Goal: Task Accomplishment & Management: Use online tool/utility

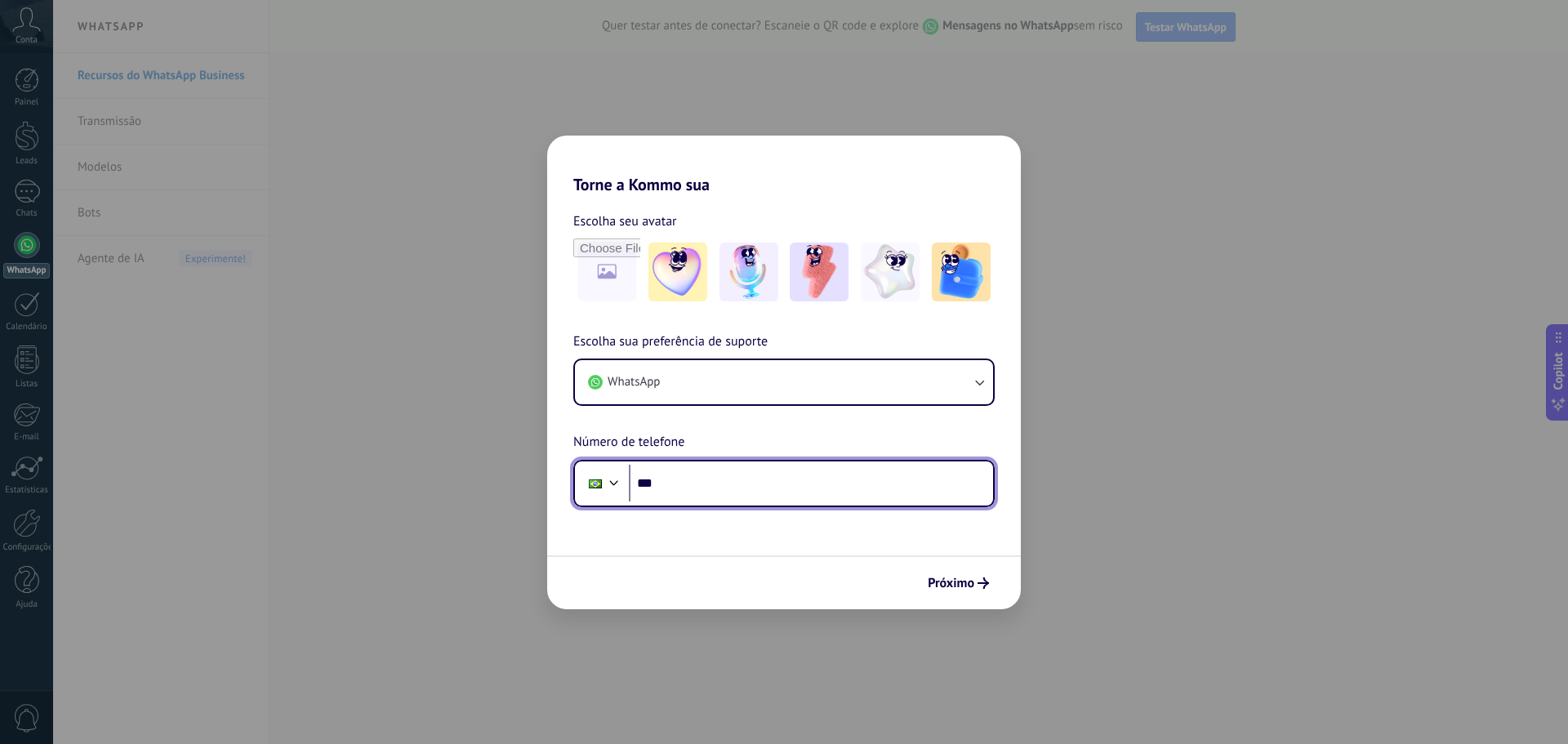
click at [908, 495] on input "***" at bounding box center [810, 484] width 364 height 37
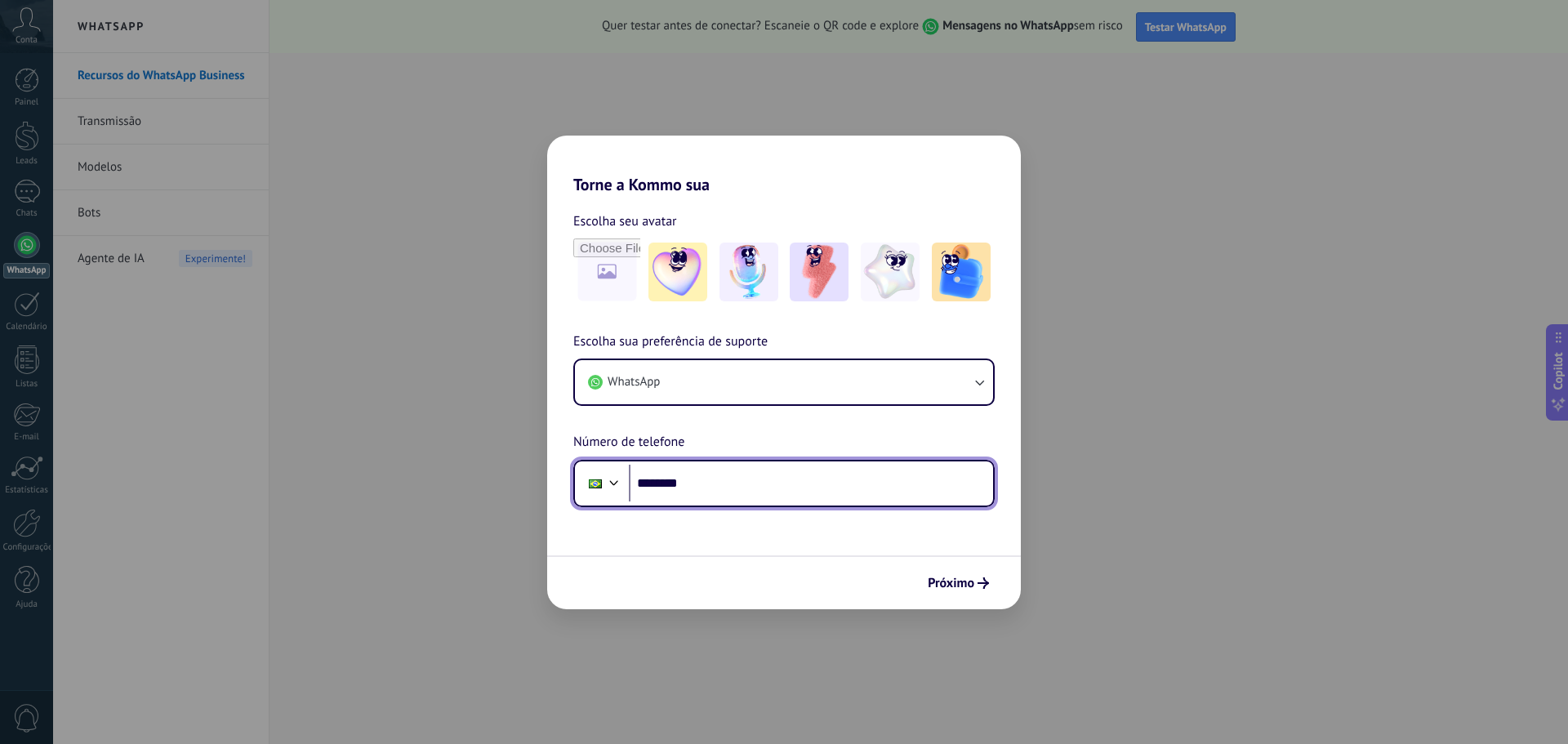
click at [787, 484] on input "********" at bounding box center [810, 484] width 364 height 37
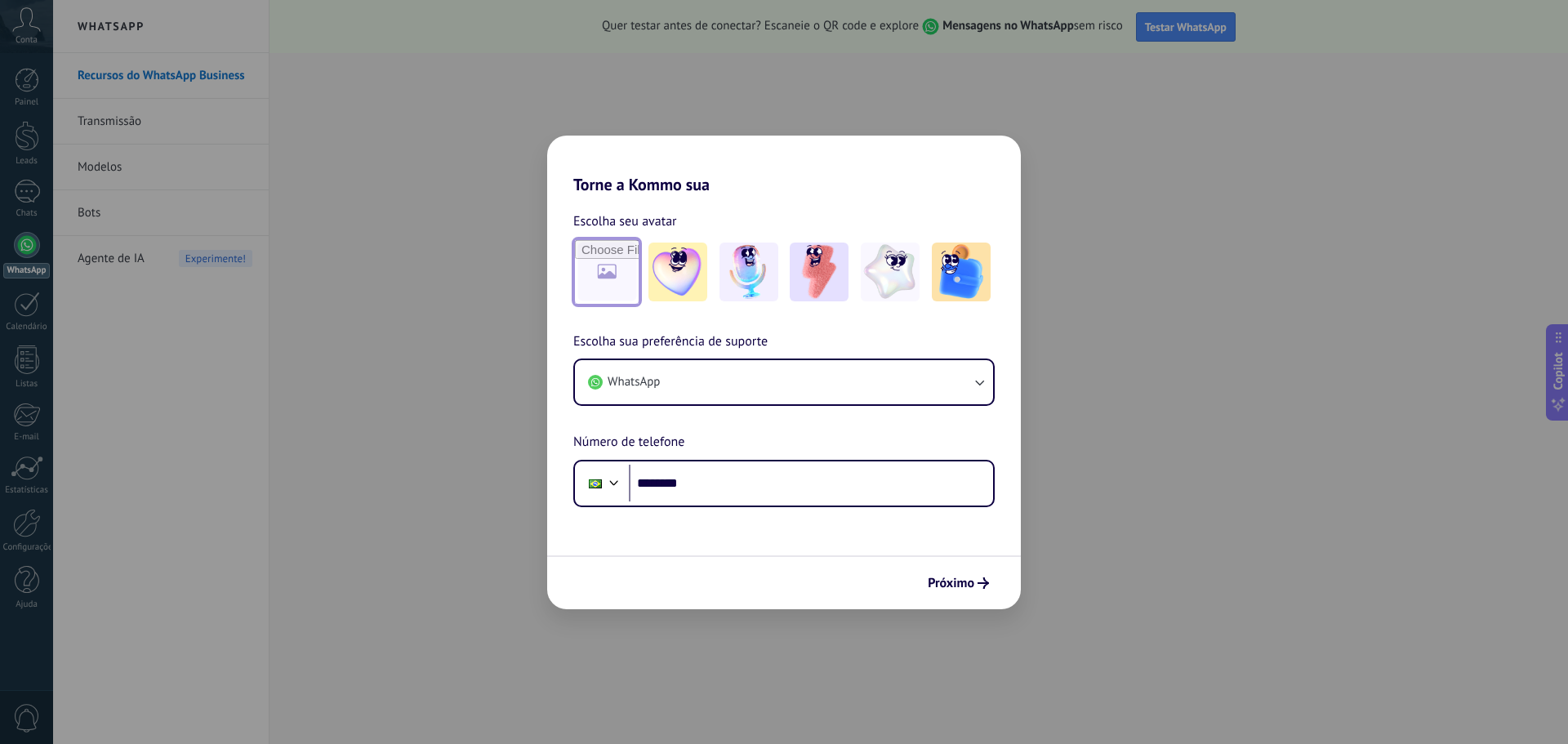
click at [622, 265] on input "file" at bounding box center [607, 271] width 64 height 64
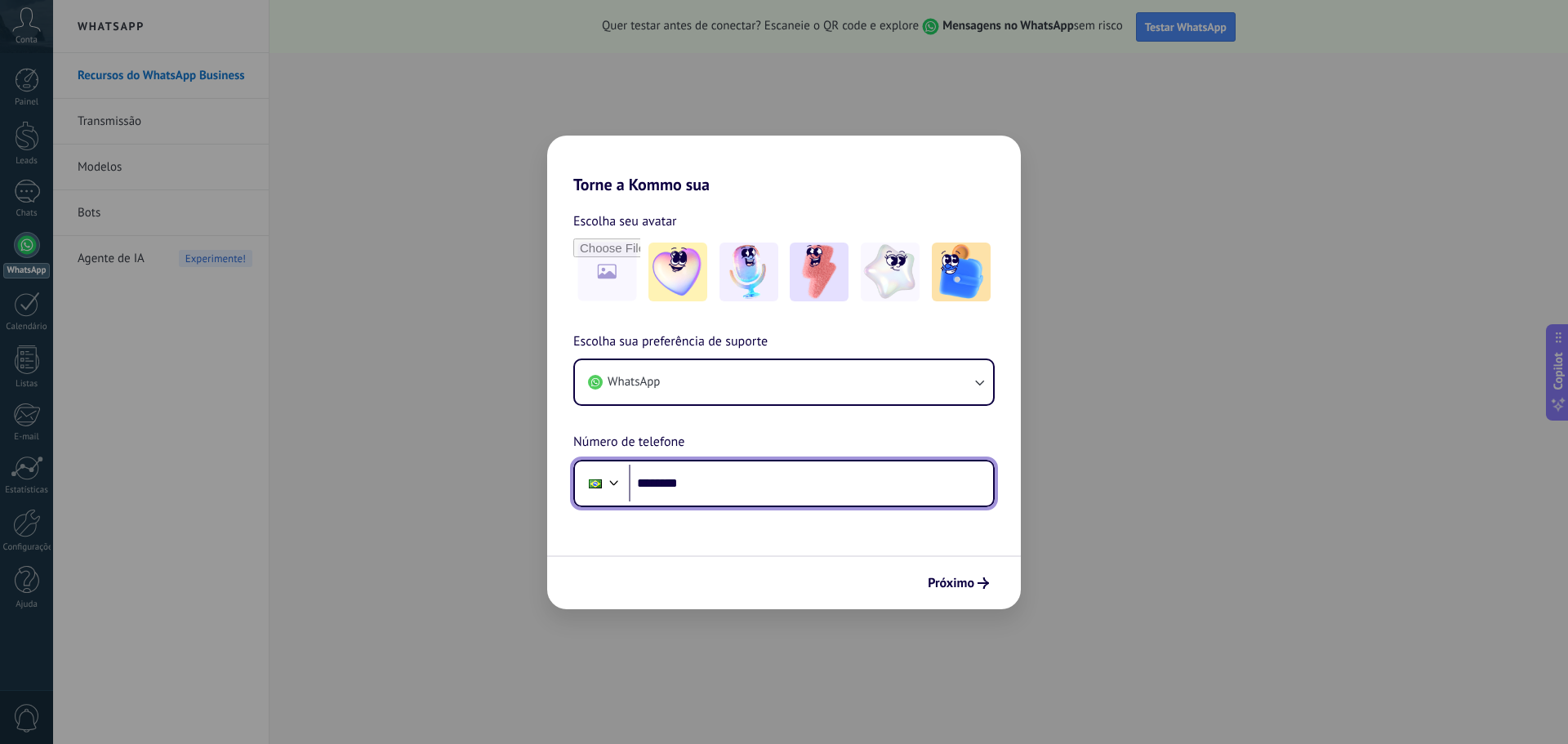
click at [712, 477] on input "********" at bounding box center [810, 484] width 364 height 37
click at [829, 483] on input "********" at bounding box center [810, 484] width 364 height 37
type input "**********"
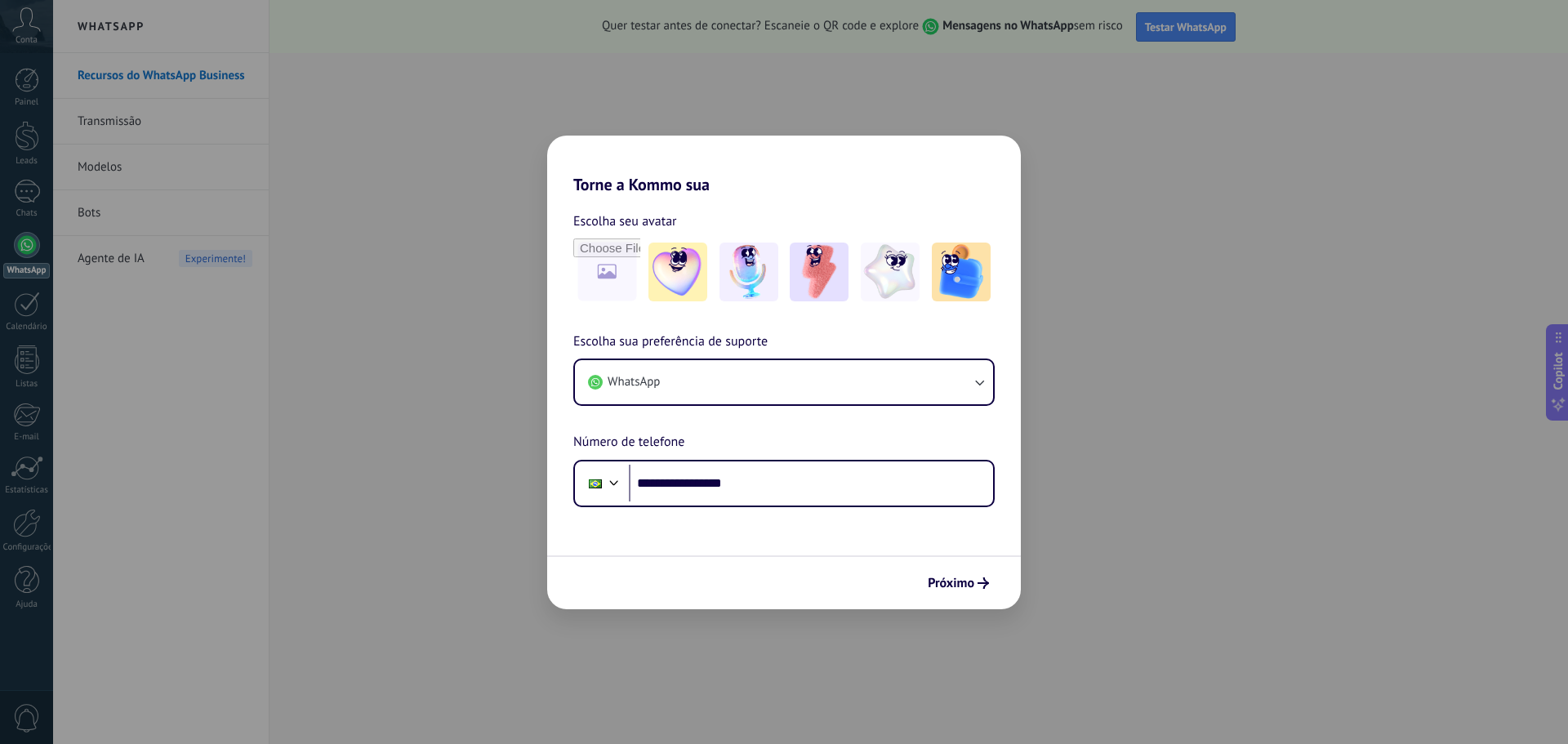
click at [955, 597] on div "Próximo" at bounding box center [784, 583] width 473 height 54
click at [953, 578] on span "Próximo" at bounding box center [950, 583] width 47 height 11
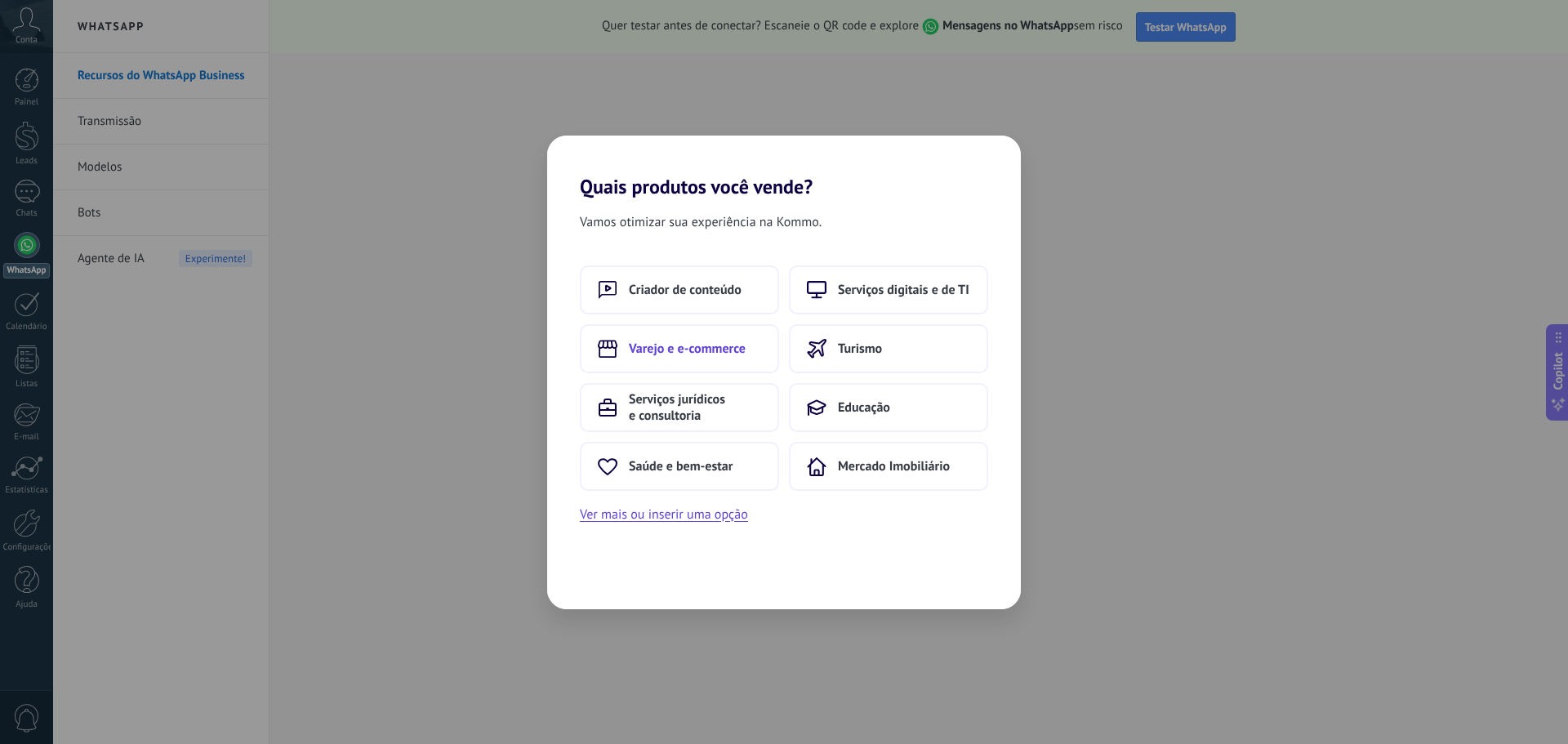
click at [669, 352] on span "Varejo e e-commerce" at bounding box center [687, 348] width 117 height 16
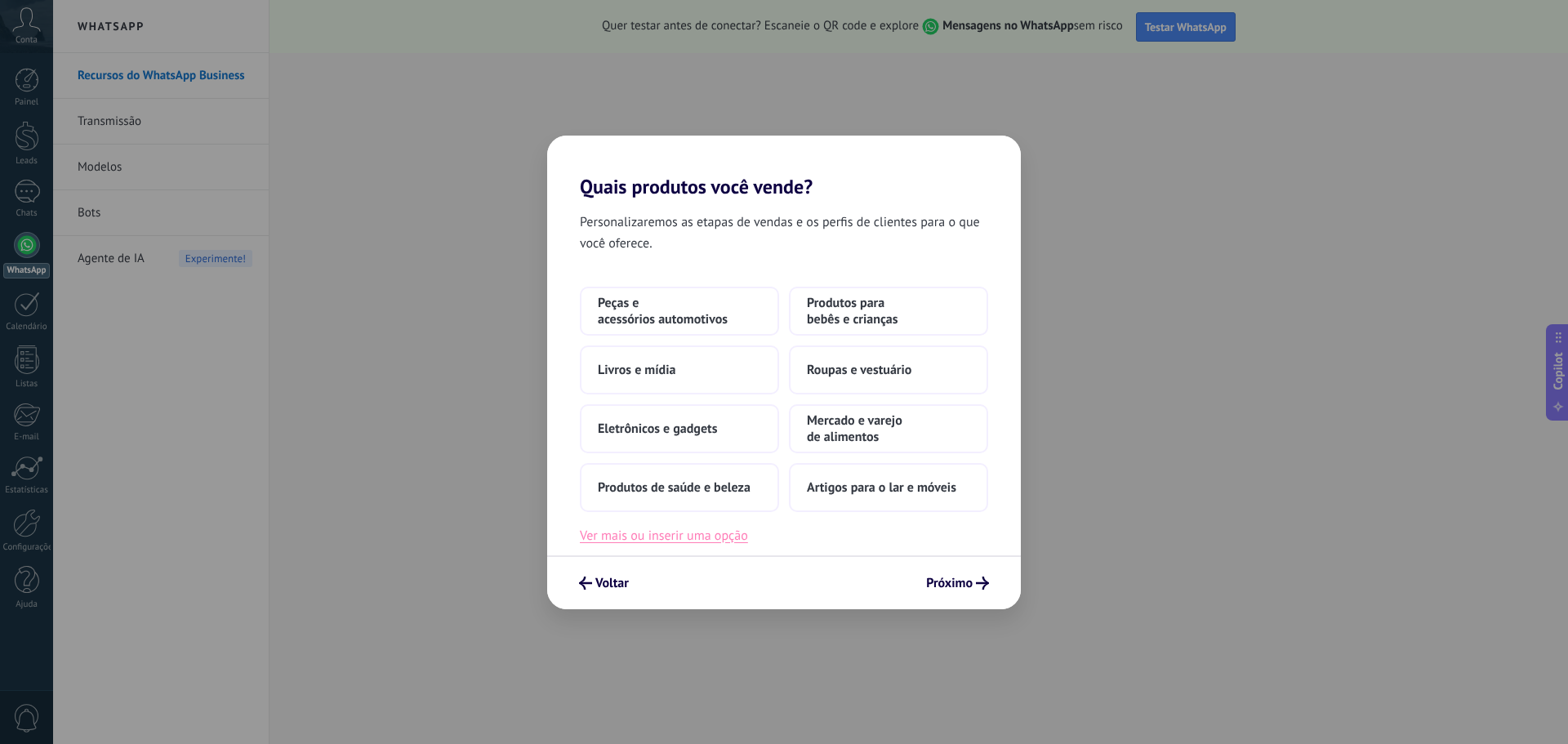
click at [630, 540] on button "Ver mais ou inserir uma opção" at bounding box center [664, 535] width 168 height 21
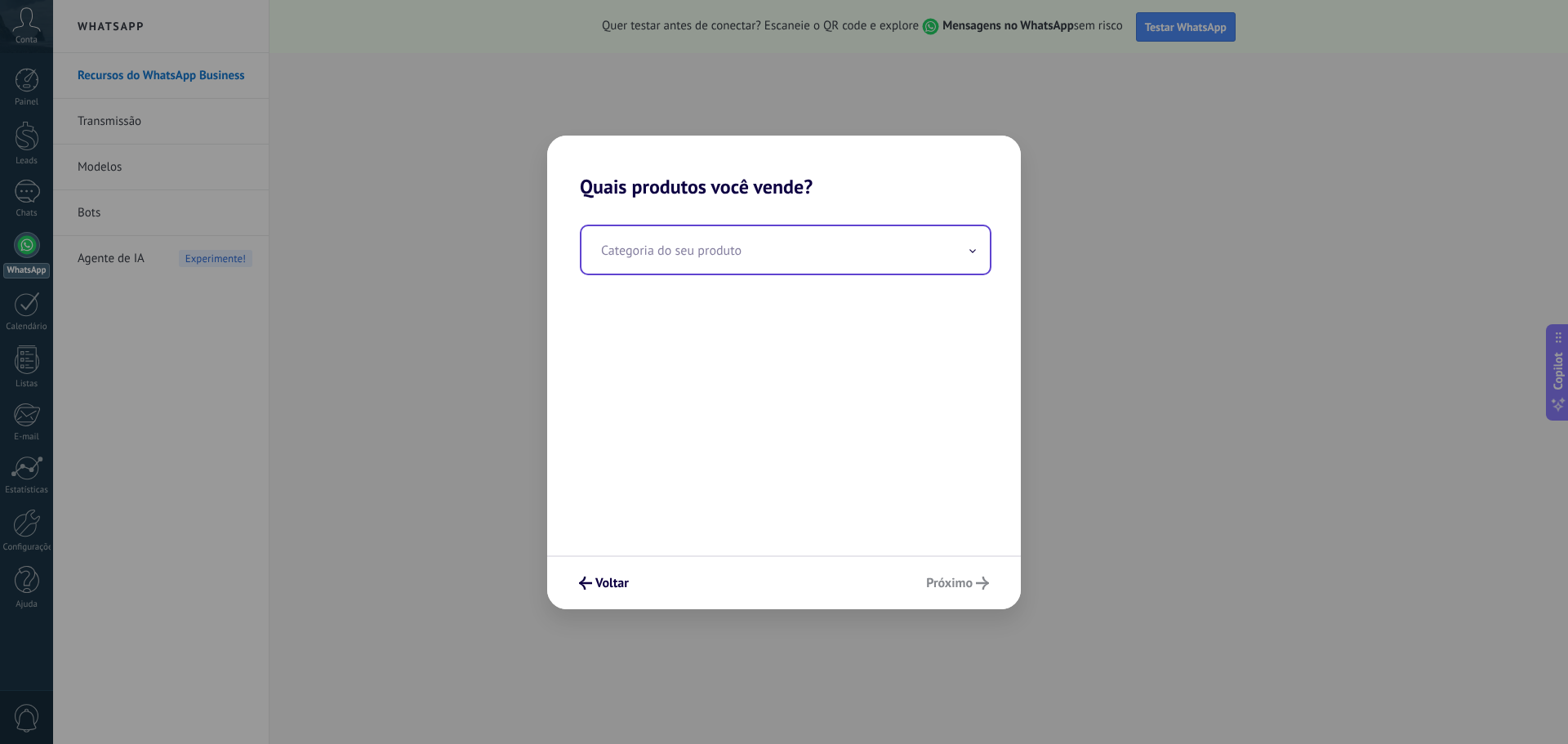
click at [857, 250] on input "text" at bounding box center [785, 250] width 408 height 48
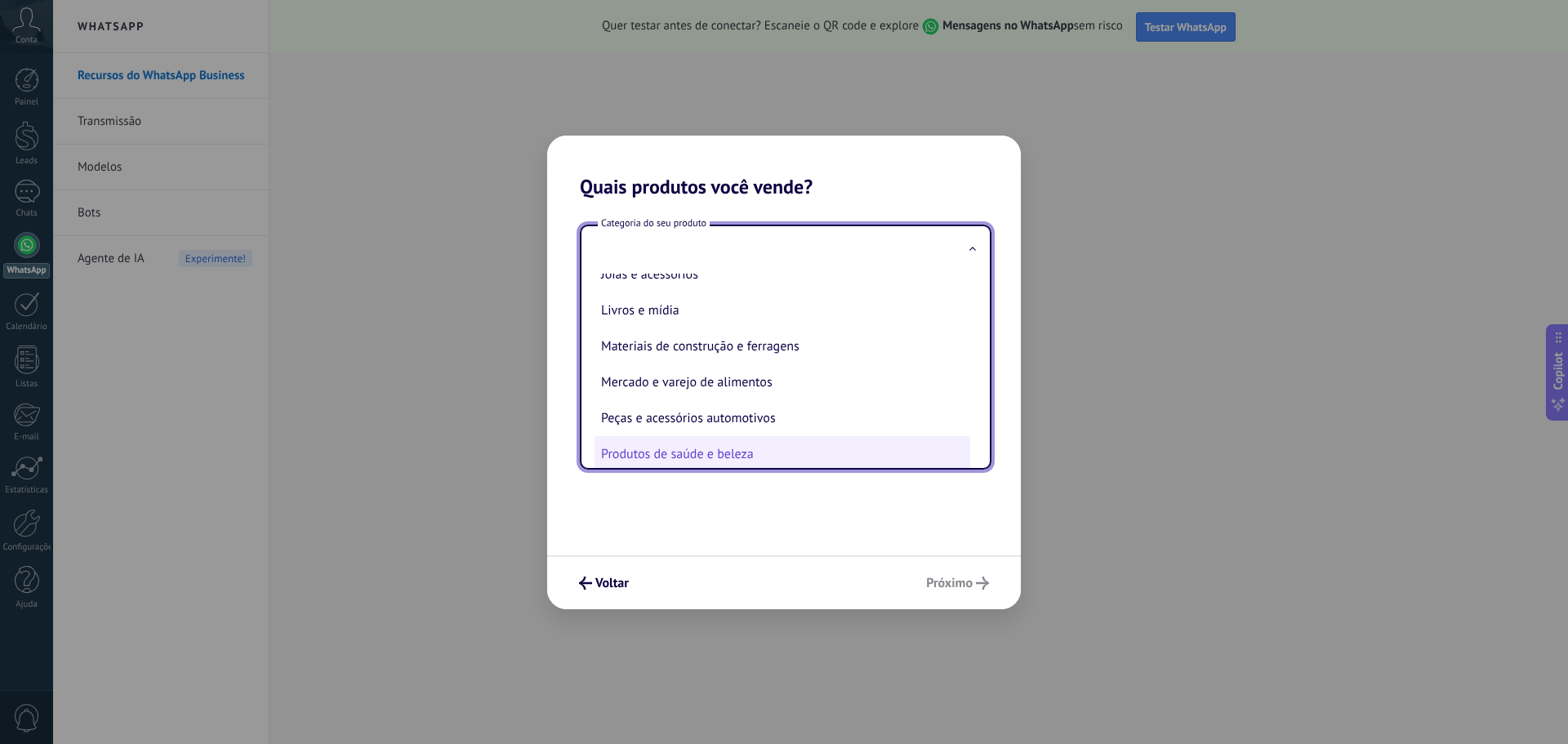
scroll to position [198, 0]
click at [602, 580] on span "Voltar" at bounding box center [612, 583] width 33 height 11
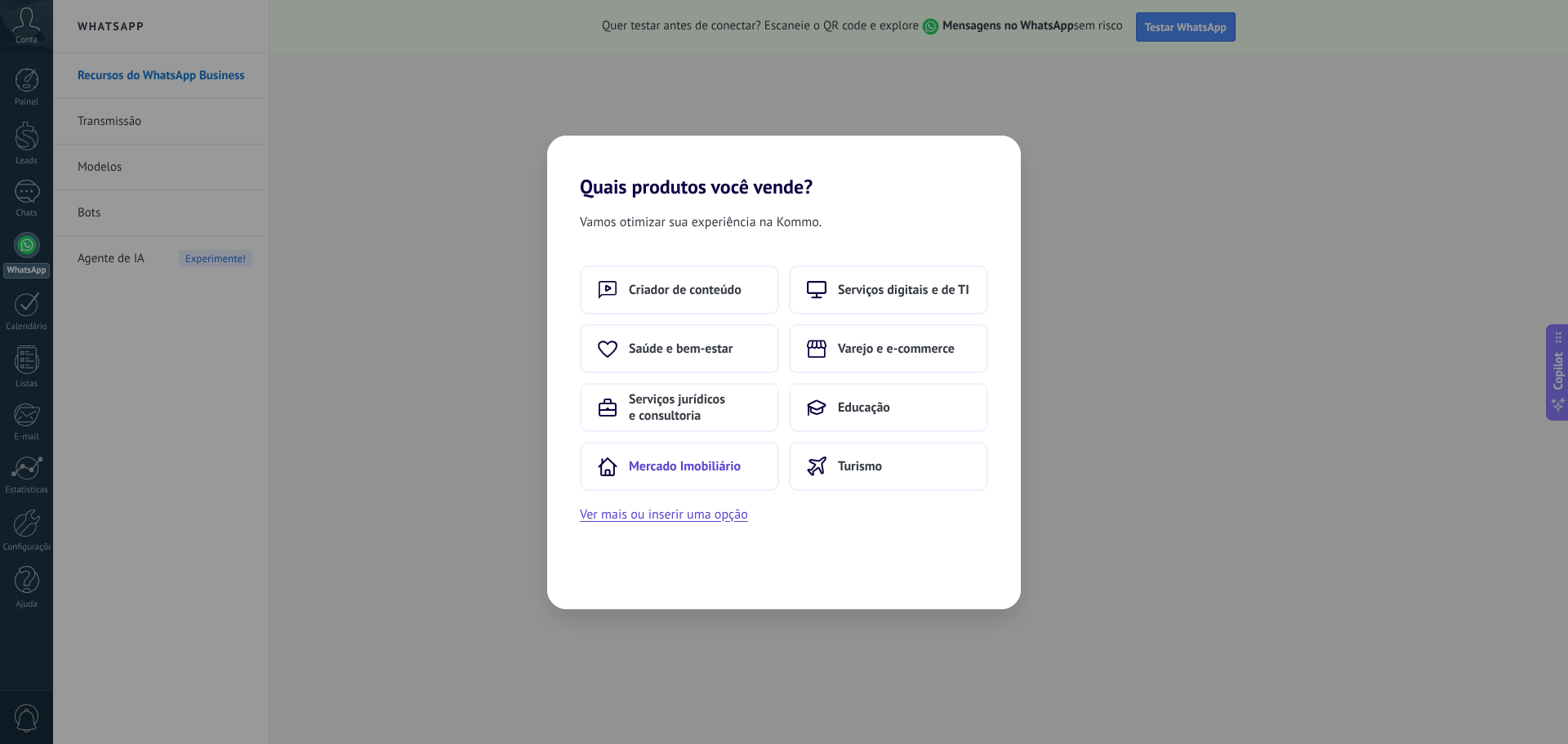
click at [686, 462] on span "Mercado Imobiliário" at bounding box center [685, 466] width 112 height 16
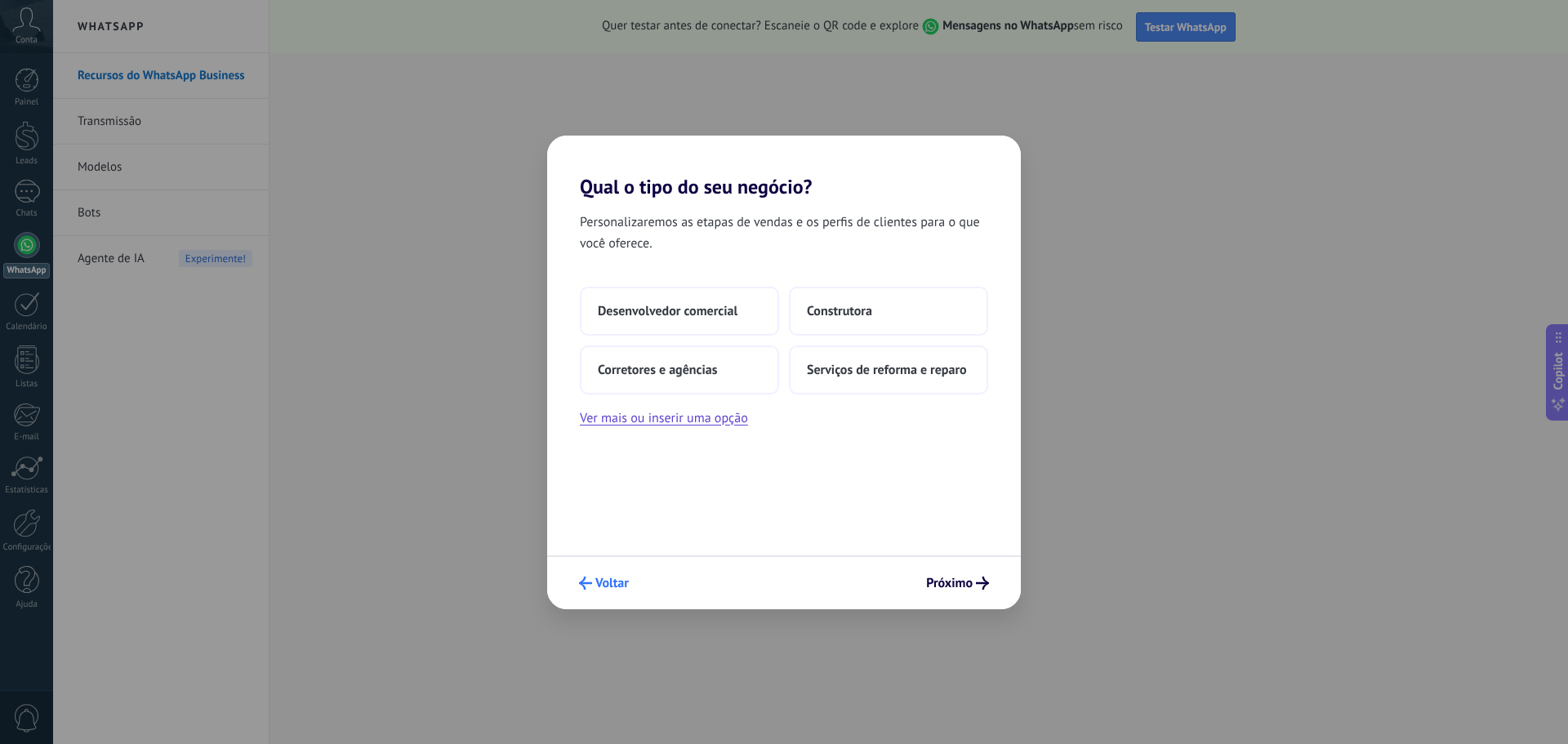
click at [617, 582] on span "Voltar" at bounding box center [612, 583] width 33 height 11
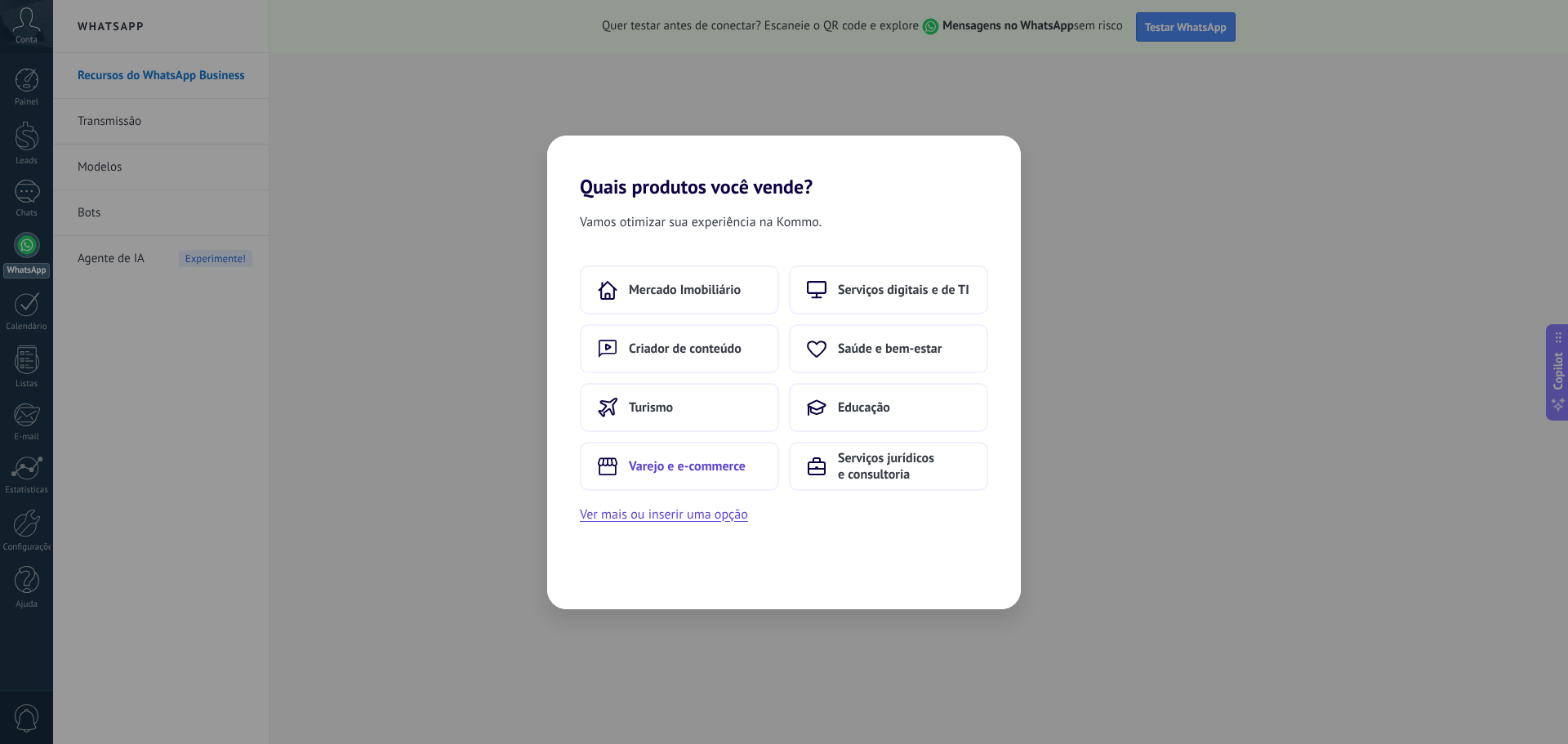
click at [731, 467] on span "Varejo e e-commerce" at bounding box center [687, 466] width 117 height 16
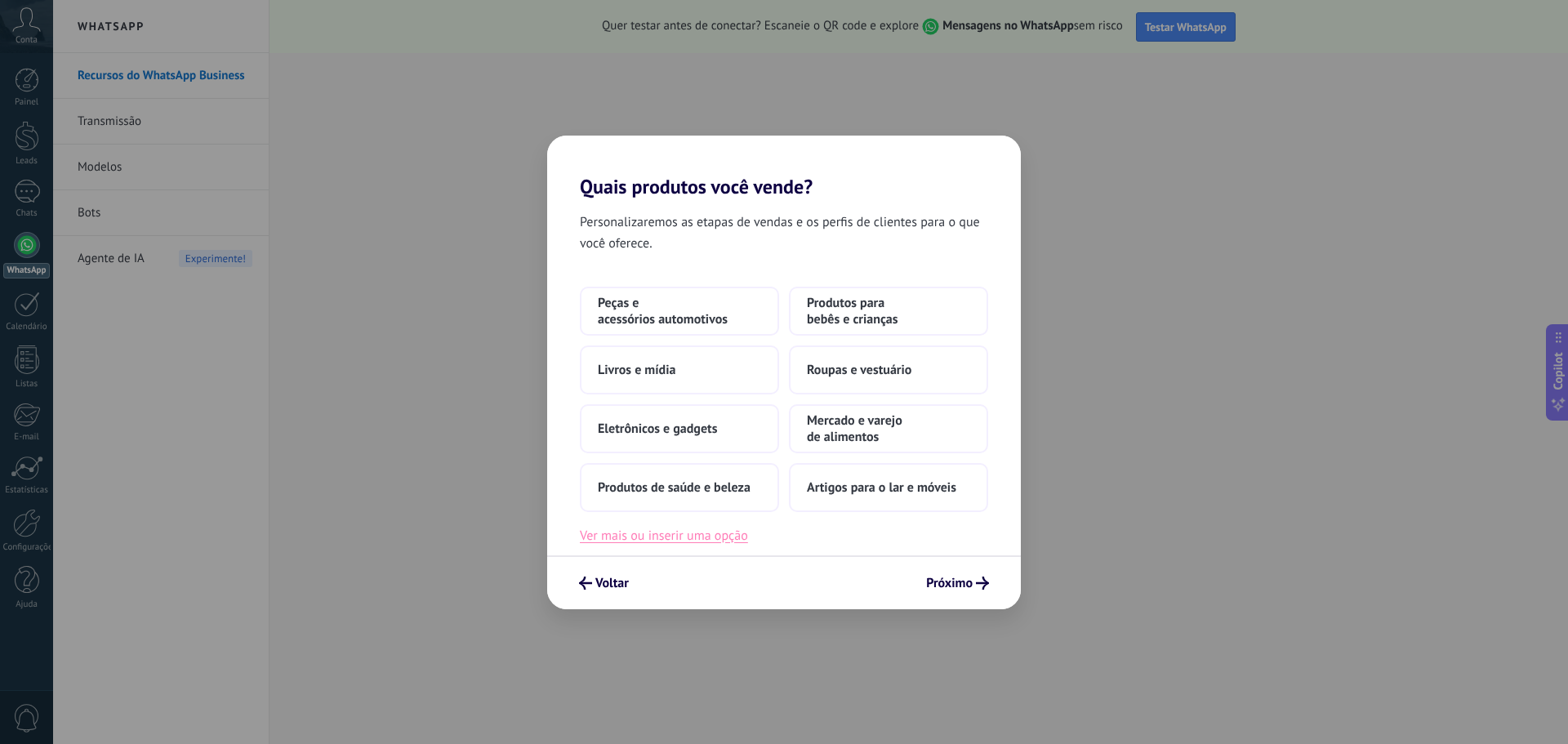
click at [714, 526] on button "Ver mais ou inserir uma opção" at bounding box center [664, 535] width 168 height 21
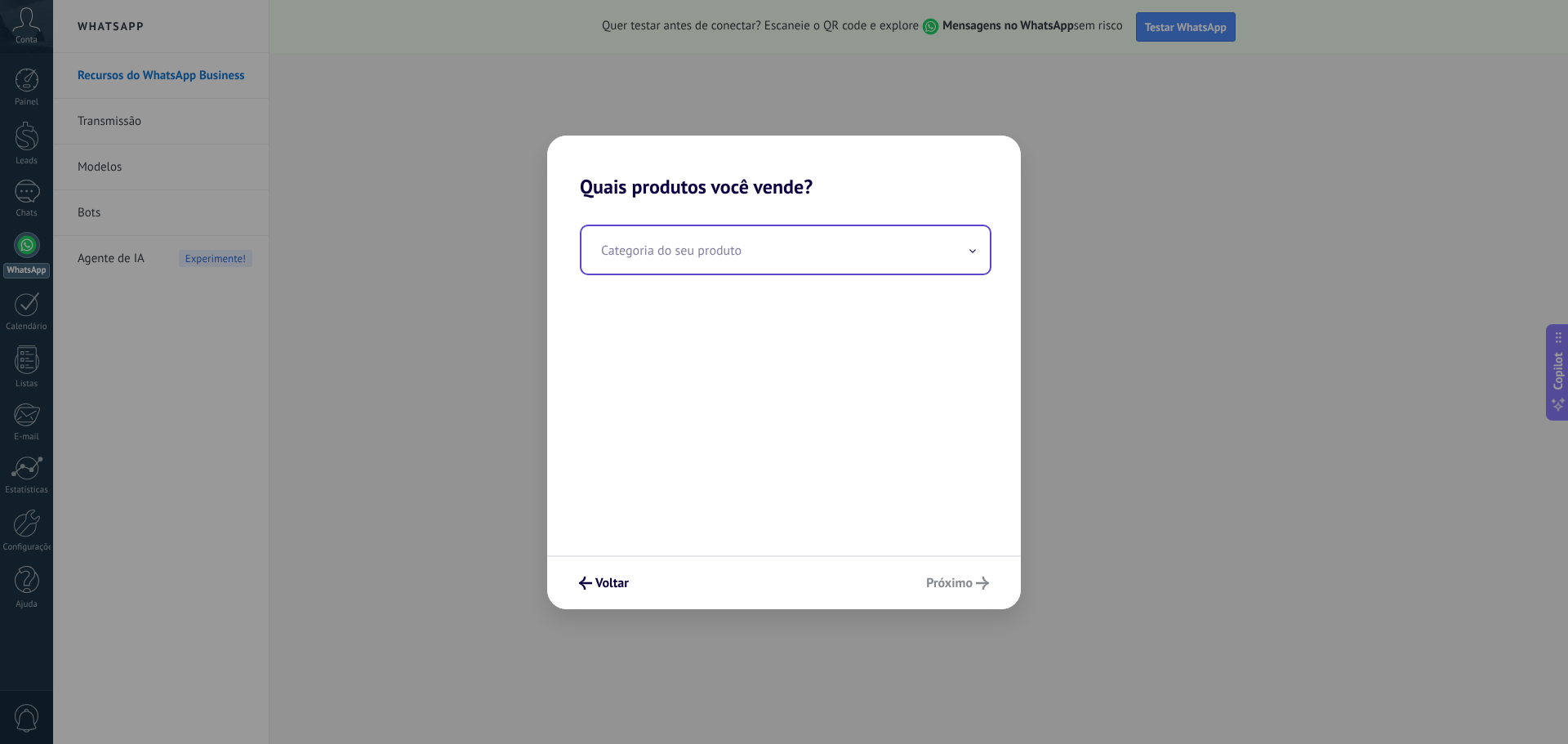
click at [797, 266] on input "text" at bounding box center [785, 250] width 408 height 48
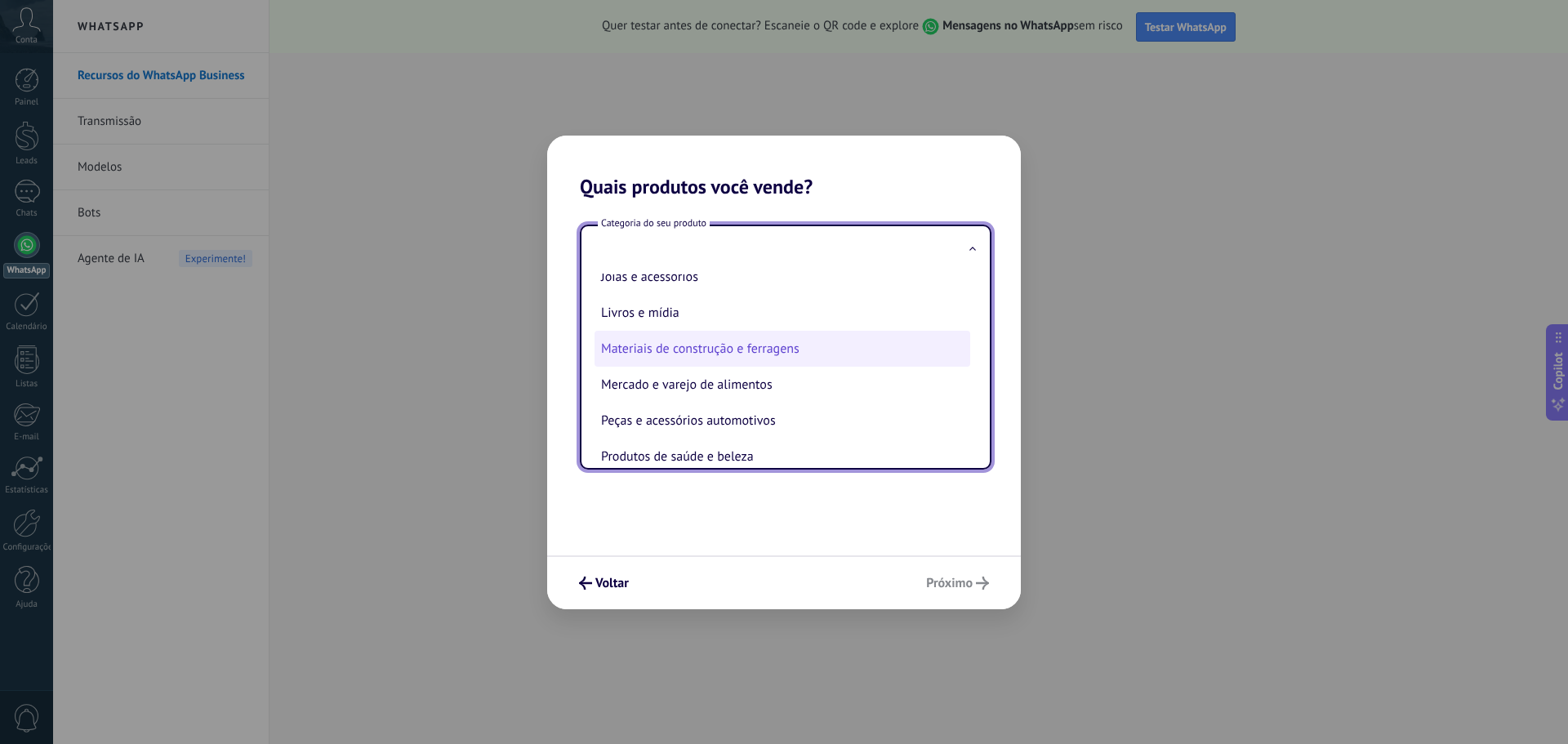
click at [816, 352] on li "Materiais de construção e ferragens" at bounding box center [782, 349] width 376 height 36
type input "**********"
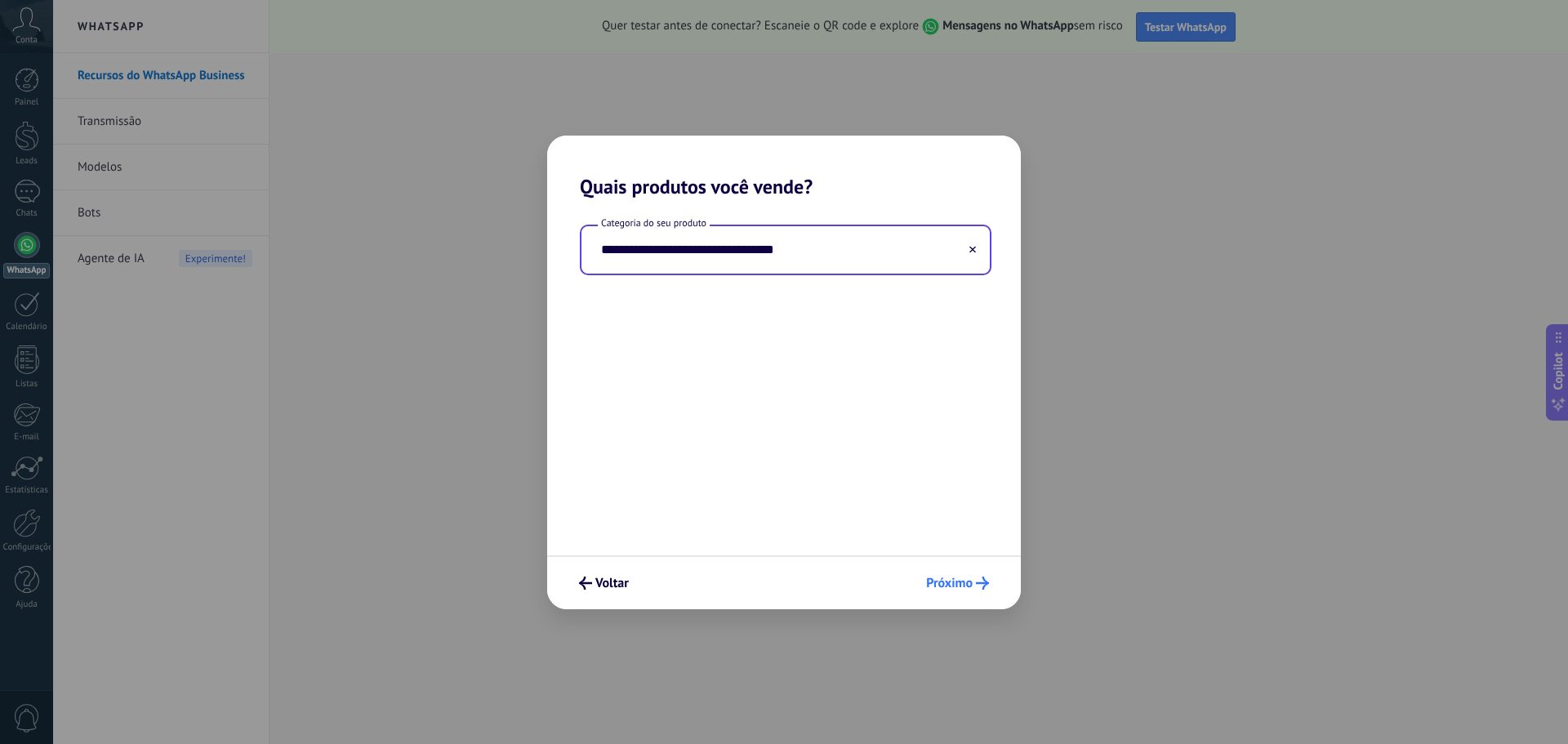
click at [964, 568] on div "Voltar Próximo" at bounding box center [784, 583] width 473 height 54
click at [966, 582] on span "Próximo" at bounding box center [949, 583] width 47 height 11
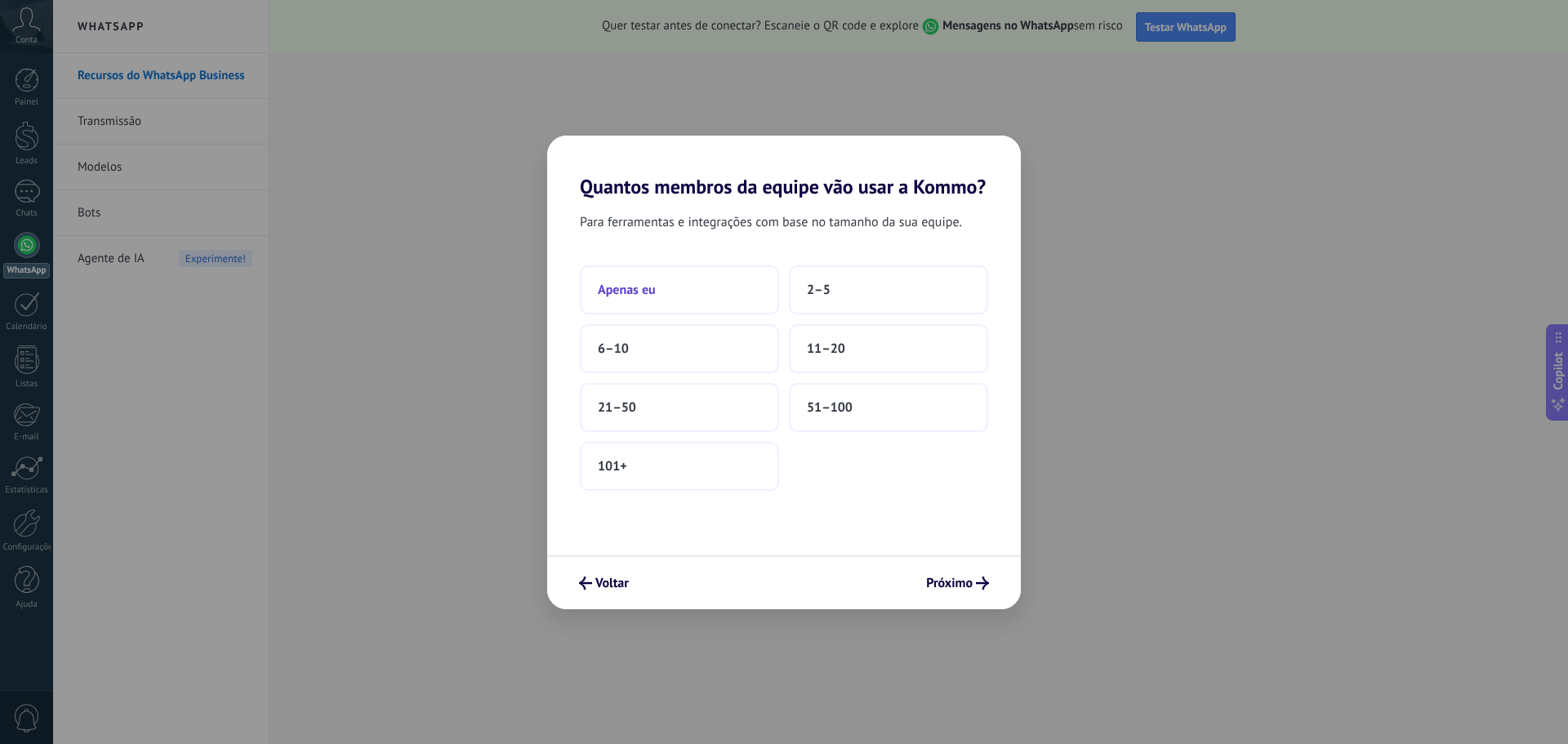
click at [635, 297] on button "Apenas eu" at bounding box center [679, 290] width 199 height 49
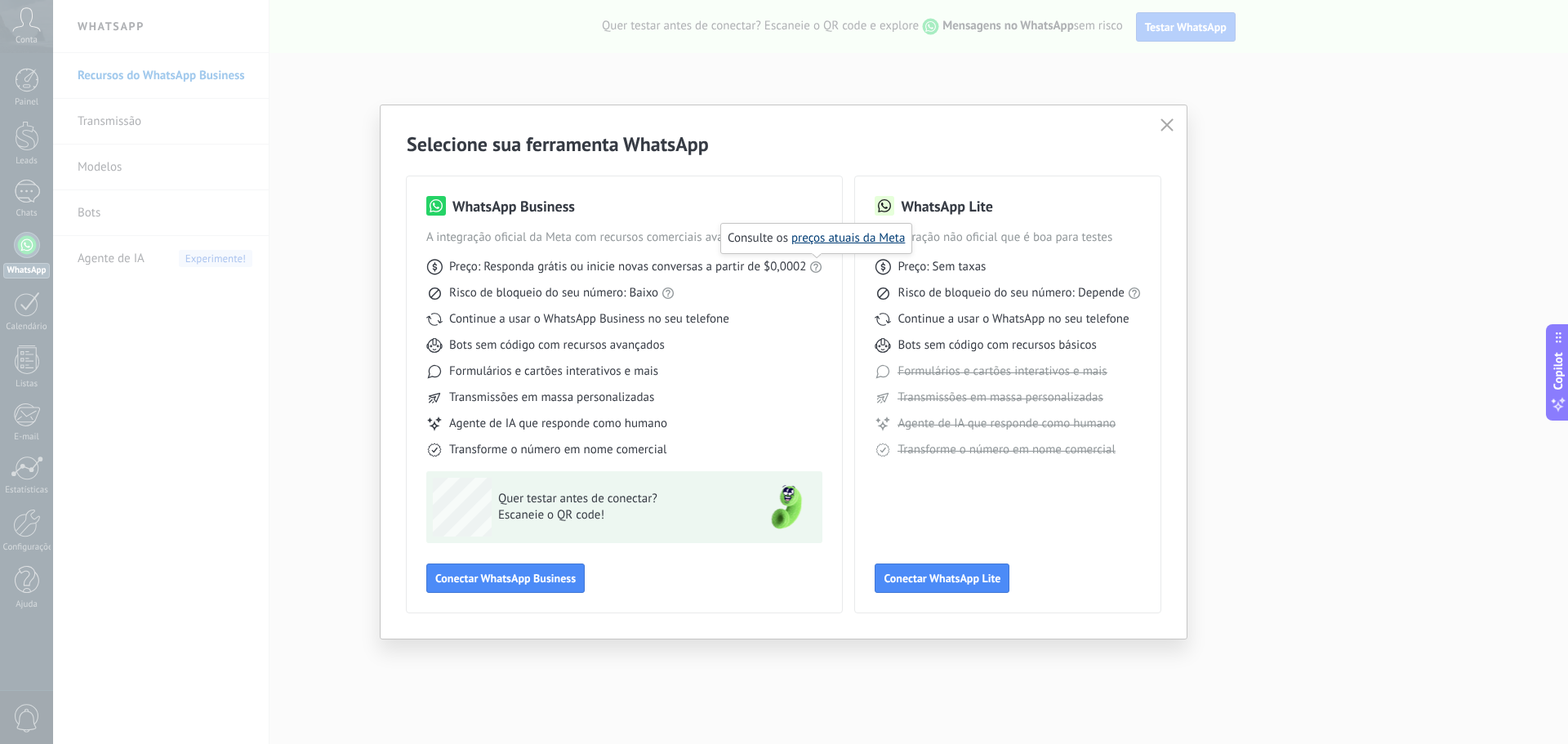
click at [855, 238] on link "preços atuais da Meta" at bounding box center [848, 238] width 114 height 15
click at [1162, 123] on icon "button" at bounding box center [1167, 125] width 13 height 13
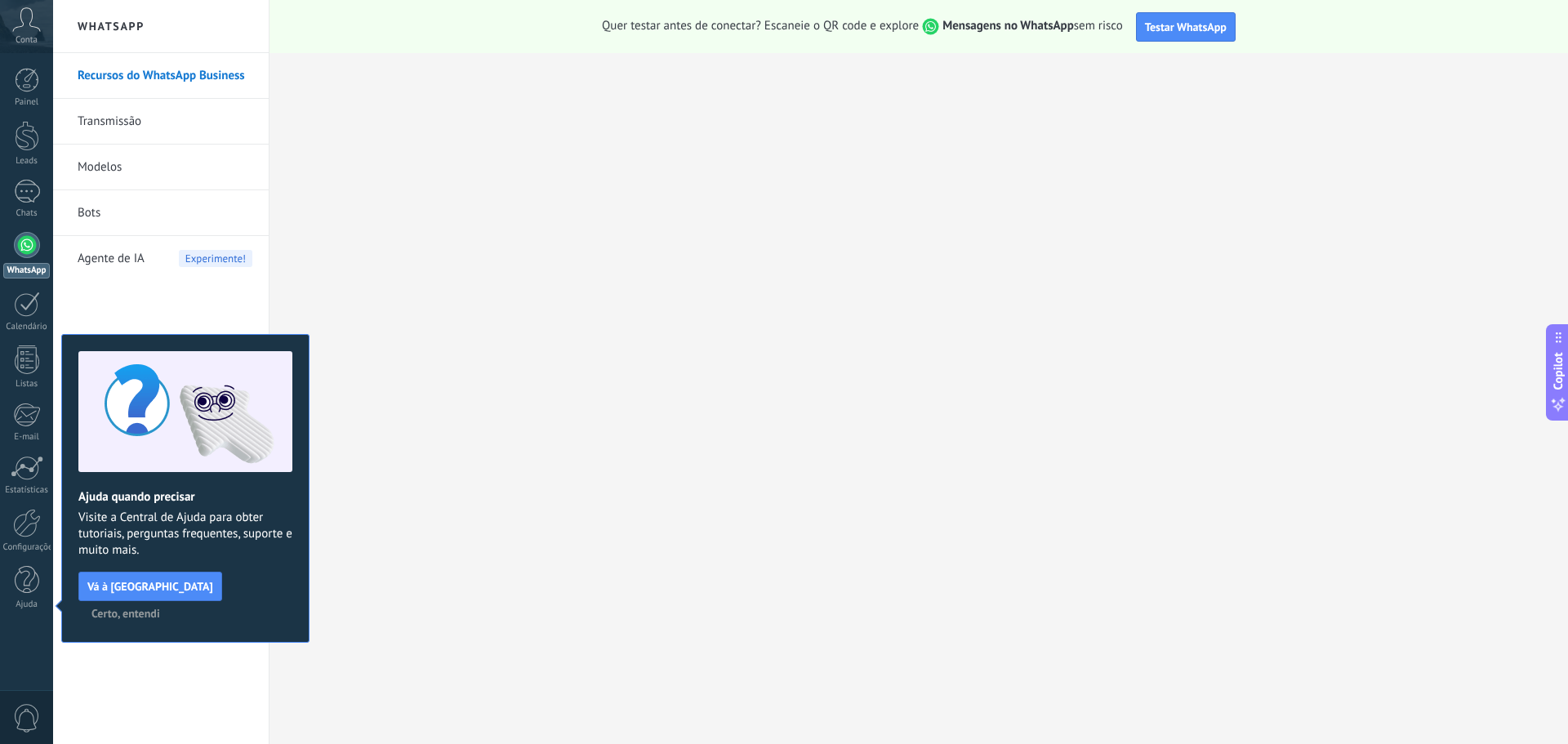
click at [160, 607] on span "Certo, entendi" at bounding box center [126, 613] width 69 height 11
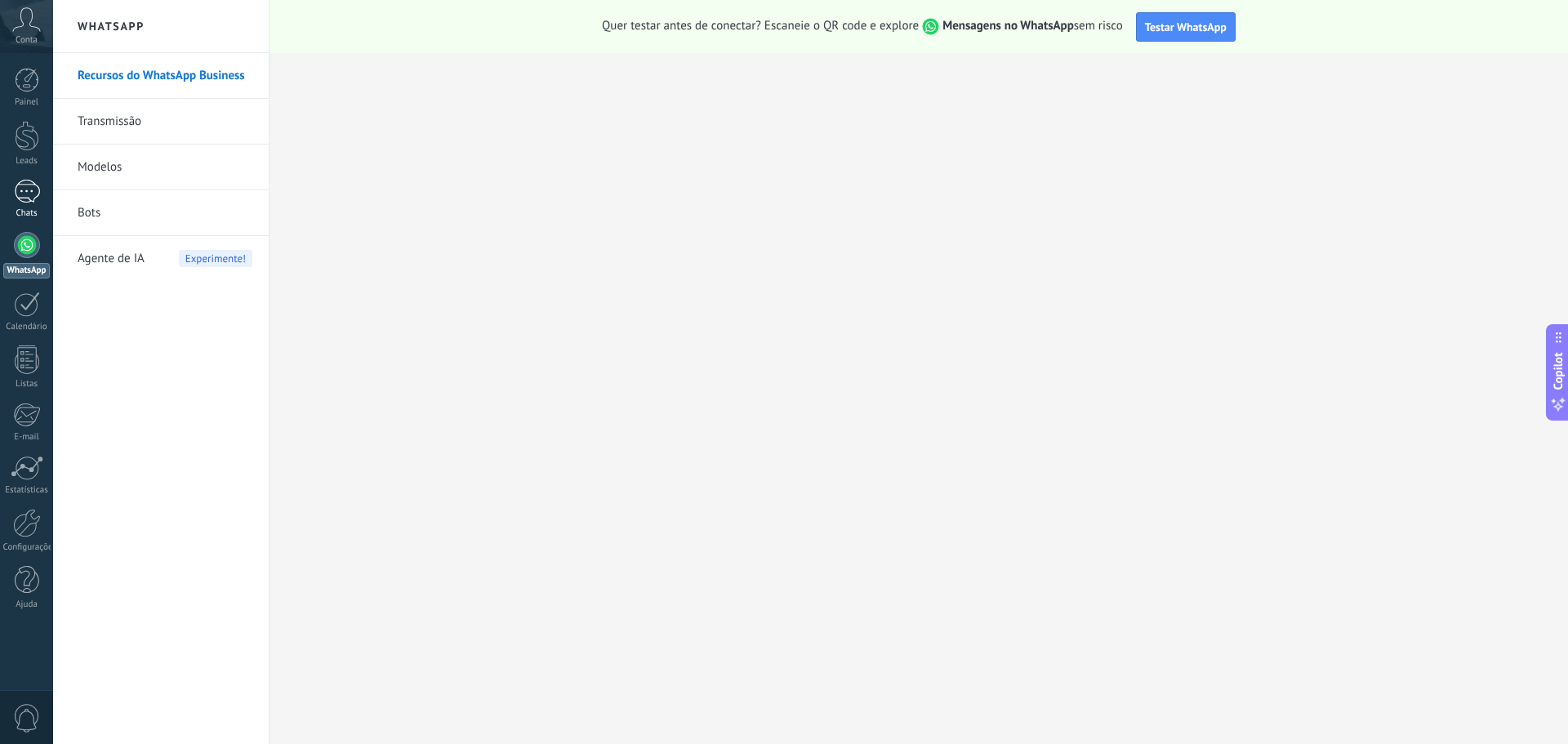
click at [28, 201] on div at bounding box center [26, 192] width 26 height 24
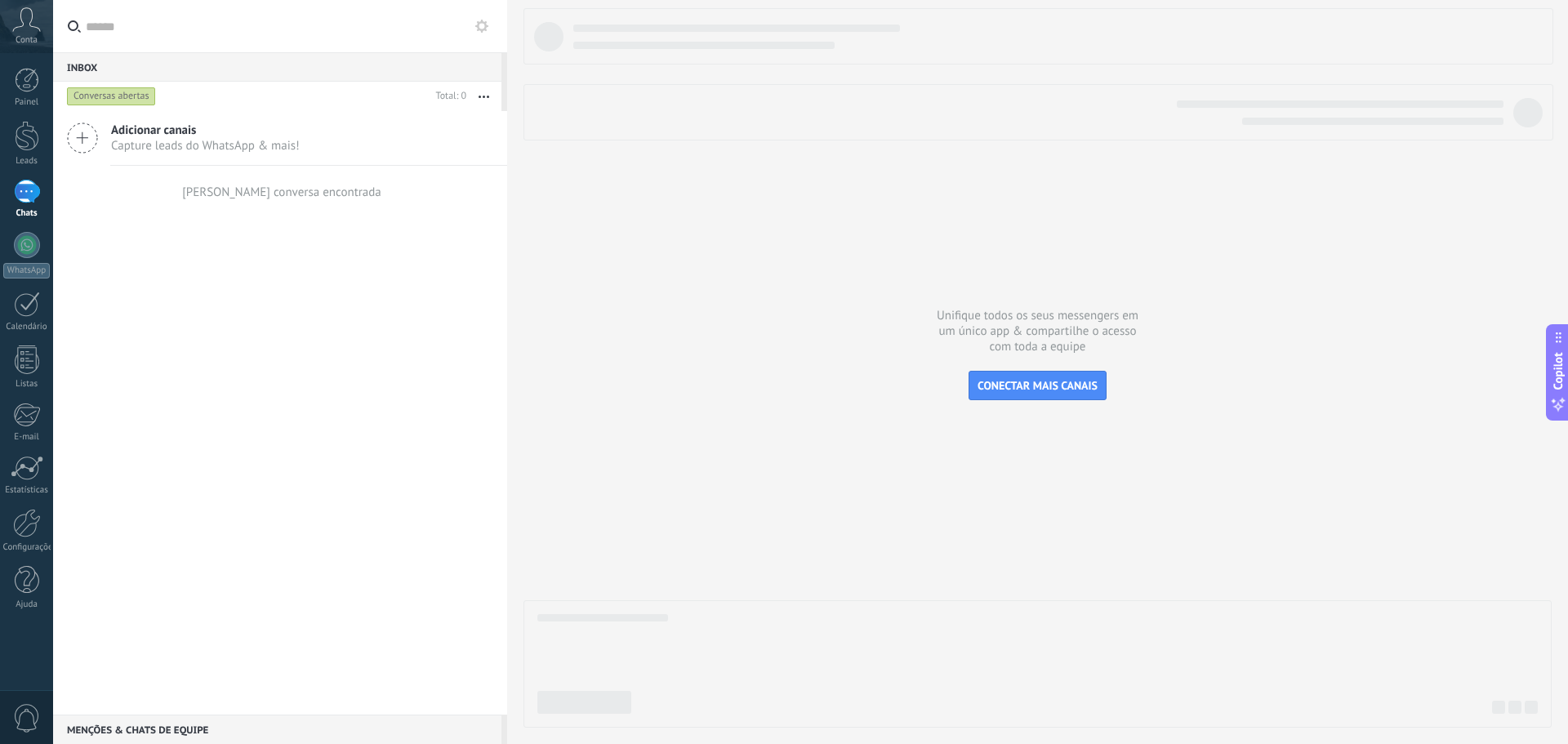
click at [33, 44] on span "Conta" at bounding box center [26, 40] width 22 height 11
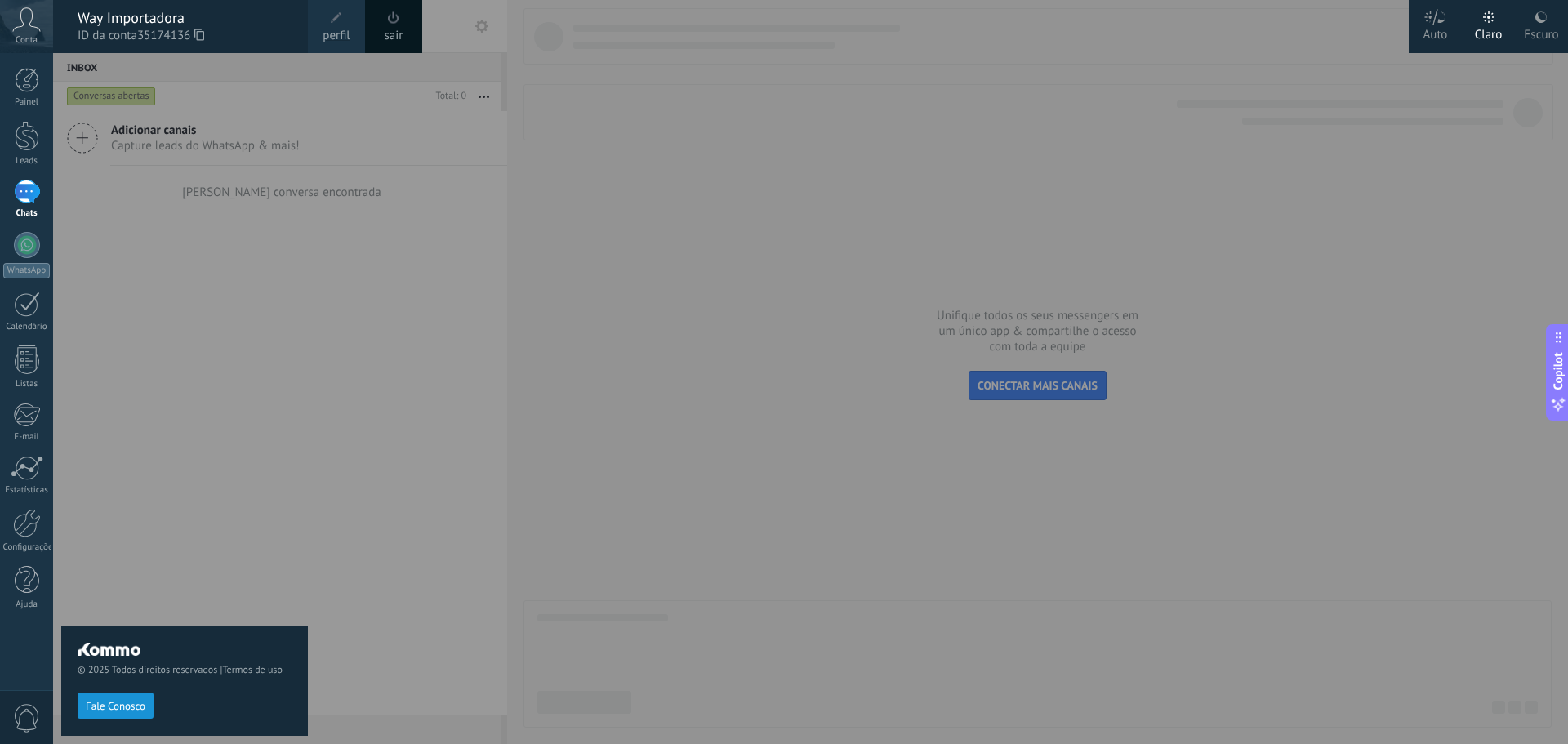
click at [42, 30] on div "Conta" at bounding box center [26, 26] width 53 height 53
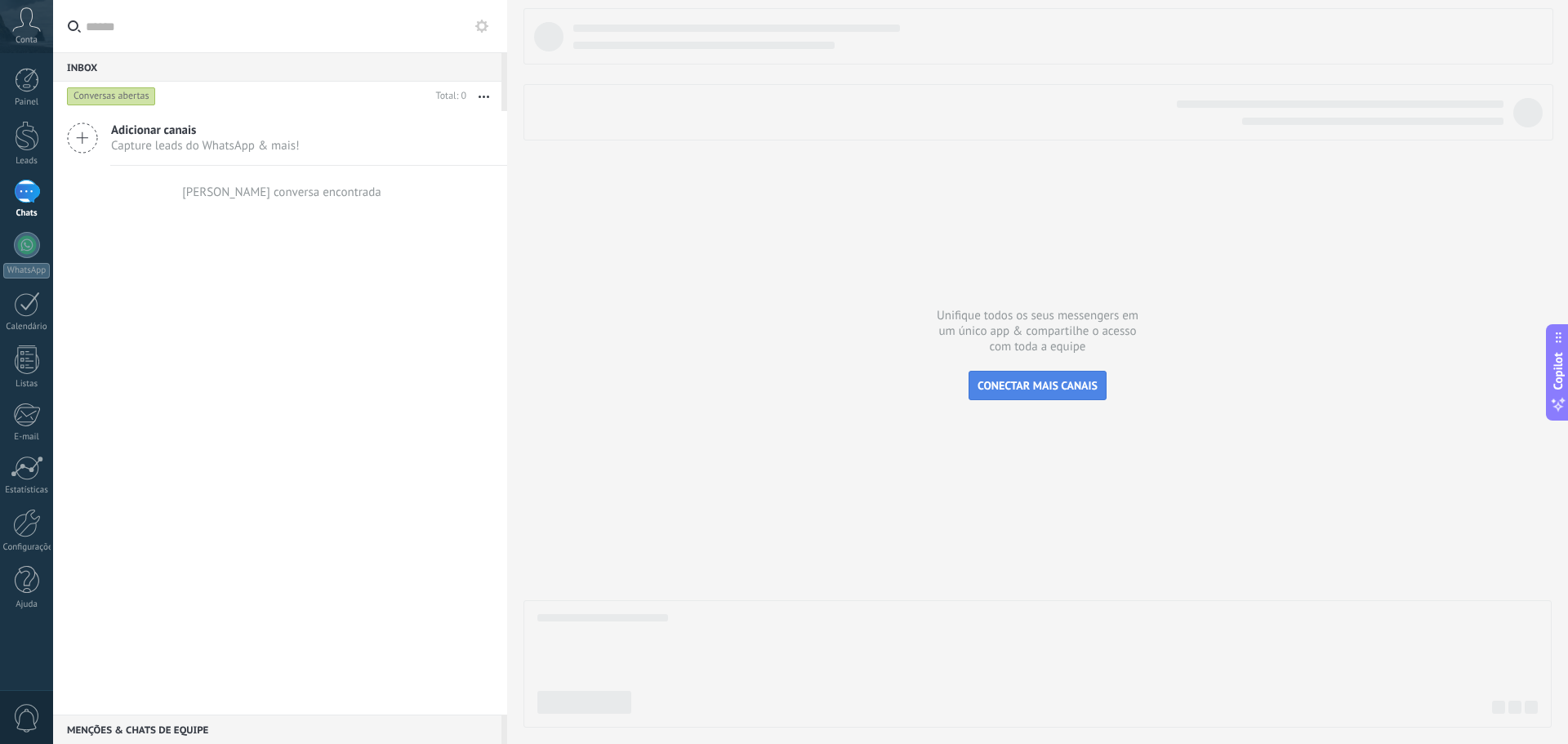
click at [1031, 379] on span "CONECTAR MAIS CANAIS" at bounding box center [1038, 385] width 120 height 14
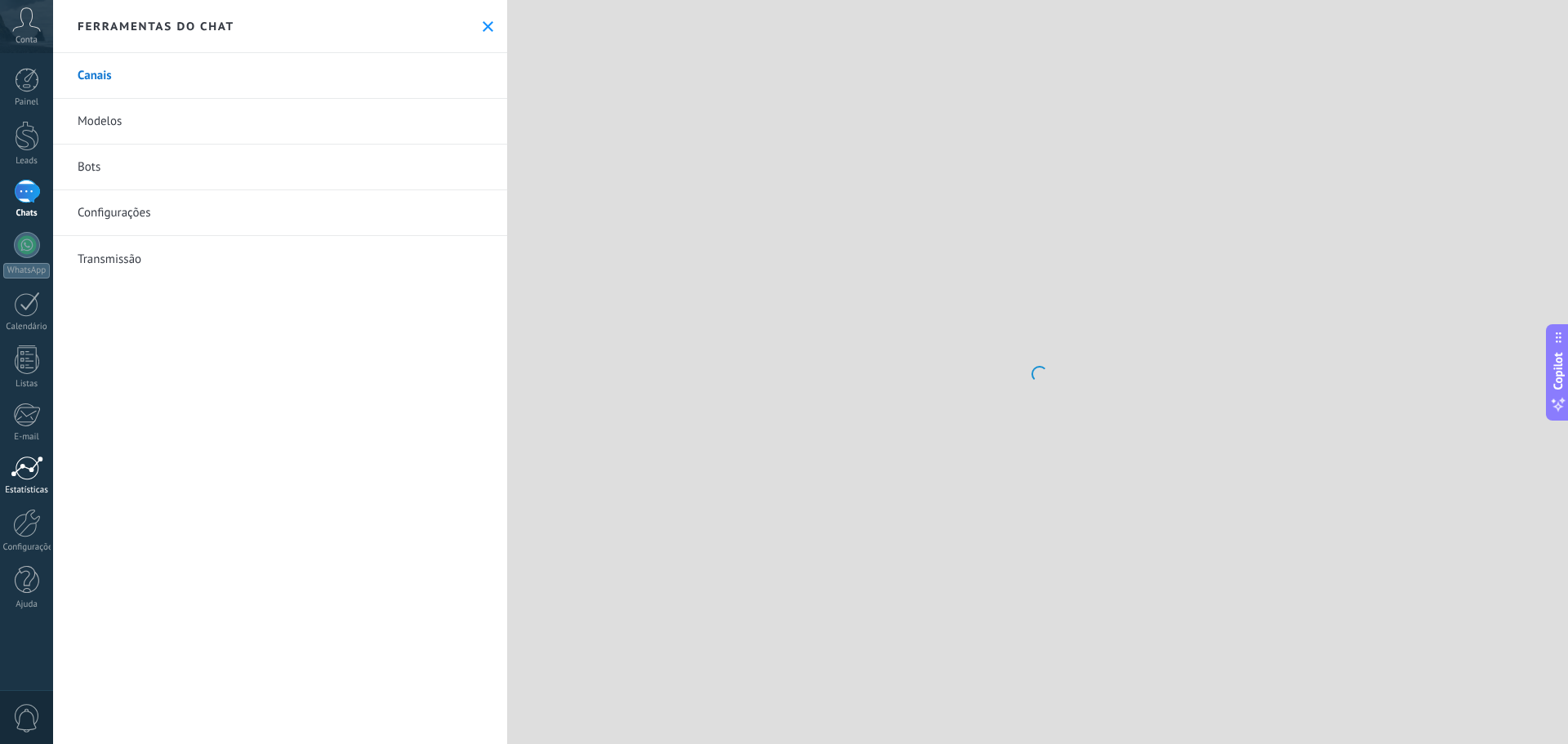
click at [31, 470] on div at bounding box center [27, 467] width 33 height 25
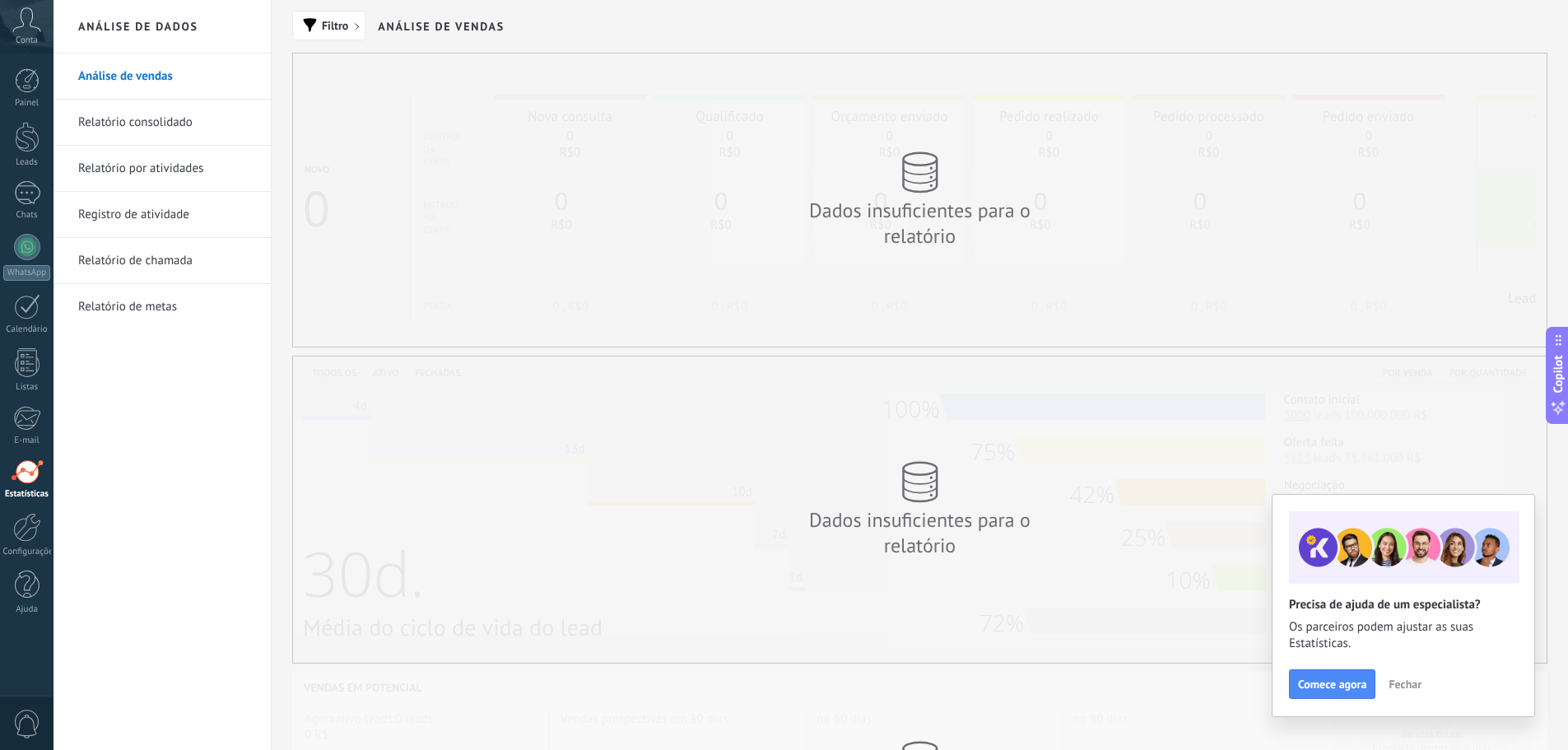
click at [1406, 678] on span "Fechar" at bounding box center [1405, 683] width 33 height 11
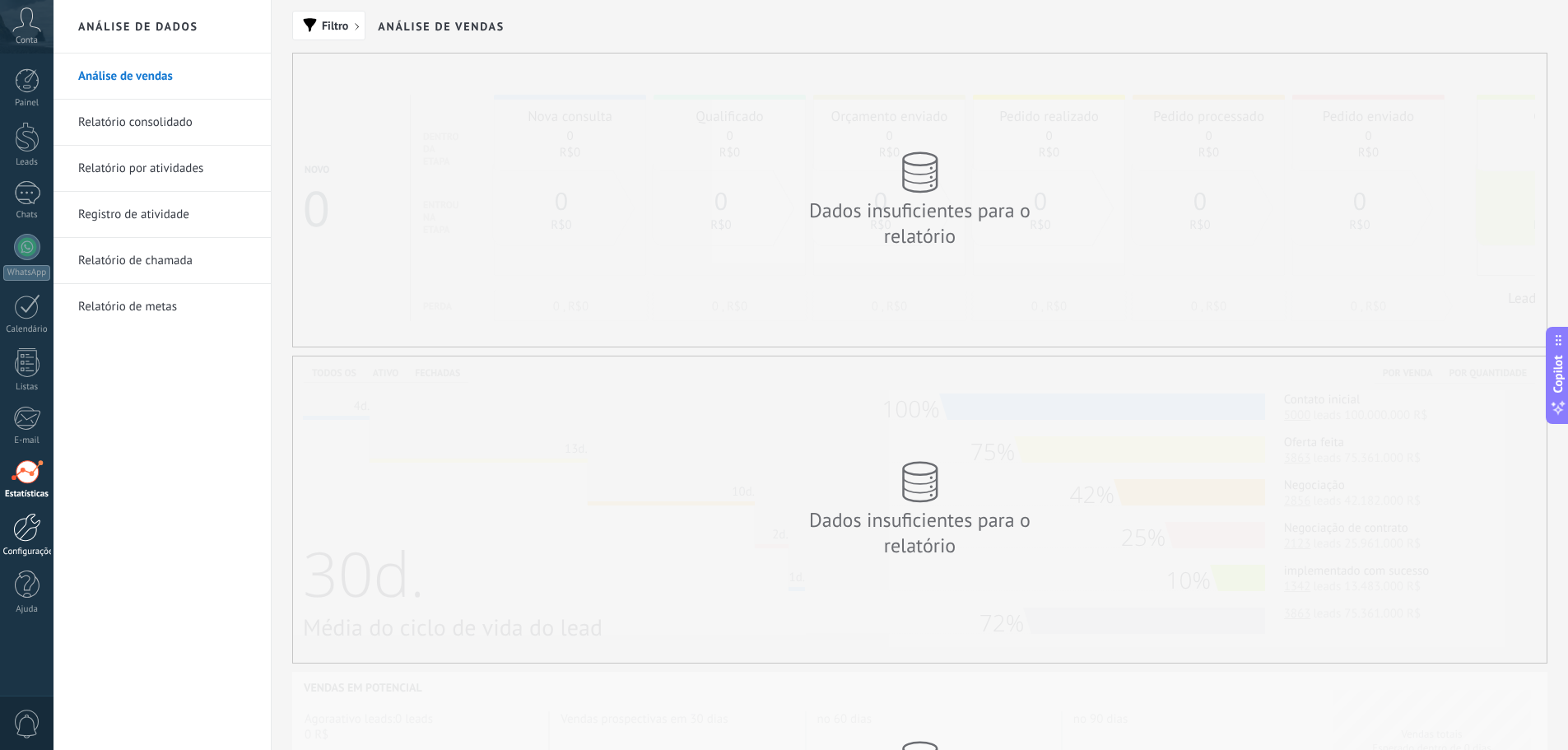
click at [34, 538] on div at bounding box center [27, 528] width 28 height 29
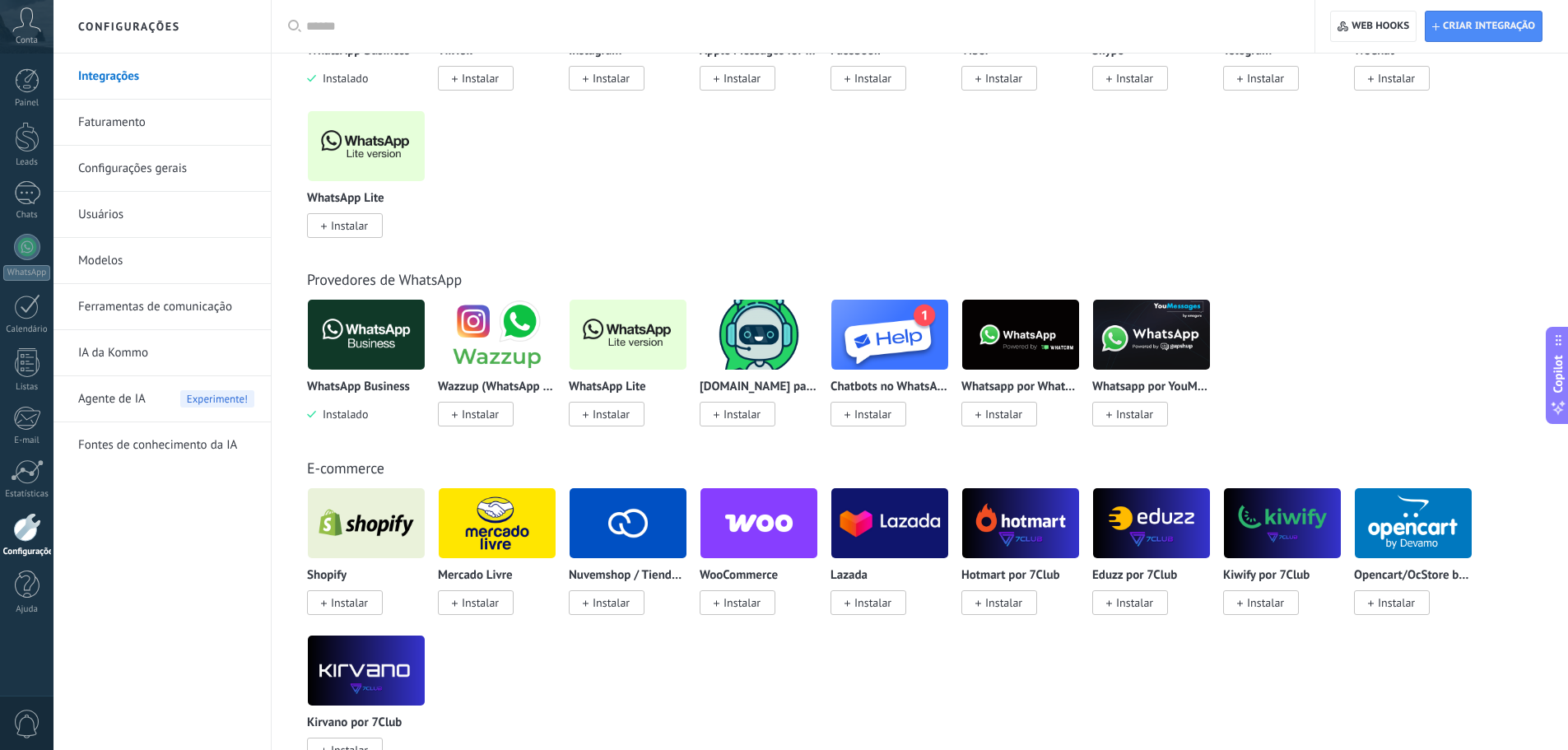
scroll to position [494, 0]
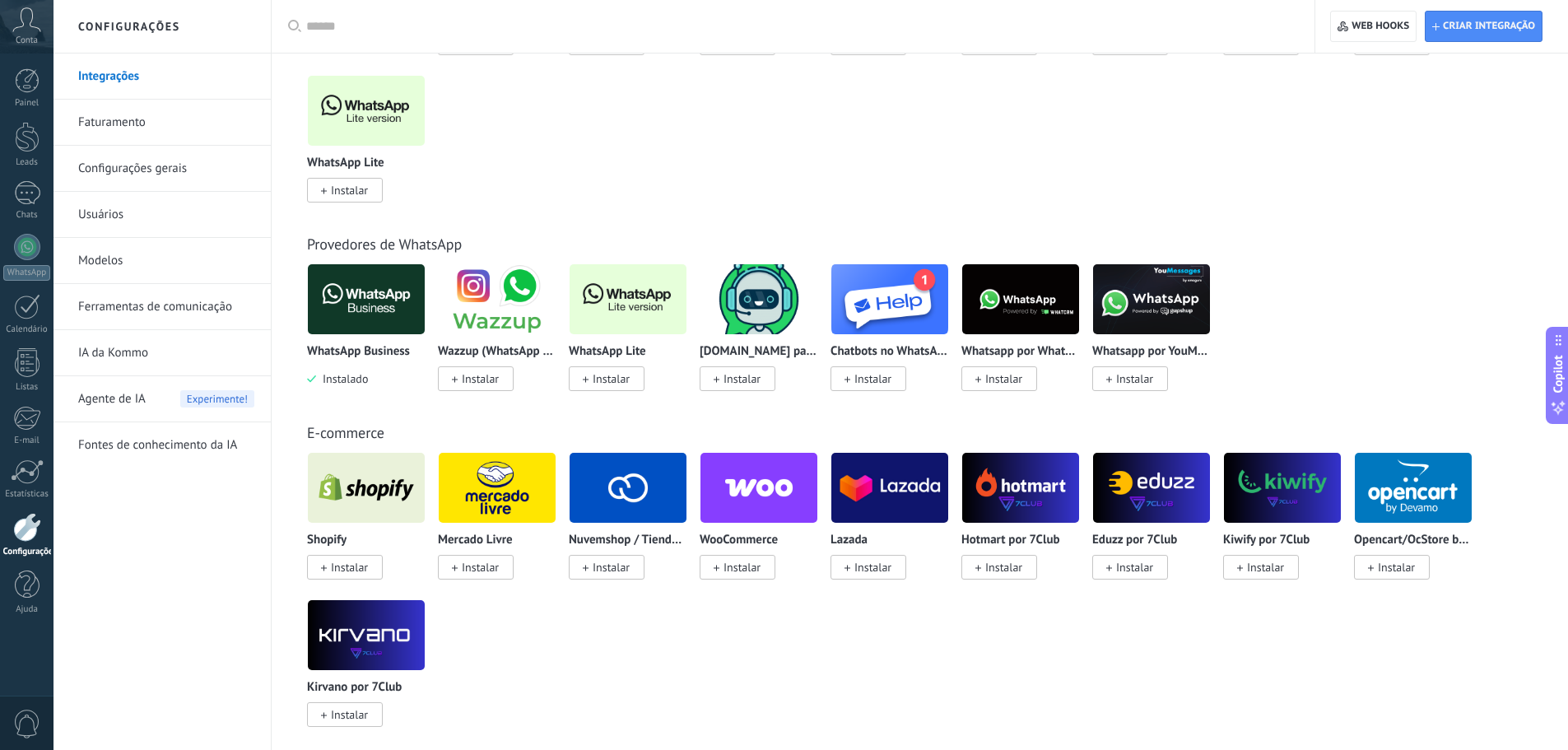
click at [763, 562] on span "Instalar" at bounding box center [737, 567] width 76 height 25
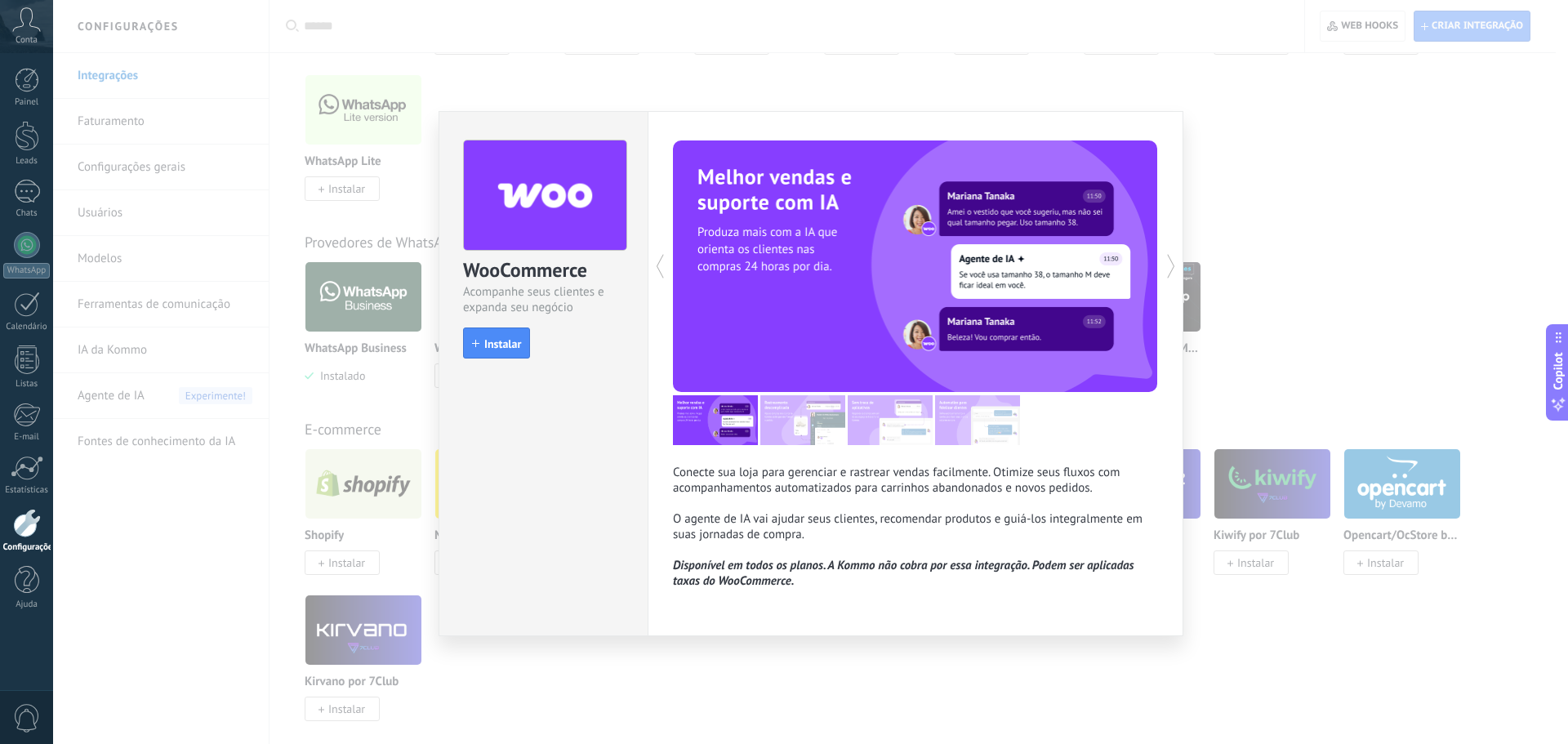
click at [635, 98] on div "WooCommerce Acompanhe seus clientes e expanda seu negócio install Instalar Cone…" at bounding box center [811, 372] width 1515 height 744
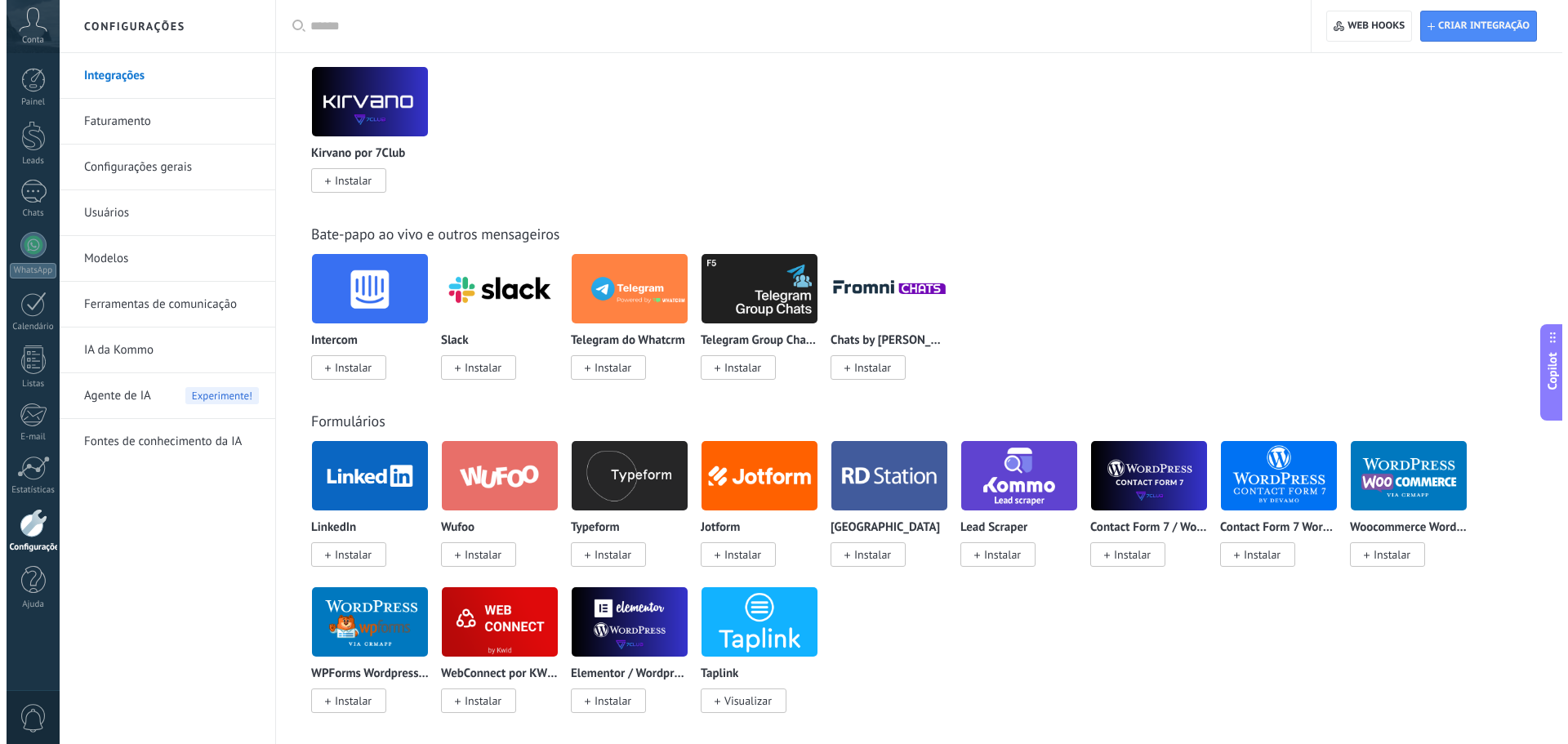
scroll to position [1061, 0]
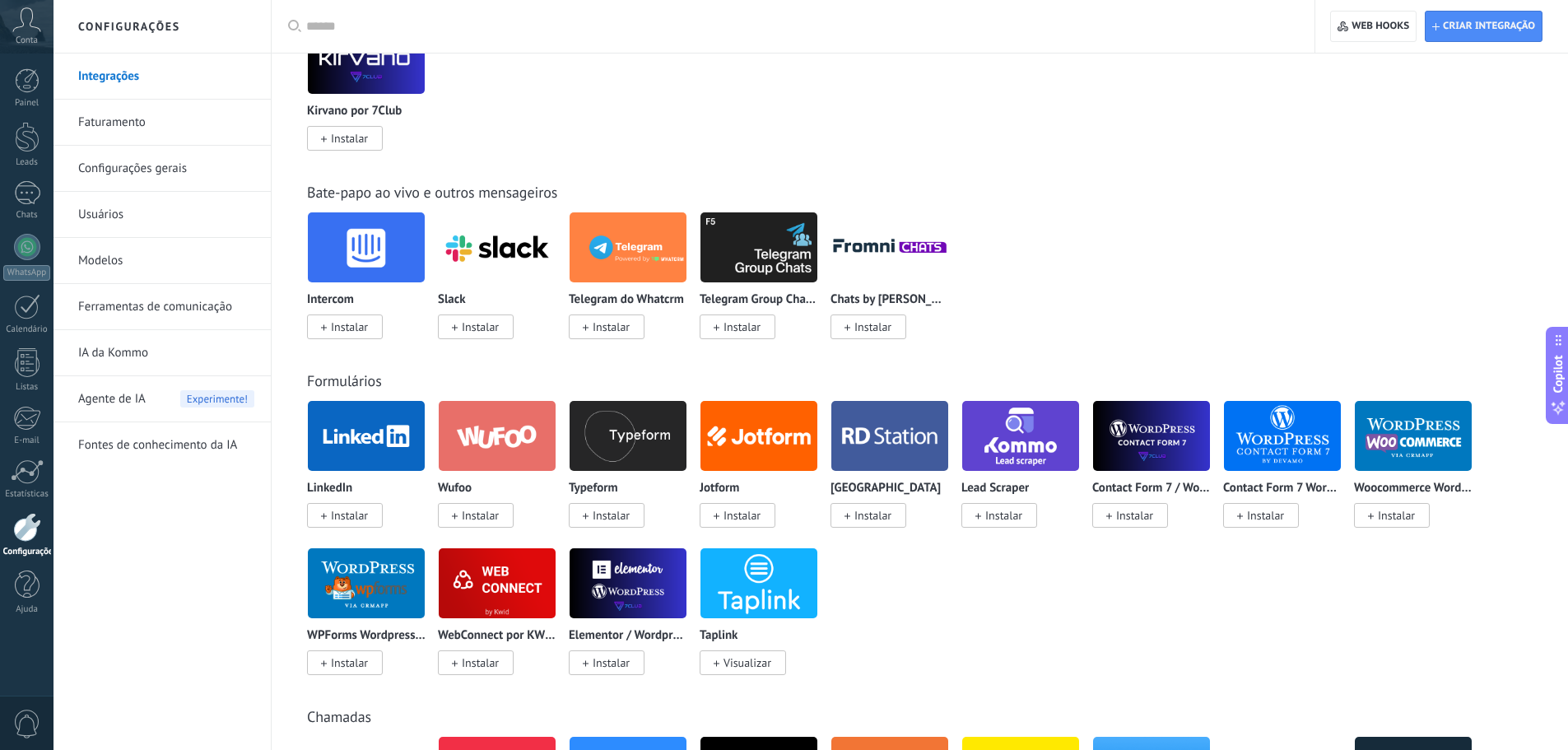
click at [463, 235] on img at bounding box center [497, 247] width 117 height 80
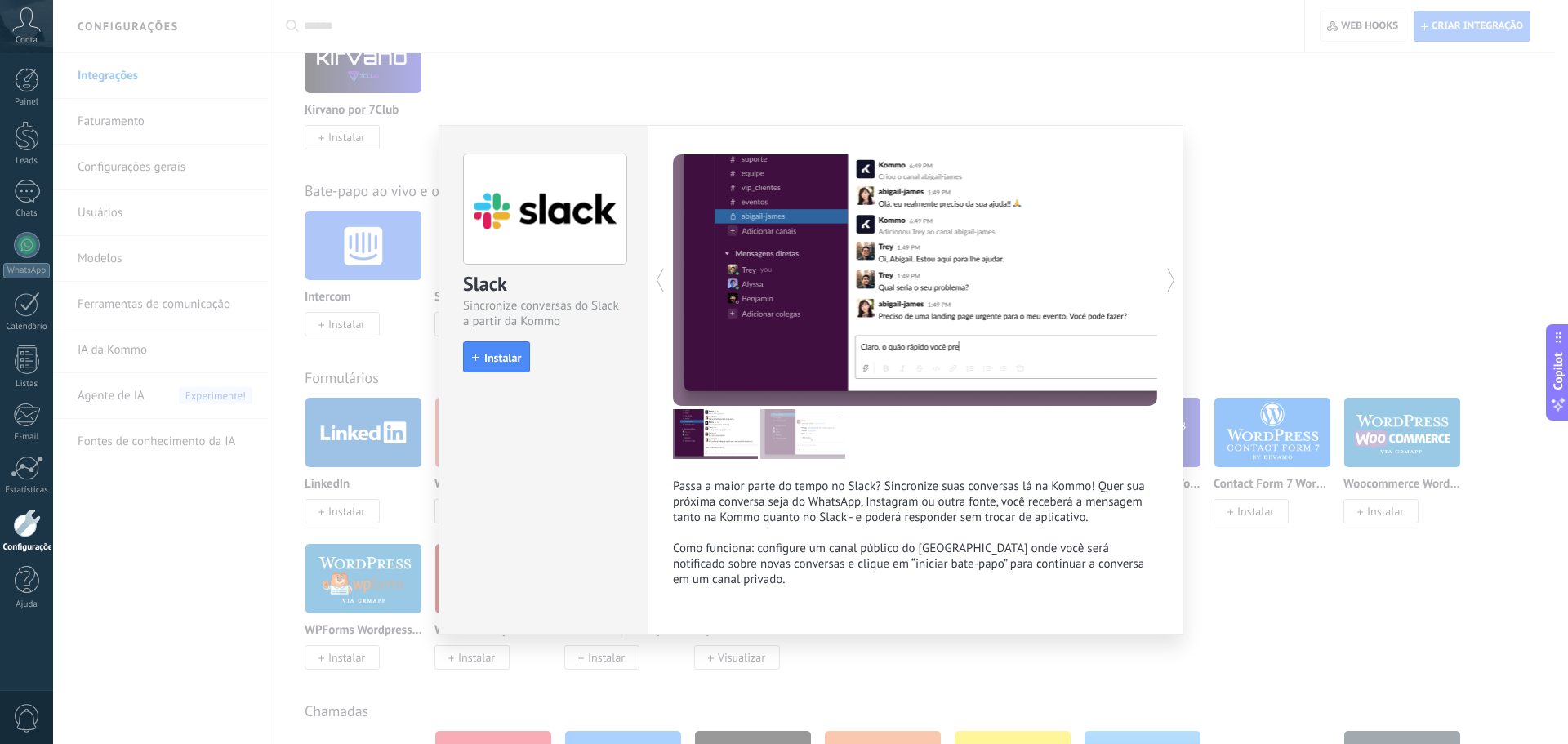
click at [1355, 193] on div "Slack Sincronize conversas do Slack a partir da Kommo install Instalar Passa a …" at bounding box center [811, 372] width 1515 height 744
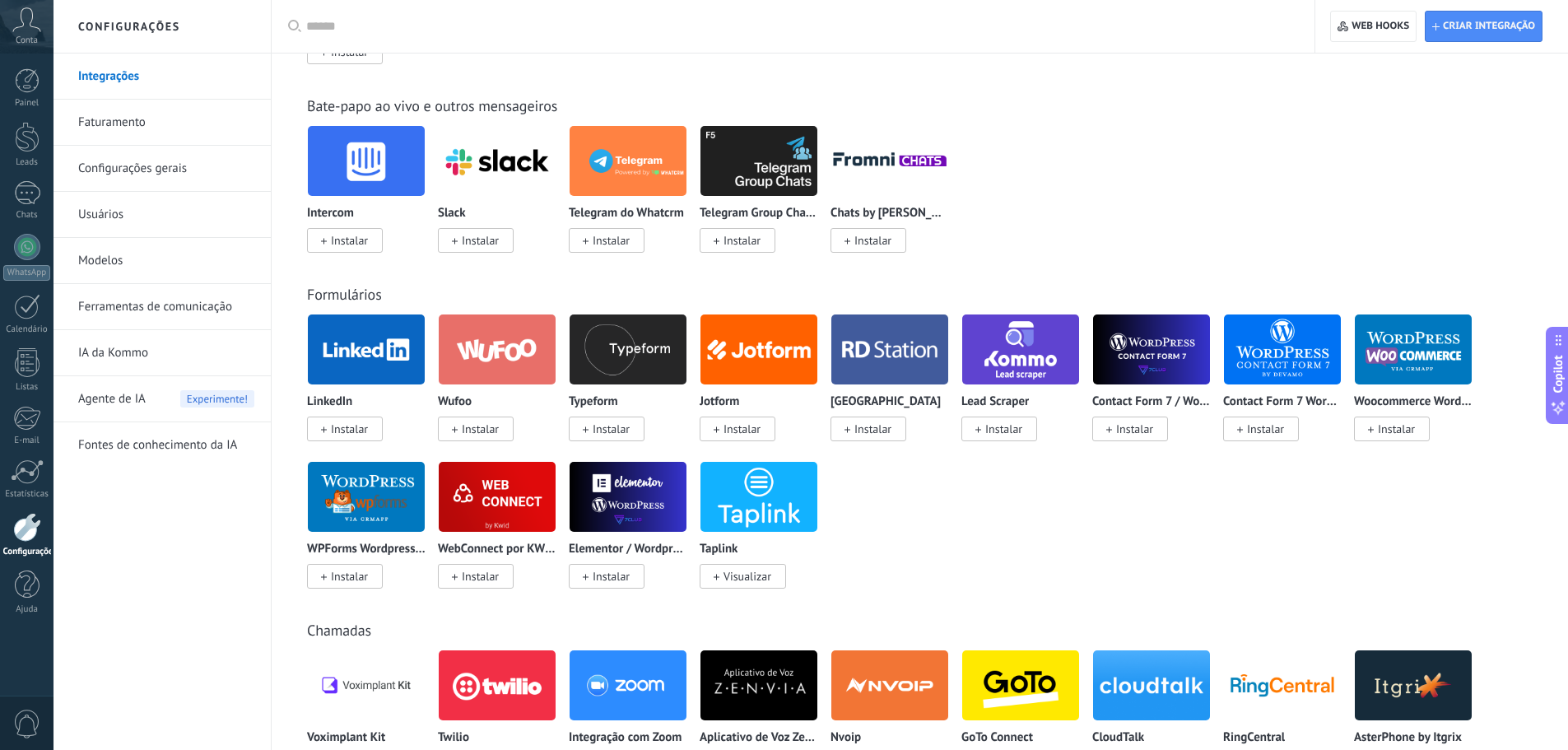
scroll to position [1317, 0]
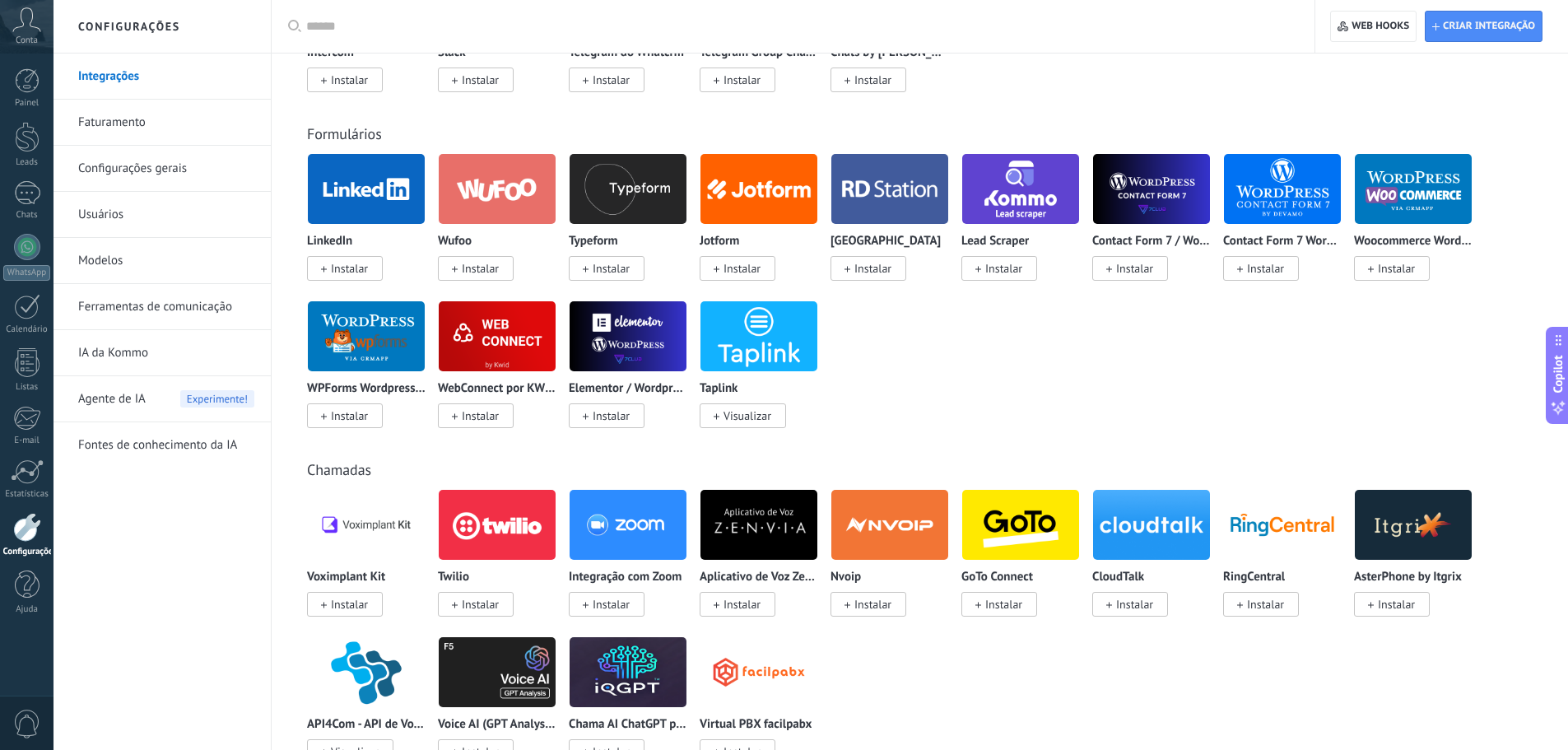
click at [923, 172] on img at bounding box center [889, 188] width 117 height 80
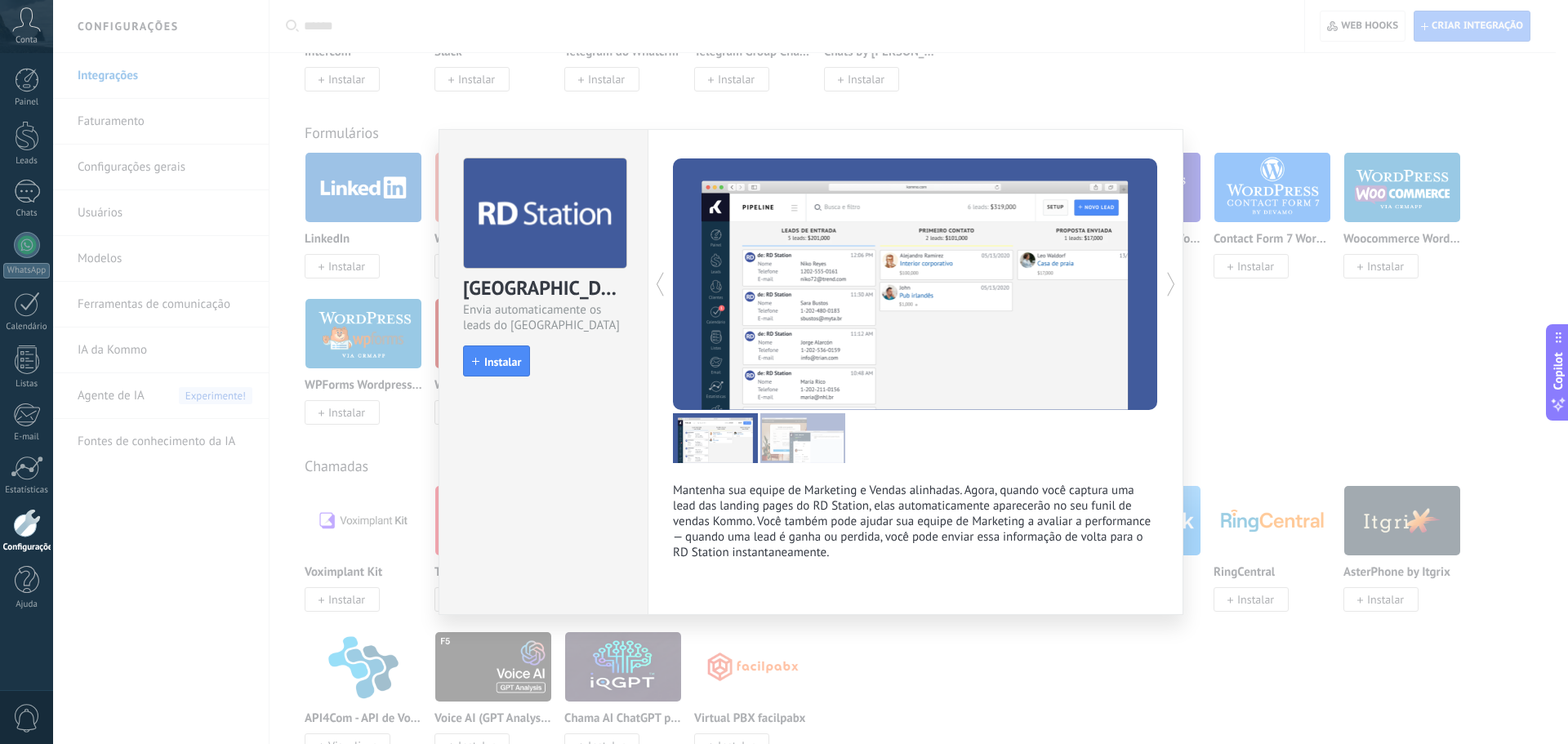
click at [1280, 352] on div "RD Station Envia automaticamente os leads do RD Station install Instalar Manten…" at bounding box center [811, 372] width 1515 height 744
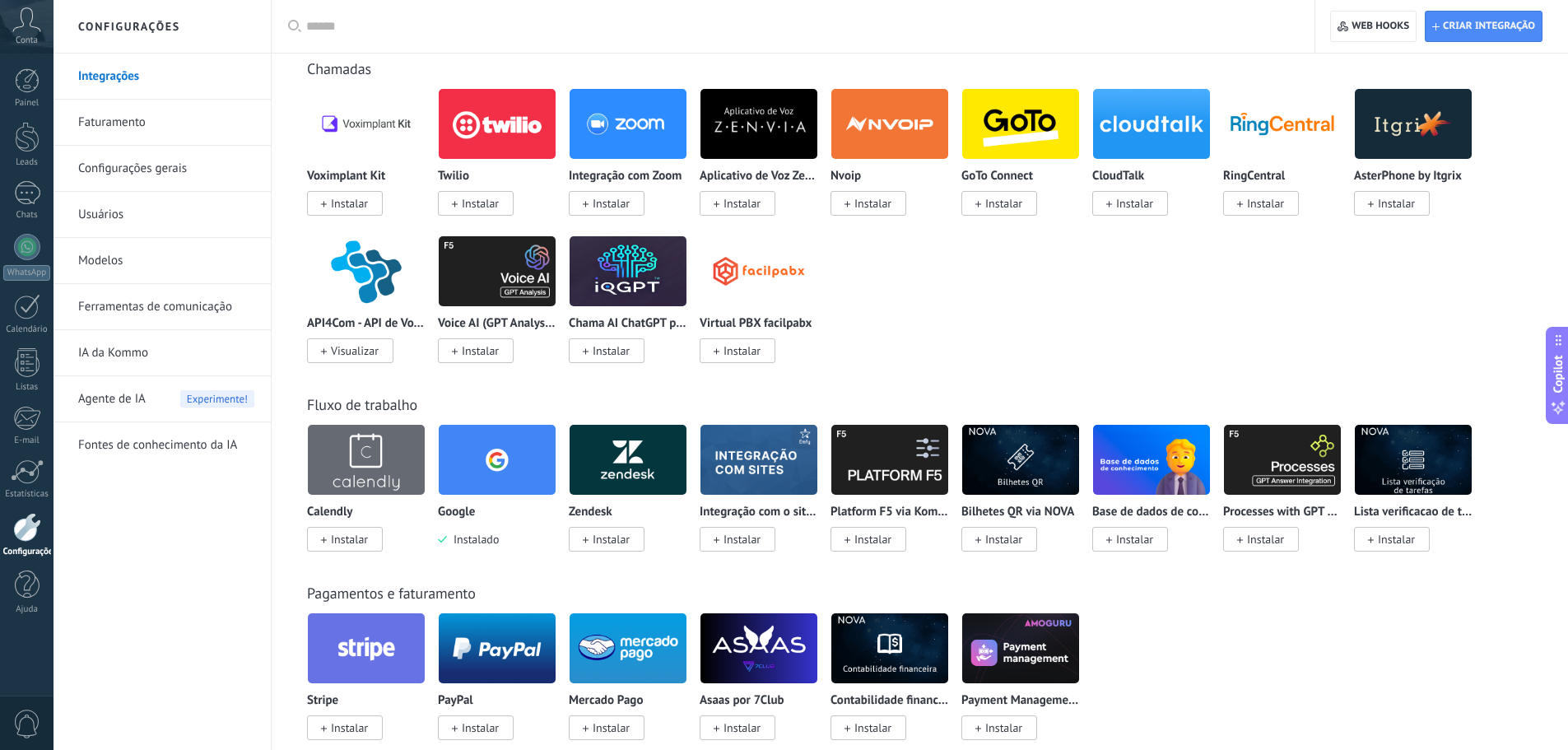
scroll to position [1728, 0]
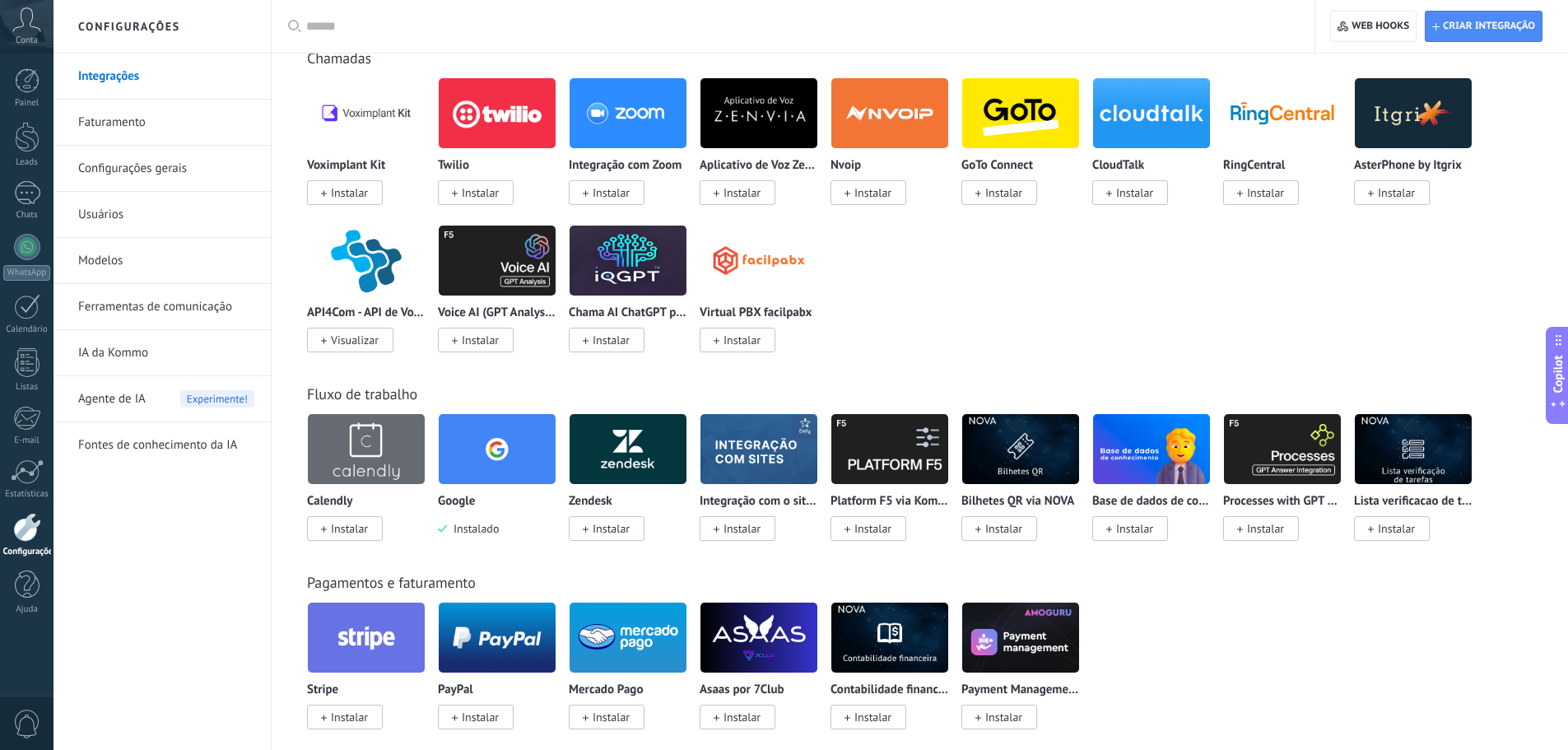
click at [646, 441] on img at bounding box center [628, 448] width 117 height 80
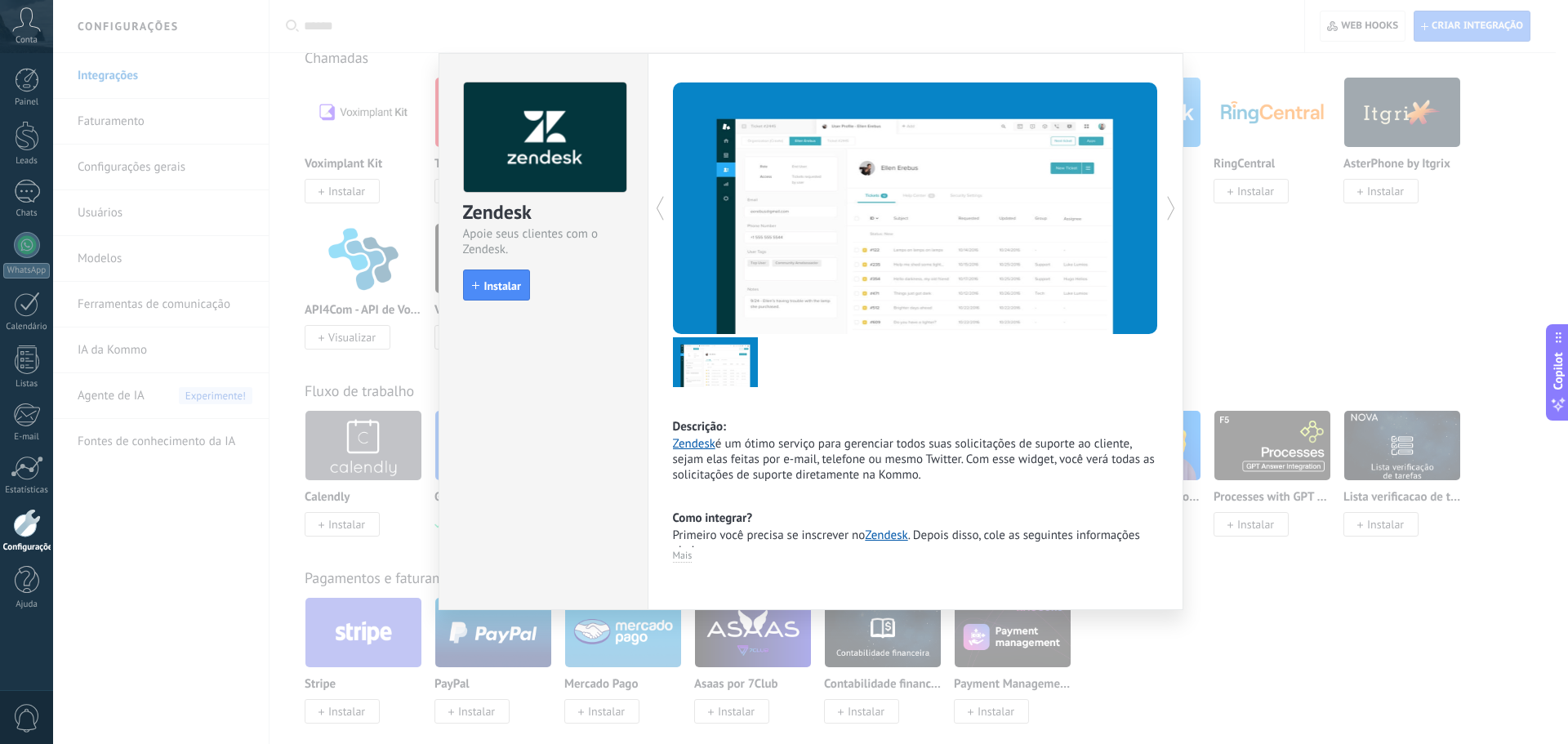
click at [1404, 160] on div "Zendesk Apoie seus clientes com o Zendesk. install Instalar Descrição: Zendesk …" at bounding box center [811, 372] width 1515 height 744
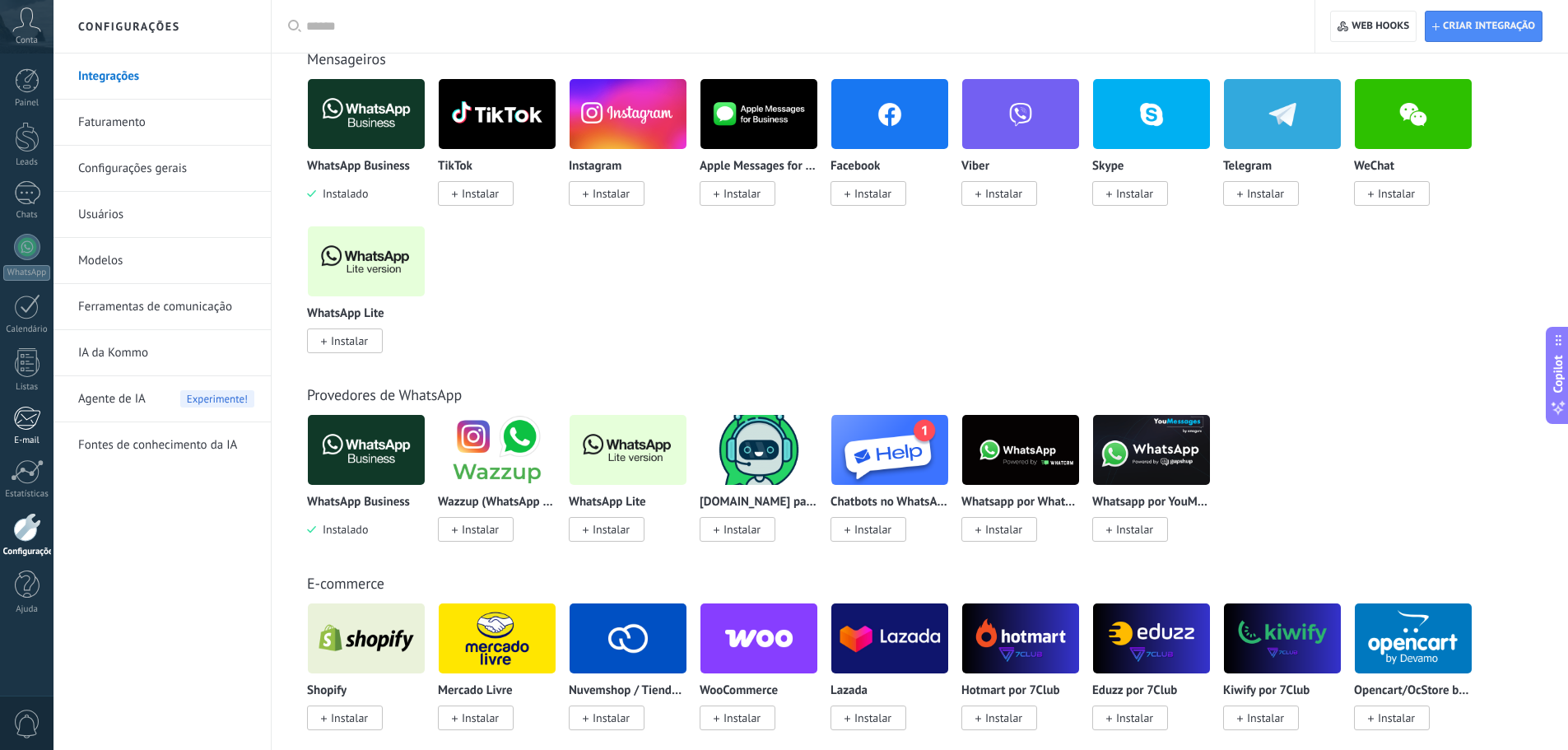
scroll to position [329, 0]
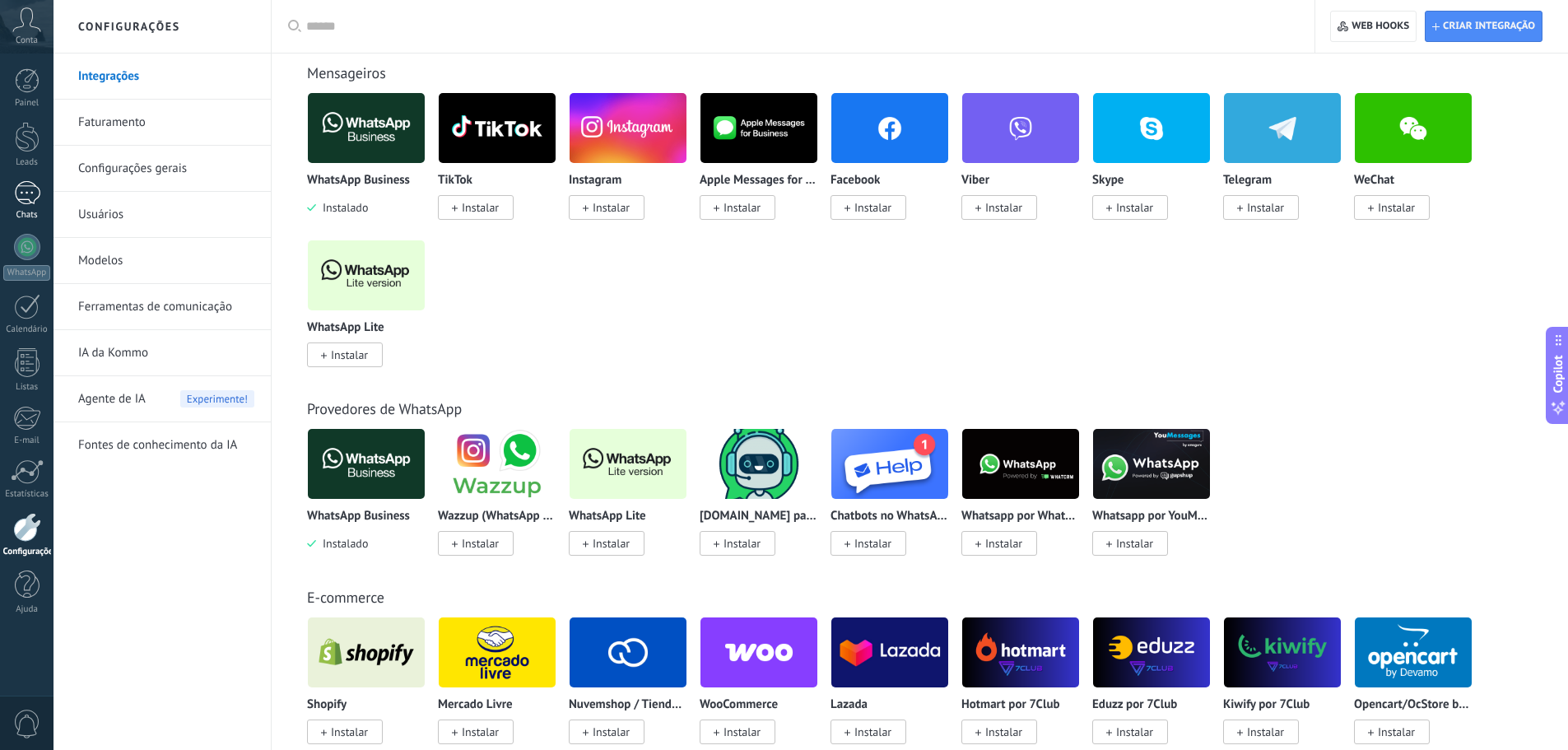
click at [28, 185] on div at bounding box center [27, 193] width 27 height 24
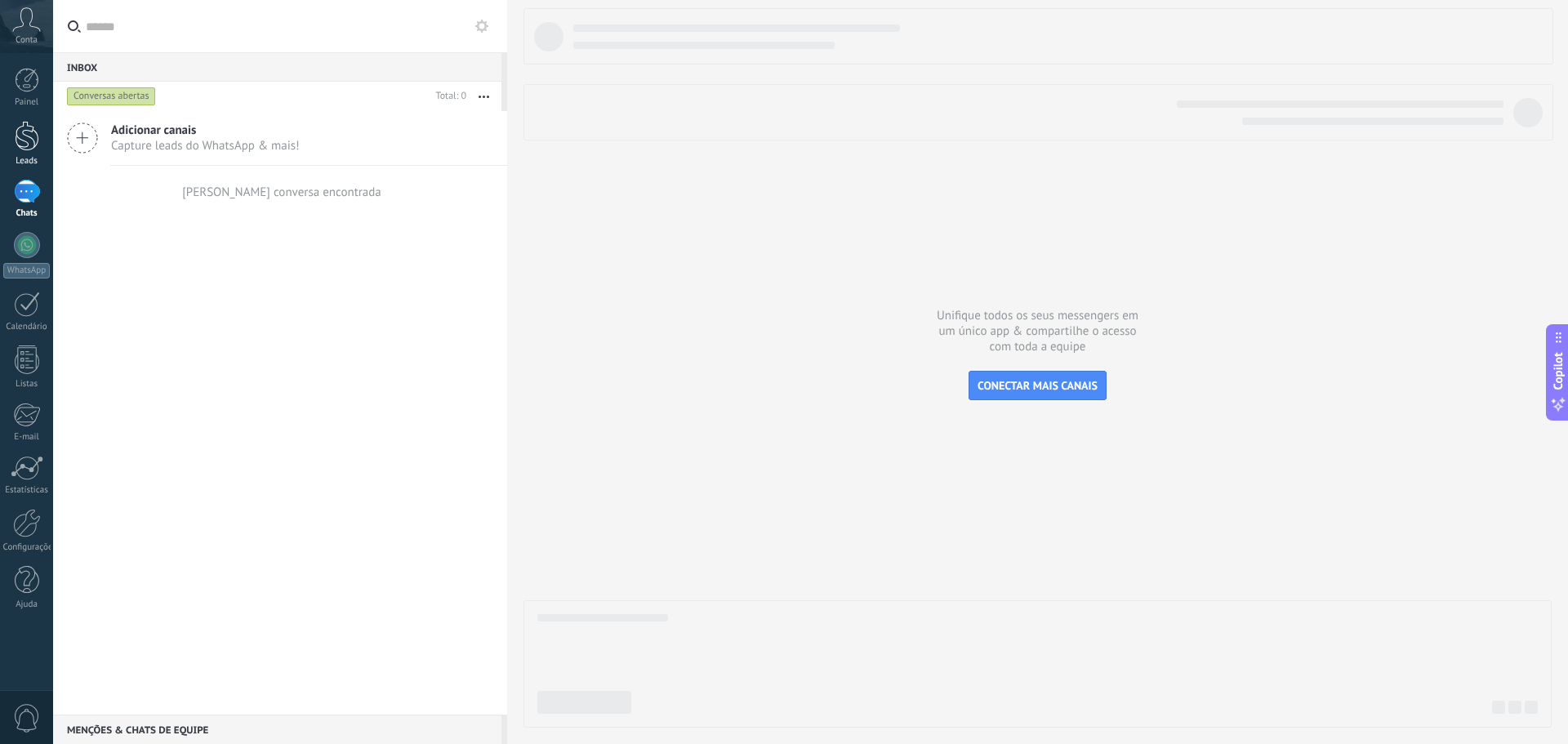
click at [26, 123] on div at bounding box center [26, 136] width 25 height 31
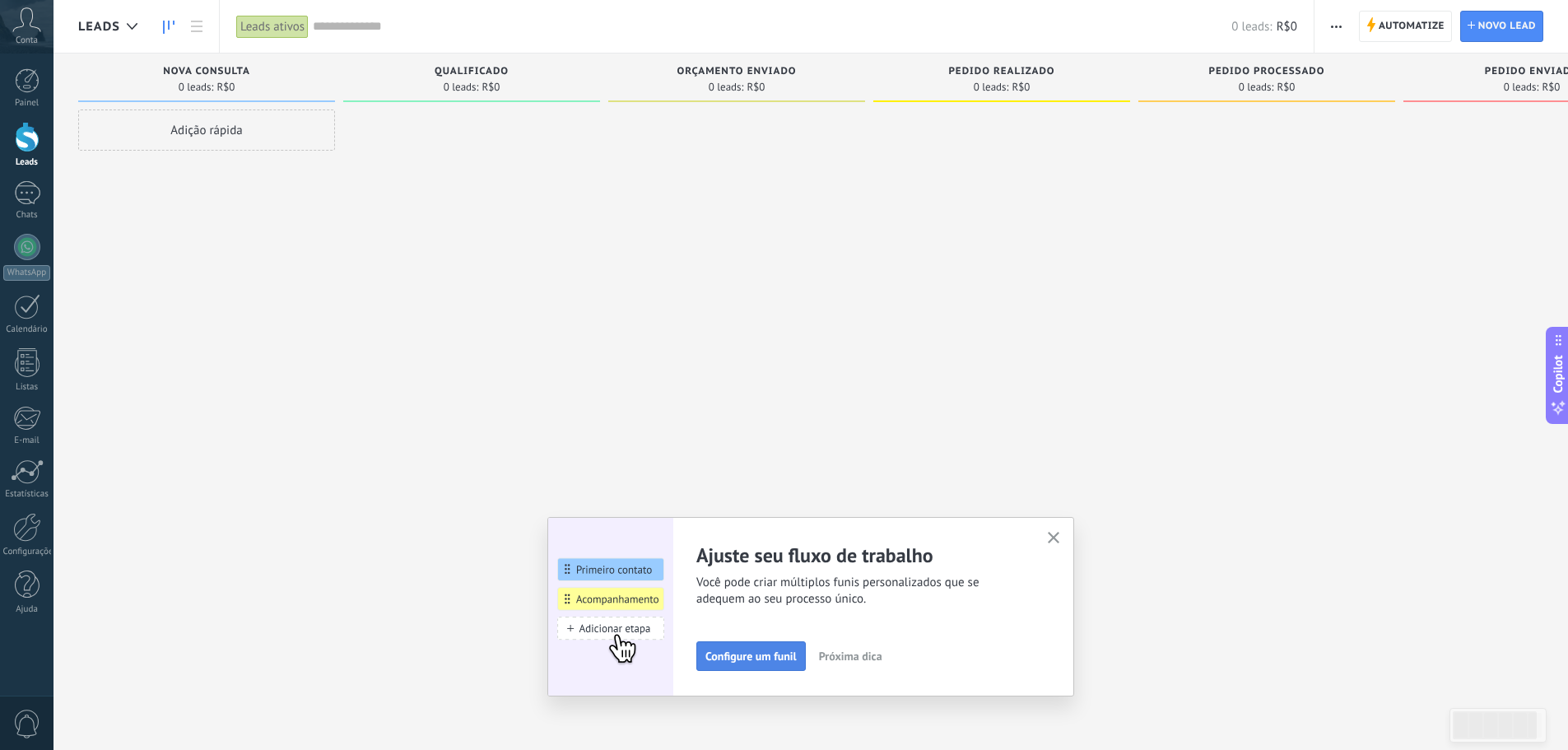
click at [771, 647] on button "Configure um funil" at bounding box center [751, 656] width 109 height 30
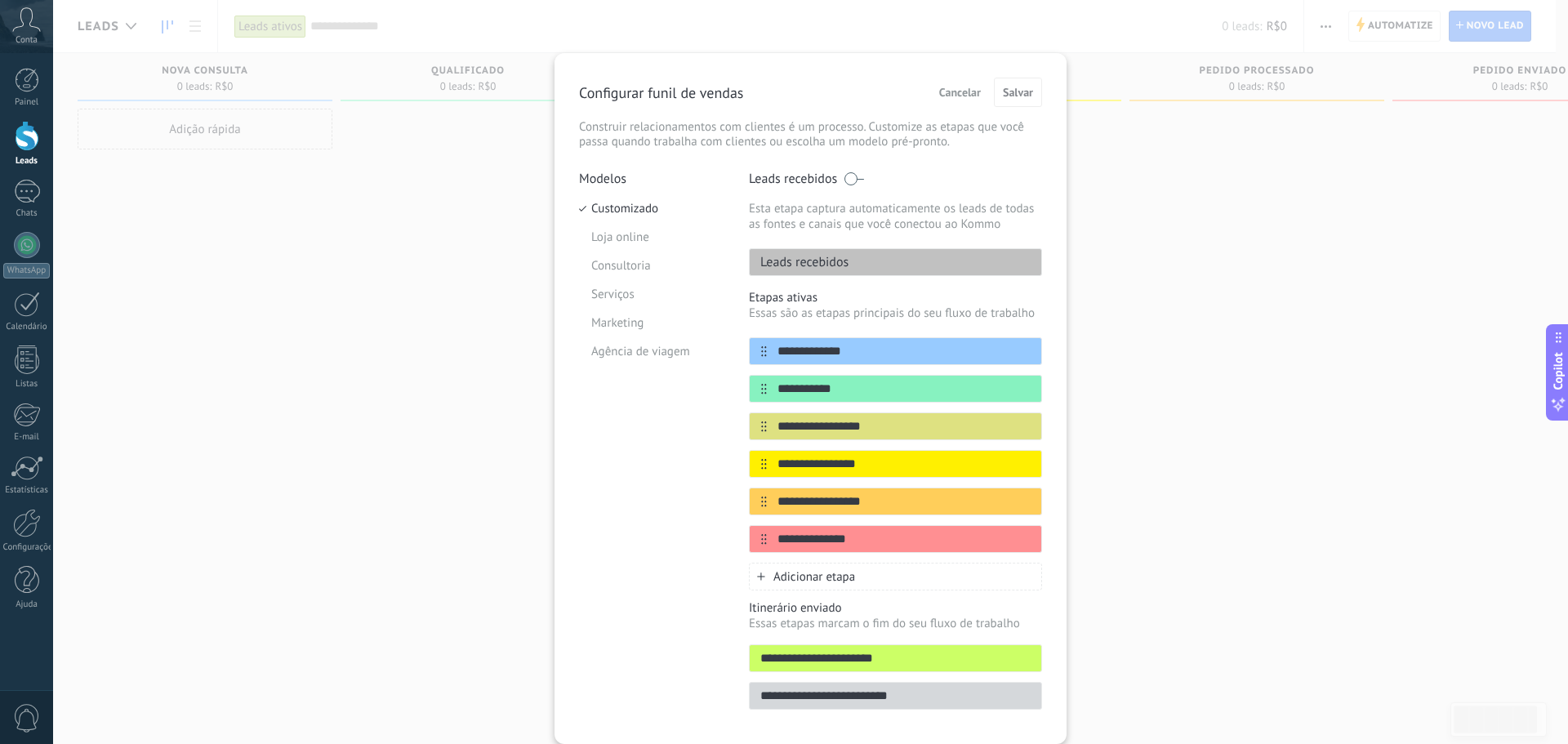
click at [1224, 250] on div "**********" at bounding box center [811, 372] width 1515 height 744
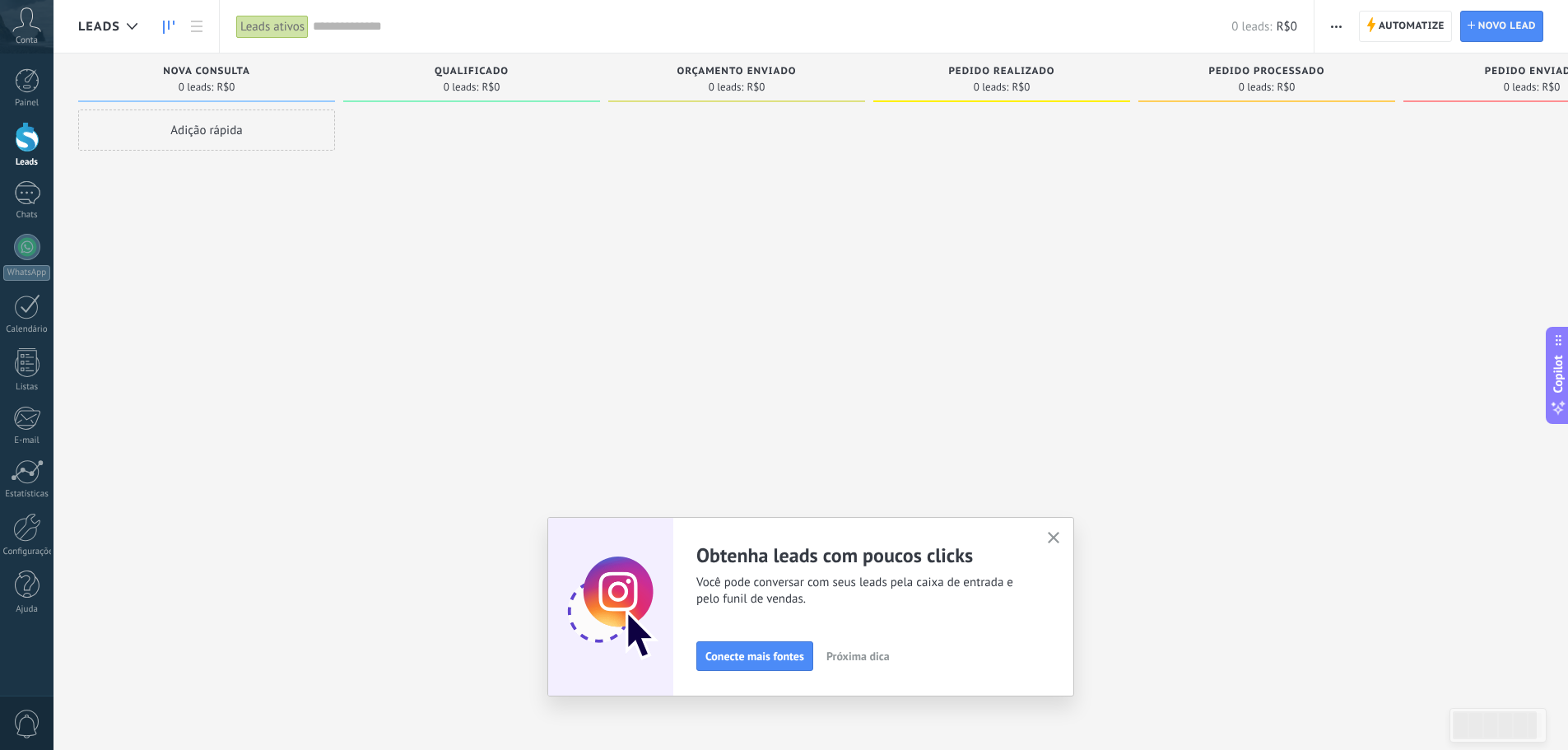
click at [1059, 536] on icon "button" at bounding box center [1053, 538] width 12 height 12
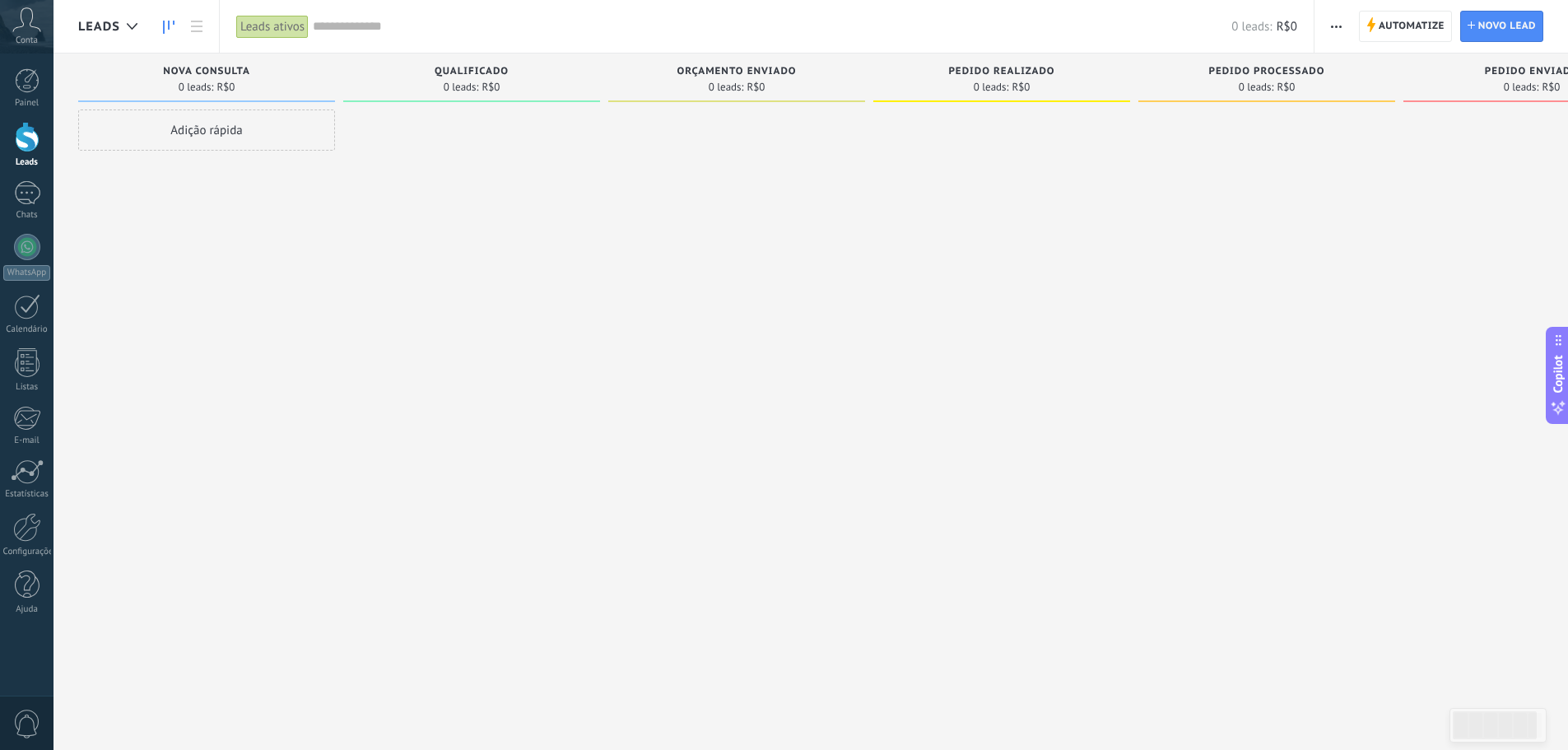
click at [21, 38] on span "Conta" at bounding box center [27, 40] width 22 height 11
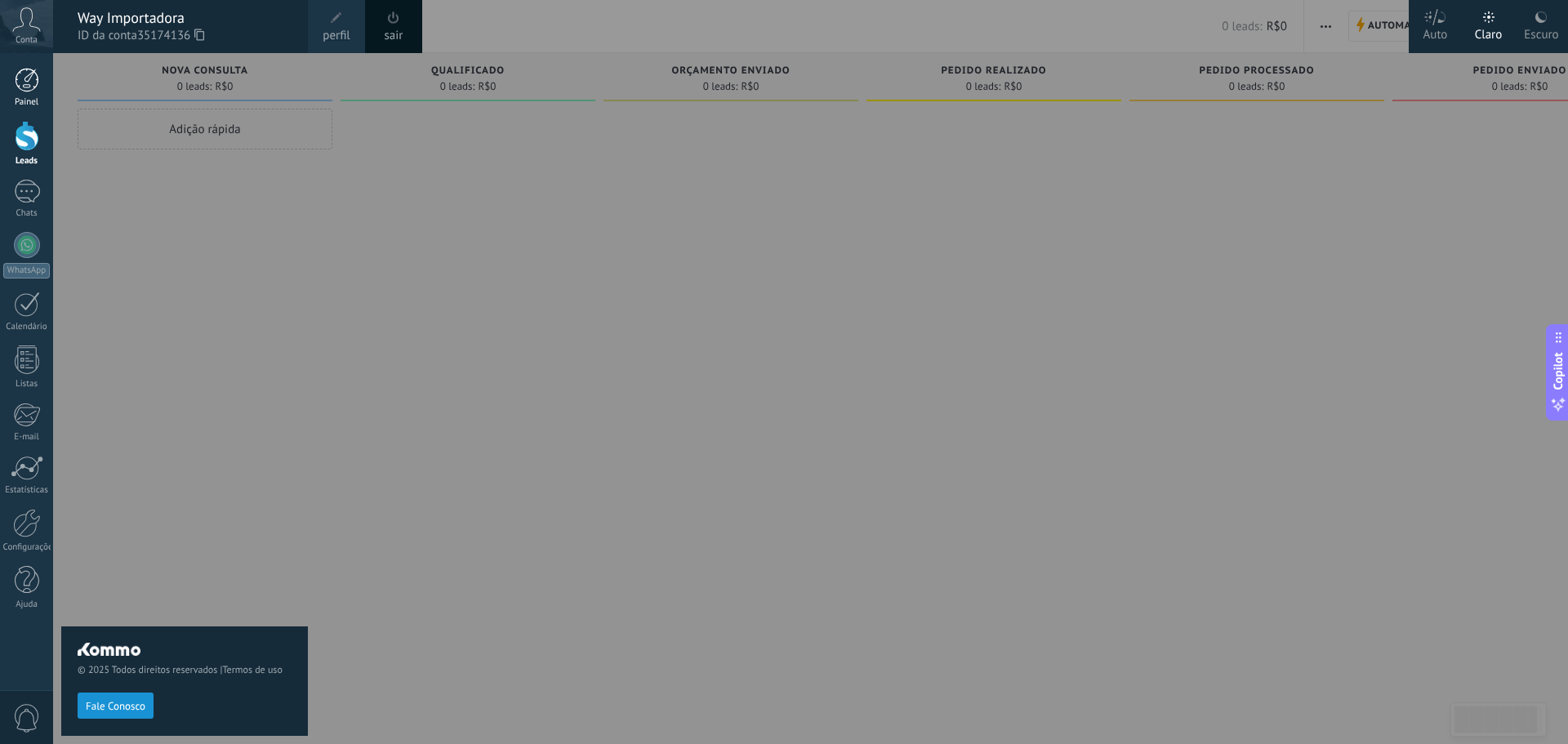
click at [34, 98] on div "Painel" at bounding box center [27, 103] width 48 height 11
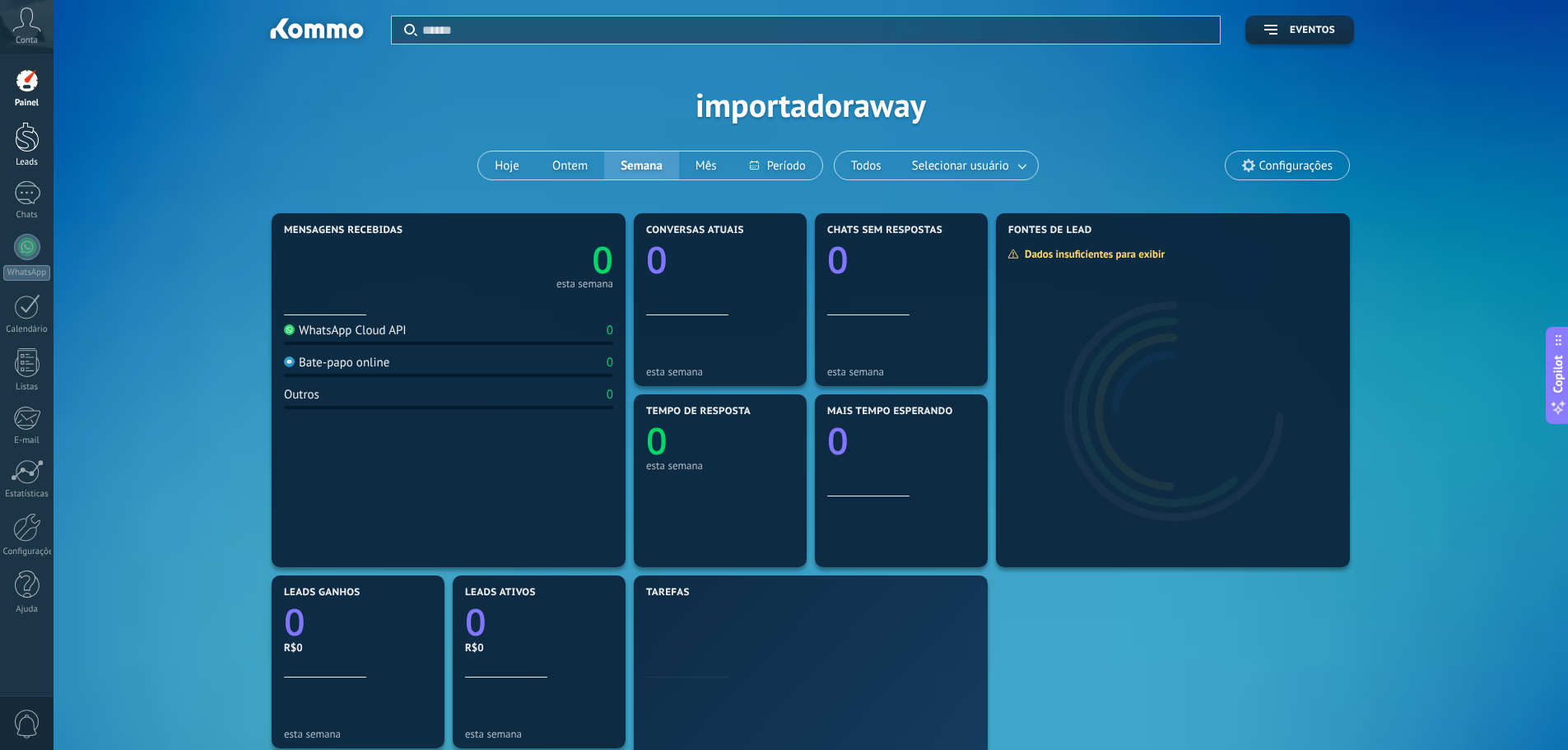
click at [36, 163] on div "Leads" at bounding box center [27, 162] width 48 height 11
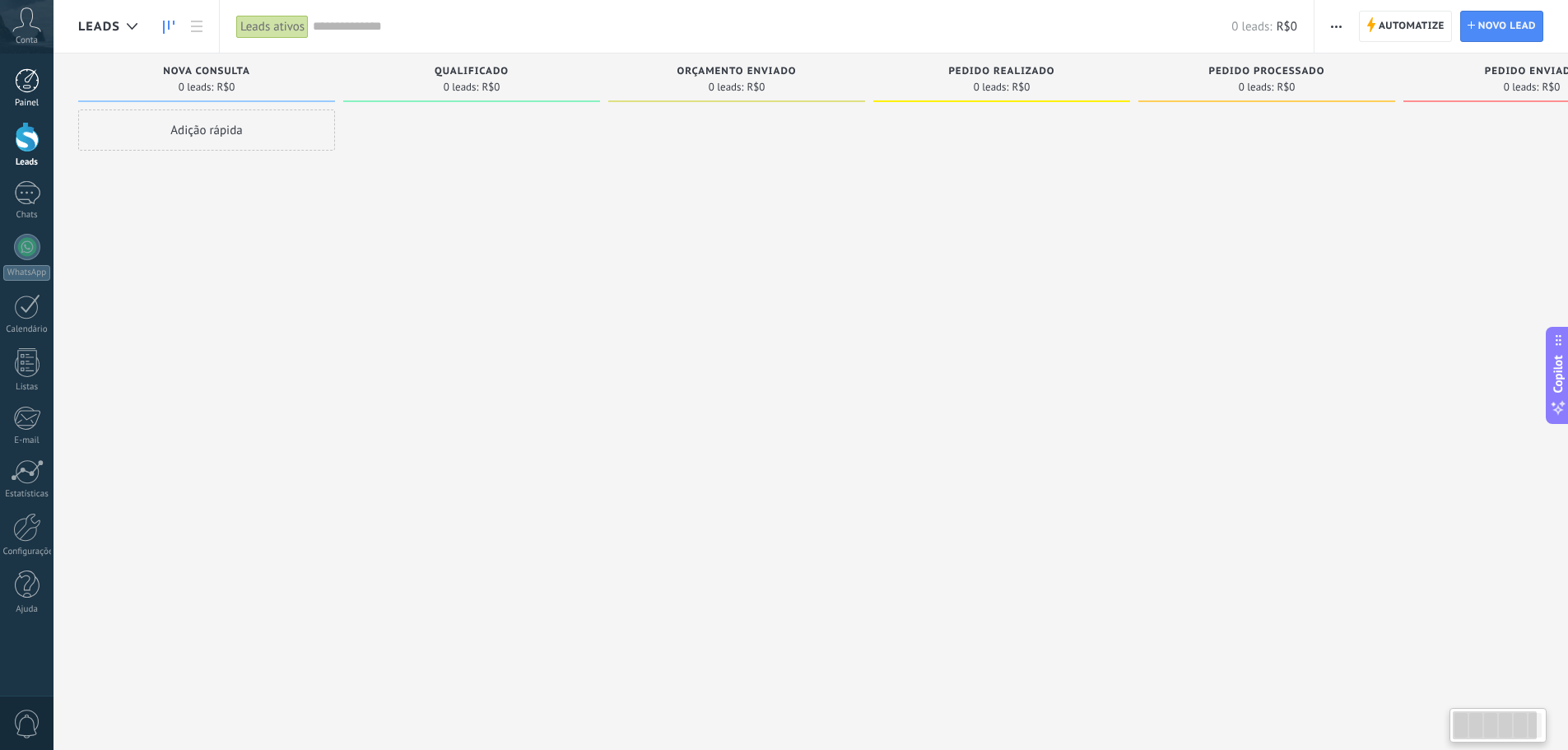
click at [38, 92] on div at bounding box center [27, 80] width 25 height 25
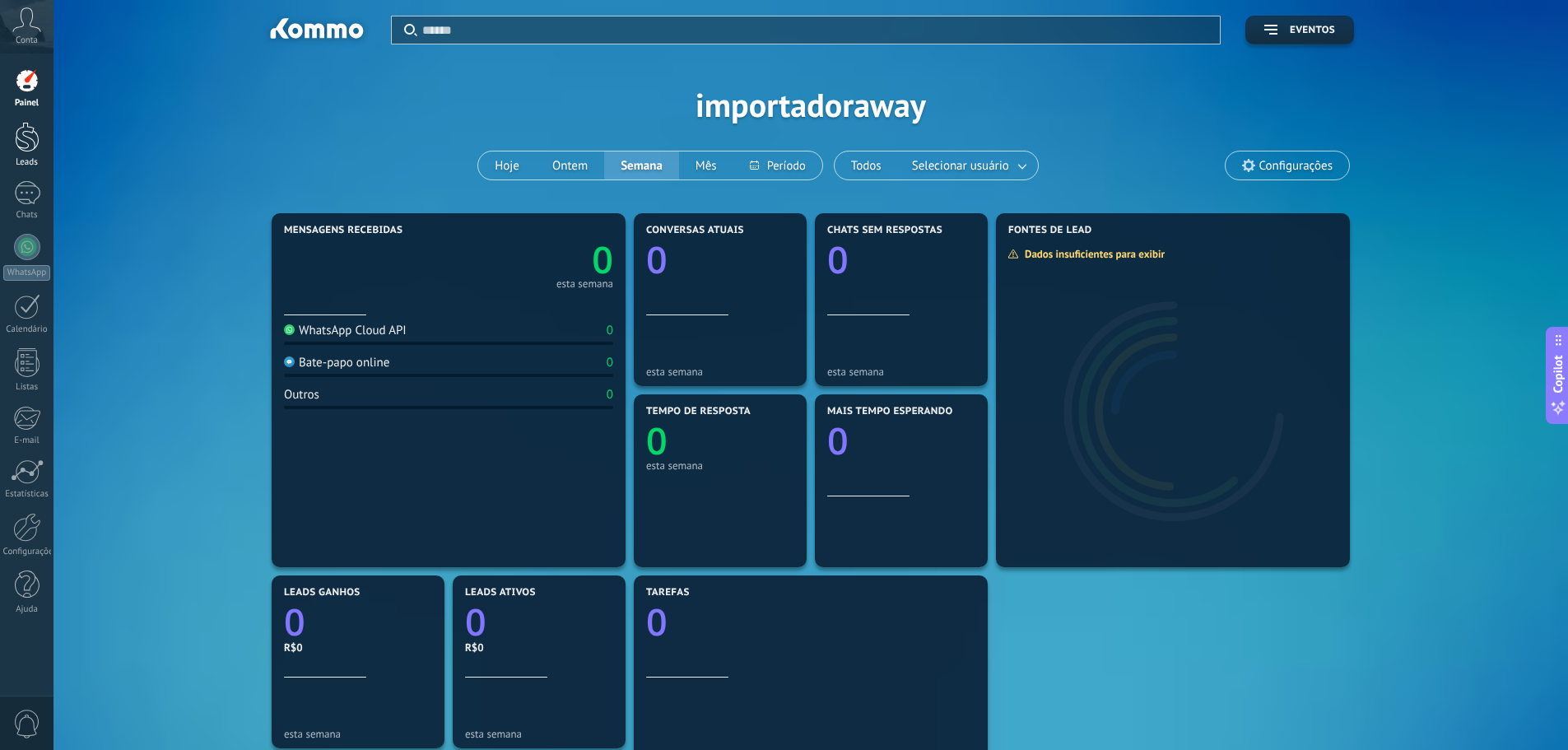
click at [40, 149] on link "Leads" at bounding box center [27, 145] width 54 height 46
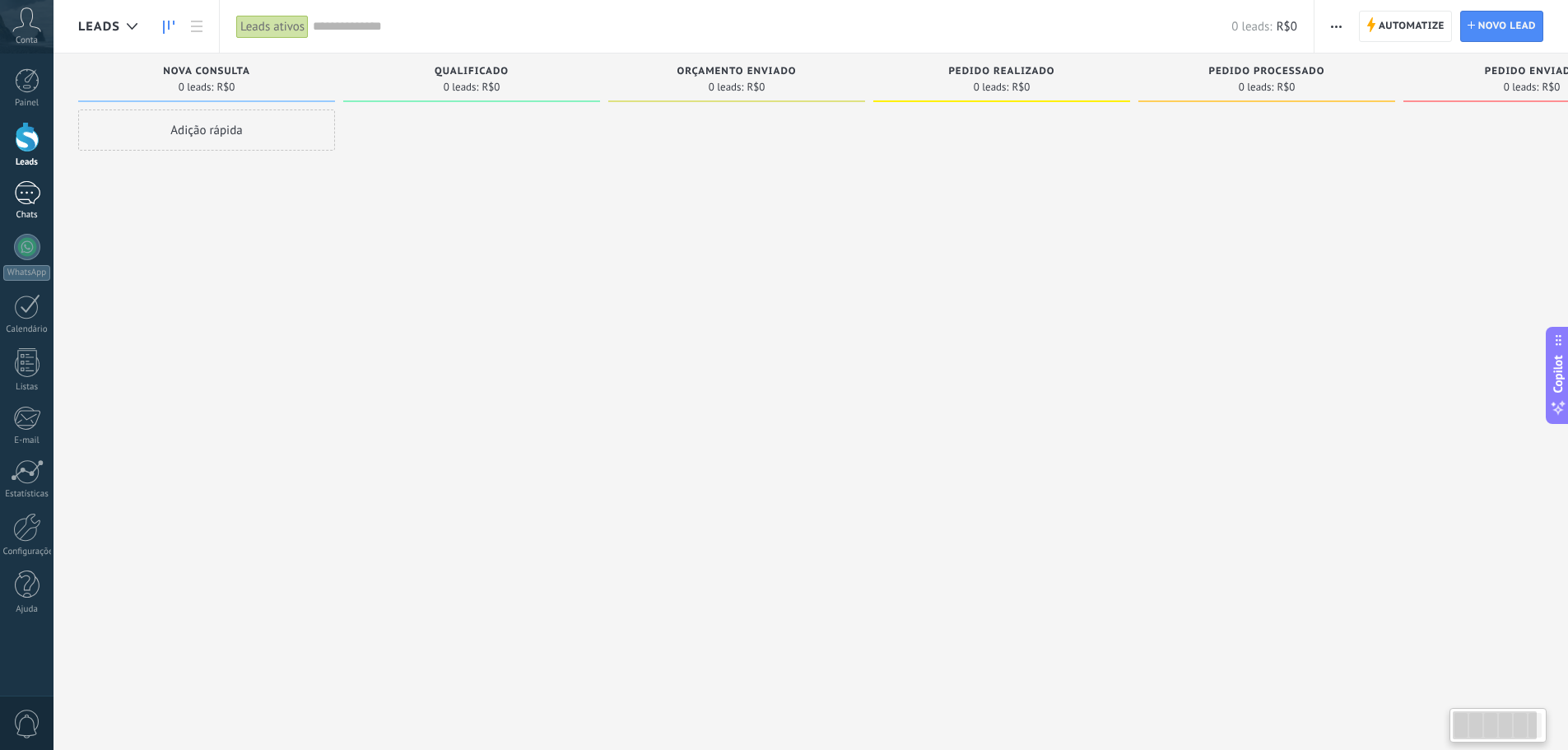
click at [25, 210] on div "Chats" at bounding box center [27, 215] width 48 height 11
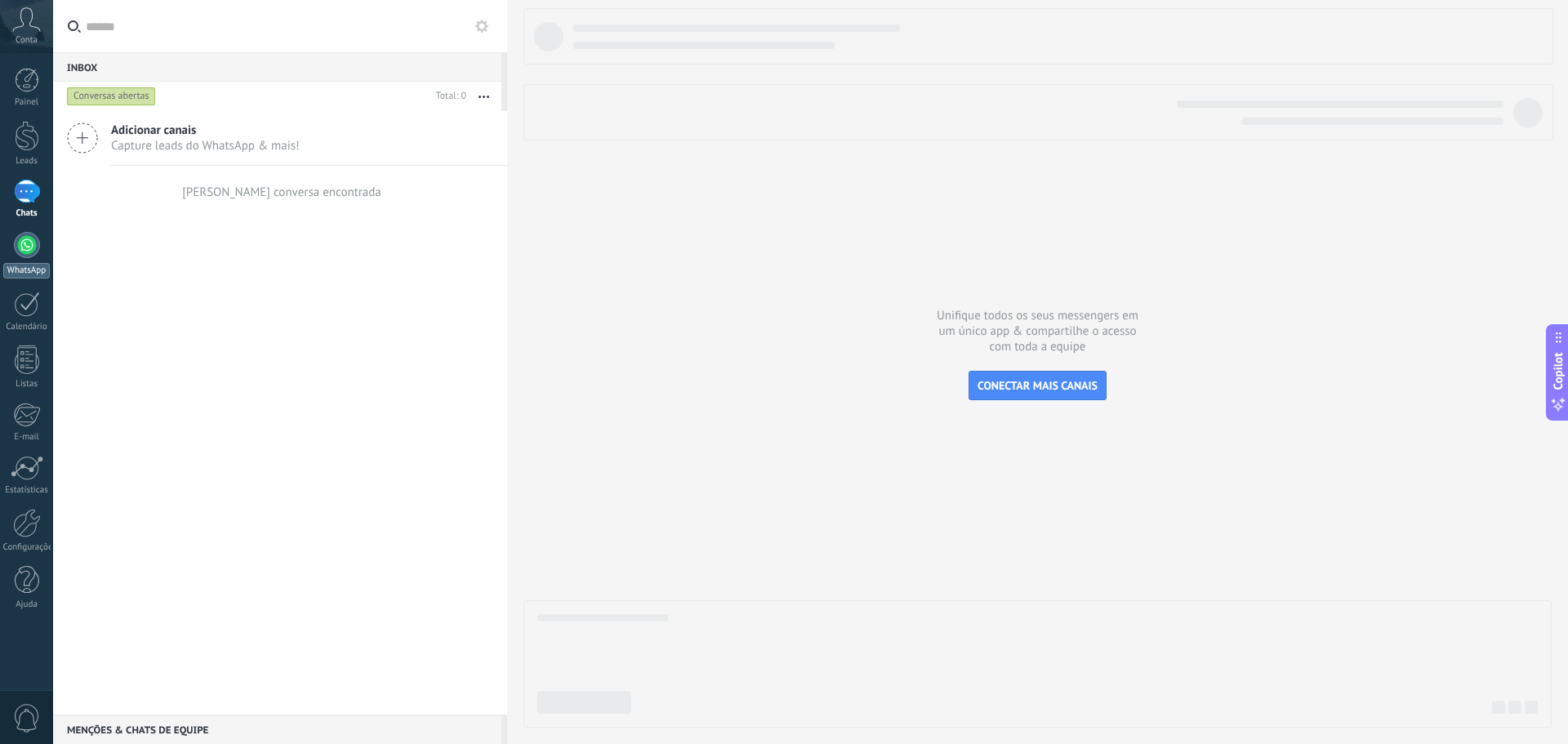
click at [25, 249] on div at bounding box center [26, 244] width 26 height 26
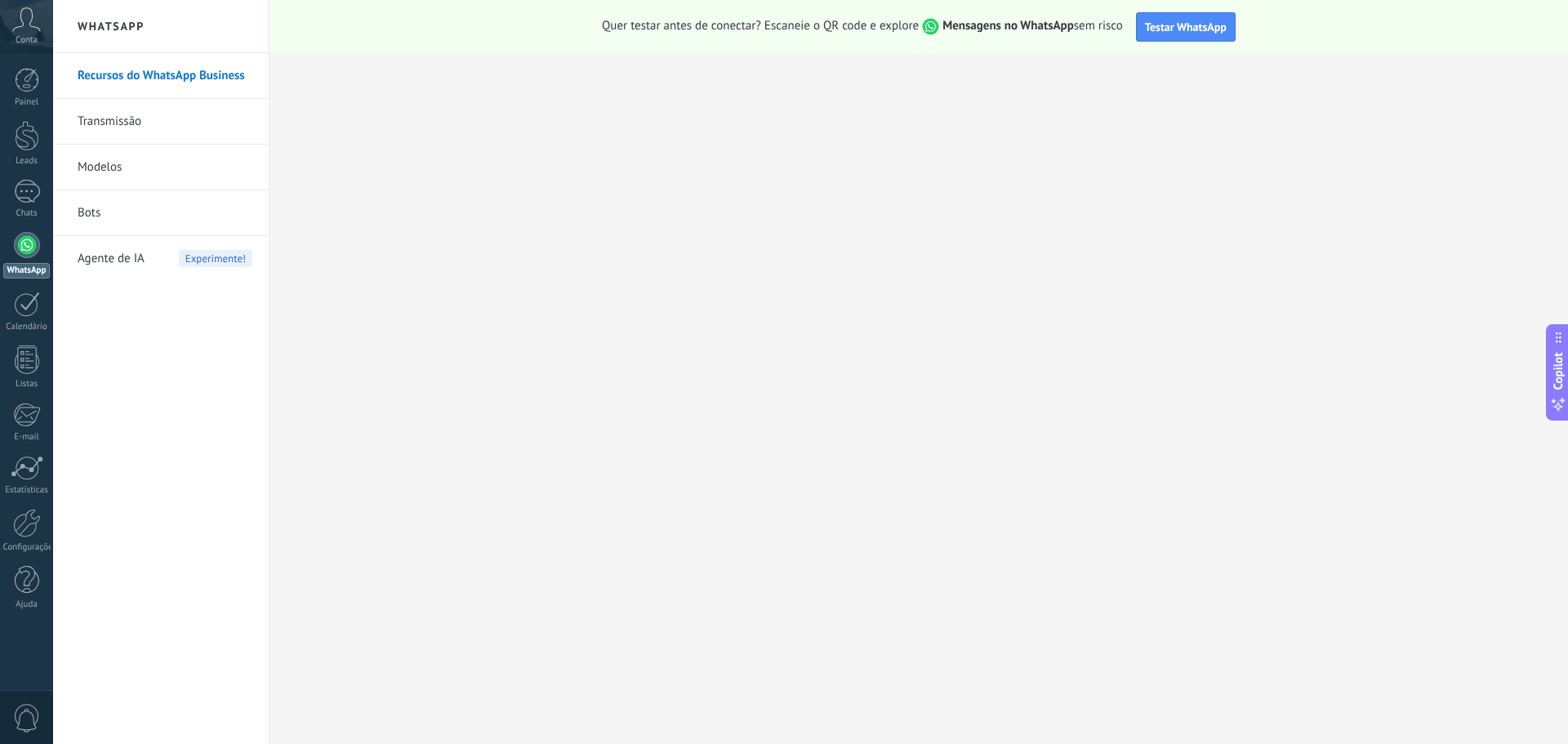
click at [105, 209] on link "Bots" at bounding box center [165, 213] width 175 height 46
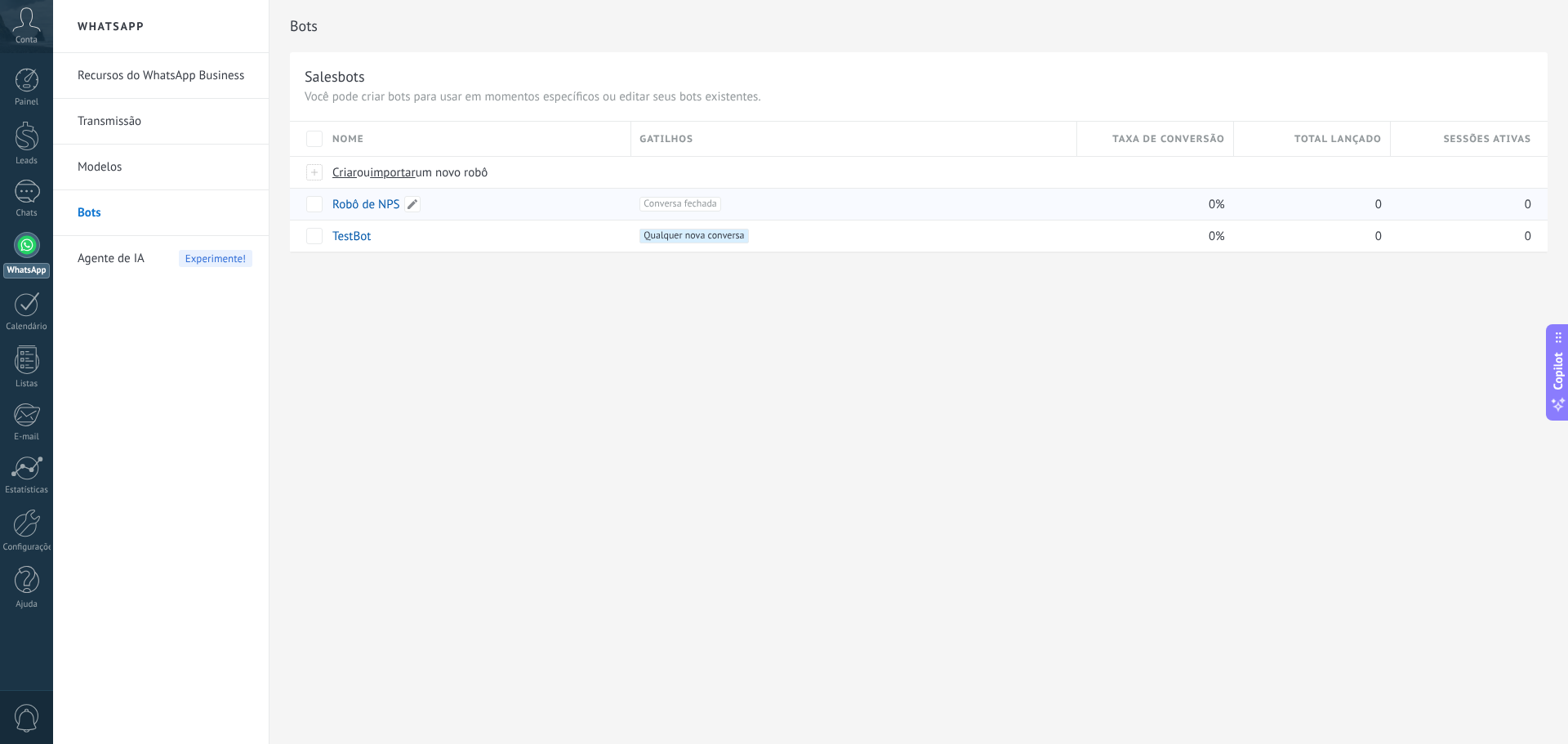
click at [361, 213] on div "Robô de NPS" at bounding box center [473, 204] width 299 height 31
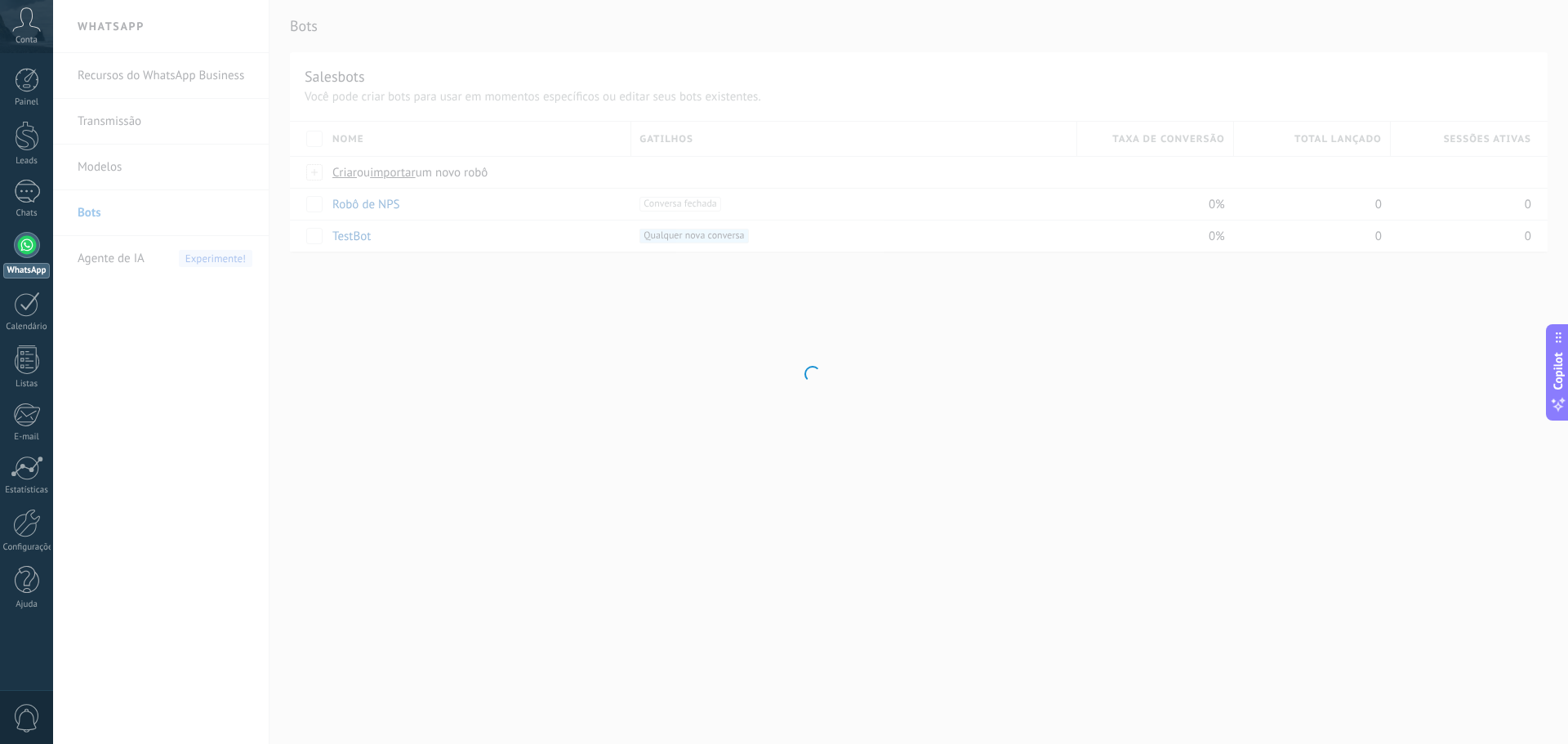
click at [360, 207] on div at bounding box center [811, 372] width 1515 height 744
type input "**********"
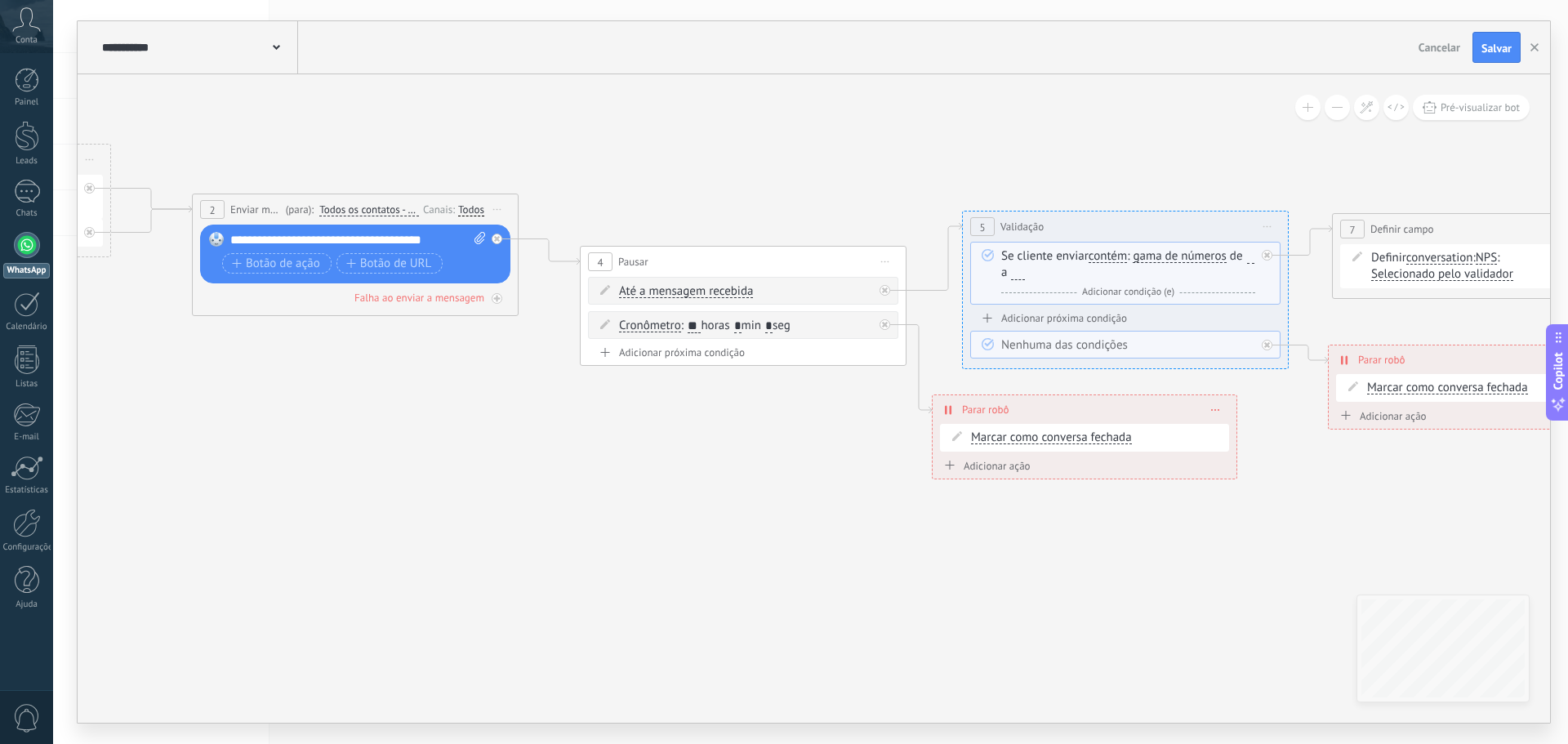
drag, startPoint x: 1127, startPoint y: 474, endPoint x: 344, endPoint y: 411, distance: 785.5
click at [344, 411] on icon at bounding box center [1379, 277] width 4326 height 1254
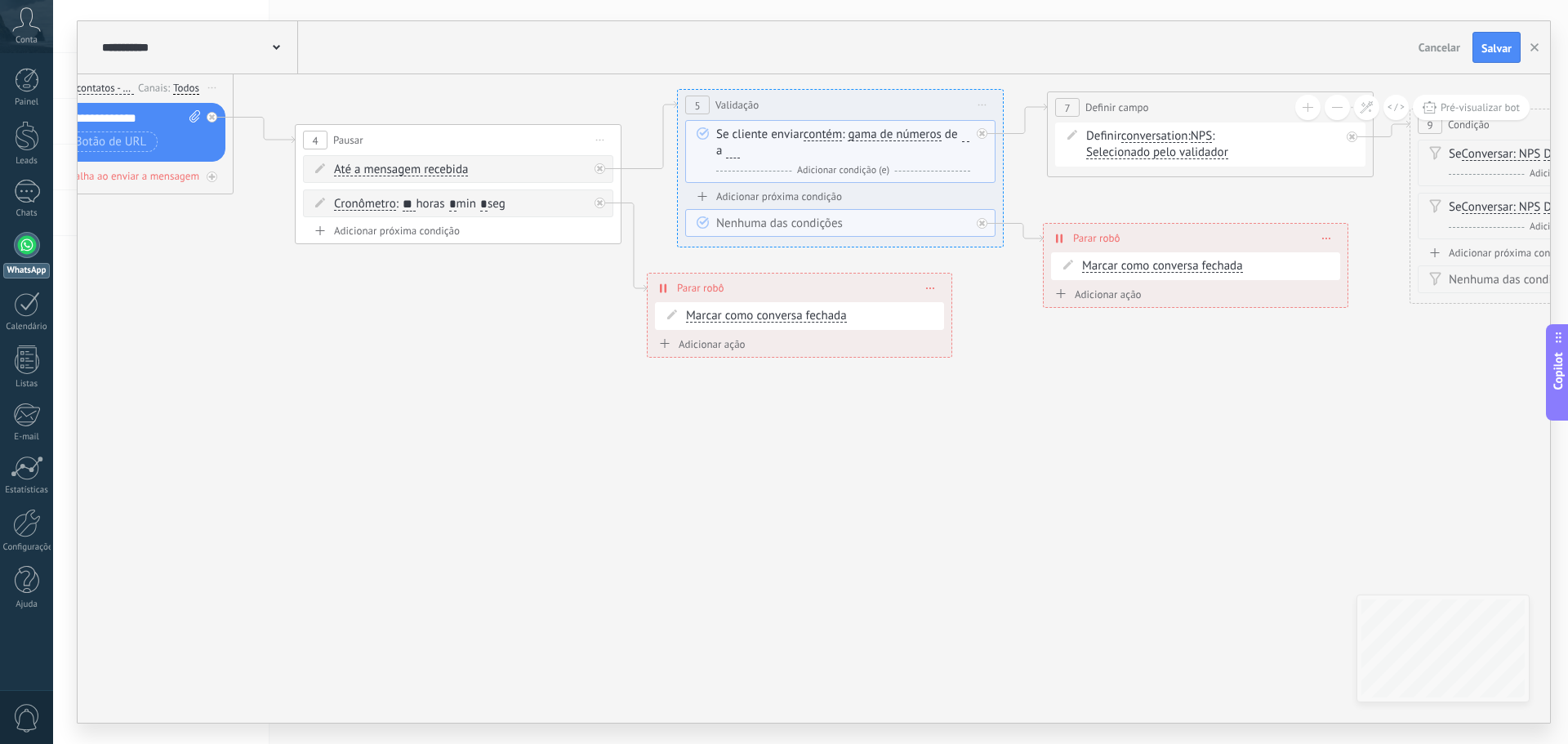
drag, startPoint x: 1247, startPoint y: 485, endPoint x: 639, endPoint y: 585, distance: 616.2
click at [639, 585] on icon at bounding box center [1094, 155] width 4326 height 1254
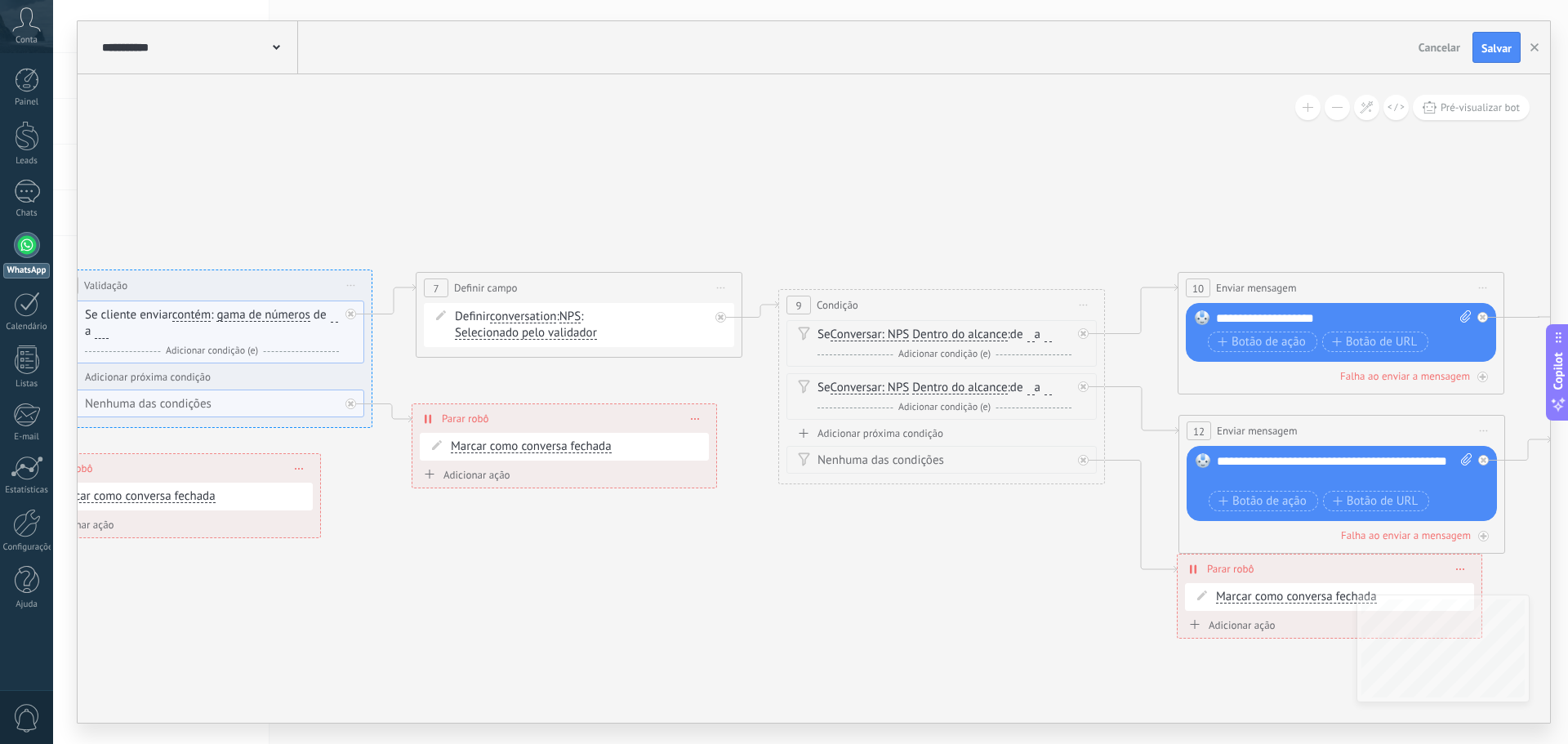
drag, startPoint x: 886, startPoint y: 492, endPoint x: 680, endPoint y: 510, distance: 206.8
click at [680, 510] on icon at bounding box center [462, 378] width 4326 height 1340
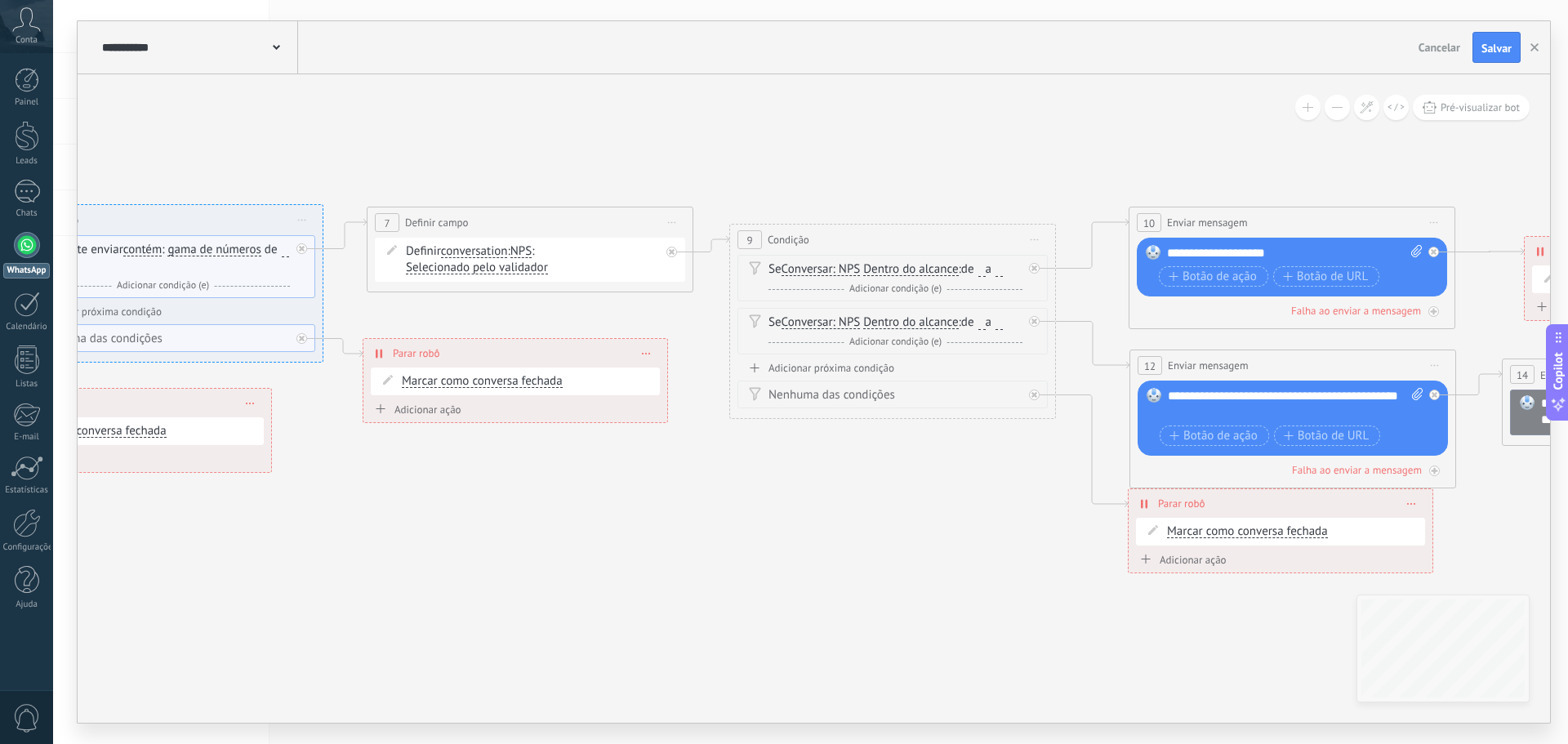
drag, startPoint x: 567, startPoint y: 501, endPoint x: 365, endPoint y: 503, distance: 202.0
click at [261, 472] on icon at bounding box center [413, 312] width 4326 height 1340
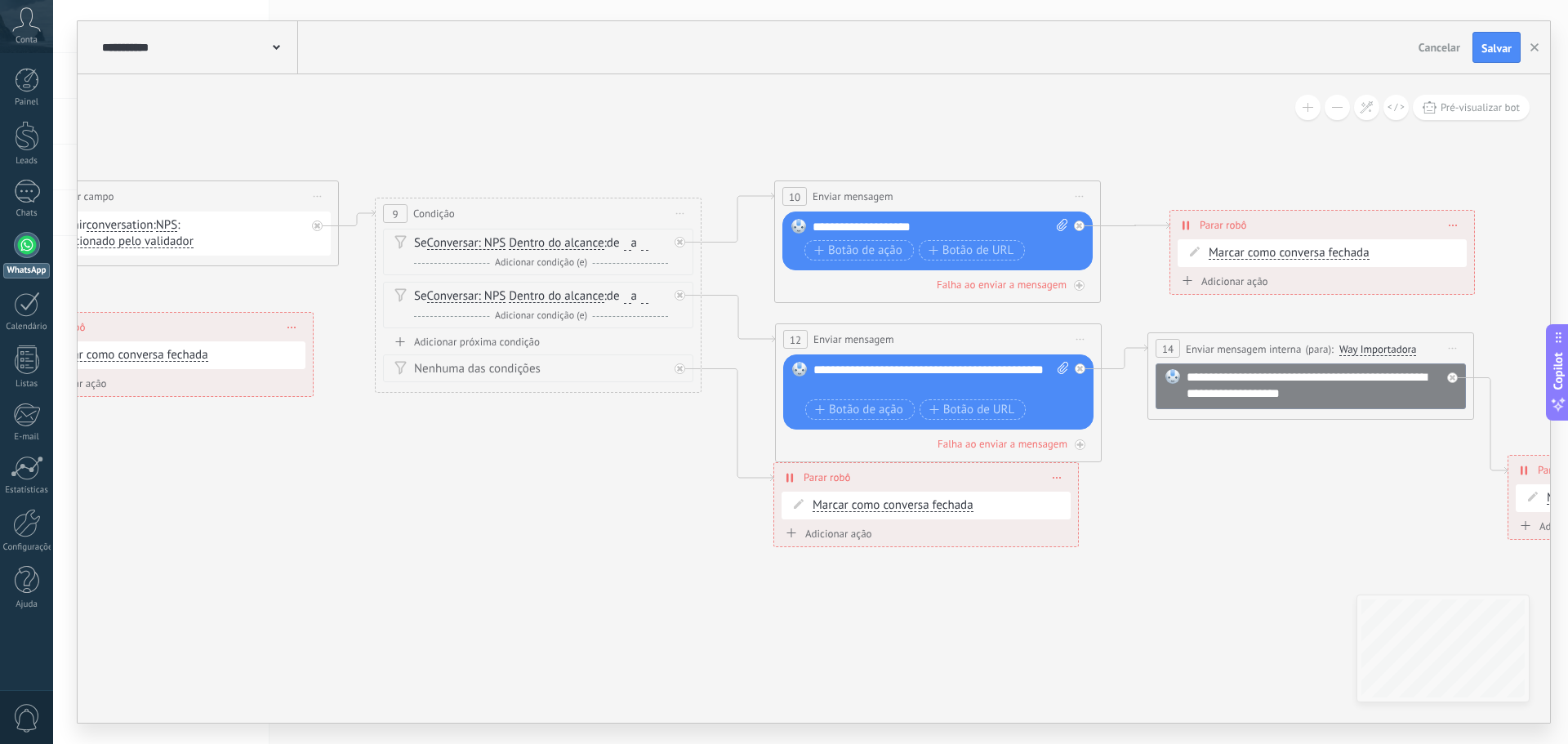
drag, startPoint x: 743, startPoint y: 507, endPoint x: 523, endPoint y: 529, distance: 221.1
click at [523, 529] on icon at bounding box center [59, 287] width 4326 height 1340
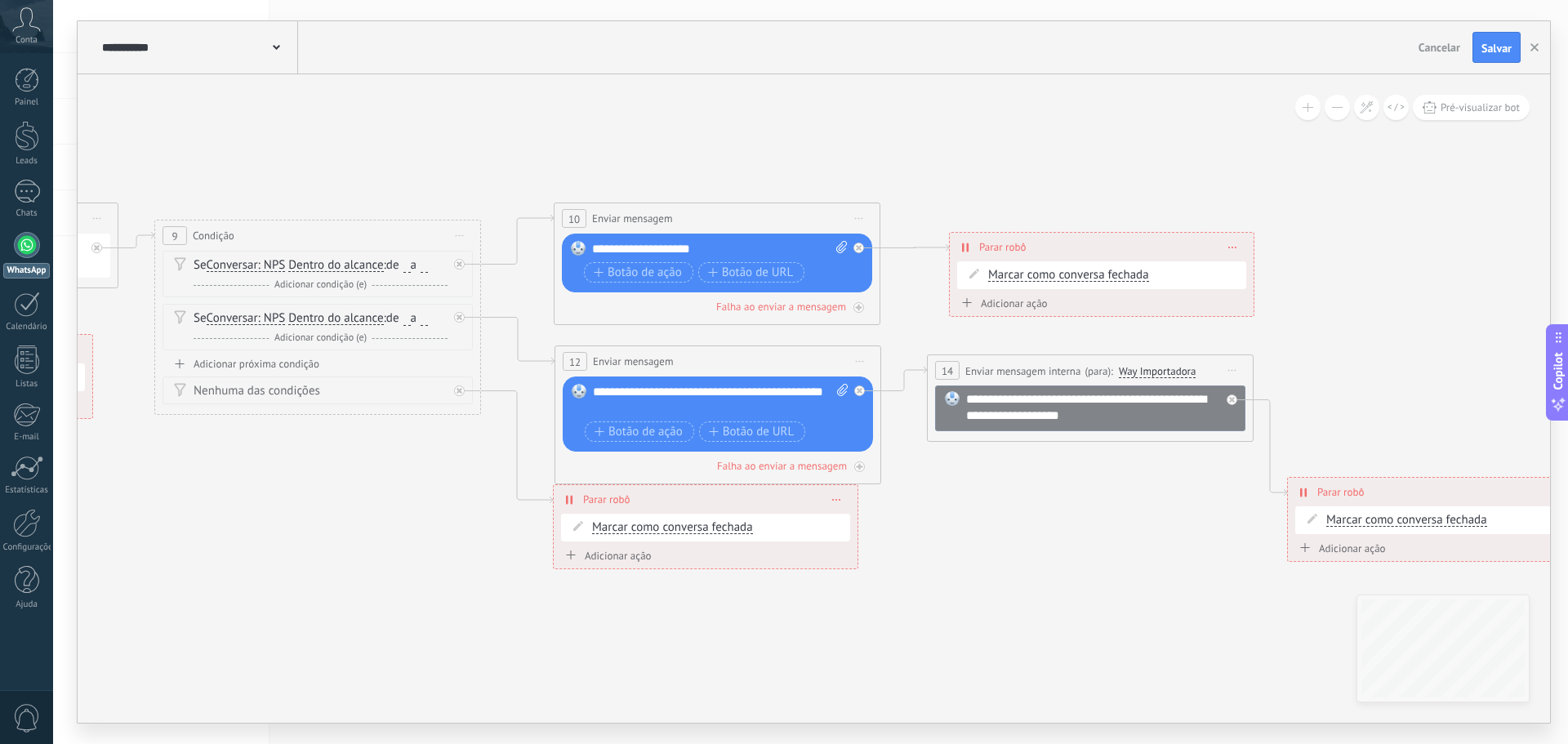
drag, startPoint x: 664, startPoint y: 186, endPoint x: 462, endPoint y: 235, distance: 207.9
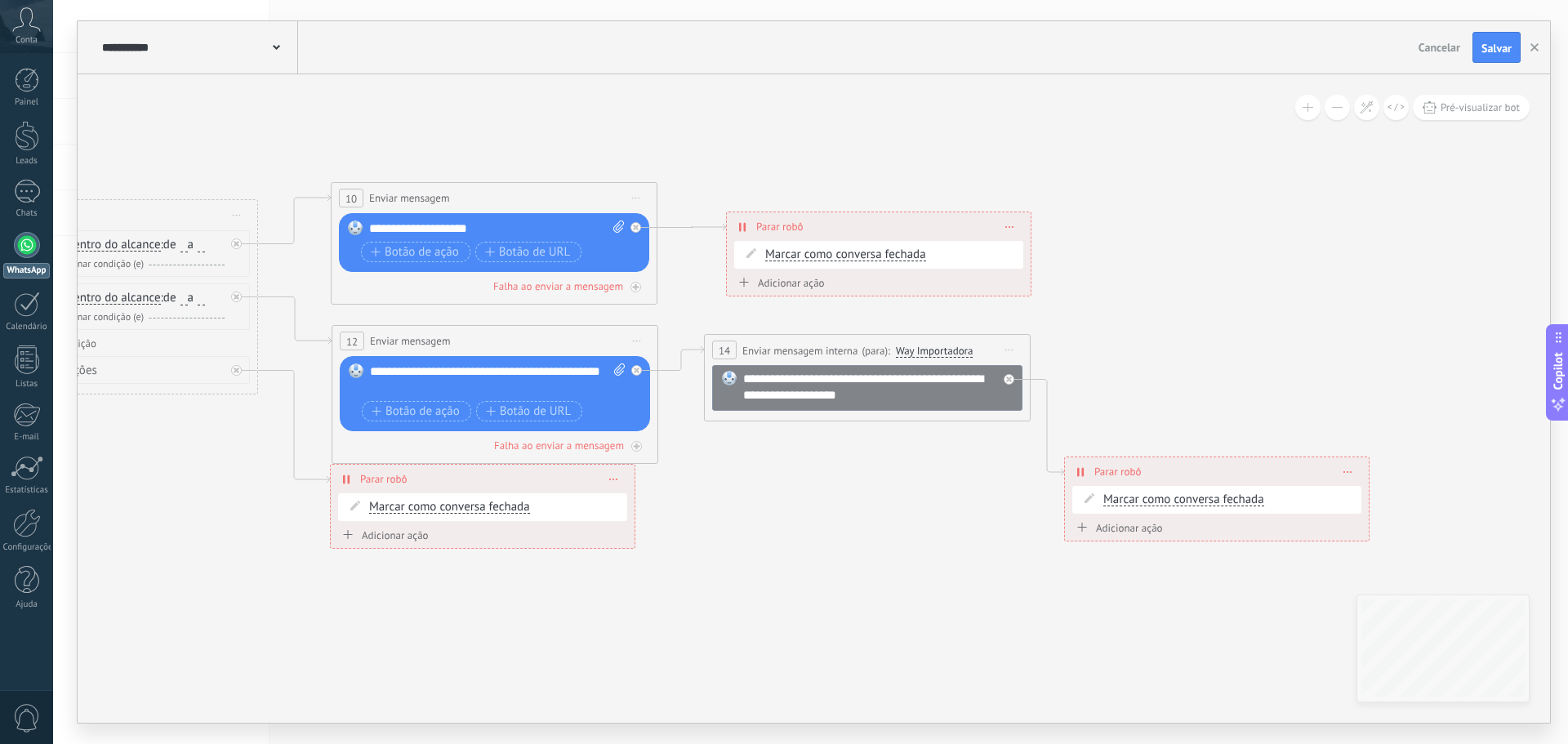
drag, startPoint x: 453, startPoint y: 176, endPoint x: 355, endPoint y: 154, distance: 100.4
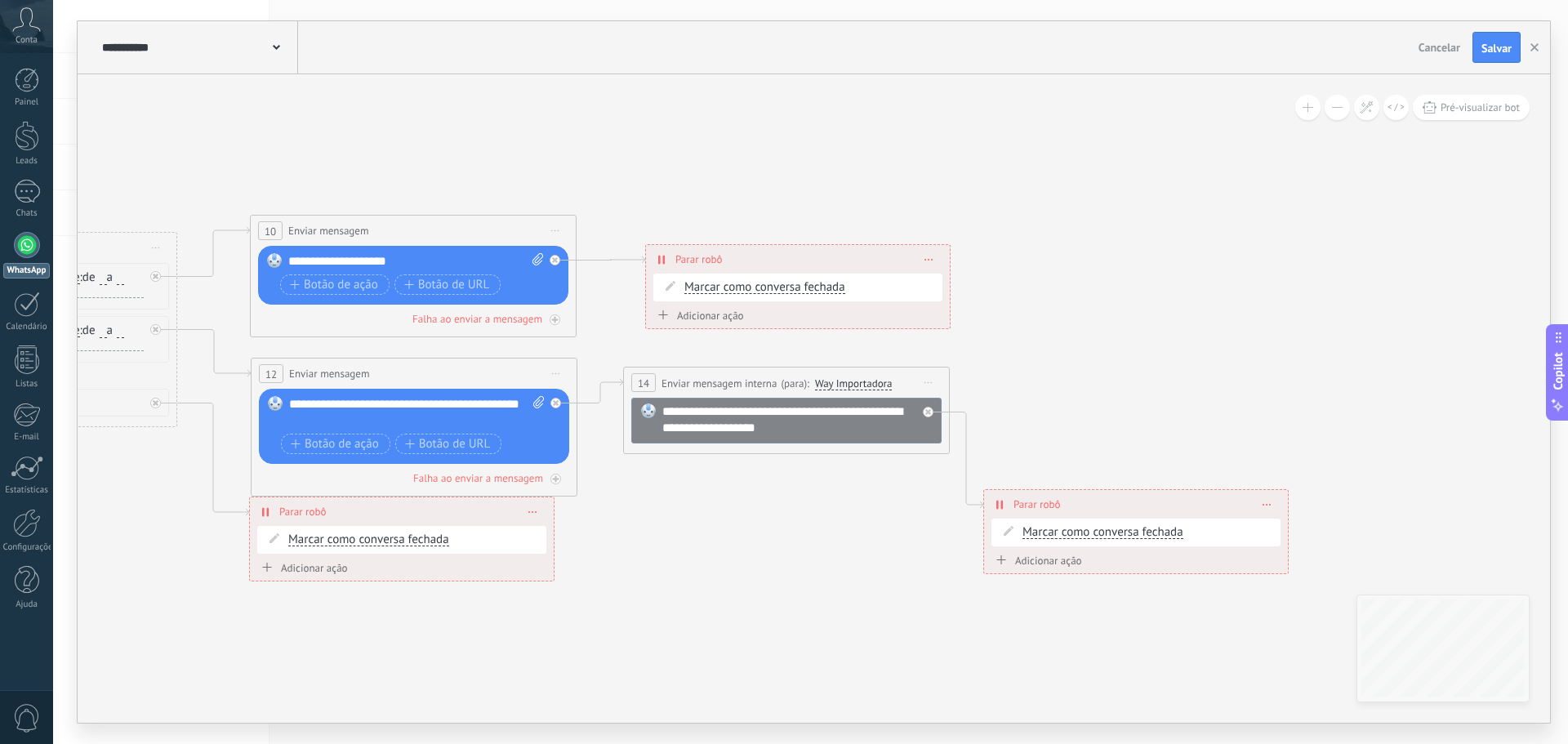
drag, startPoint x: 1166, startPoint y: 305, endPoint x: 731, endPoint y: 372, distance: 440.1
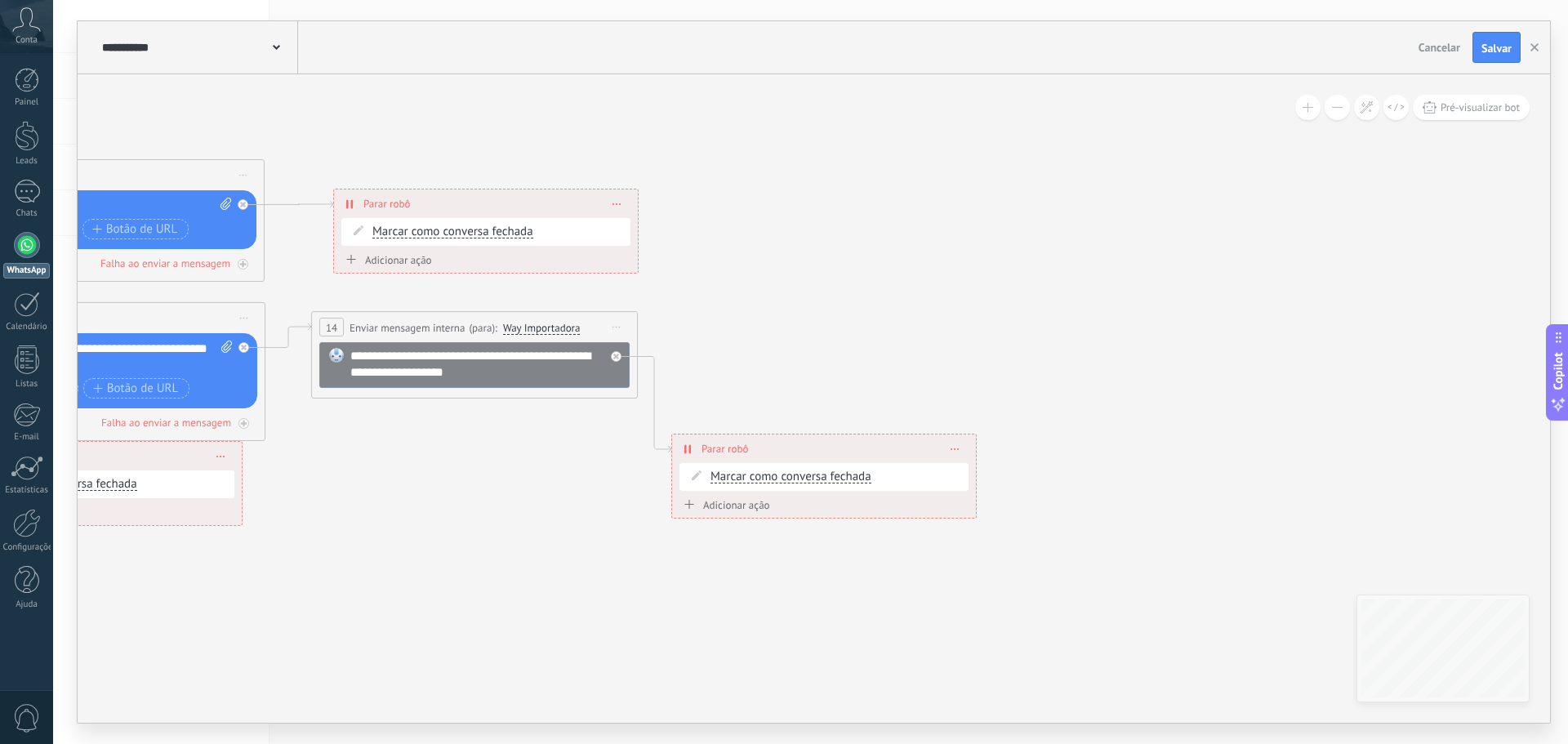
drag, startPoint x: 918, startPoint y: 314, endPoint x: 1160, endPoint y: 311, distance: 242.0
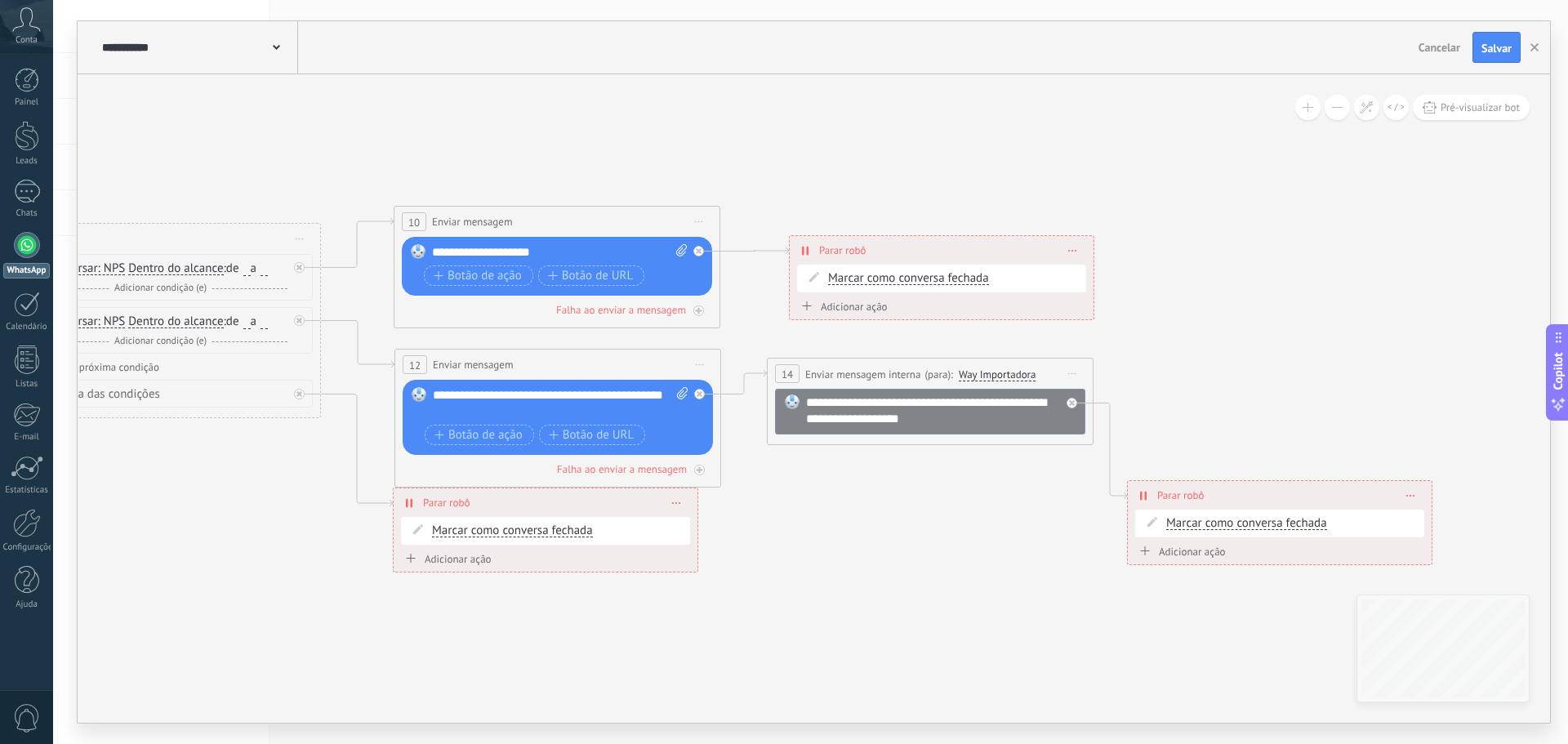
drag, startPoint x: 1039, startPoint y: 311, endPoint x: 1457, endPoint y: 405, distance: 428.4
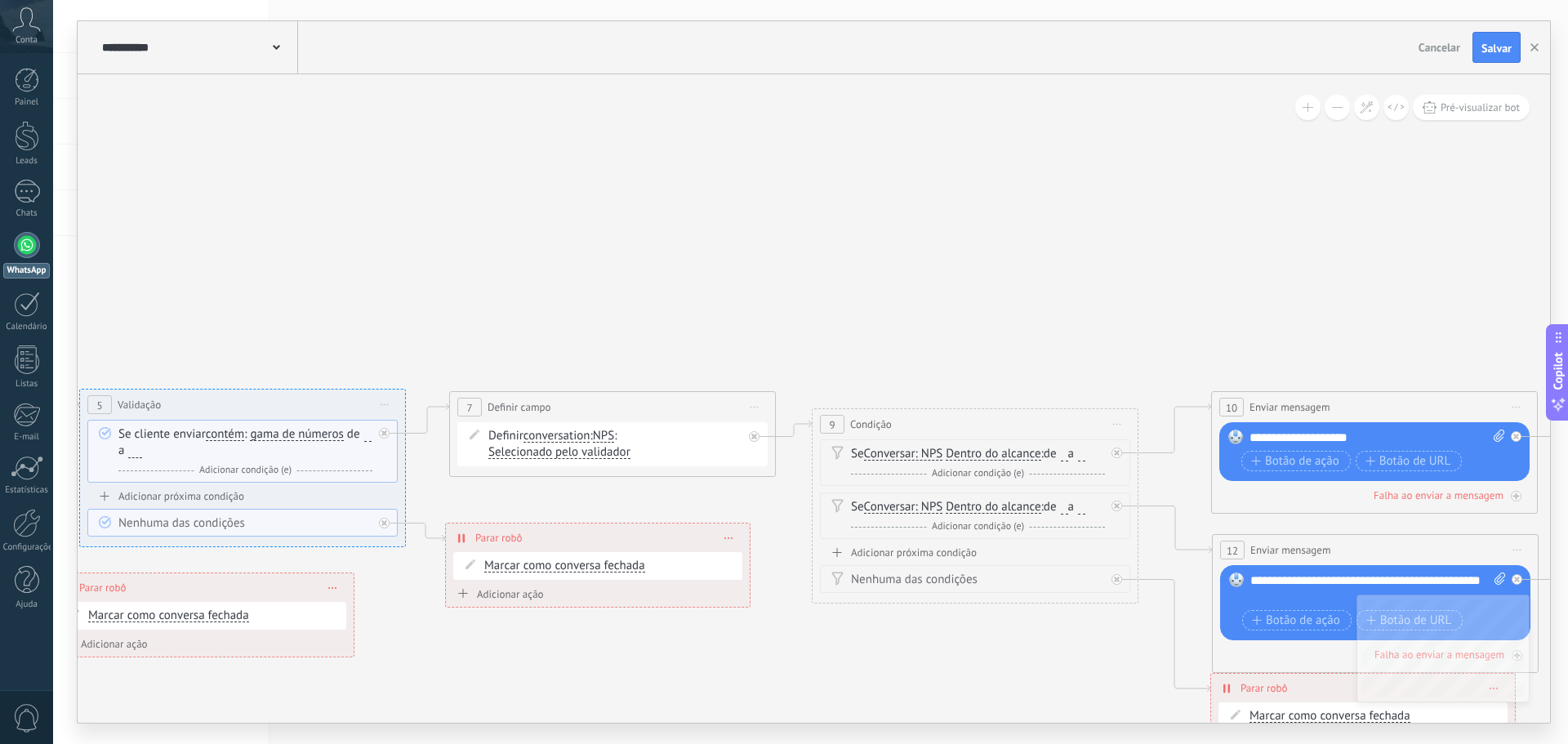
drag, startPoint x: 899, startPoint y: 229, endPoint x: 1262, endPoint y: 326, distance: 375.7
click at [1407, 366] on icon at bounding box center [496, 497] width 4326 height 1340
drag, startPoint x: 961, startPoint y: 276, endPoint x: 1371, endPoint y: 303, distance: 410.9
click at [1333, 303] on icon at bounding box center [498, 497] width 4326 height 1340
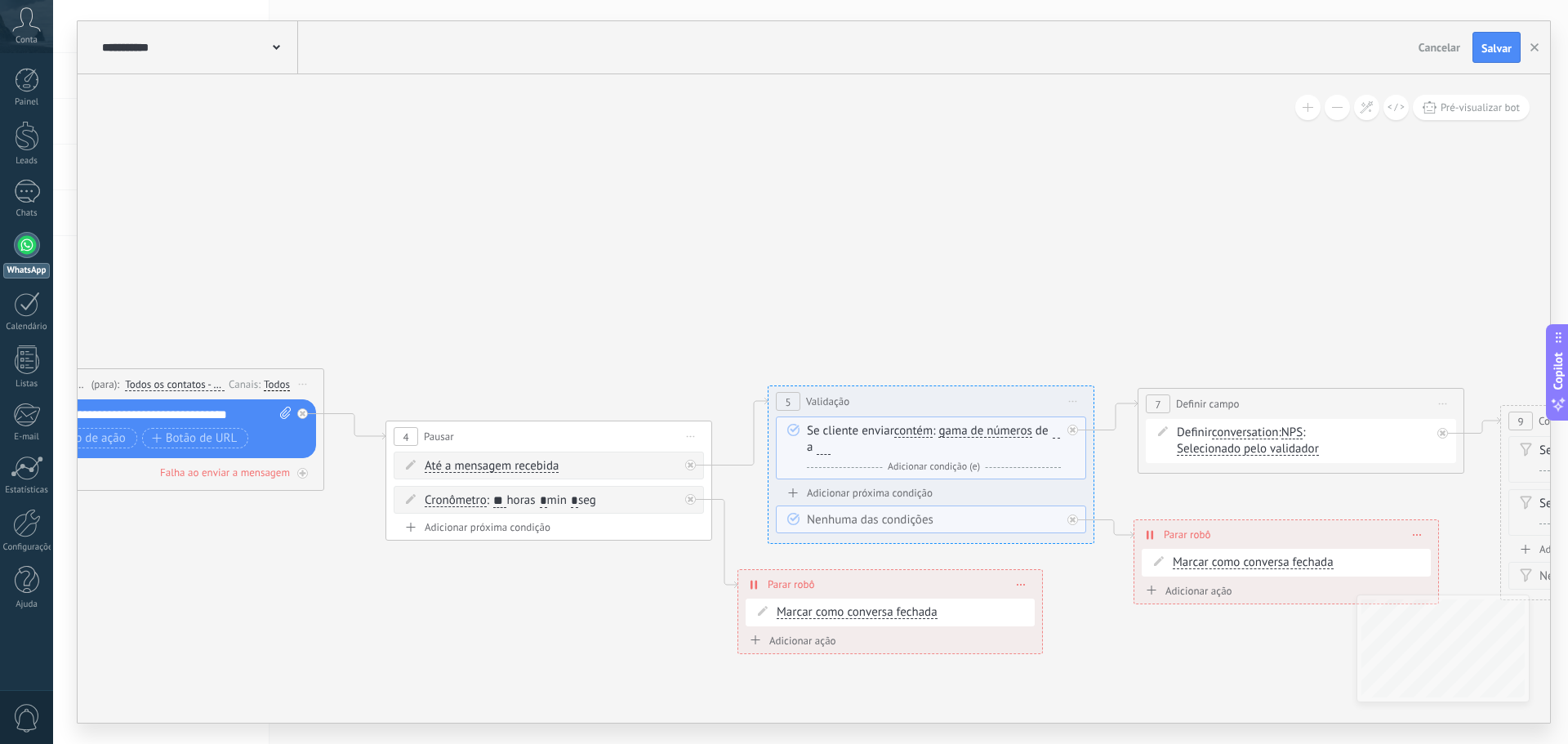
drag, startPoint x: 861, startPoint y: 277, endPoint x: 1021, endPoint y: 266, distance: 160.4
click at [1047, 256] on icon at bounding box center [1184, 494] width 4326 height 1340
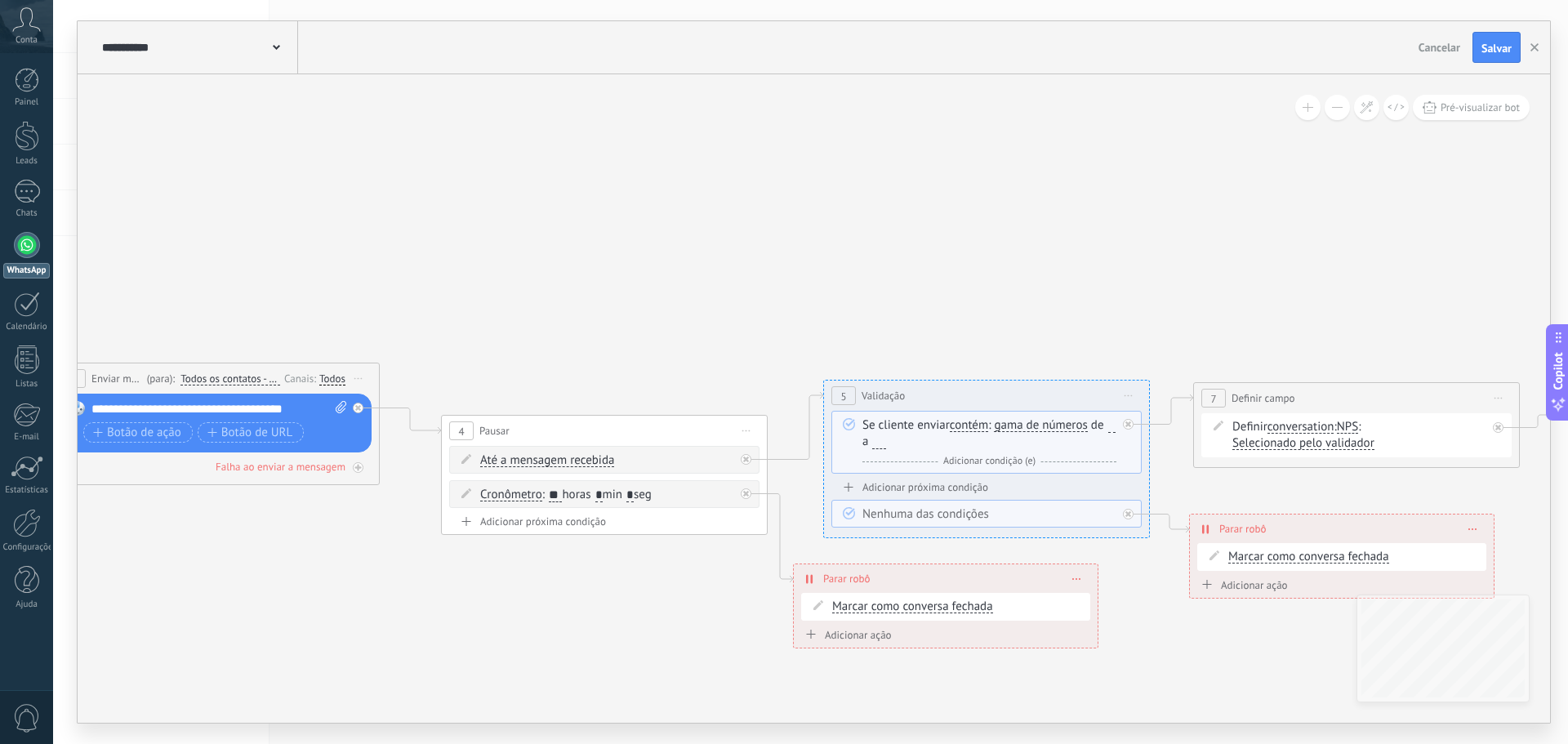
drag, startPoint x: 504, startPoint y: 269, endPoint x: 1016, endPoint y: 213, distance: 515.1
click at [988, 217] on icon at bounding box center [1240, 488] width 4326 height 1340
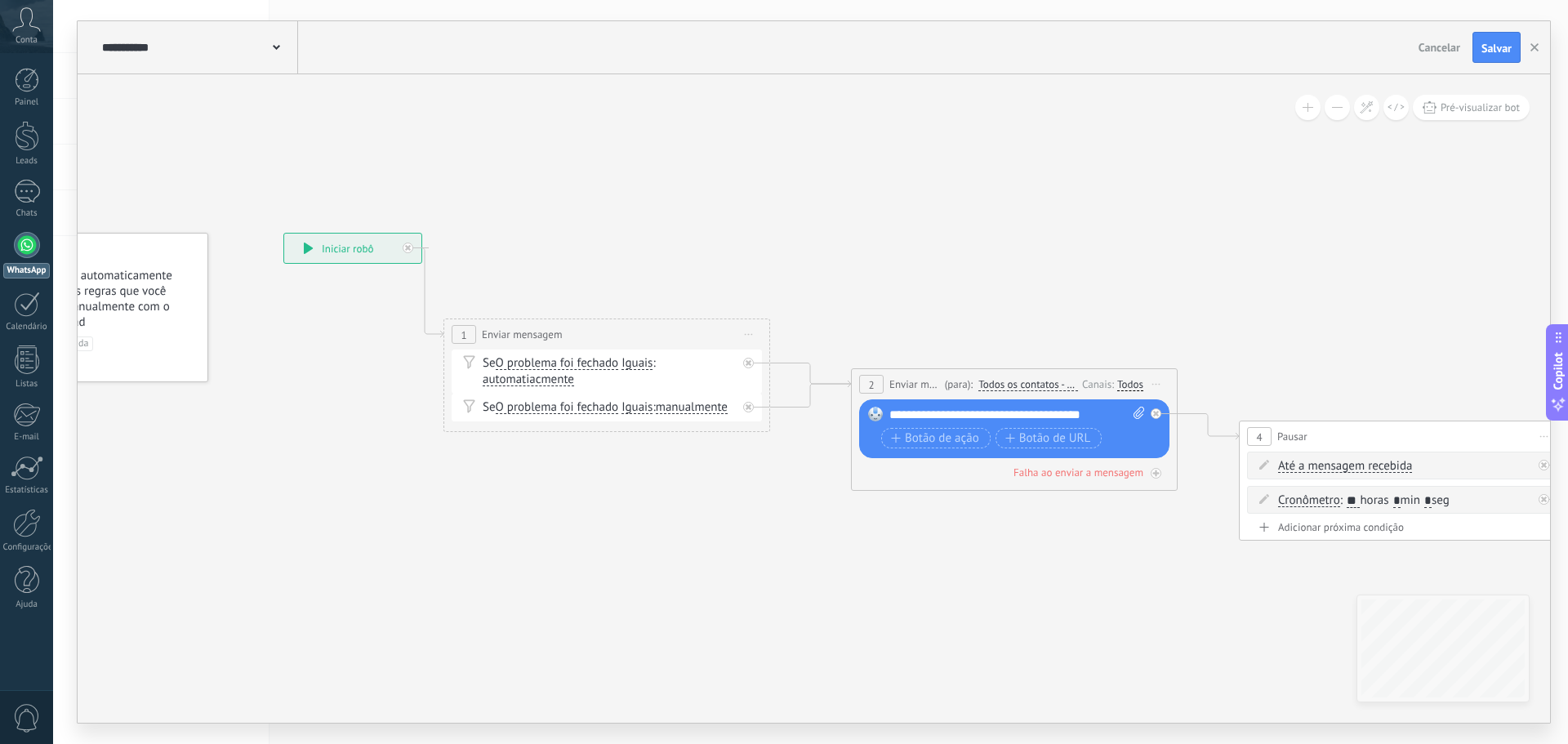
drag, startPoint x: 516, startPoint y: 143, endPoint x: 892, endPoint y: 207, distance: 381.4
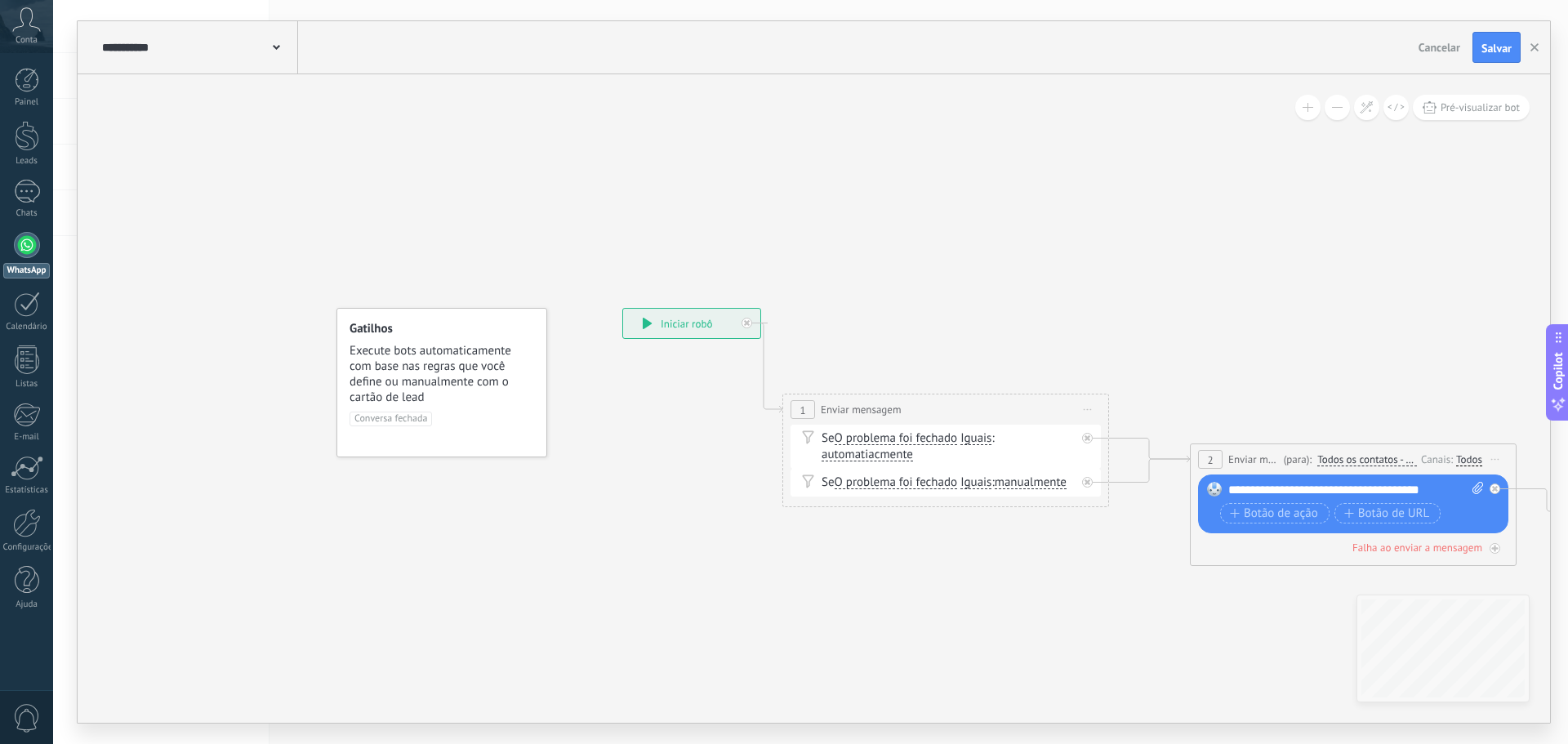
drag, startPoint x: 382, startPoint y: 191, endPoint x: 748, endPoint y: 287, distance: 378.4
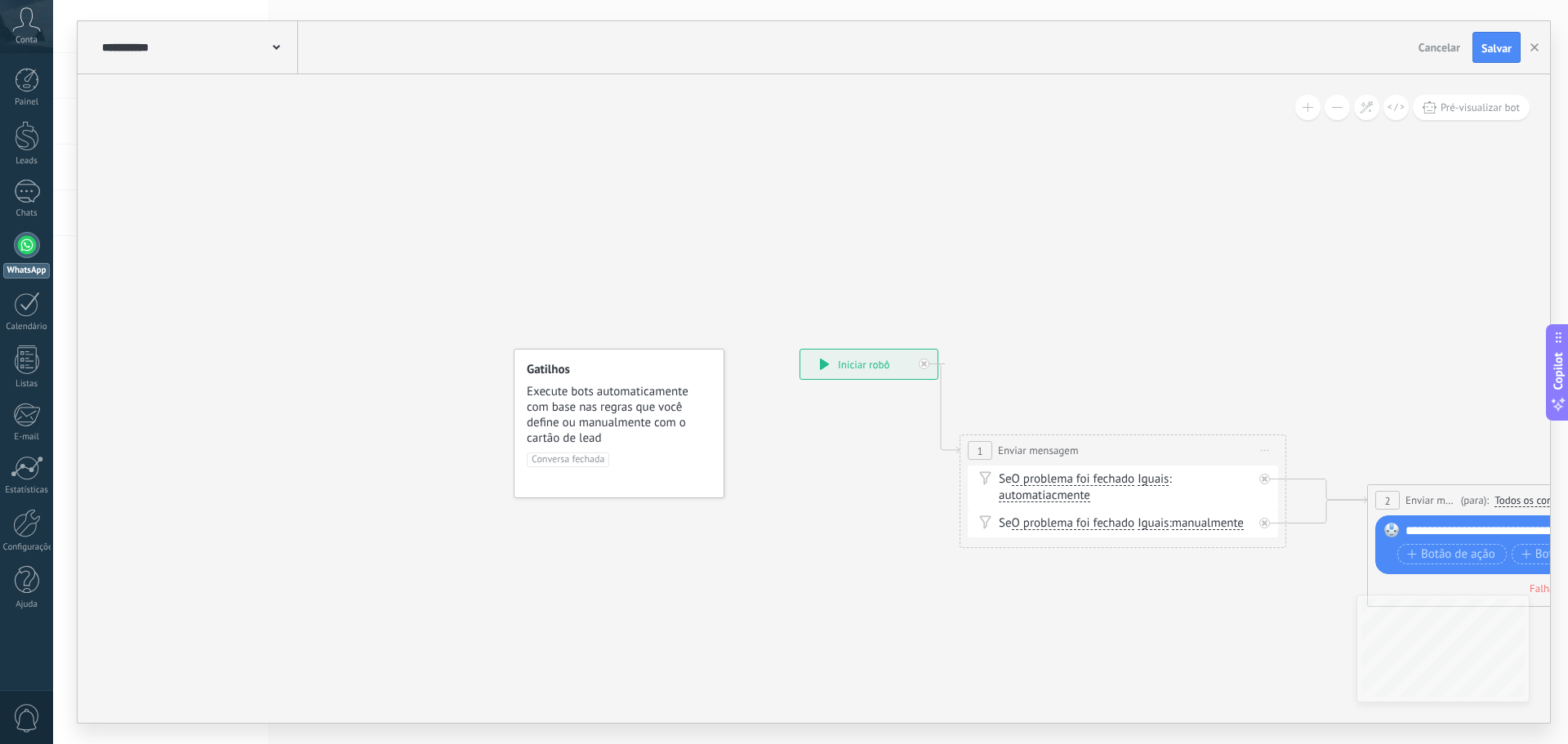
drag, startPoint x: 479, startPoint y: 231, endPoint x: 632, endPoint y: 229, distance: 153.0
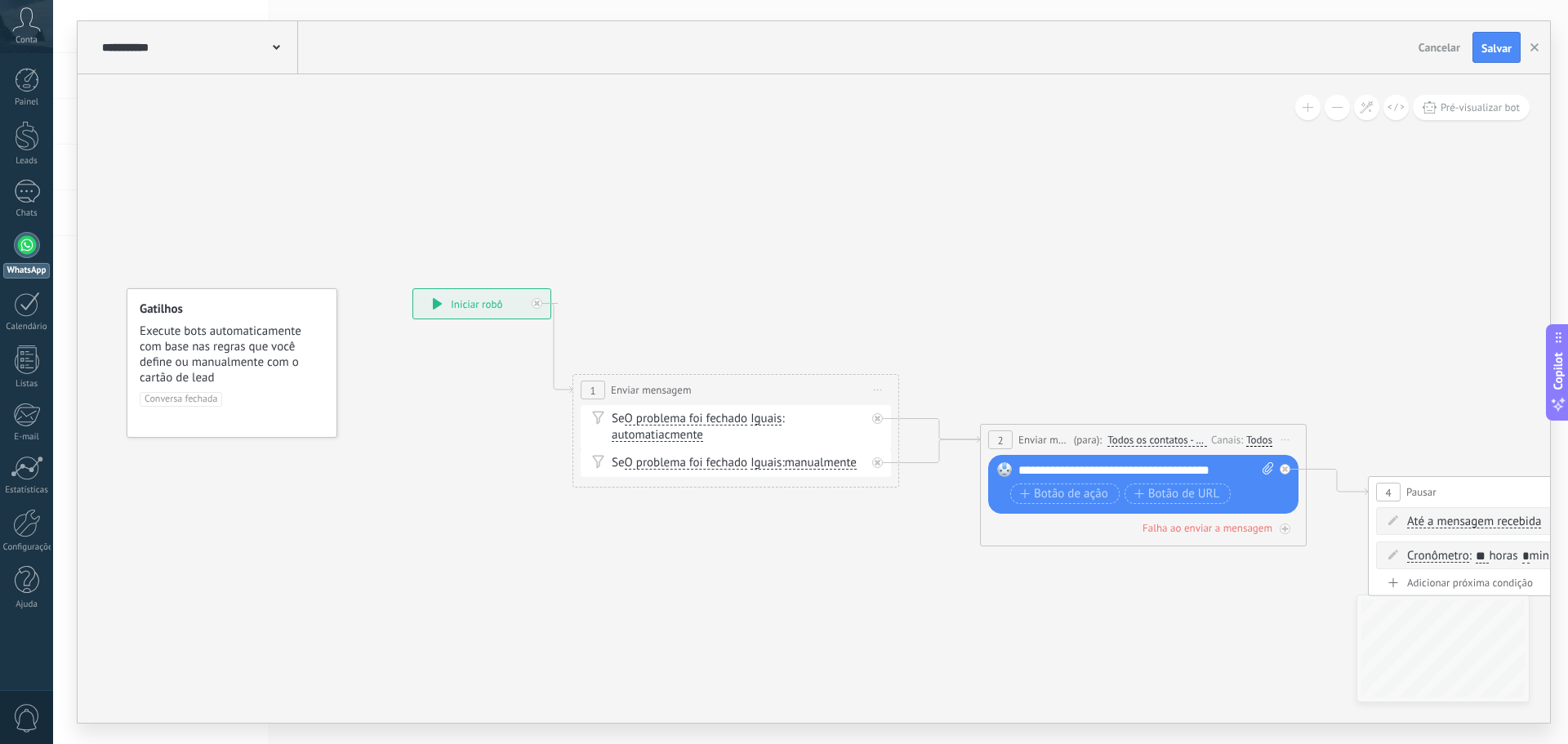
drag, startPoint x: 718, startPoint y: 209, endPoint x: 200, endPoint y: 268, distance: 521.3
click at [180, 64] on div "**********" at bounding box center [199, 48] width 200 height 53
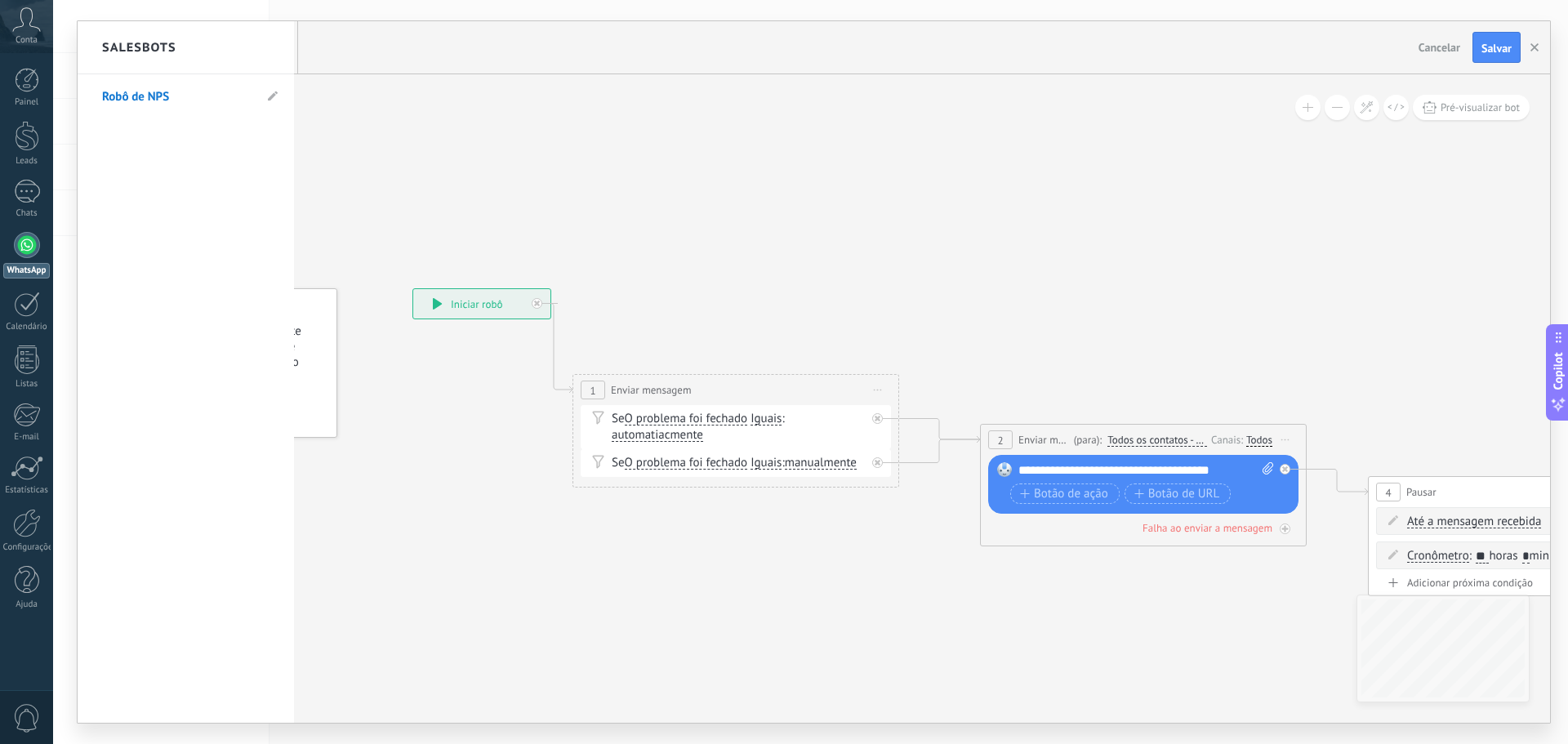
click at [406, 131] on div at bounding box center [814, 372] width 1473 height 702
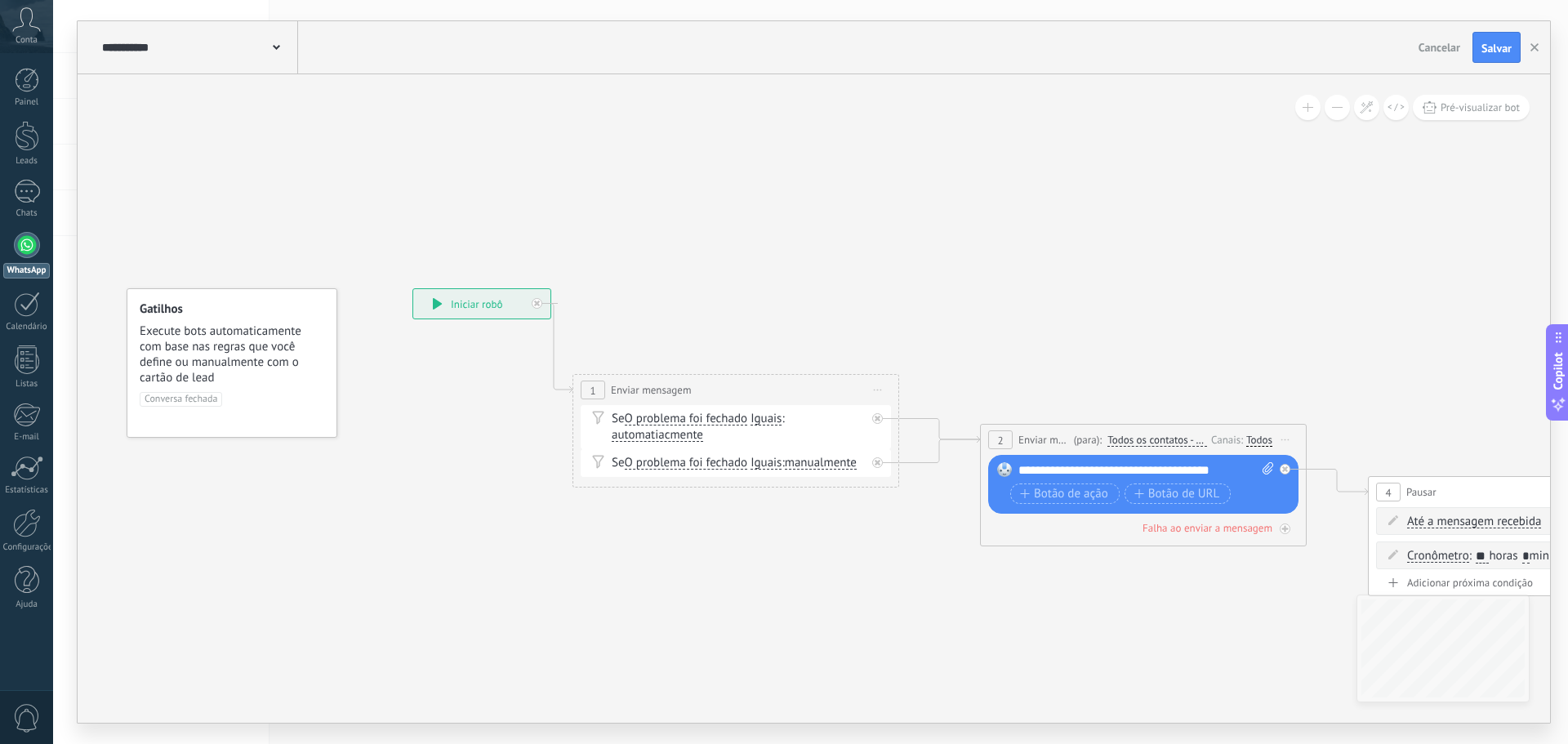
click at [34, 258] on link "WhatsApp" at bounding box center [26, 255] width 53 height 47
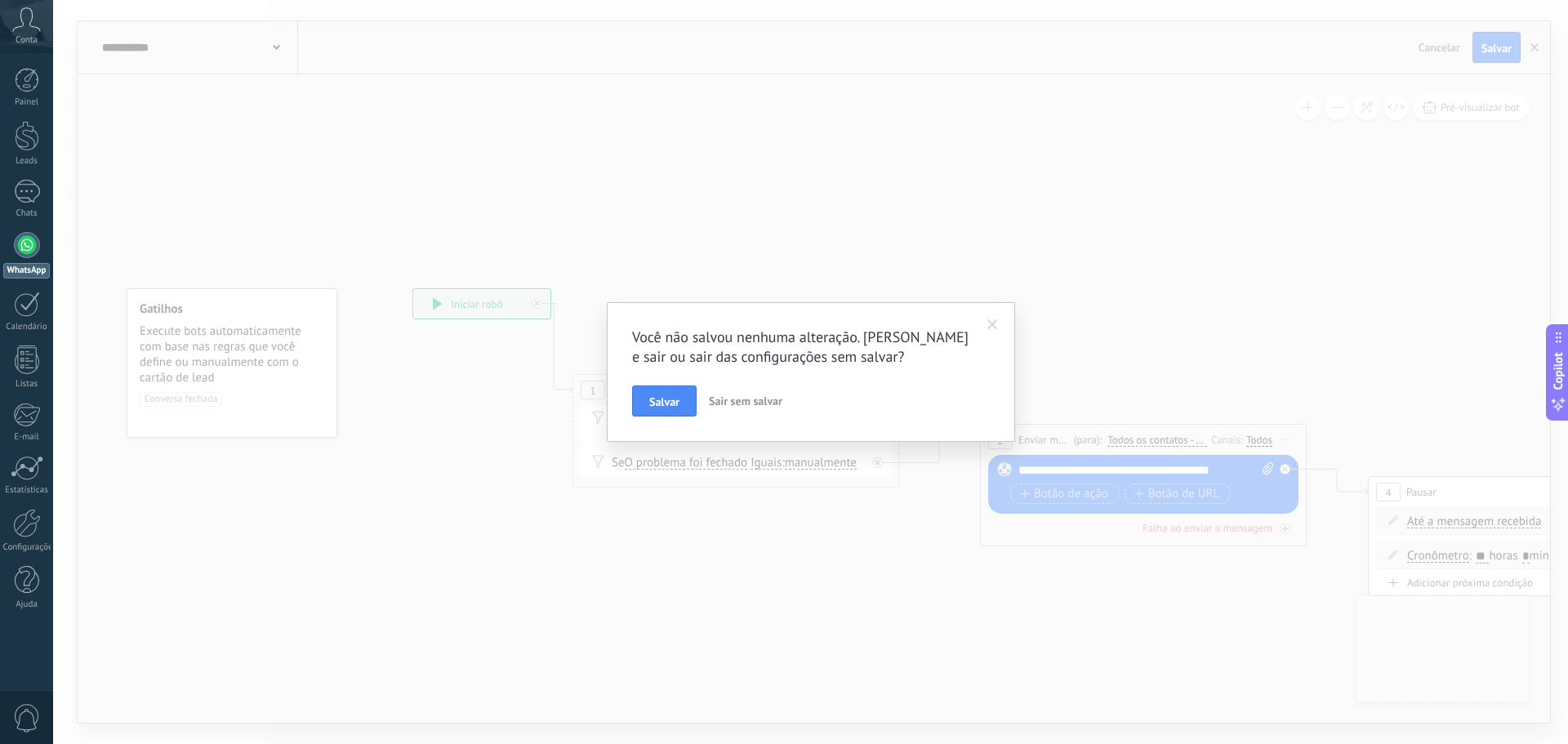
click at [736, 407] on span "Sair sem salvar" at bounding box center [746, 400] width 74 height 14
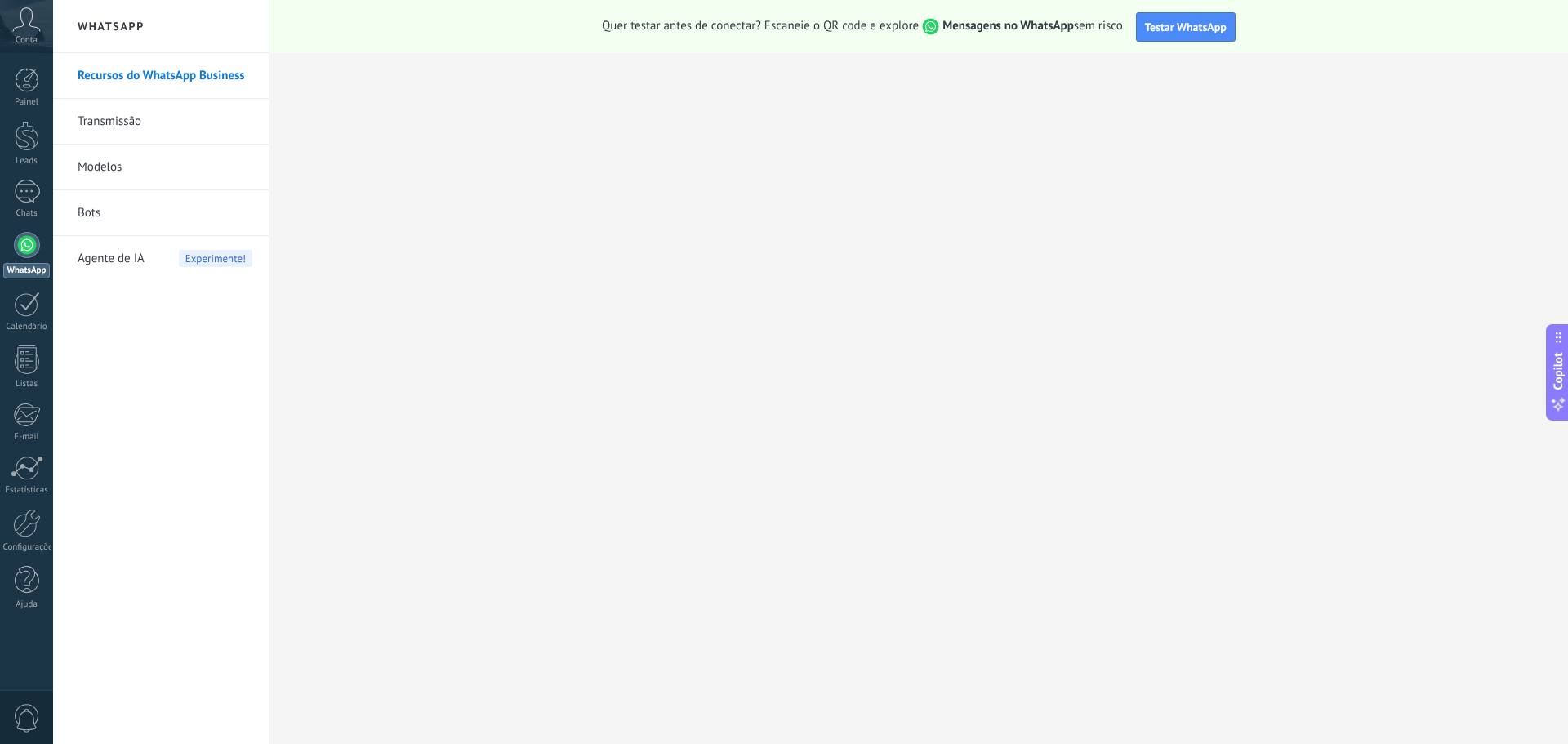
click at [137, 120] on link "Transmissão" at bounding box center [165, 121] width 175 height 46
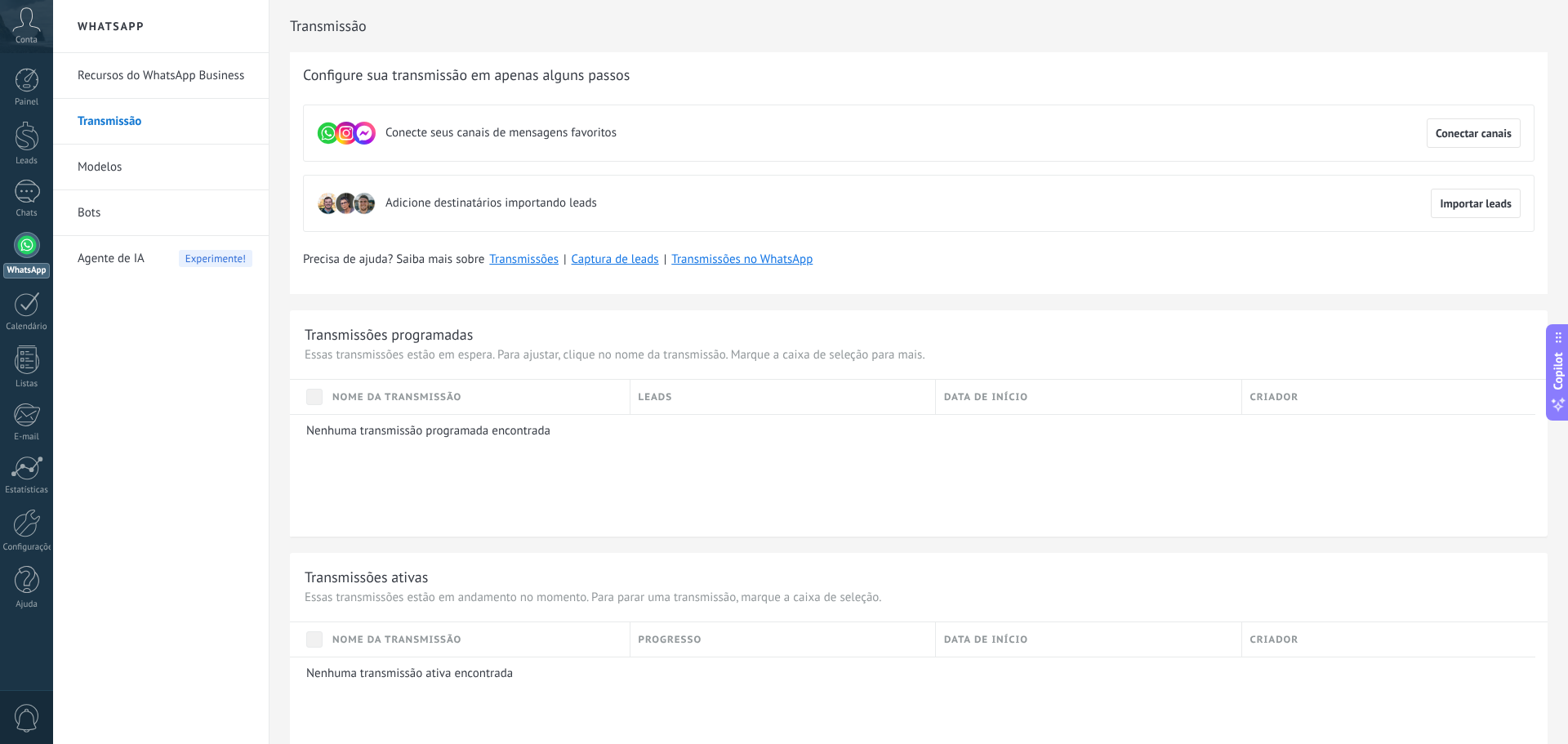
click at [137, 203] on link "Bots" at bounding box center [165, 213] width 175 height 46
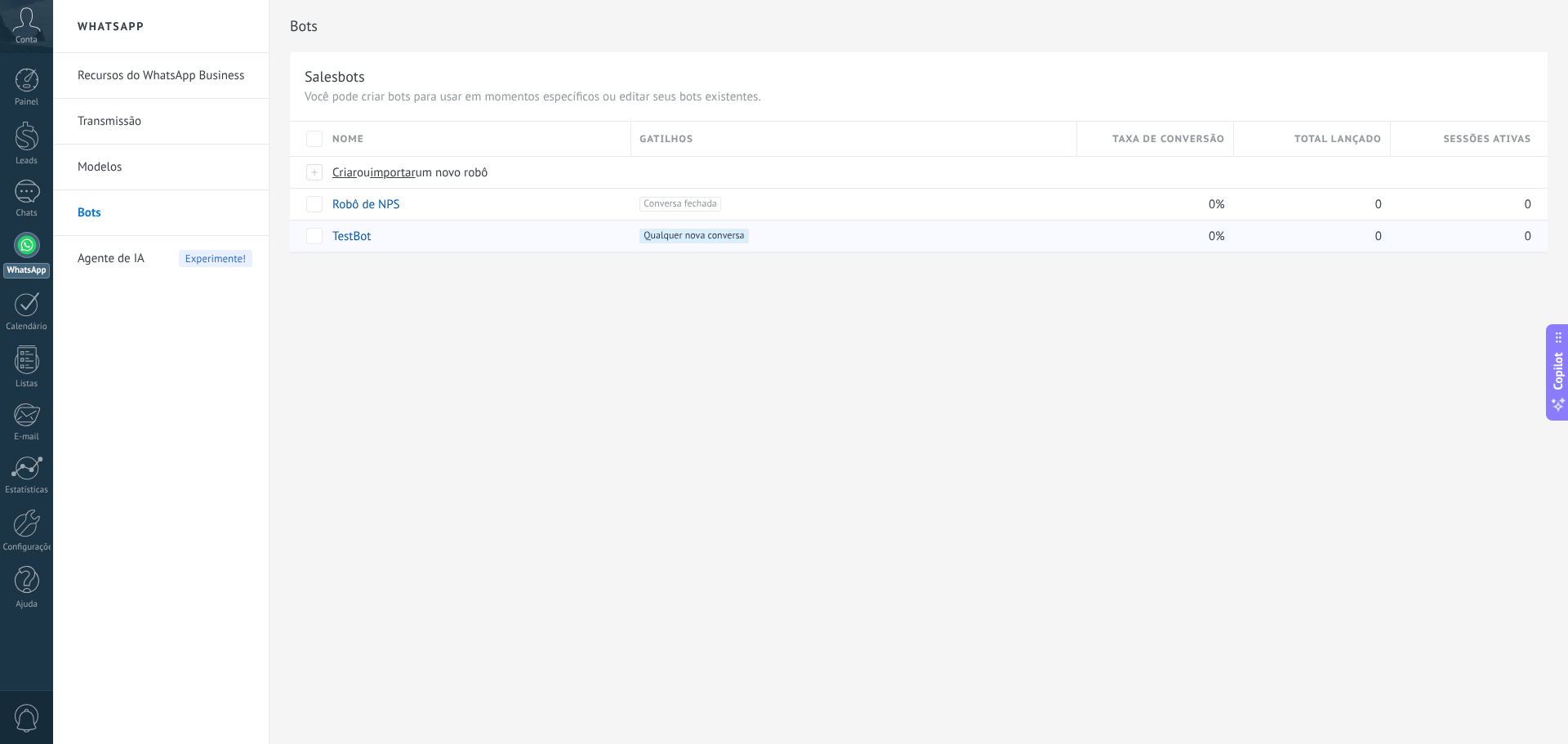
click at [359, 240] on link "TestBot" at bounding box center [351, 237] width 38 height 15
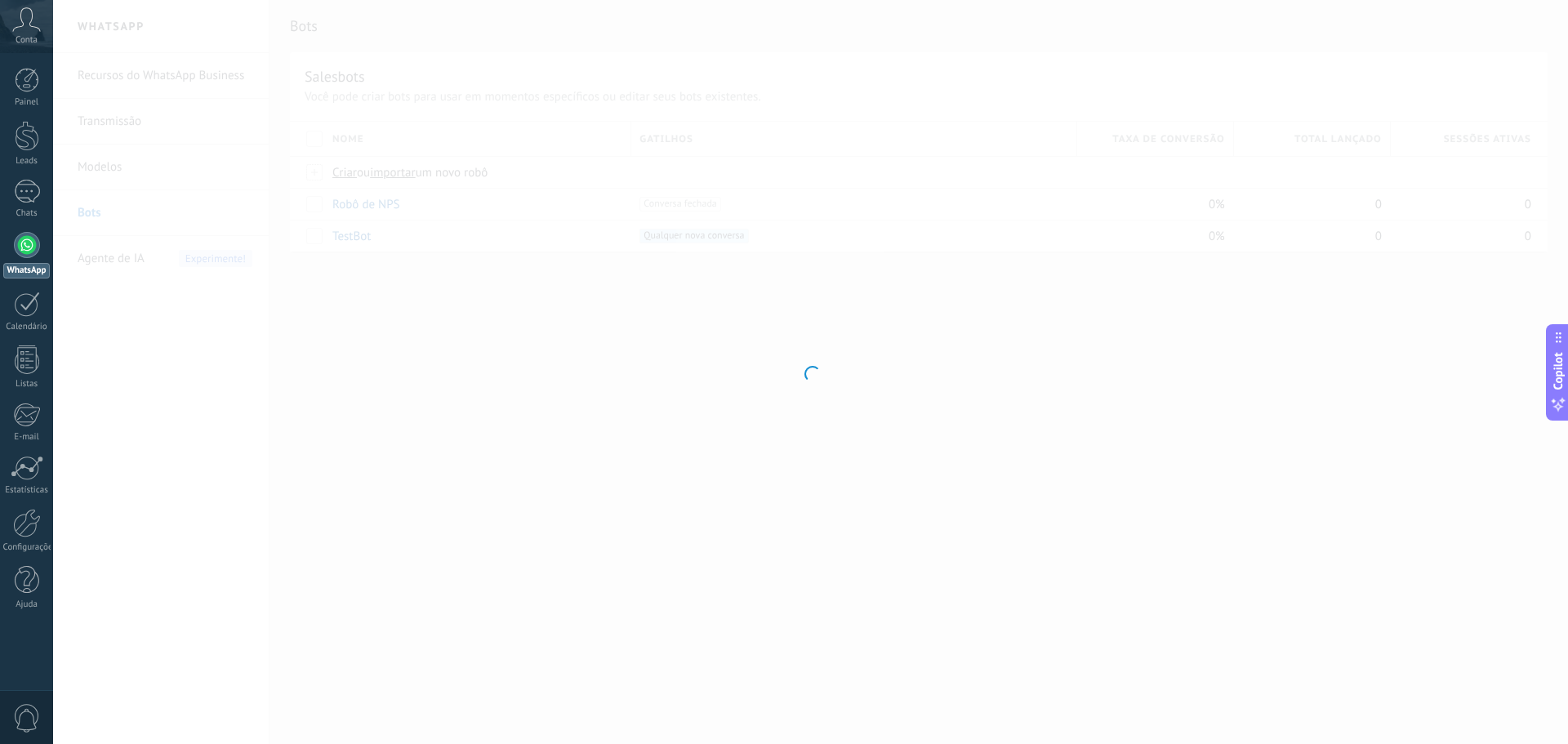
type input "*******"
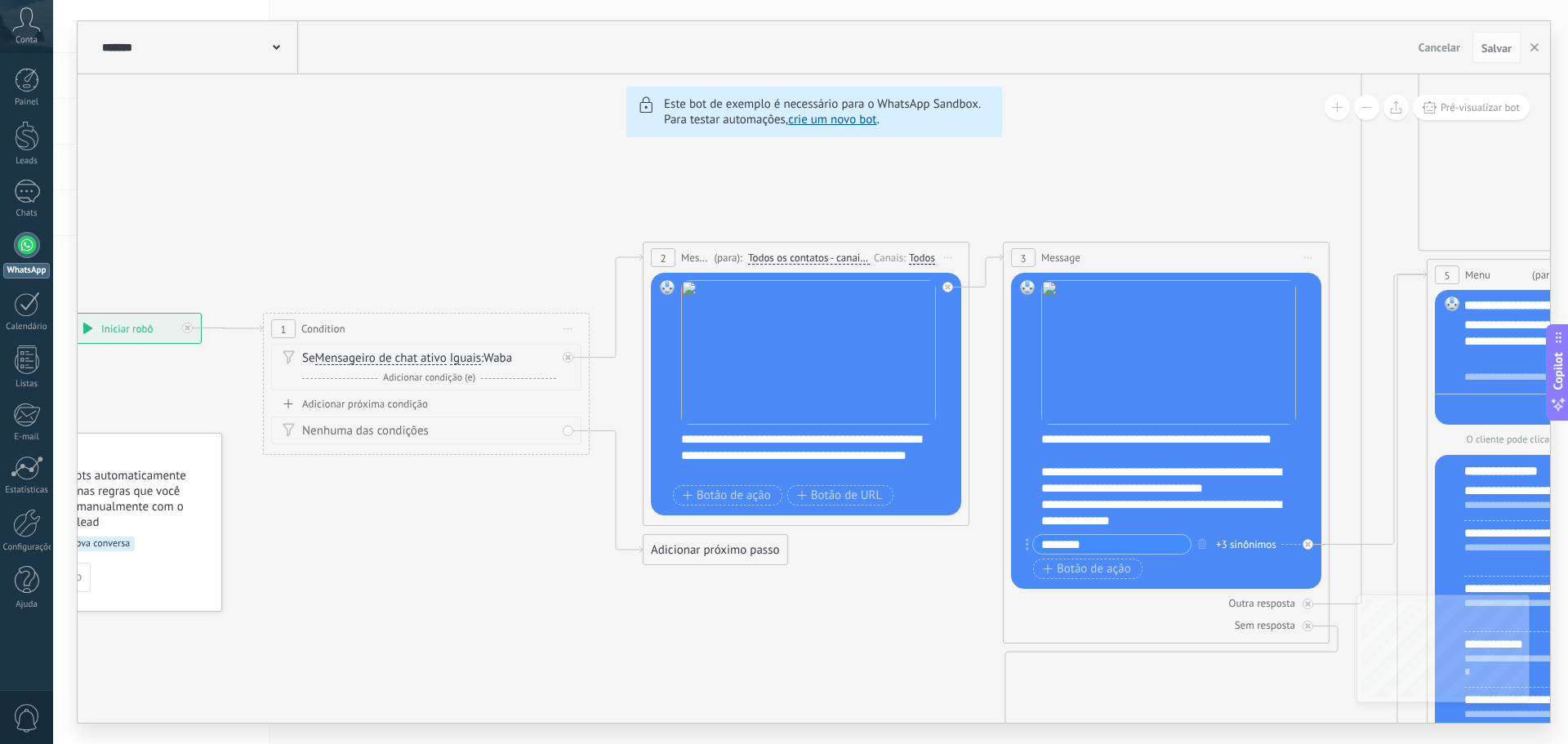
drag, startPoint x: 292, startPoint y: 129, endPoint x: 788, endPoint y: 194, distance: 500.2
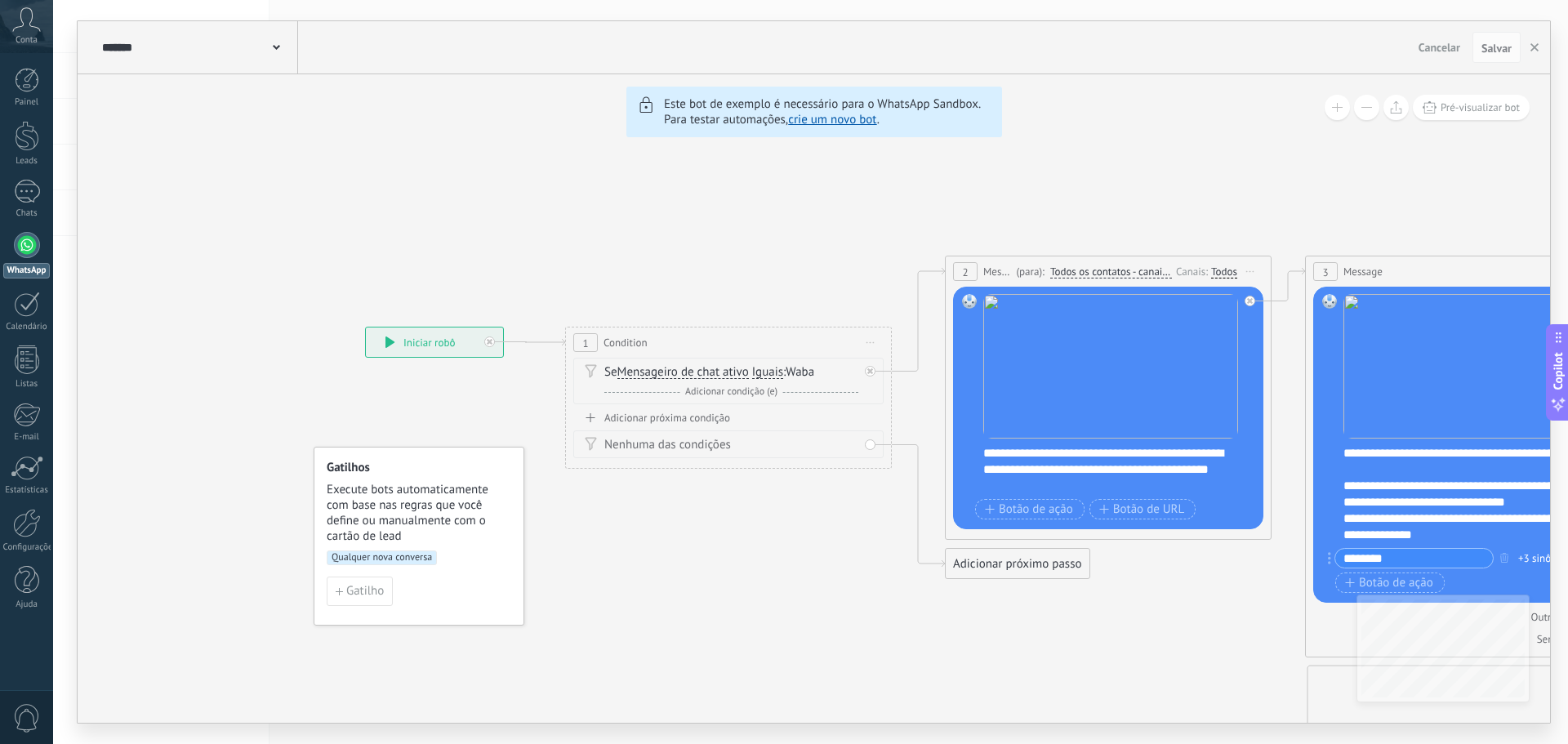
drag, startPoint x: 496, startPoint y: 183, endPoint x: 647, endPoint y: 166, distance: 152.0
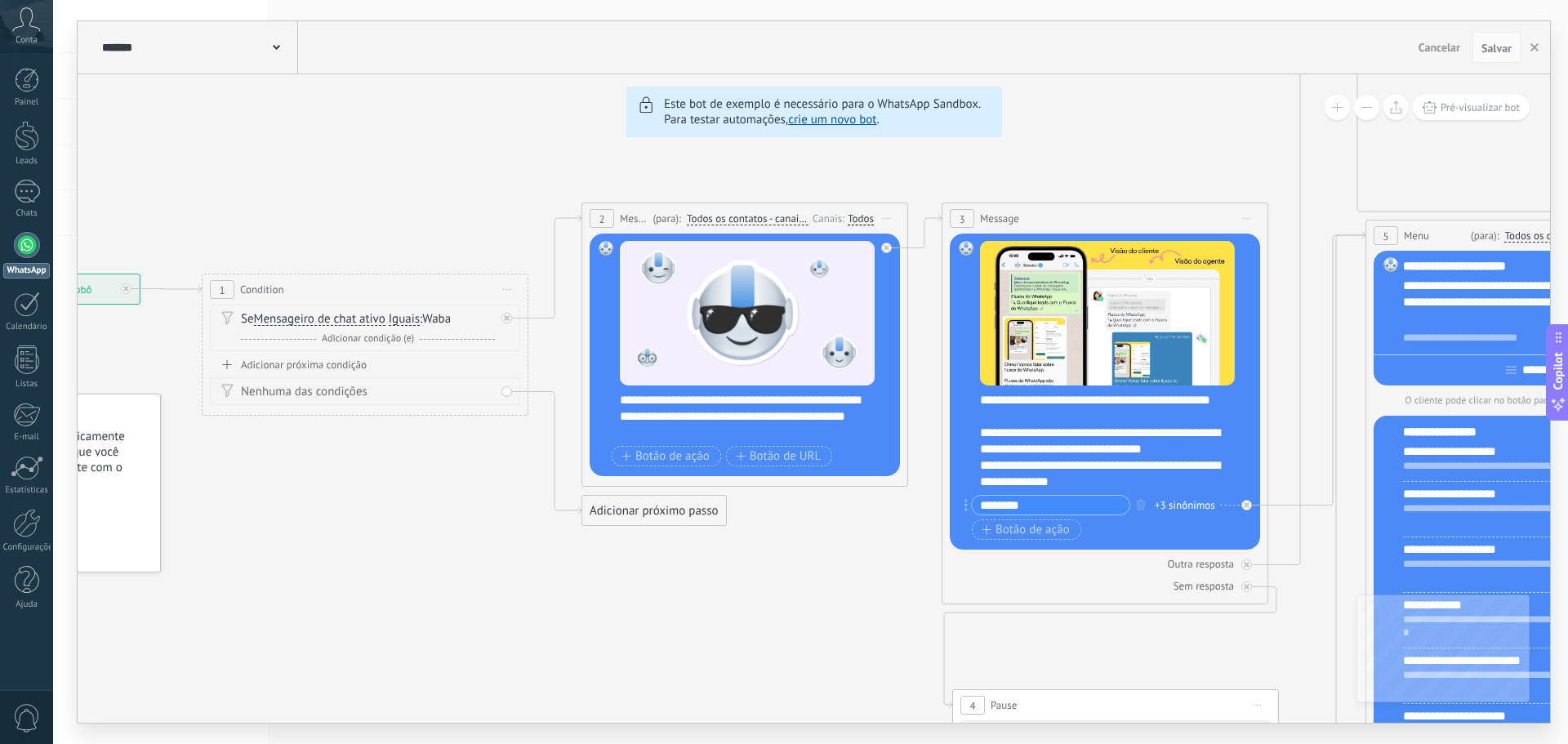
drag, startPoint x: 710, startPoint y: 221, endPoint x: 363, endPoint y: 188, distance: 348.6
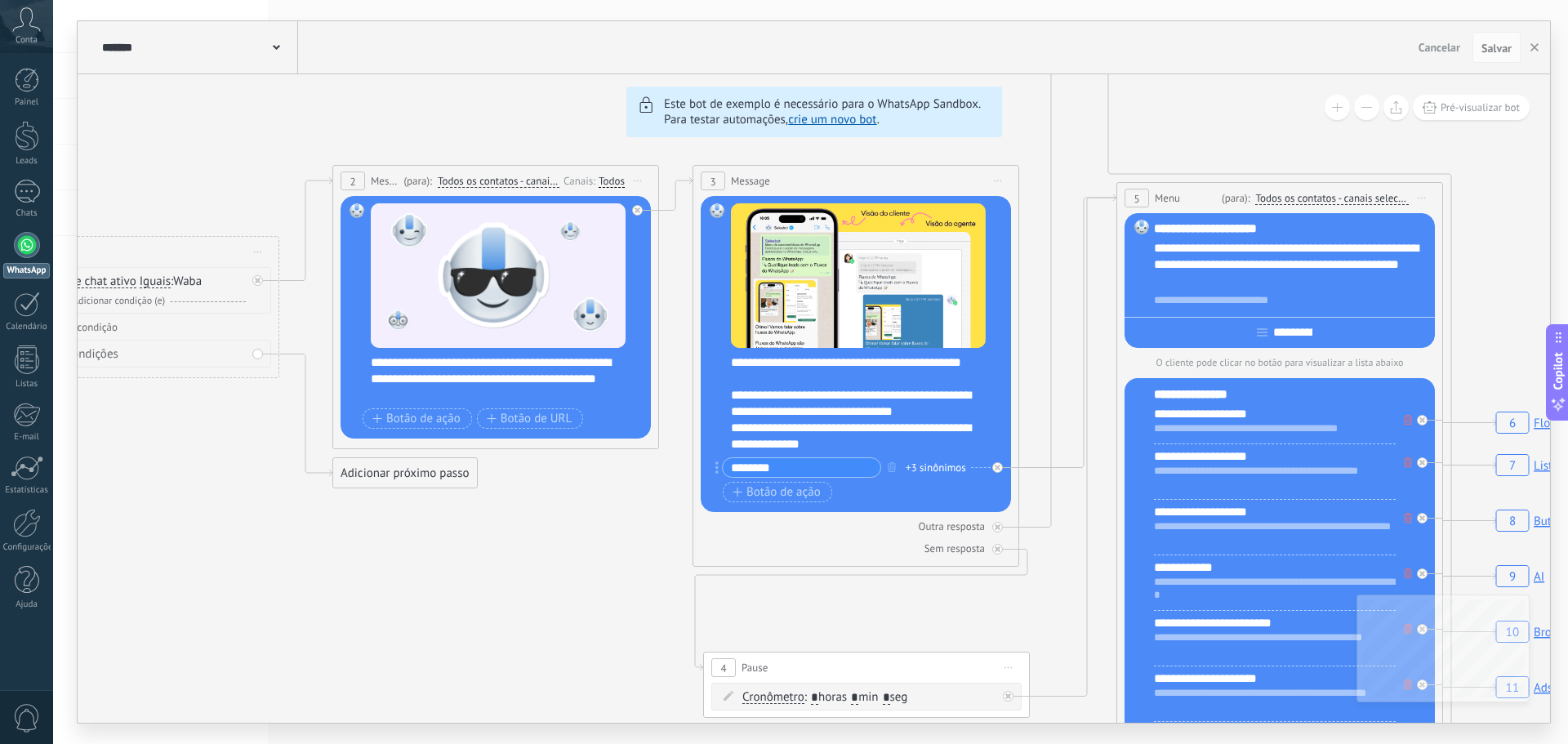
drag, startPoint x: 703, startPoint y: 611, endPoint x: 365, endPoint y: 558, distance: 342.1
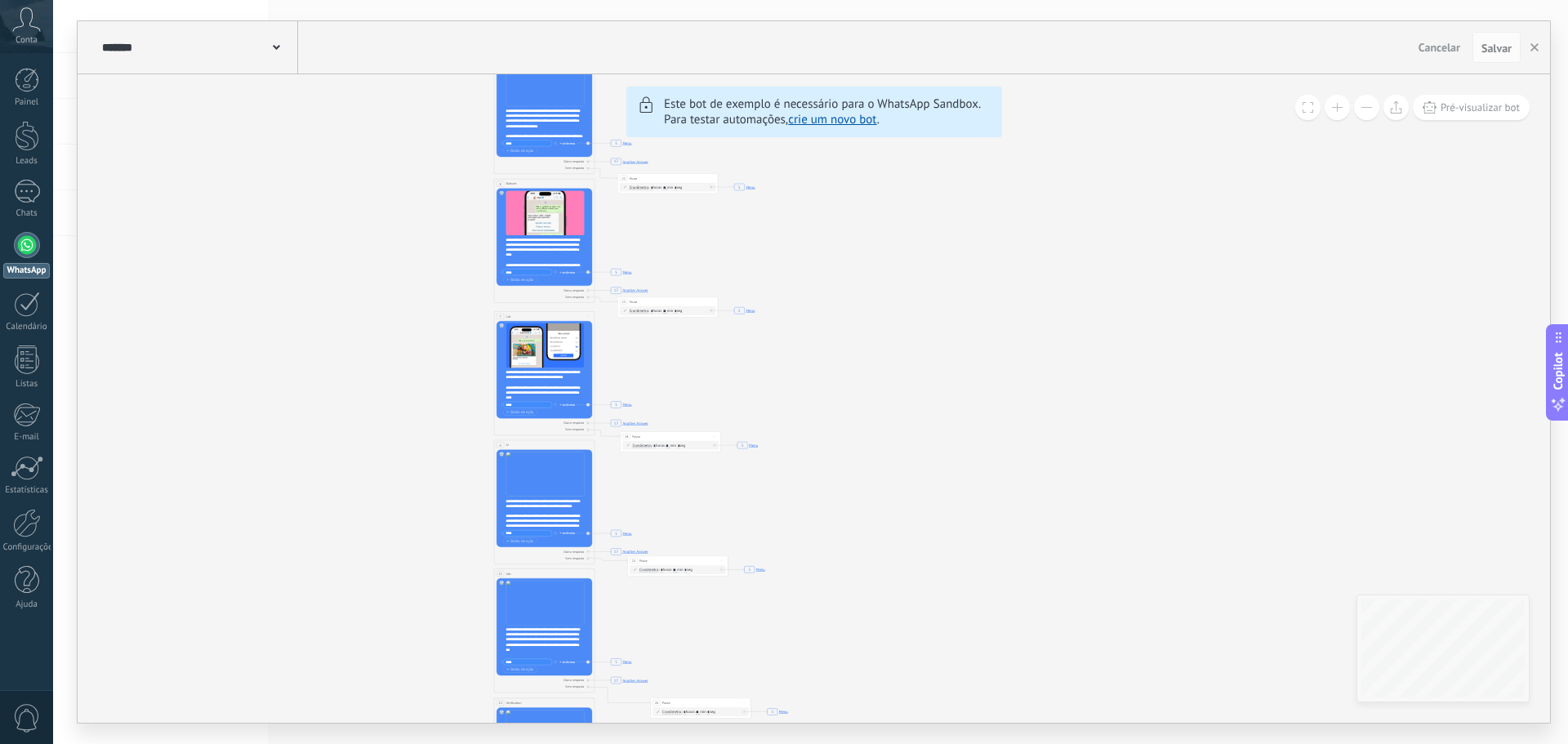
drag, startPoint x: 1126, startPoint y: 307, endPoint x: 300, endPoint y: 339, distance: 826.6
click at [273, 341] on icon "19 Close the bot 6 Flows 7 List 8 Buttons 9 AI 10 Broadcast 11 Ads 12 Carousel …" at bounding box center [40, 417] width 1724 height 1566
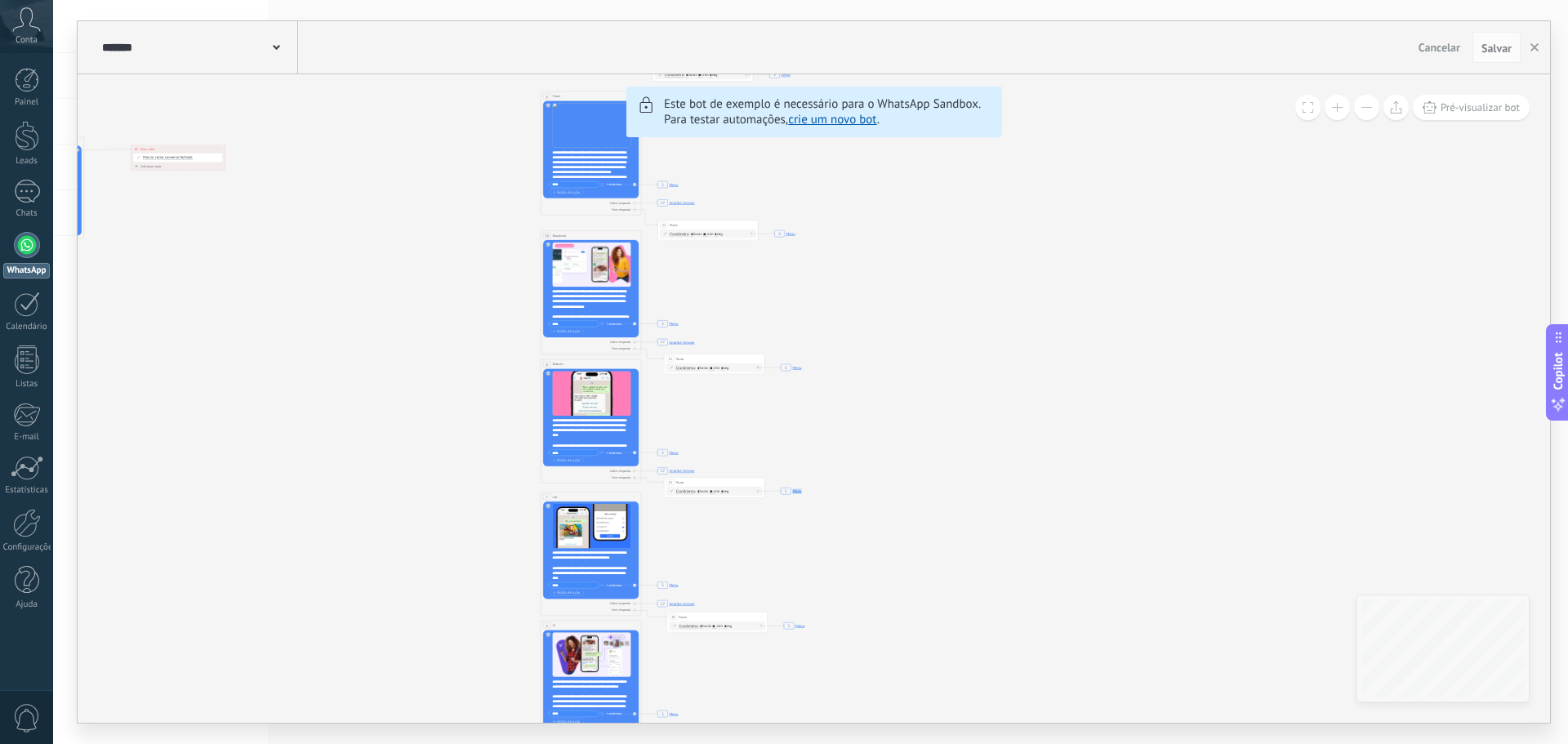
drag, startPoint x: 792, startPoint y: 326, endPoint x: 833, endPoint y: 505, distance: 183.6
click at [833, 505] on icon "19 Close the bot 6 Flows 7 List 8 Buttons 9 AI 10 Broadcast 11 Ads 12 Carousel …" at bounding box center [87, 597] width 1724 height 1566
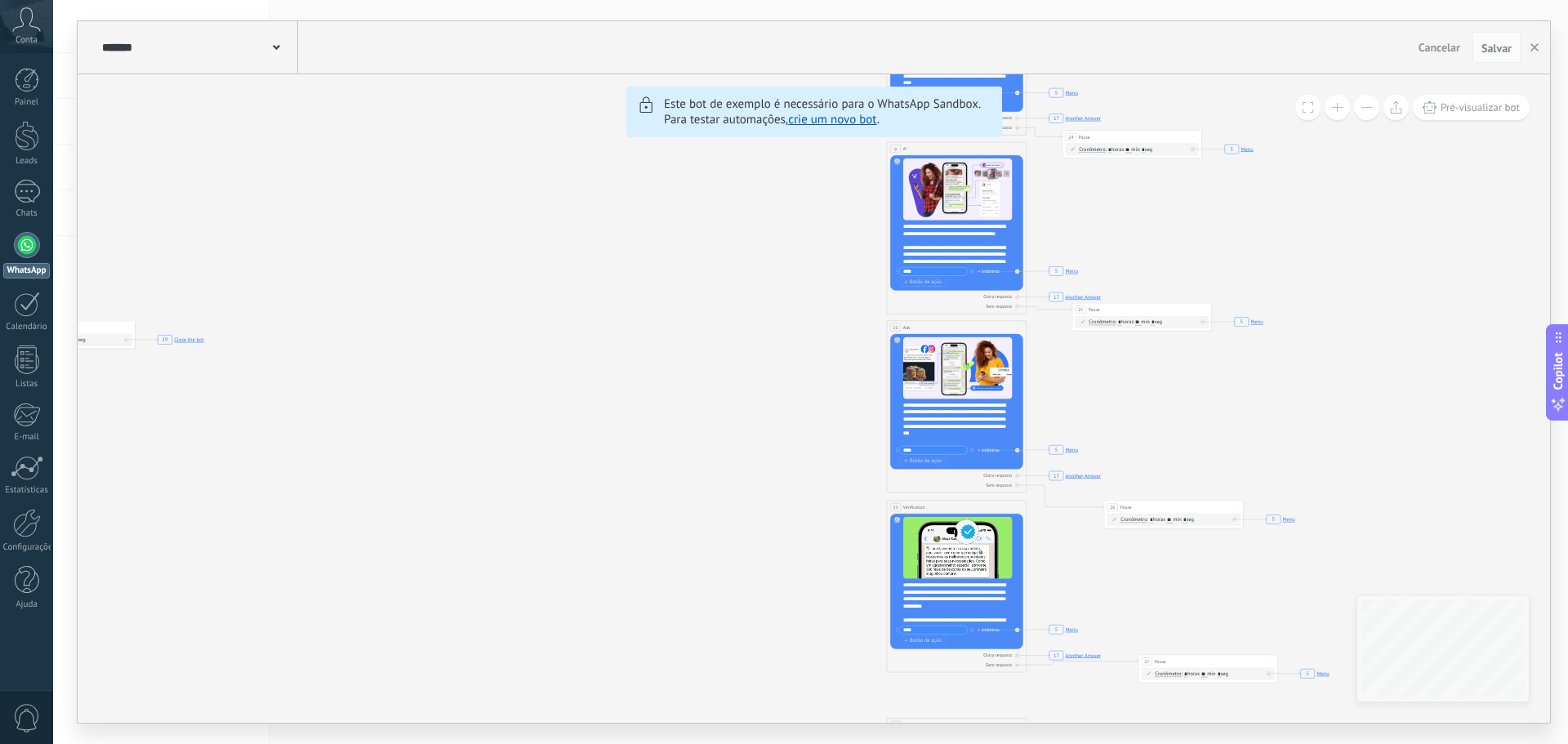
click at [957, 313] on icon "19 Close the bot 6 Flows 7 List 8 Buttons 9 AI 10 Broadcast 11 Ads 12 Carousel …" at bounding box center [255, 109] width 2395 height 2175
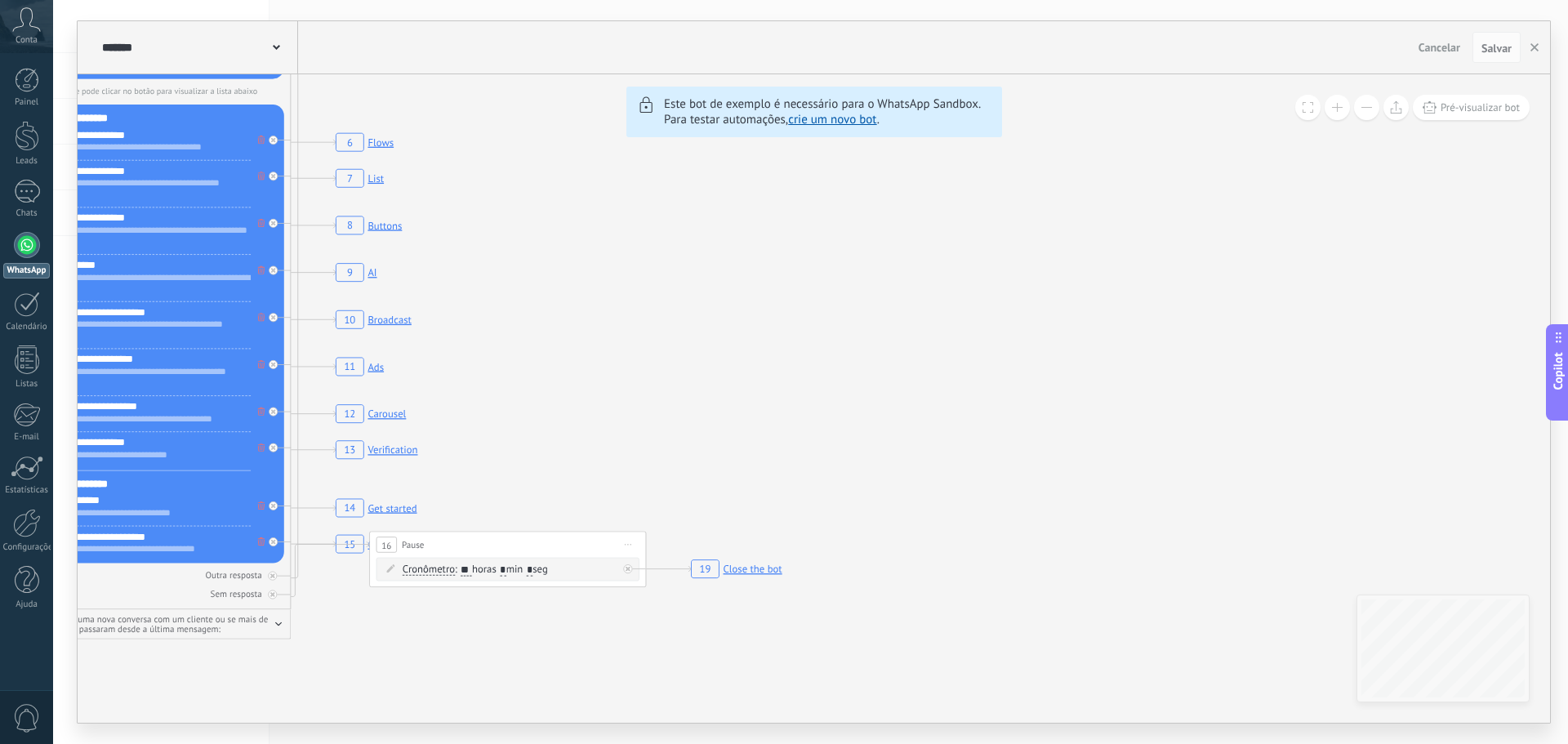
click at [576, 634] on icon "19 Close the bot 6 Flows 7 List 8 Buttons 9 AI 10 Broadcast 11 Ads 12 Carousel …" at bounding box center [884, 114] width 4746 height 4310
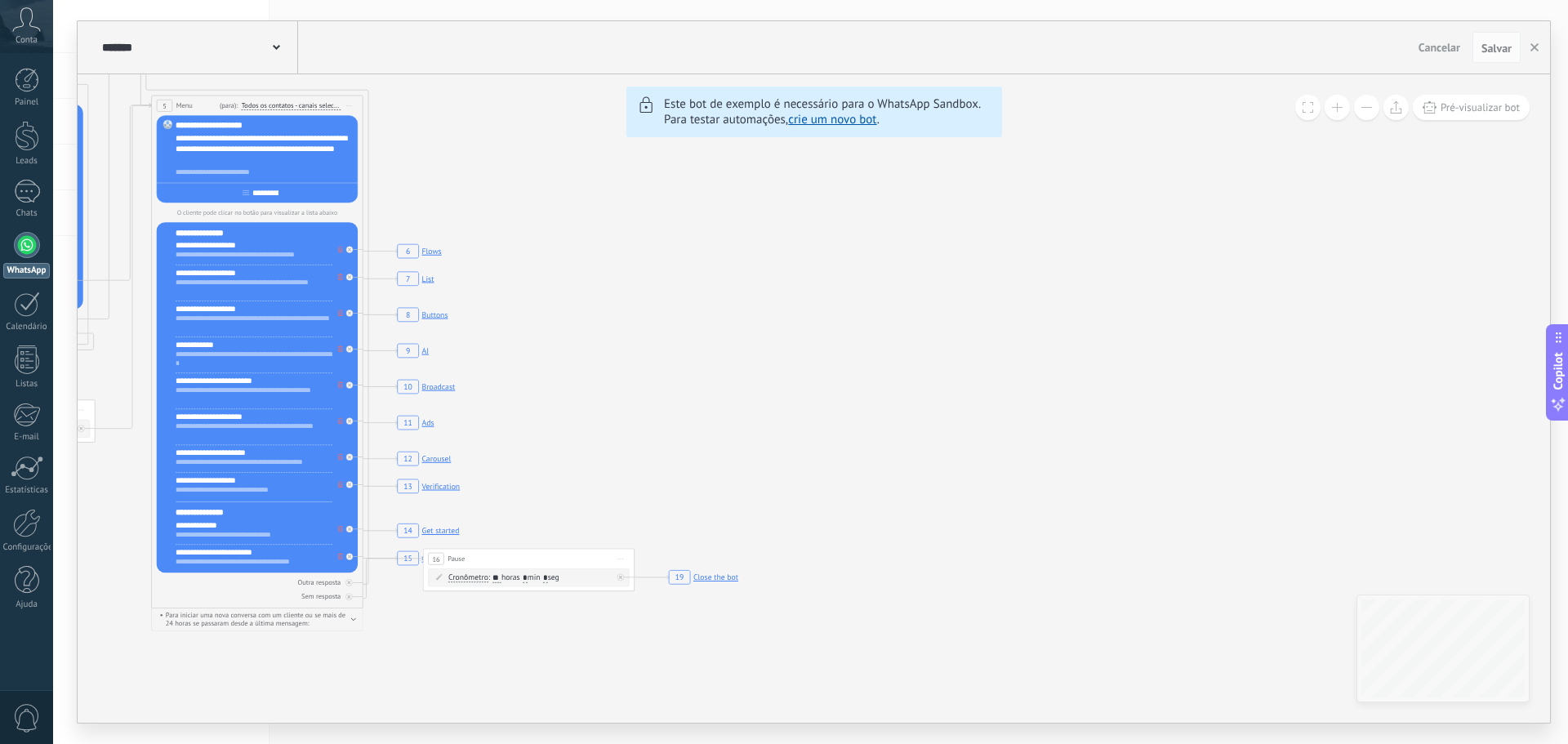
click at [1477, 89] on icon "19 Close the bot 6 Flows 7 List 8 Buttons 9 AI 10 Broadcast 11 Ads 12 Carousel …" at bounding box center [816, 229] width 3626 height 3293
click at [1498, 115] on button "Pré-visualizar bot" at bounding box center [1471, 108] width 117 height 25
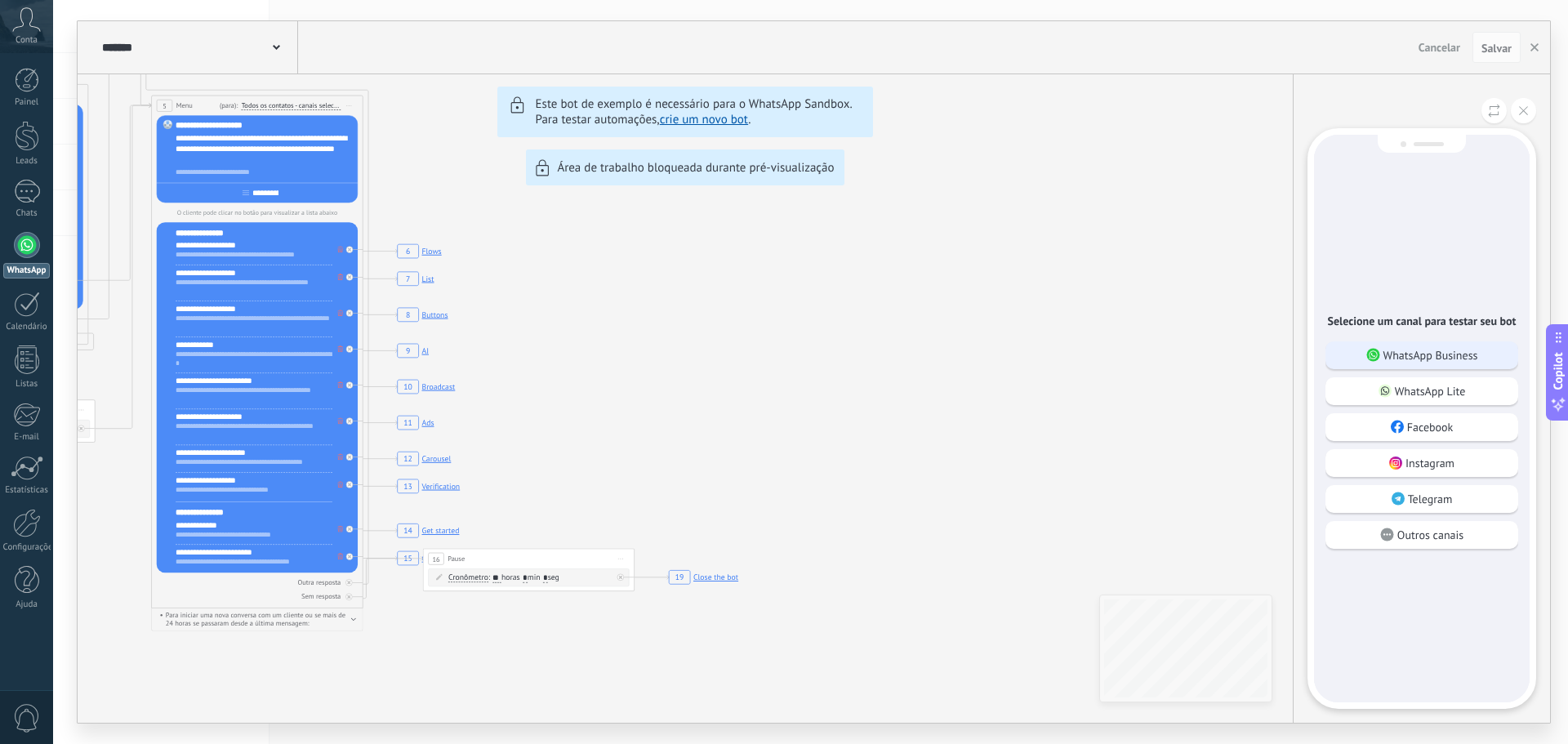
click at [1407, 352] on p "WhatsApp Business" at bounding box center [1431, 355] width 95 height 14
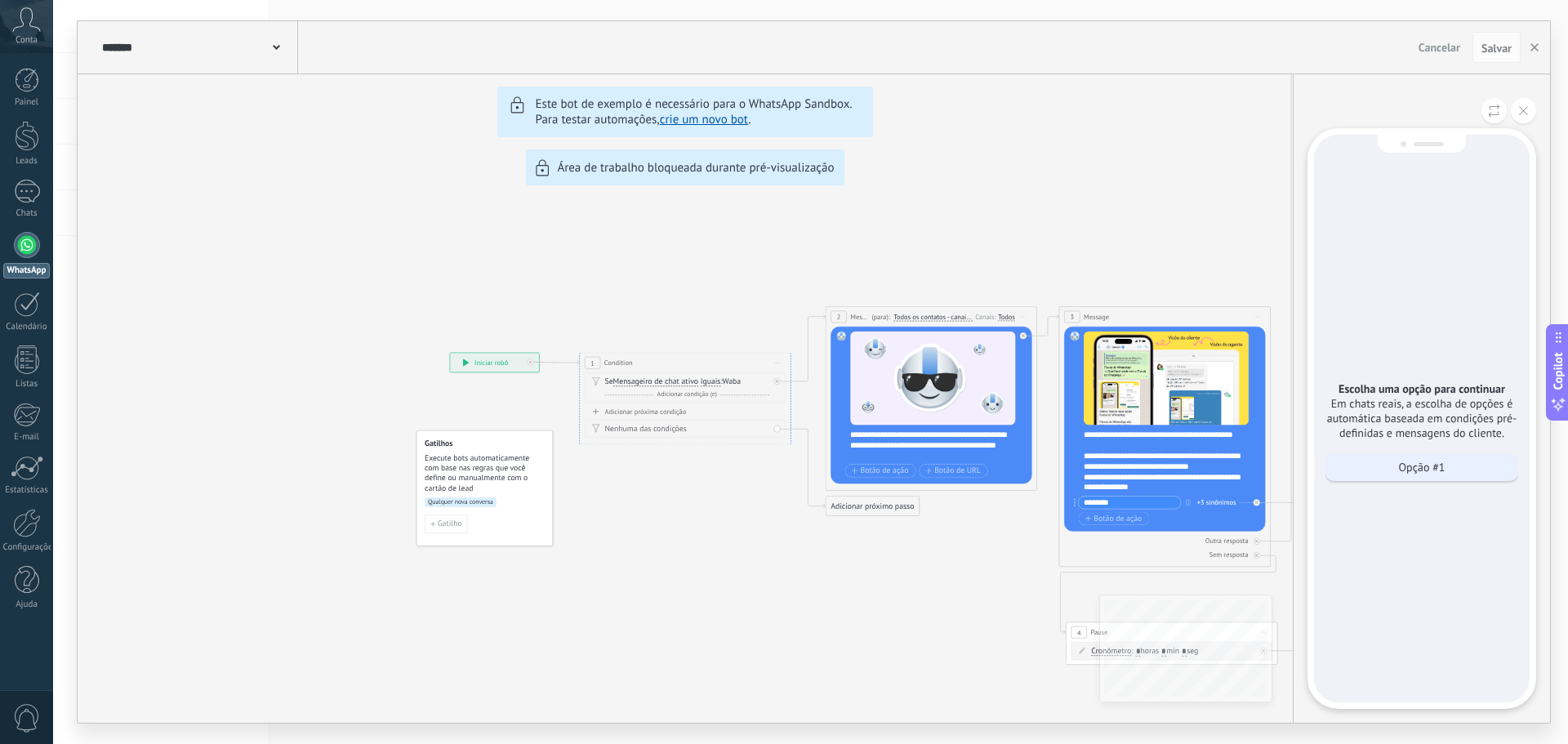
click at [1452, 462] on div "Opção #1" at bounding box center [1421, 467] width 193 height 28
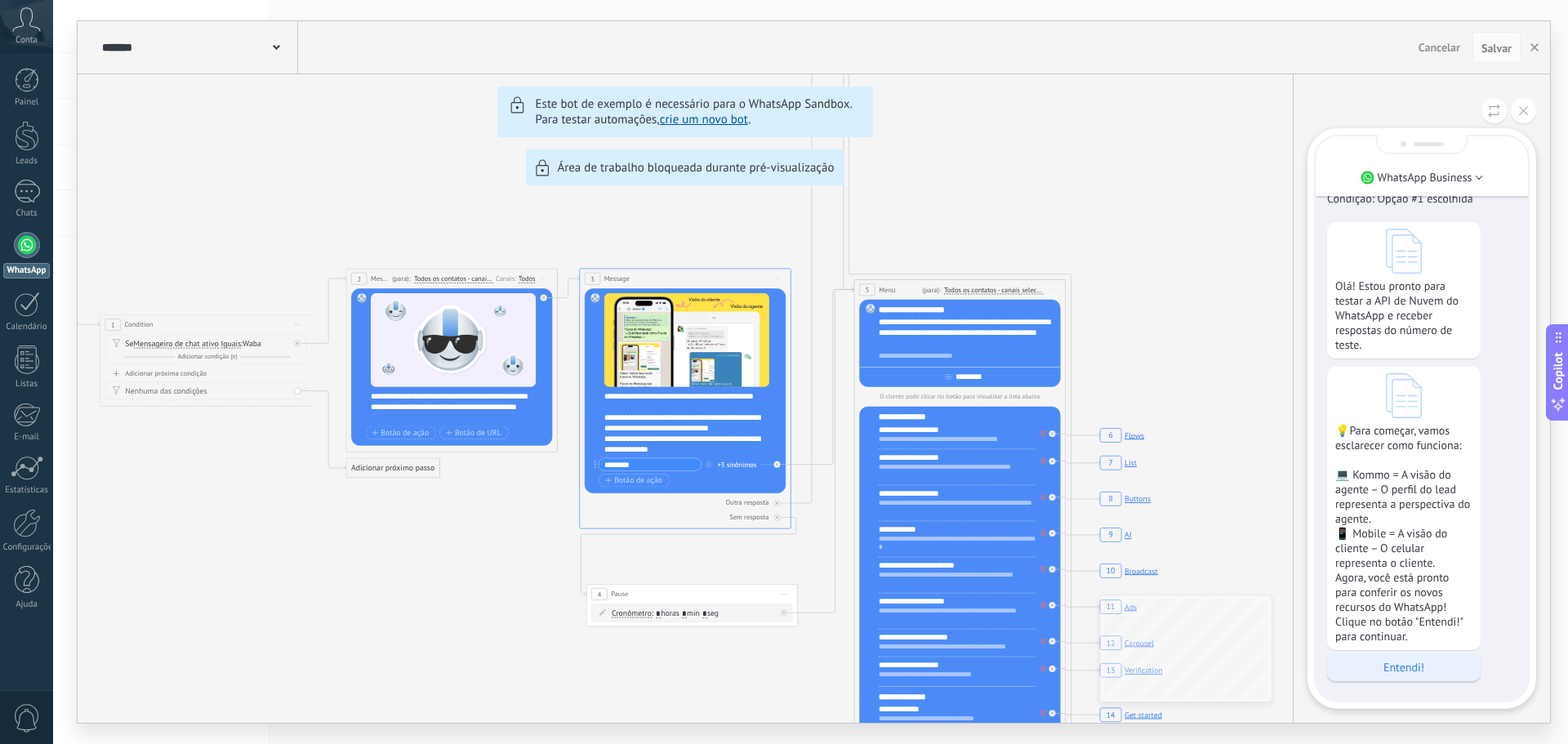
click at [1455, 668] on p "Entendi!" at bounding box center [1404, 667] width 137 height 14
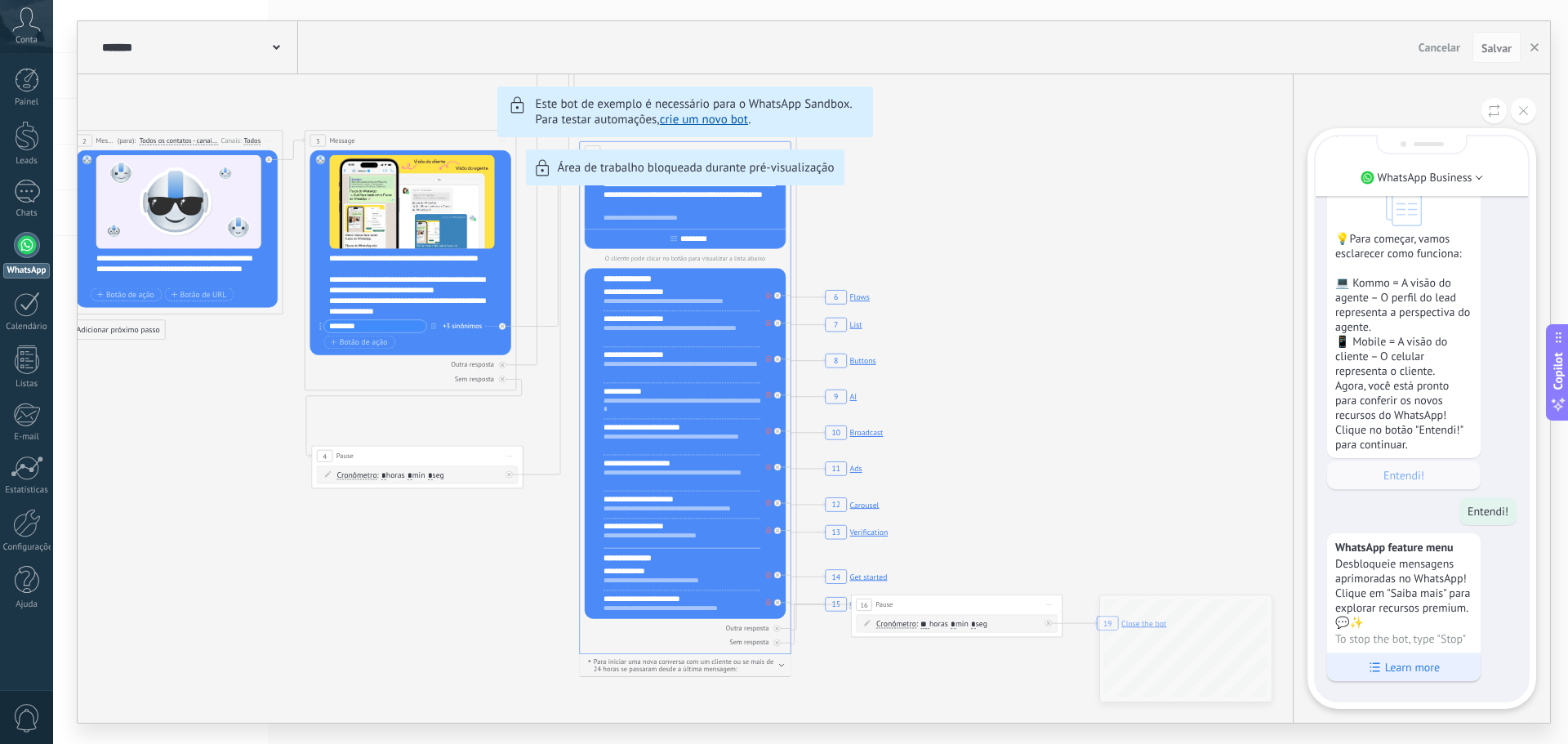
click at [1410, 665] on p "Learn more" at bounding box center [1413, 667] width 54 height 14
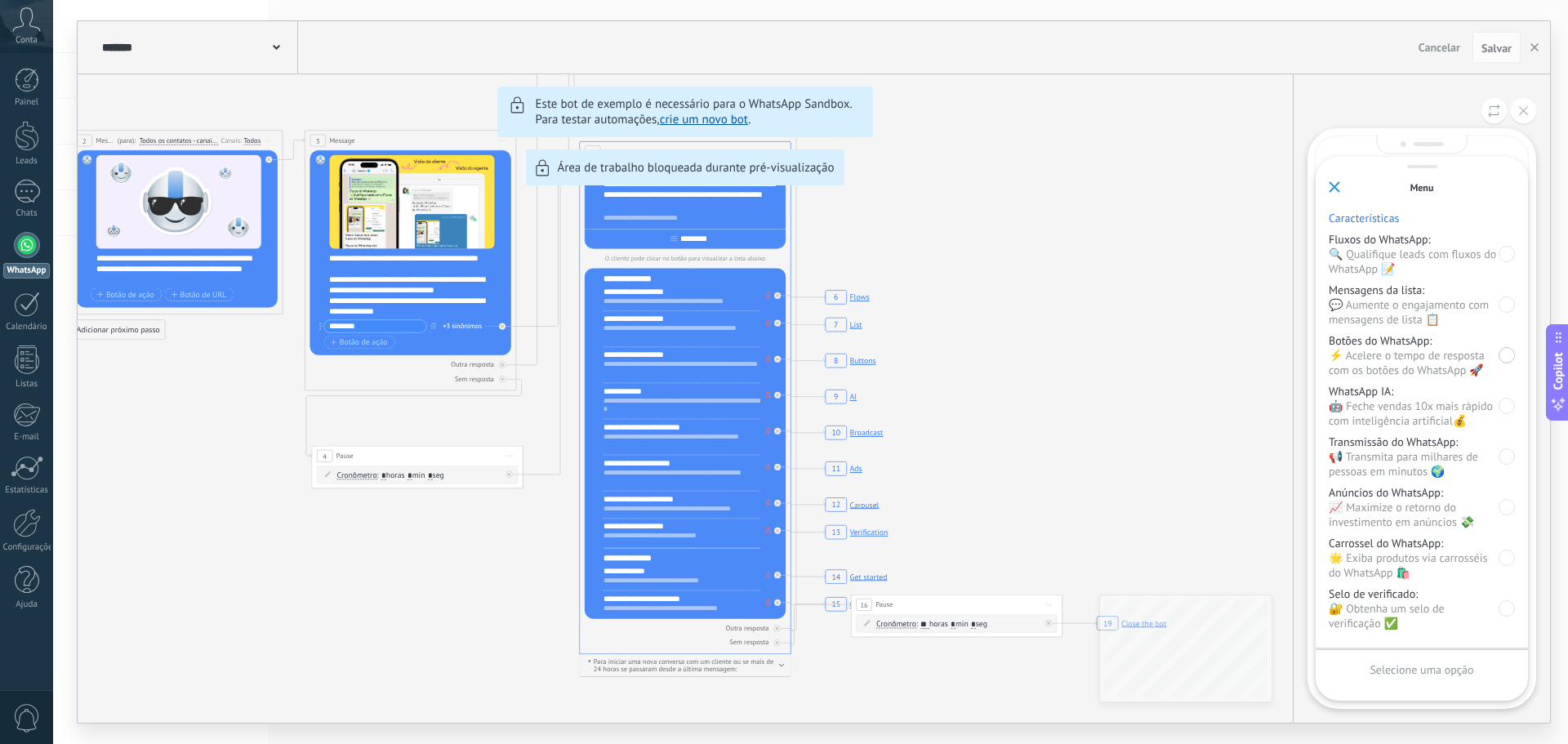
click at [1513, 361] on div at bounding box center [1506, 355] width 16 height 16
click at [1413, 672] on p "Enviar" at bounding box center [1422, 669] width 31 height 14
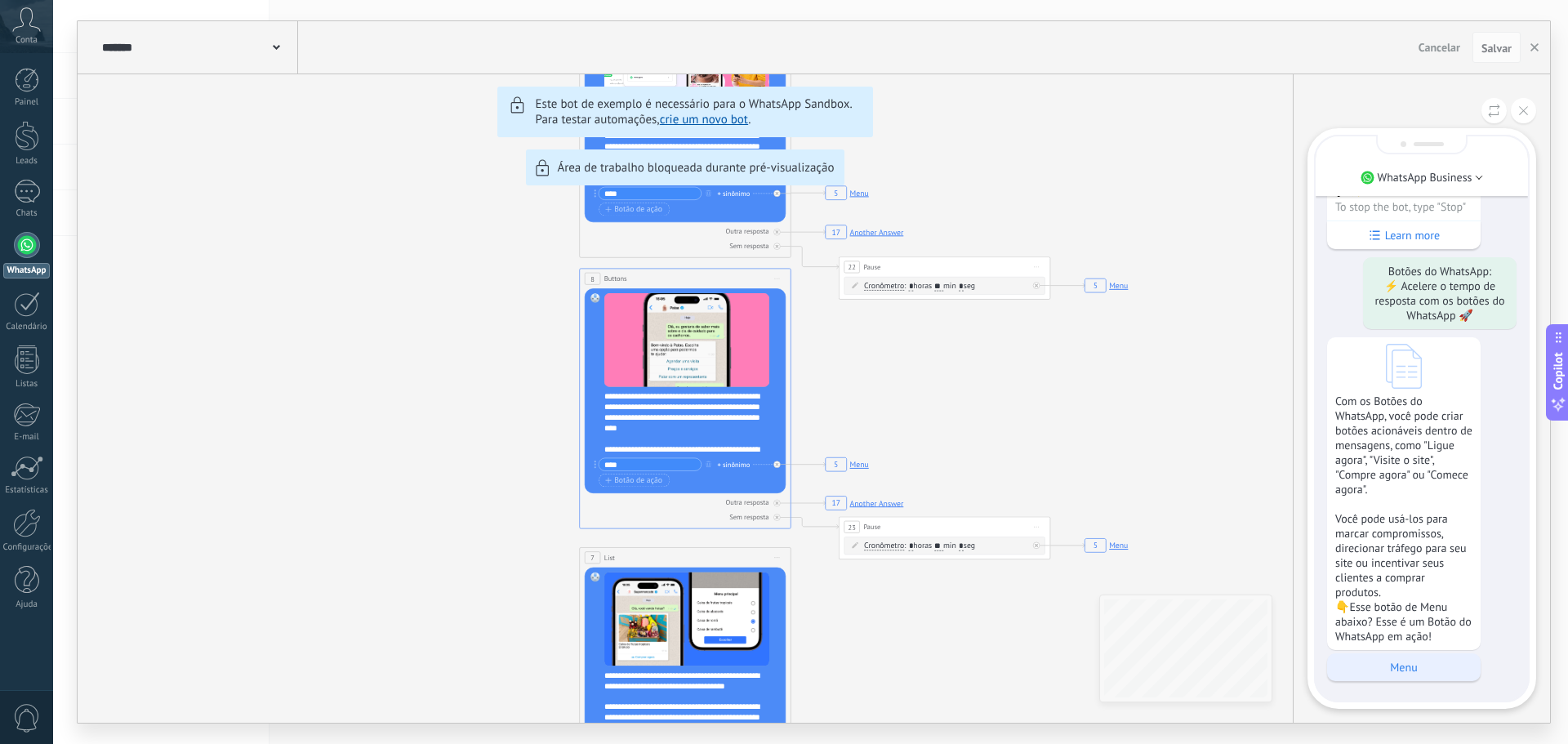
click at [1455, 656] on div "Menu" at bounding box center [1403, 667] width 154 height 28
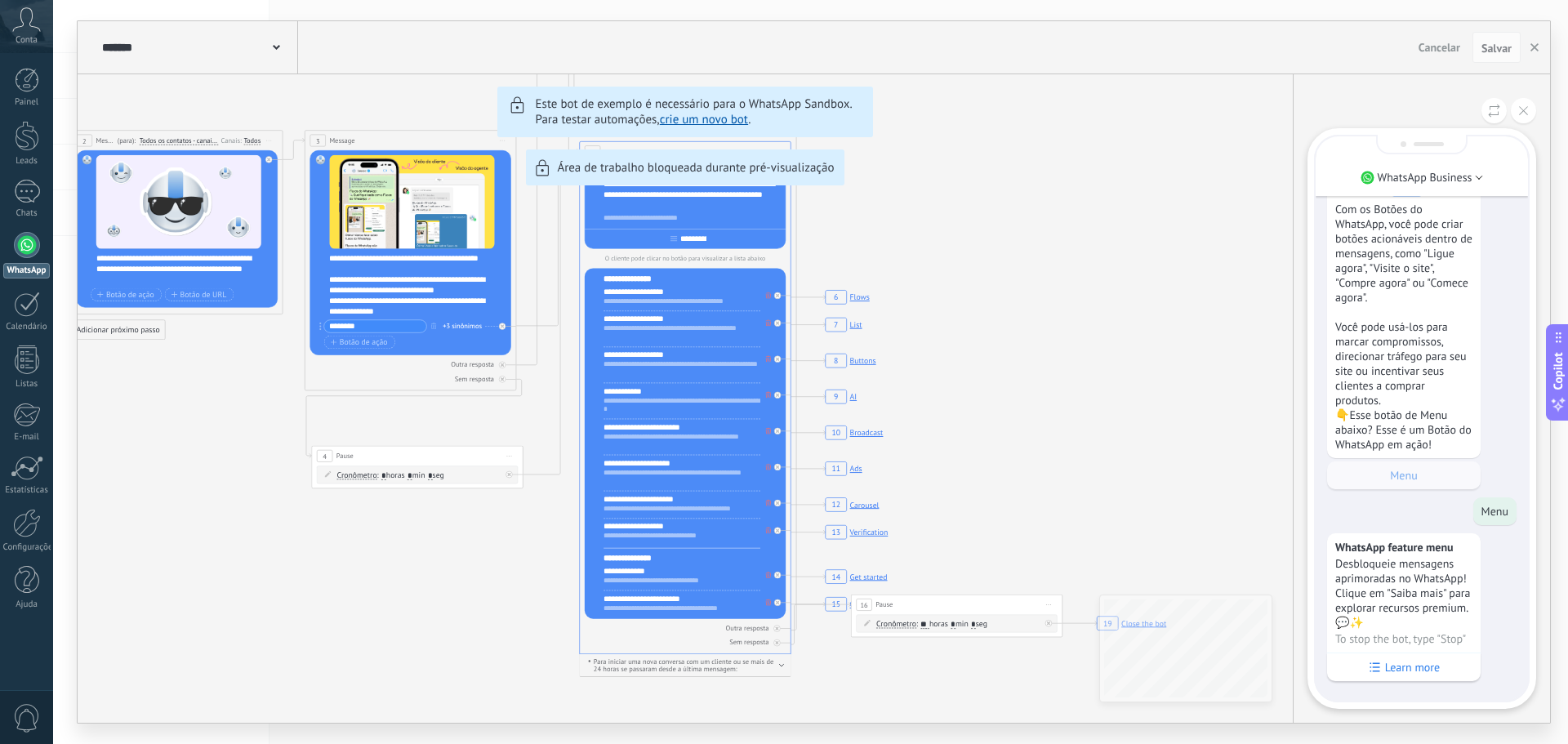
click at [34, 250] on div at bounding box center [26, 244] width 26 height 26
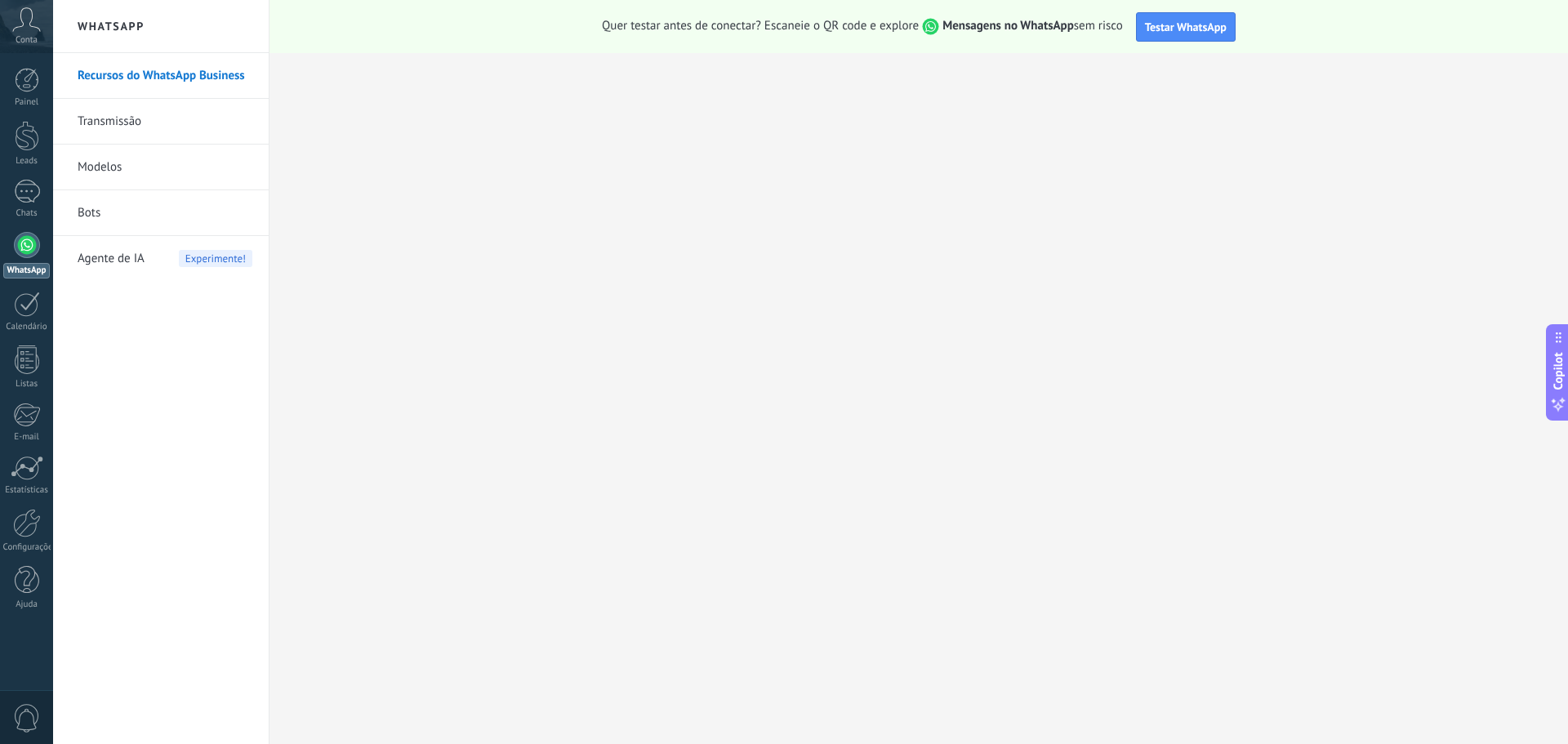
click at [112, 175] on link "Modelos" at bounding box center [165, 167] width 175 height 46
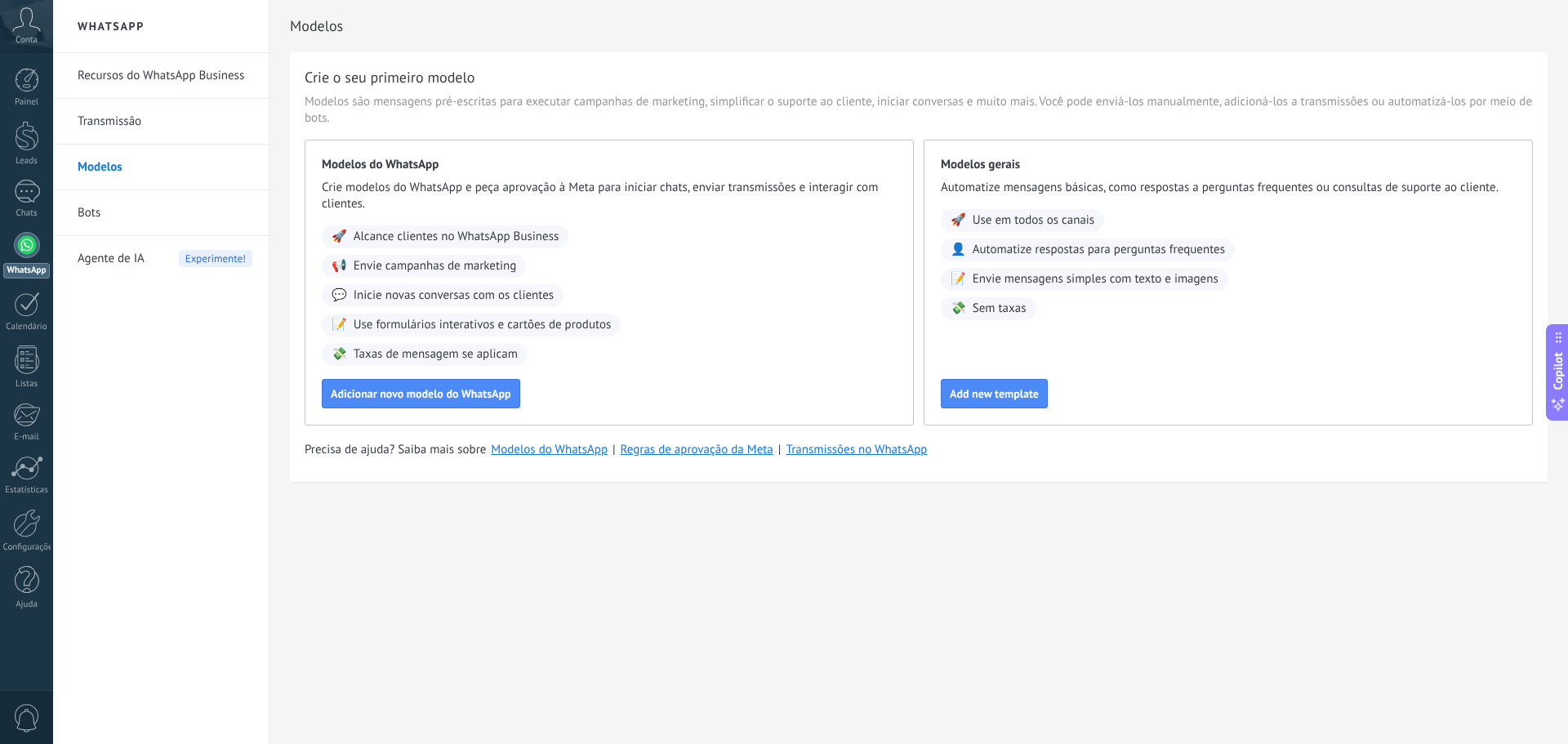
click at [144, 130] on link "Transmissão" at bounding box center [165, 121] width 175 height 46
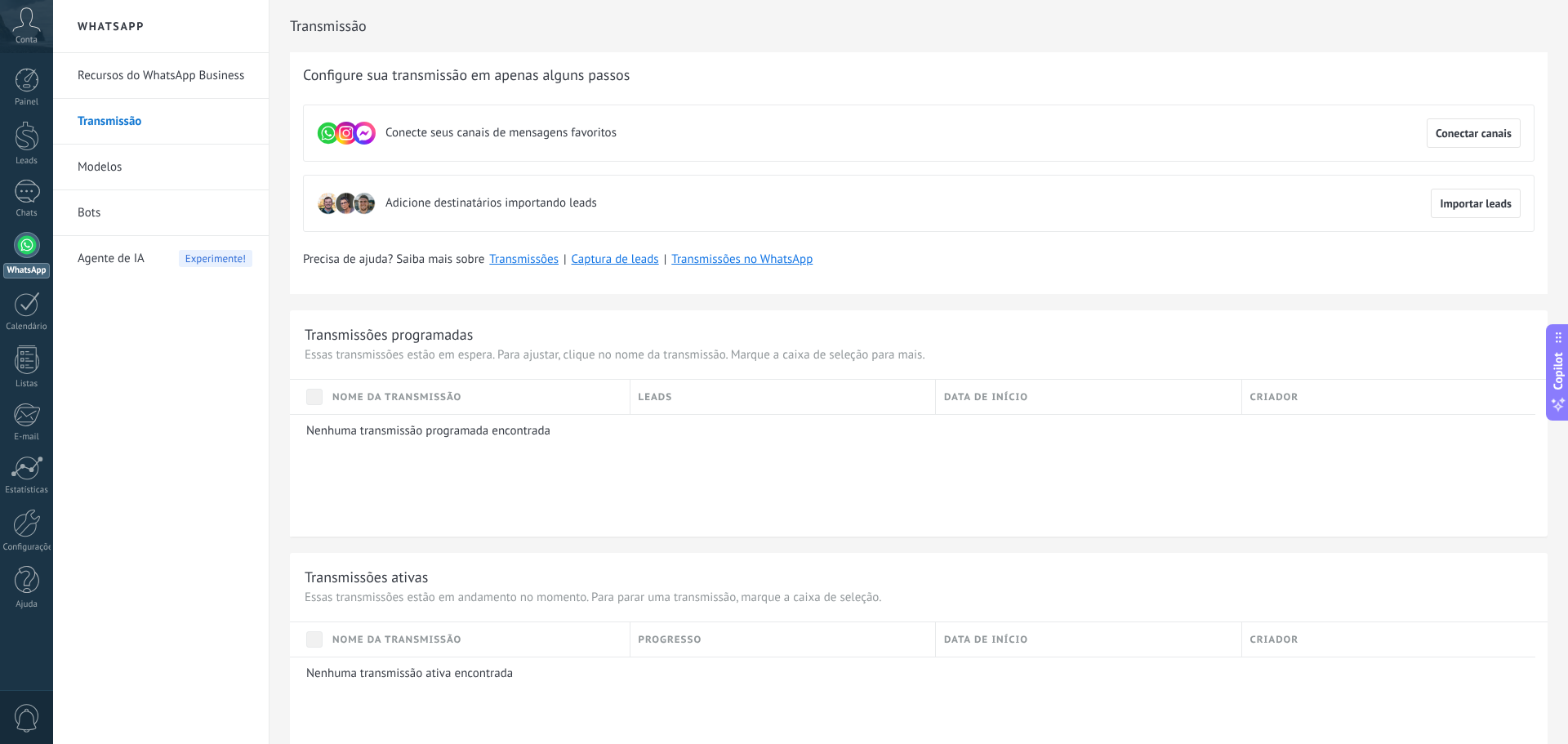
click at [124, 226] on link "Bots" at bounding box center [165, 213] width 175 height 46
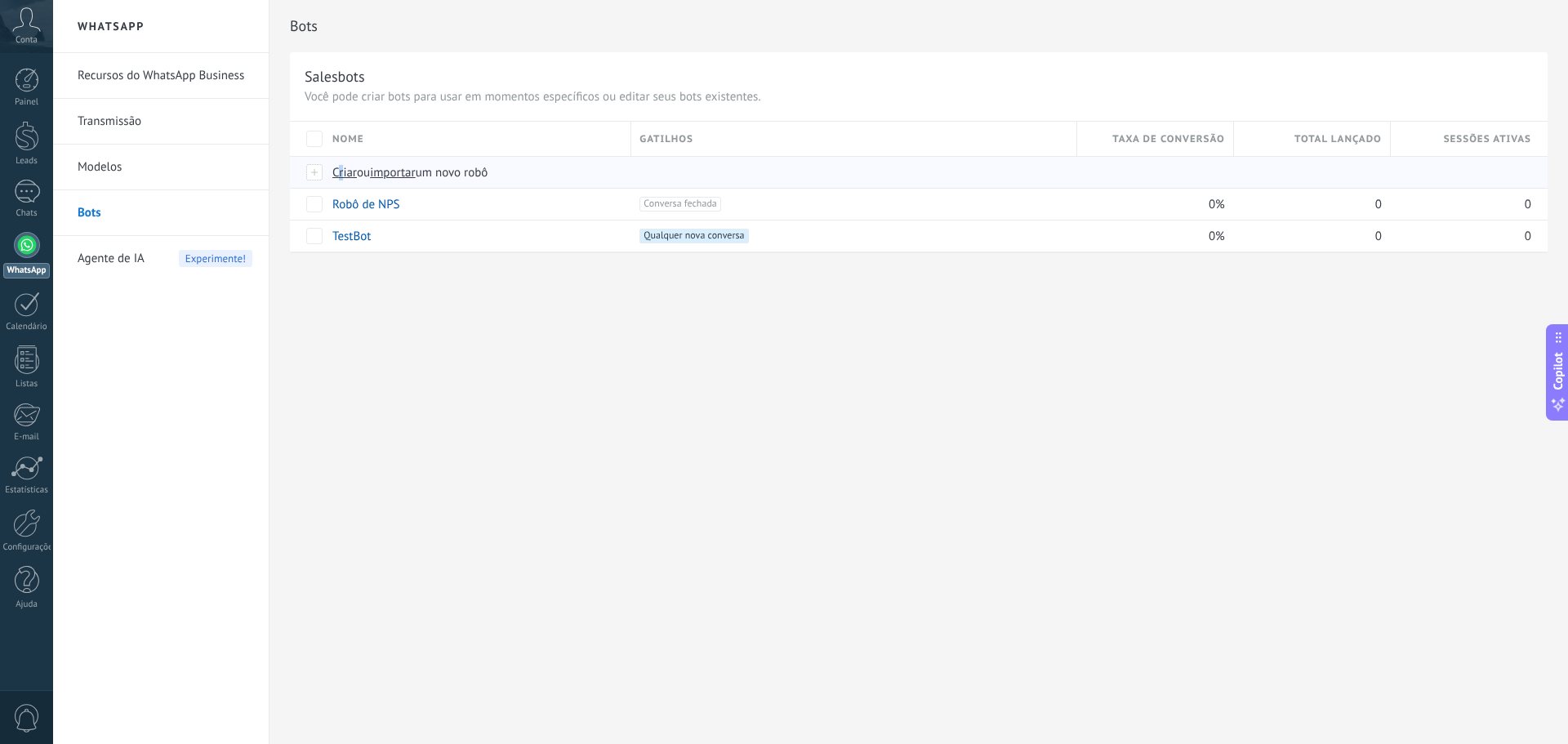
click at [340, 182] on div "Criar ou importar um novo robô" at bounding box center [614, 172] width 580 height 31
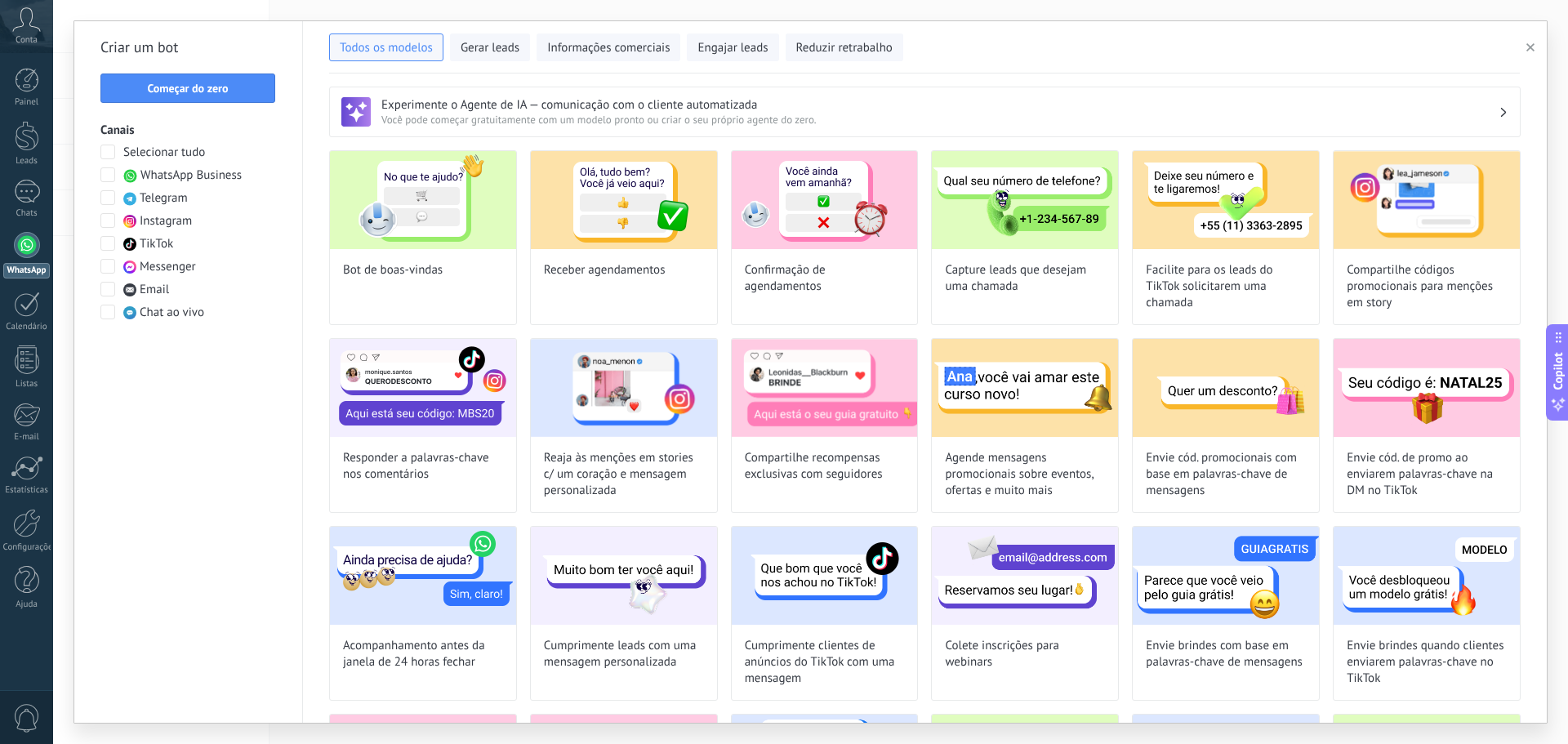
click at [108, 175] on span at bounding box center [107, 174] width 14 height 14
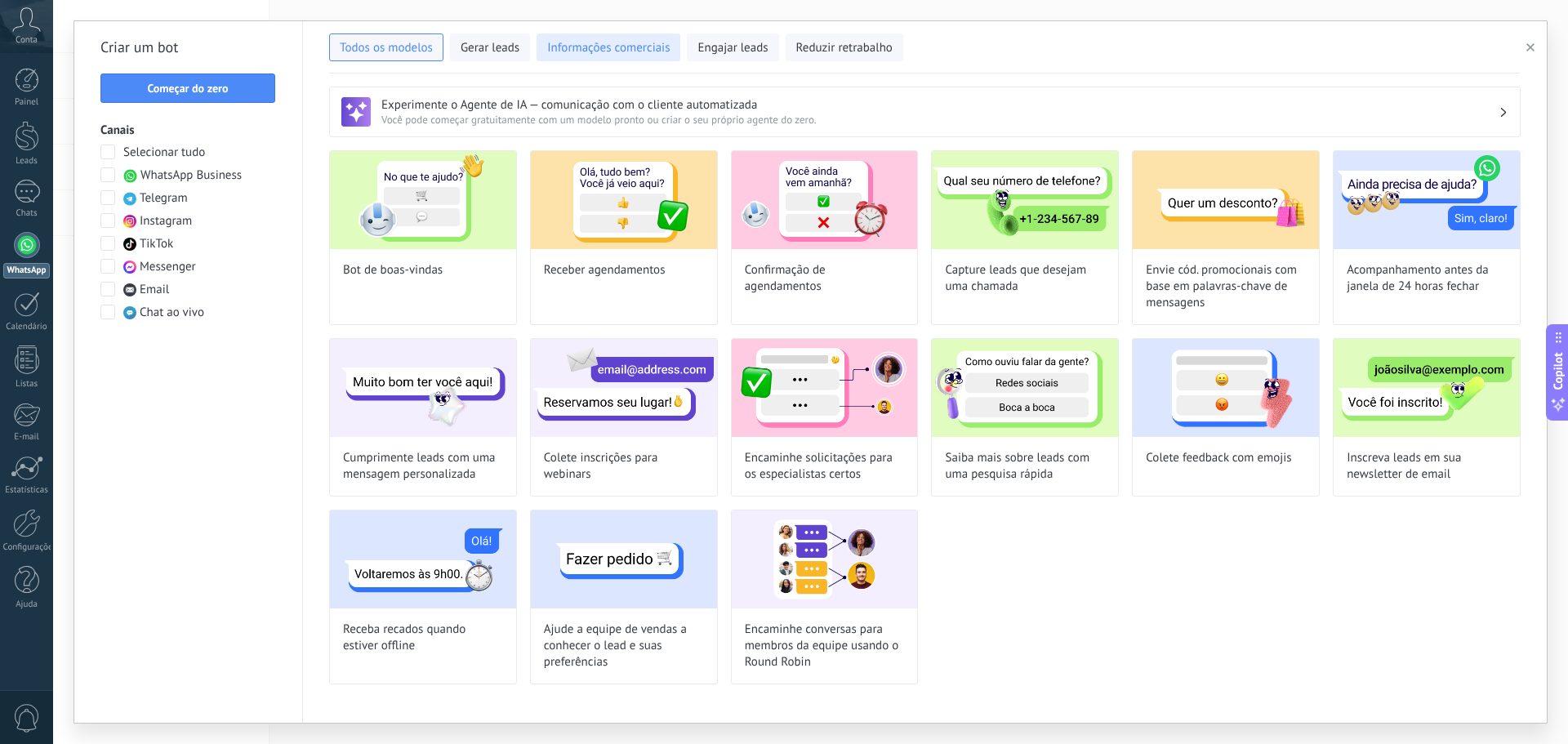
click at [630, 58] on button "Informações comerciais" at bounding box center [608, 47] width 143 height 28
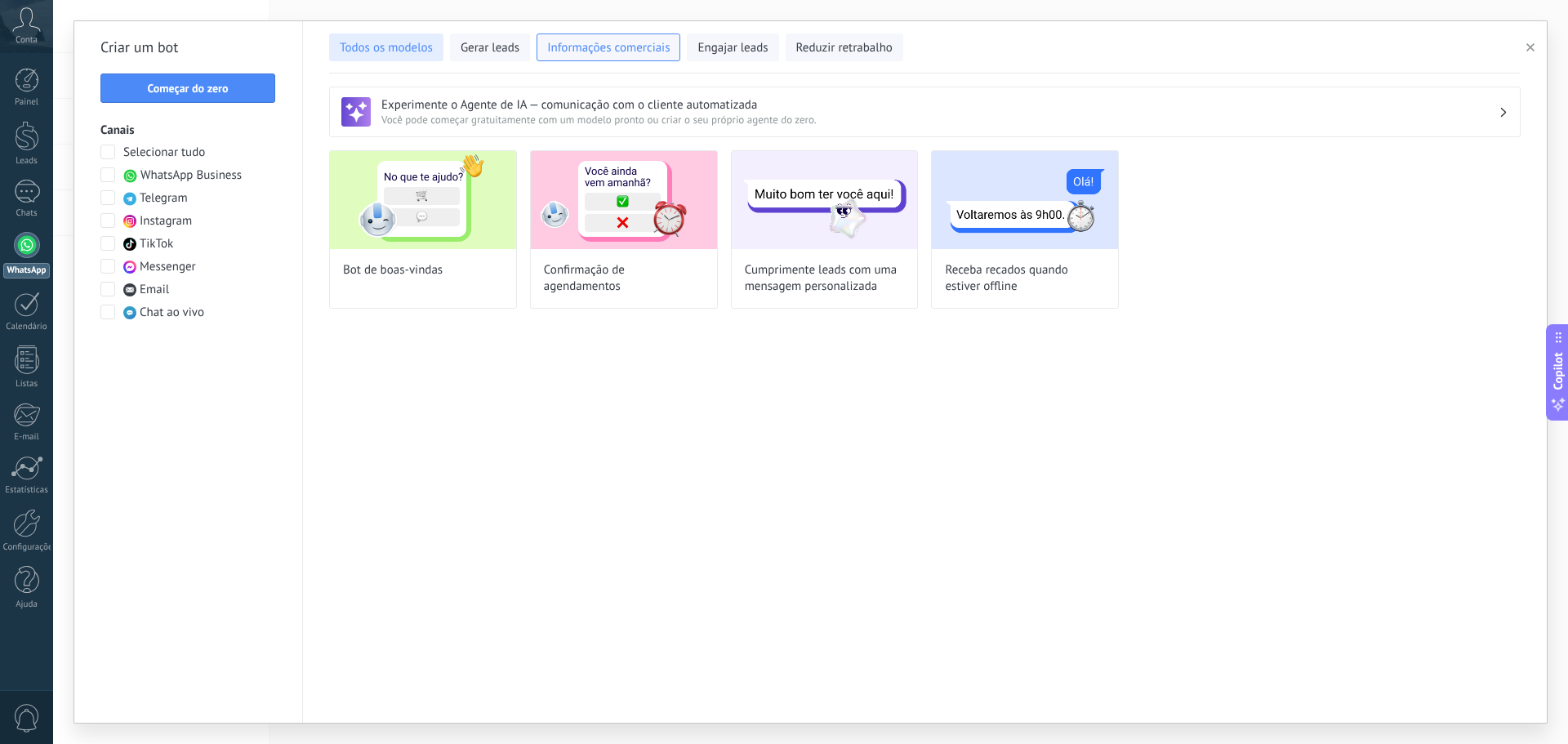
click at [394, 42] on span "Todos os modelos" at bounding box center [386, 48] width 93 height 16
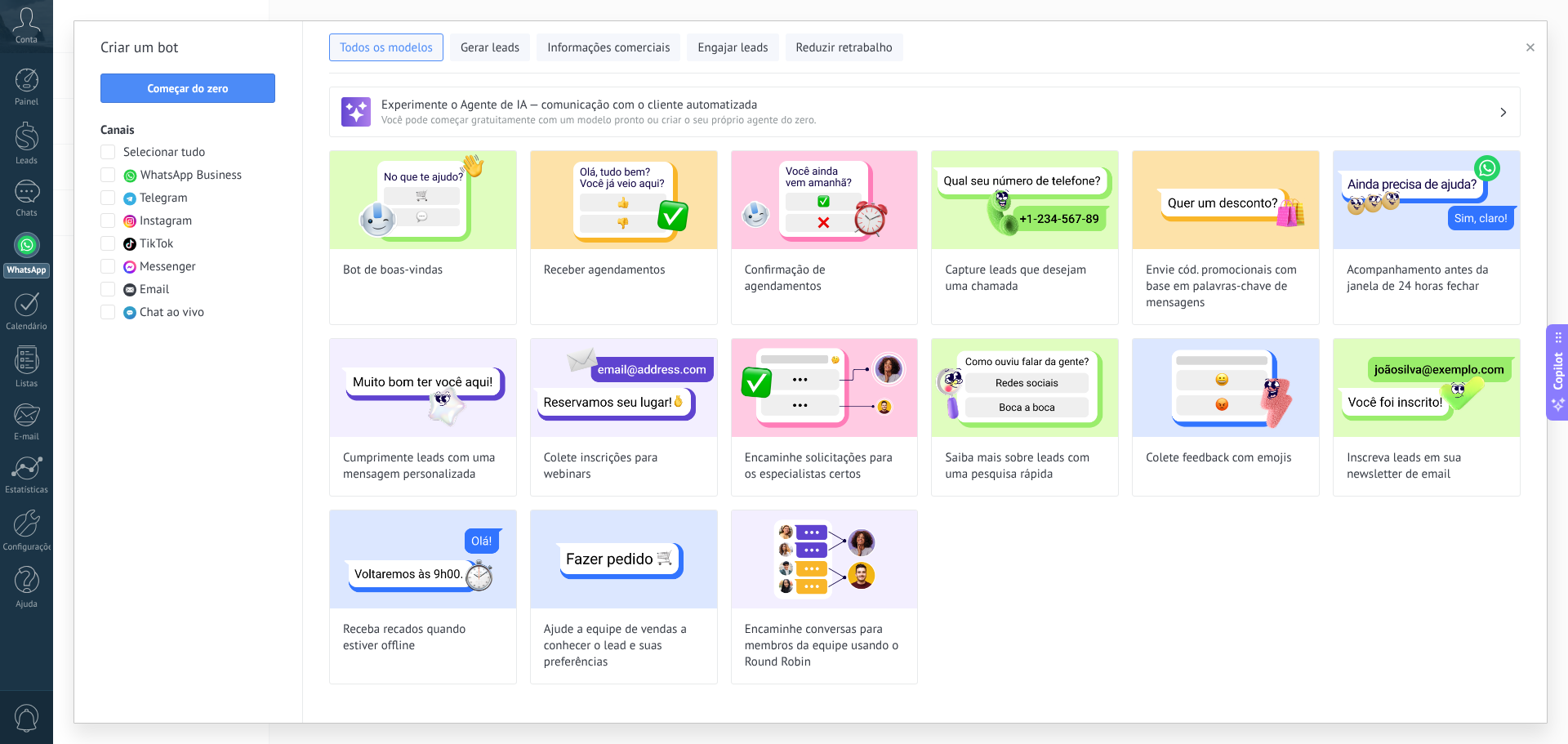
click at [612, 62] on div "Todos os modelos Gerar leads Informações comerciais Engajar leads Reduzir retra…" at bounding box center [924, 48] width 1190 height 53
click at [594, 50] on span "Informações comerciais" at bounding box center [608, 48] width 122 height 16
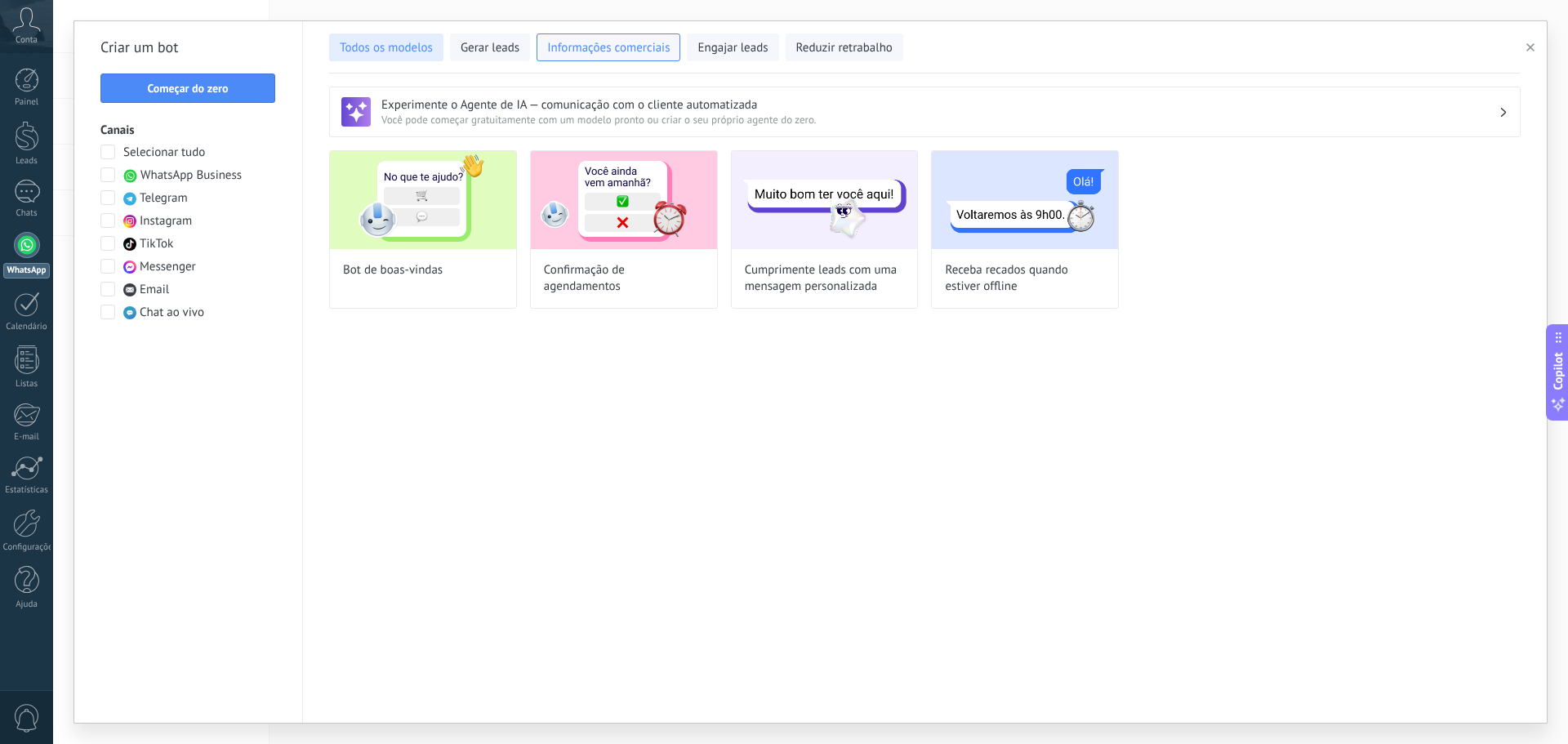
click at [402, 52] on span "Todos os modelos" at bounding box center [386, 48] width 93 height 16
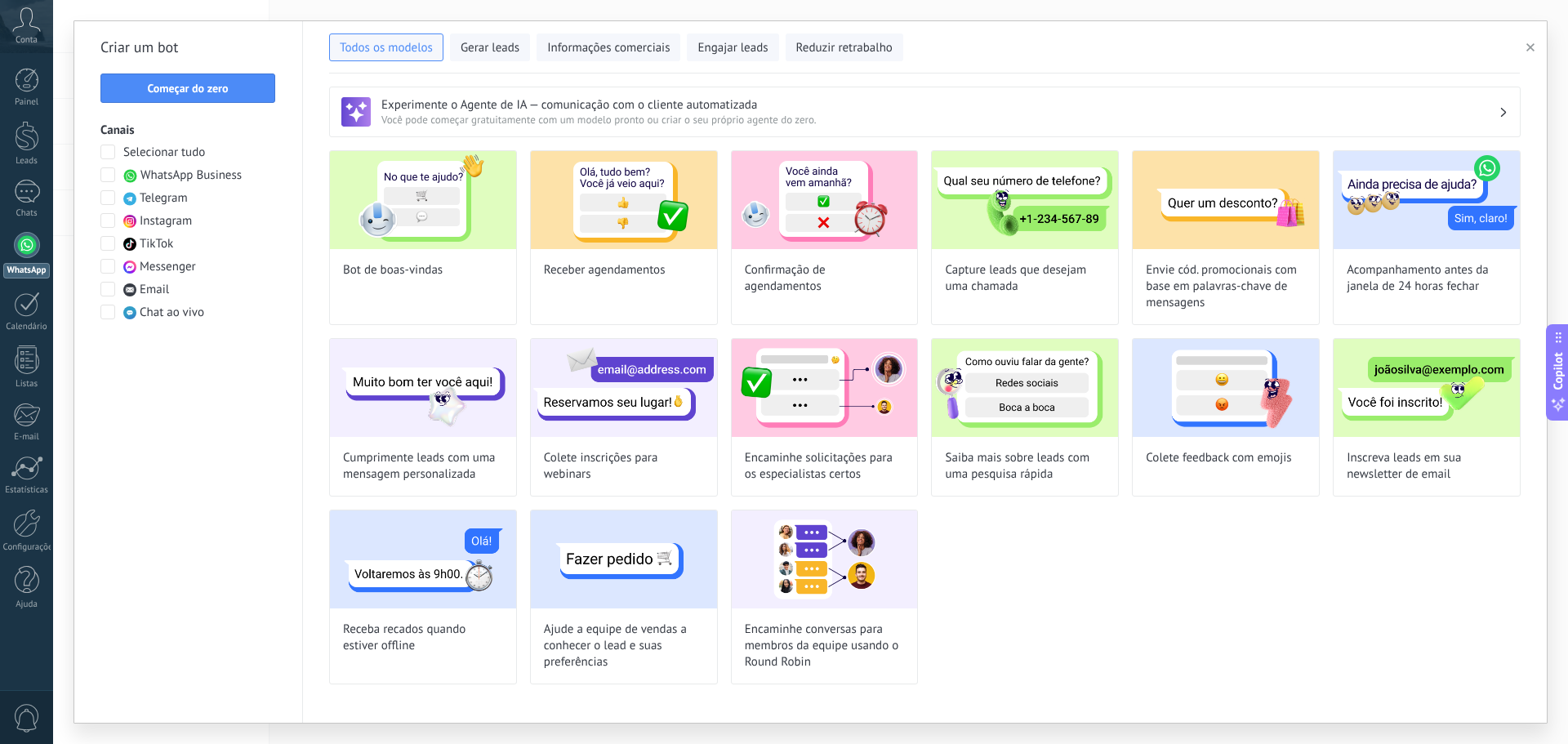
click at [177, 152] on span "Selecionar tudo" at bounding box center [164, 152] width 81 height 16
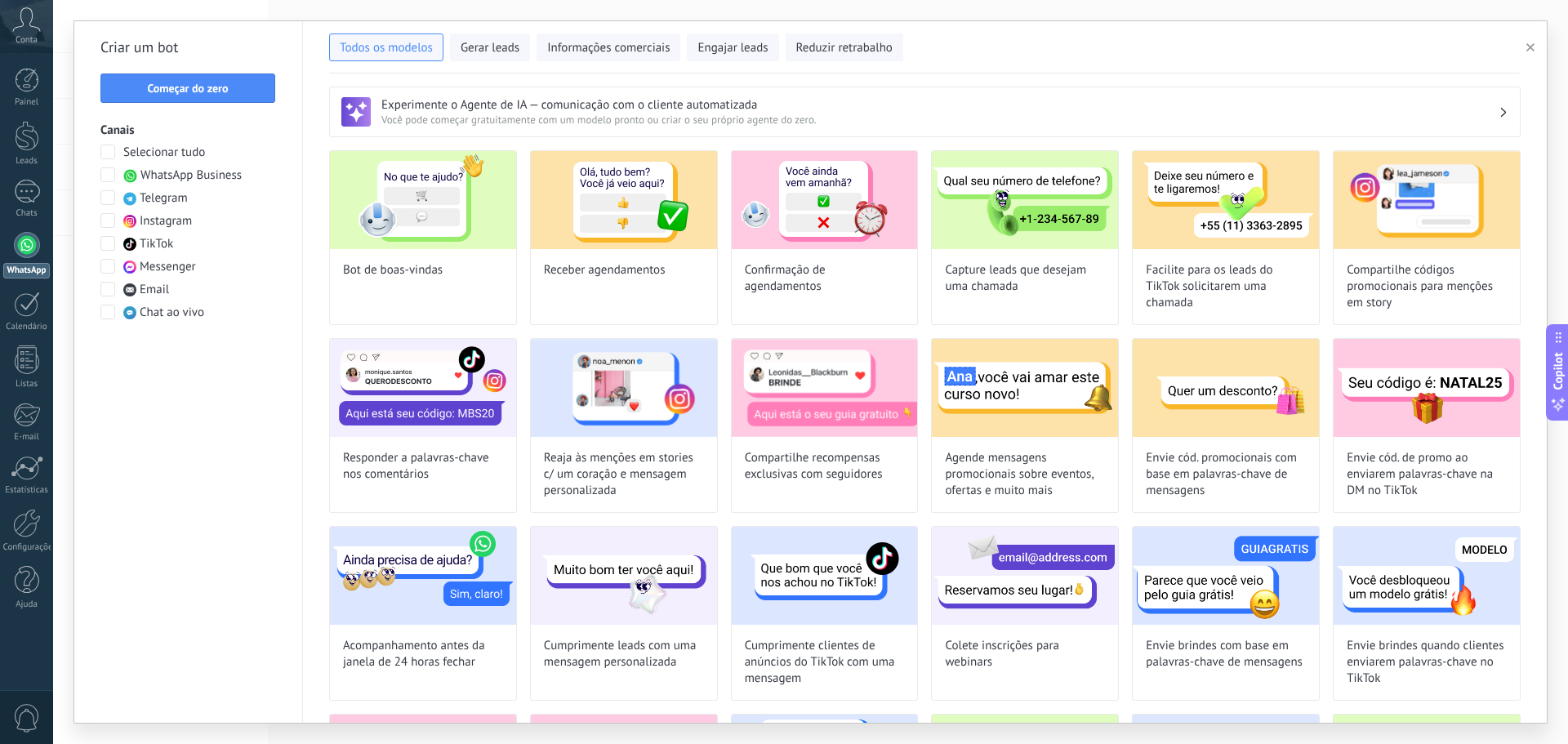
click at [205, 174] on span "WhatsApp Business" at bounding box center [191, 175] width 101 height 16
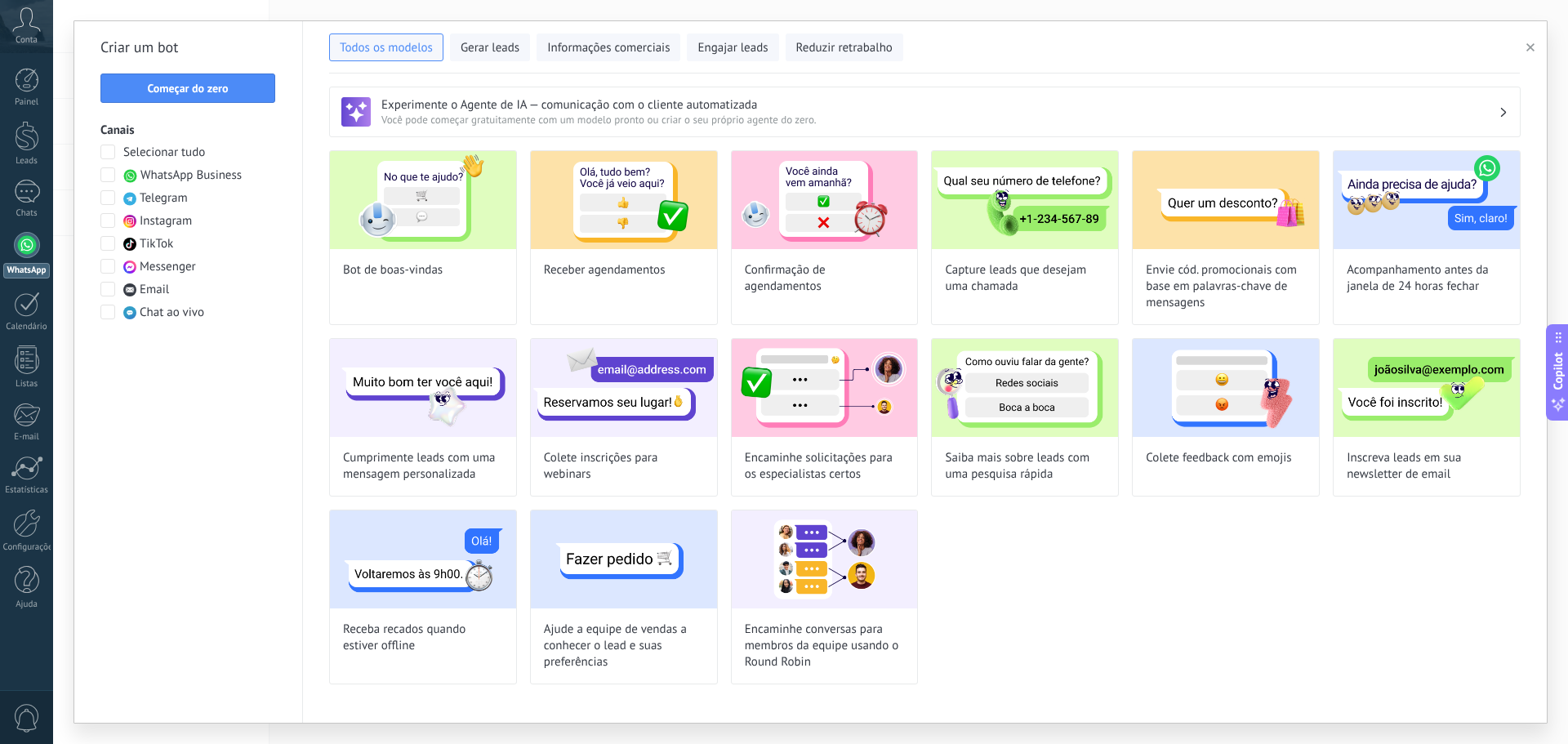
click at [1425, 107] on h3 "Experimente o Agente de IA — comunicação com o cliente automatizada" at bounding box center [940, 105] width 1117 height 15
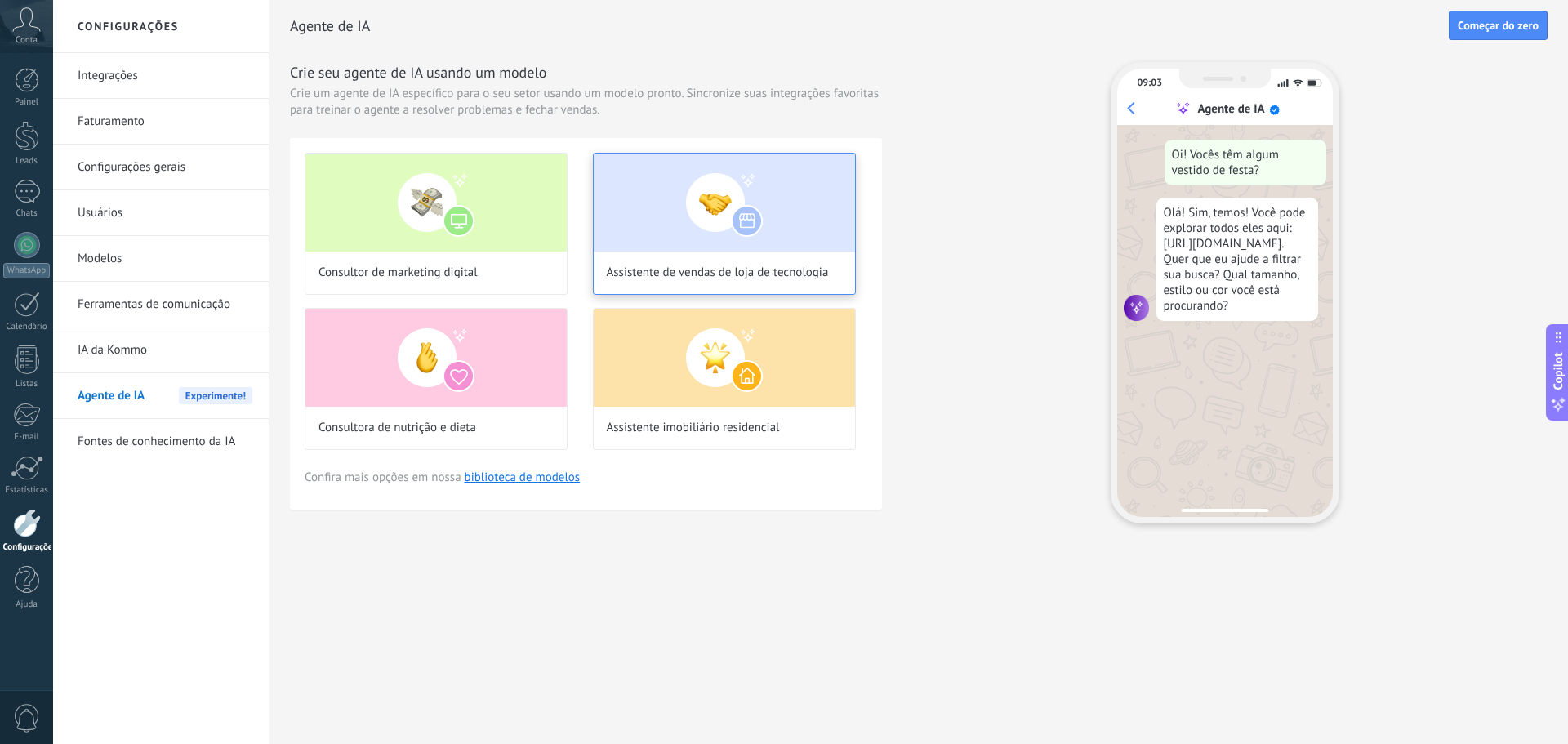
click at [731, 250] on div "Assistente de vendas de loja de tecnologia" at bounding box center [725, 223] width 263 height 142
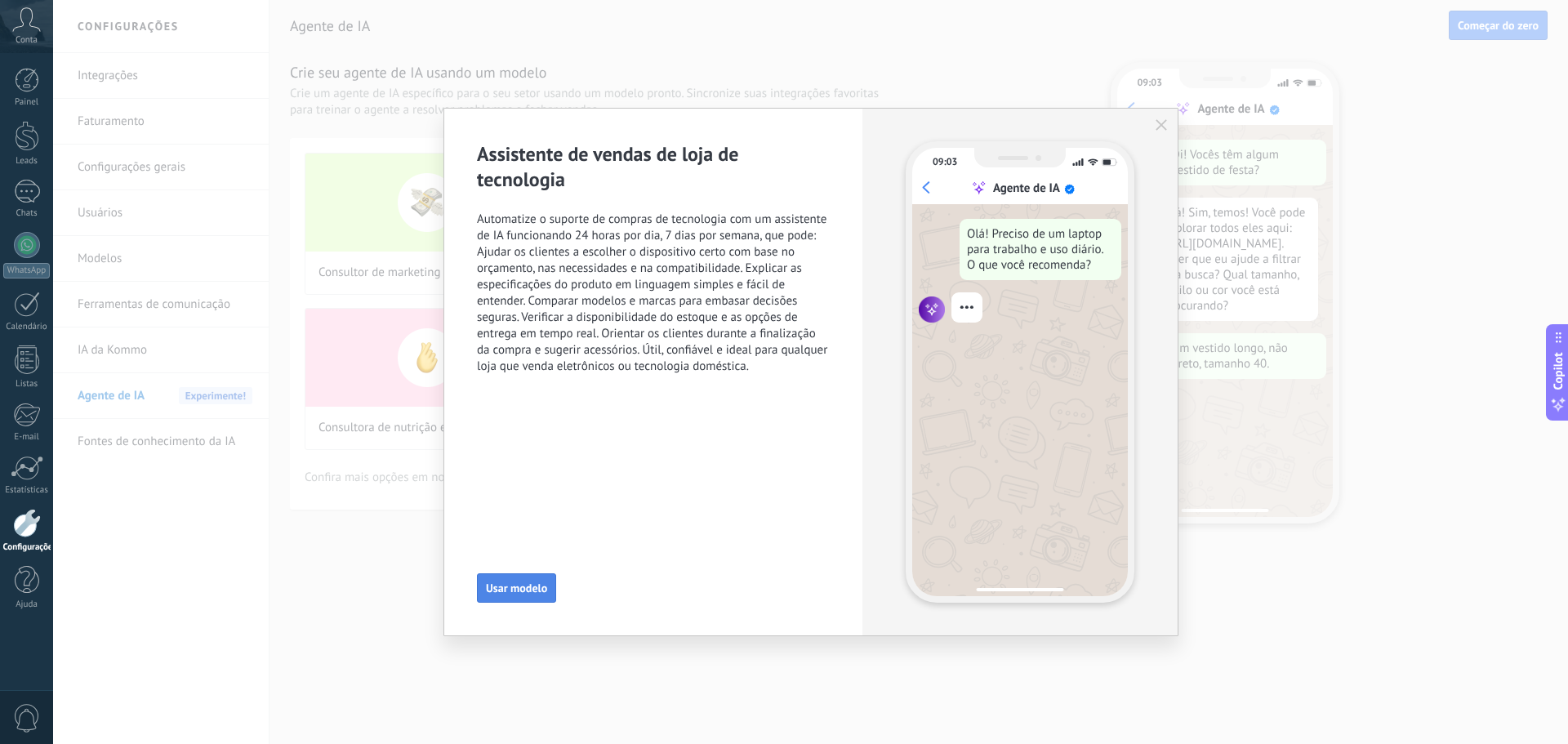
click at [499, 582] on span "Usar modelo" at bounding box center [517, 587] width 61 height 11
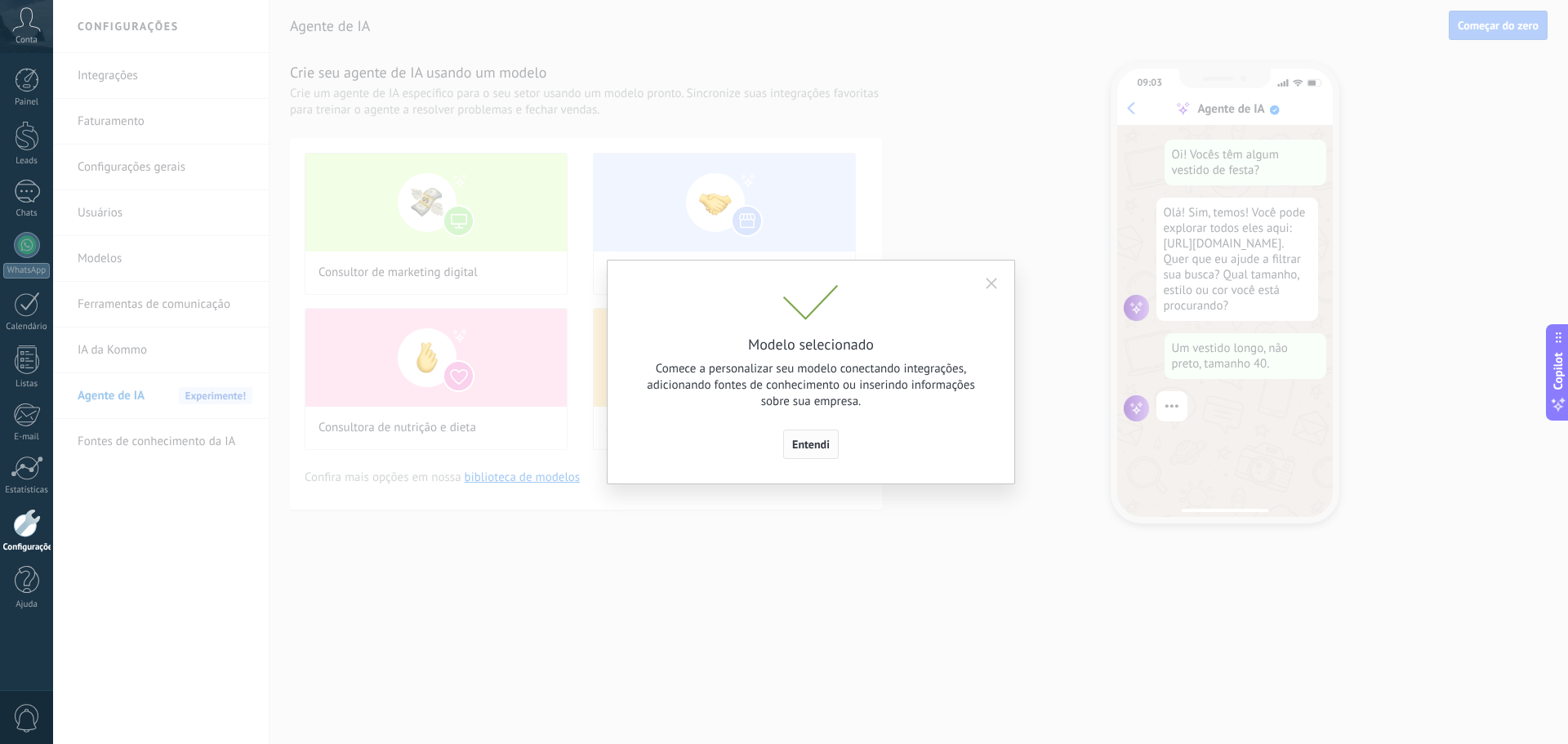
click at [814, 454] on button "Entendi" at bounding box center [810, 444] width 55 height 30
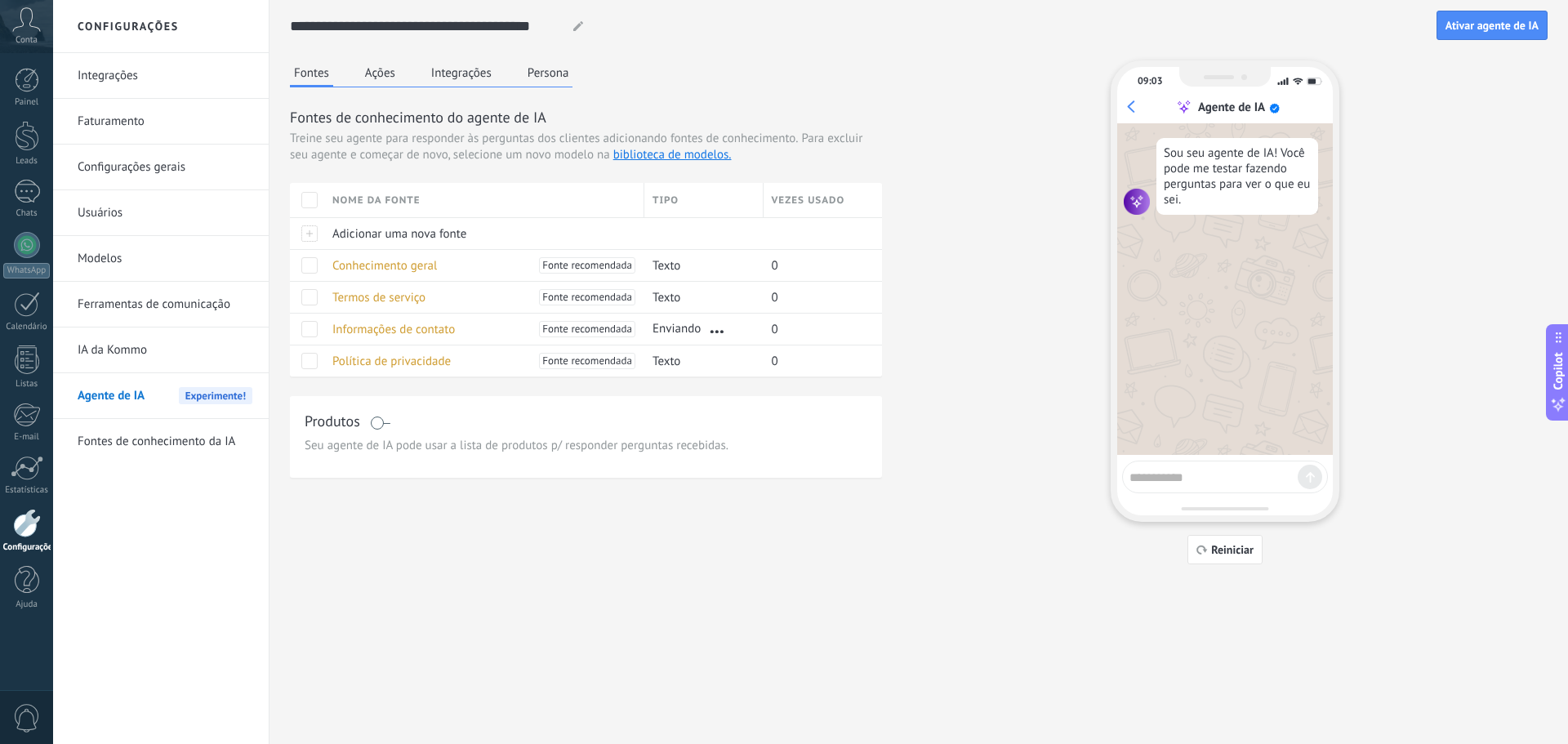
click at [1200, 484] on textarea at bounding box center [1213, 475] width 168 height 20
click at [1173, 467] on textarea at bounding box center [1213, 475] width 168 height 20
click at [367, 73] on button "Ações" at bounding box center [379, 72] width 38 height 25
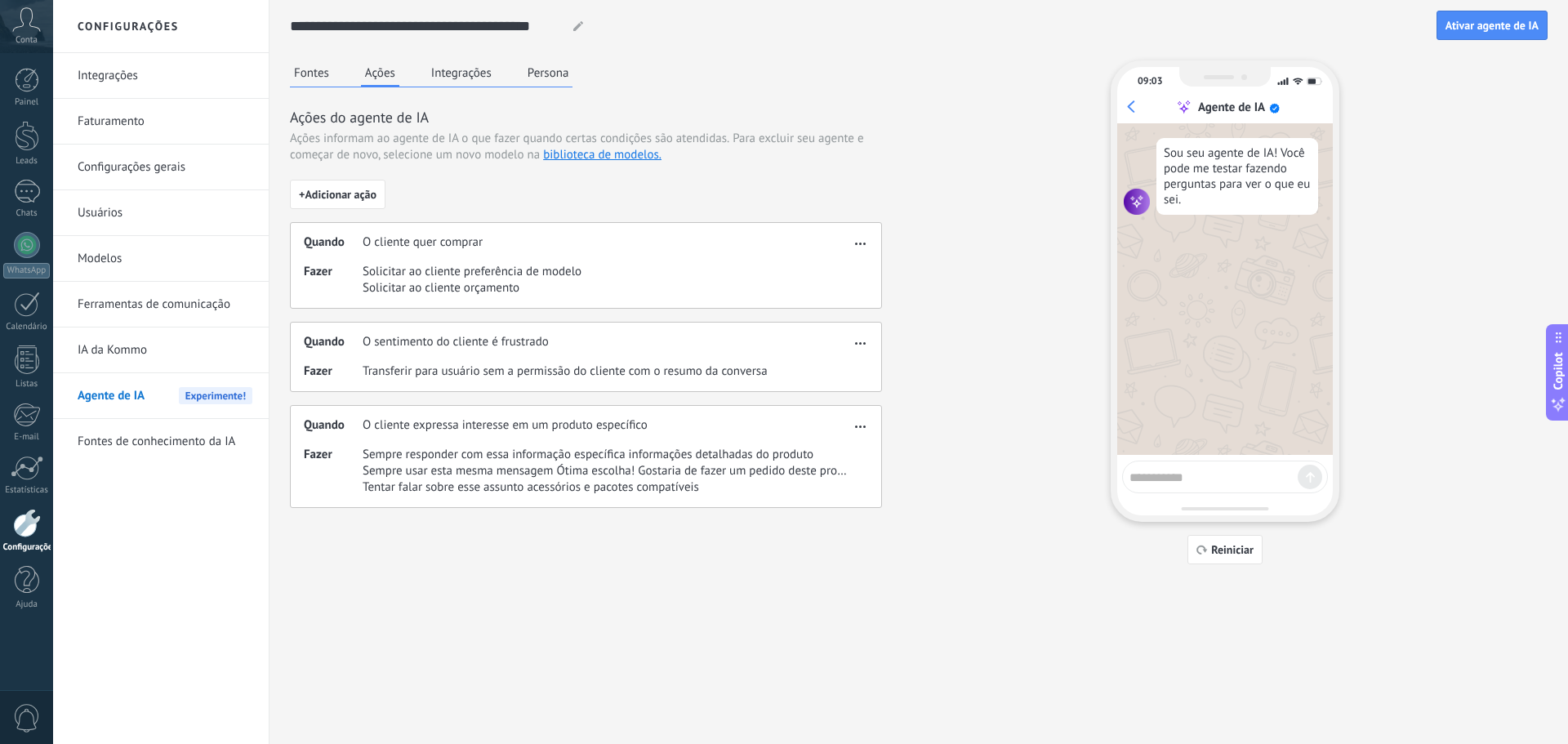
click at [462, 80] on button "Integrações" at bounding box center [461, 72] width 69 height 25
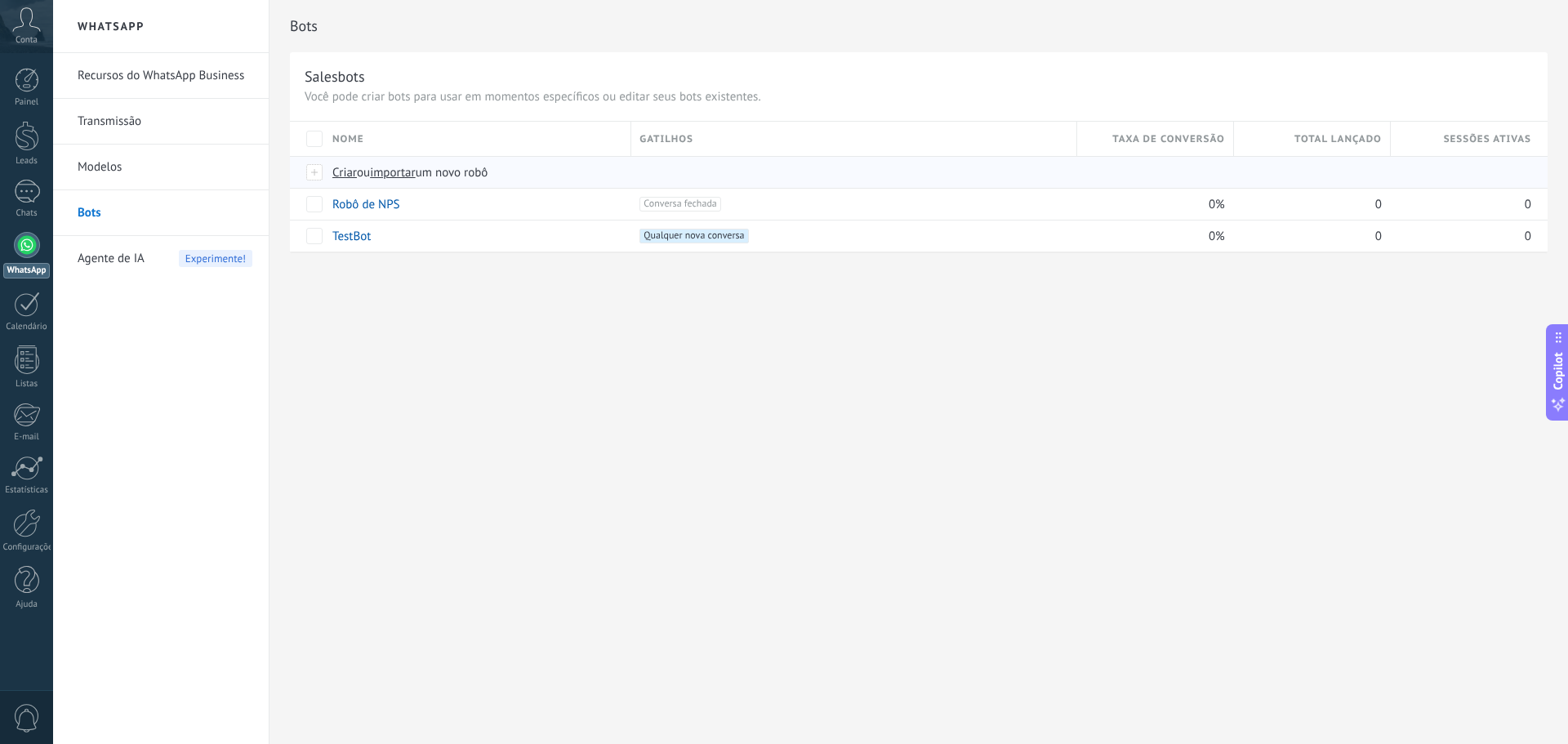
click at [339, 165] on span "Criar" at bounding box center [344, 172] width 25 height 15
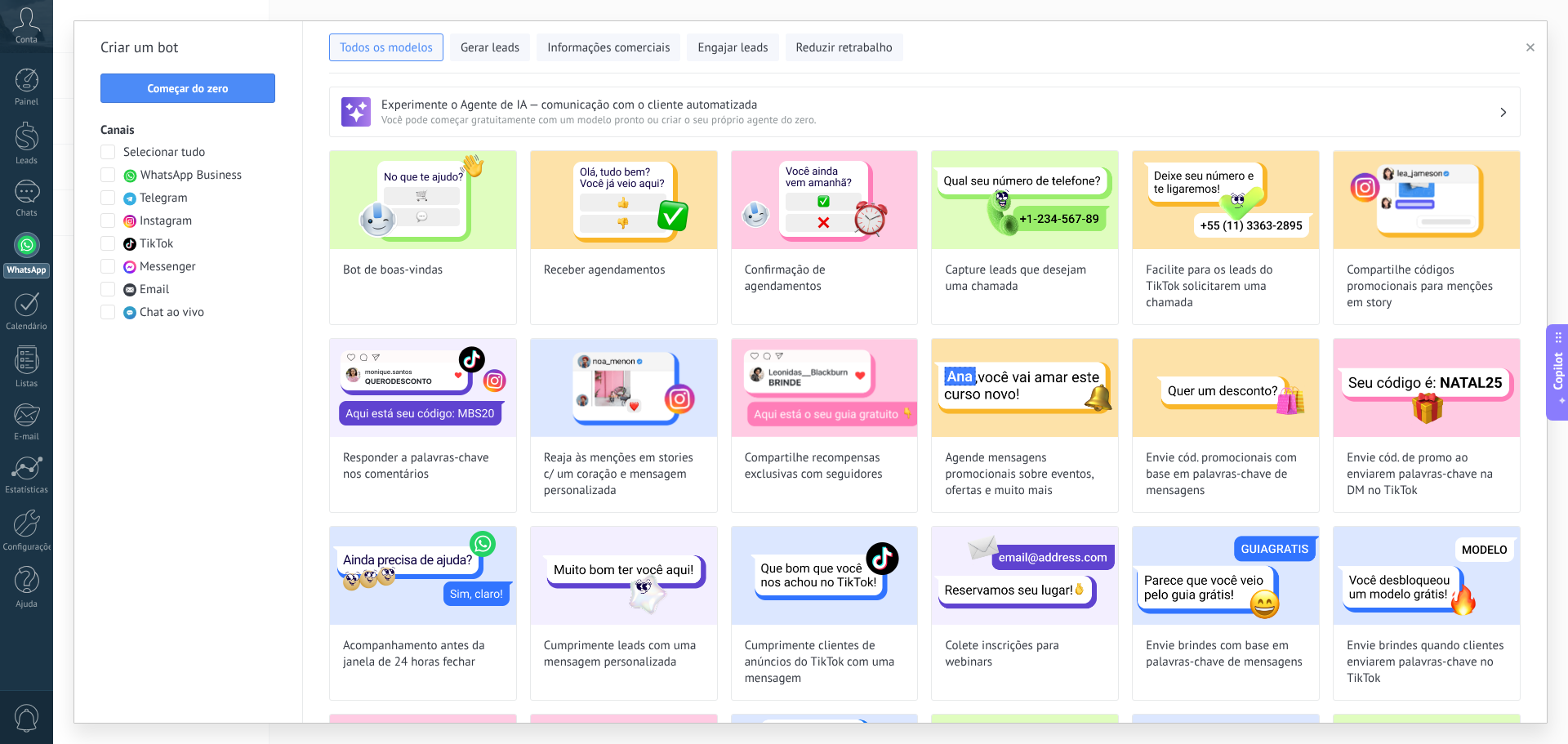
click at [105, 170] on span at bounding box center [107, 174] width 14 height 14
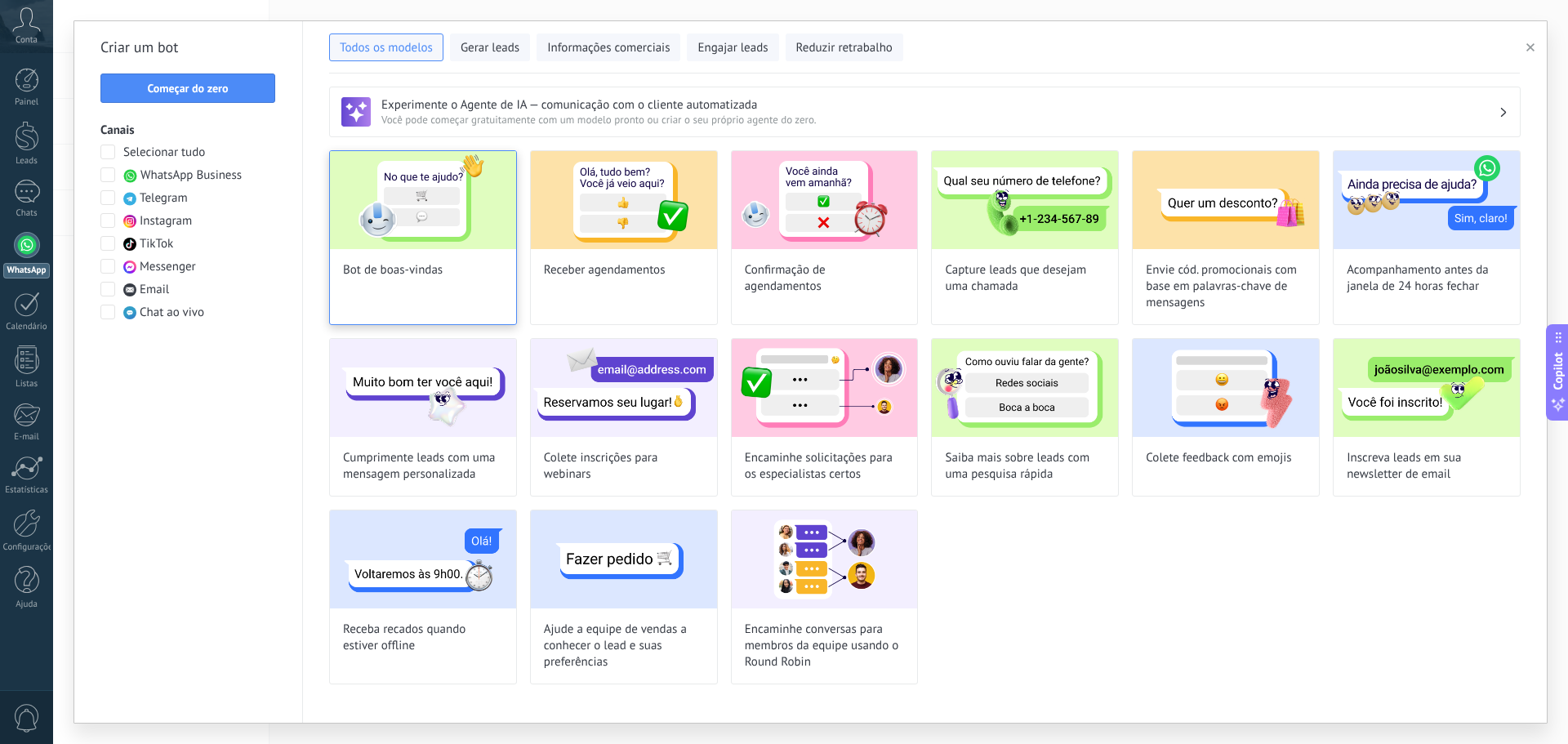
click at [471, 228] on img at bounding box center [423, 200] width 186 height 98
type input "**********"
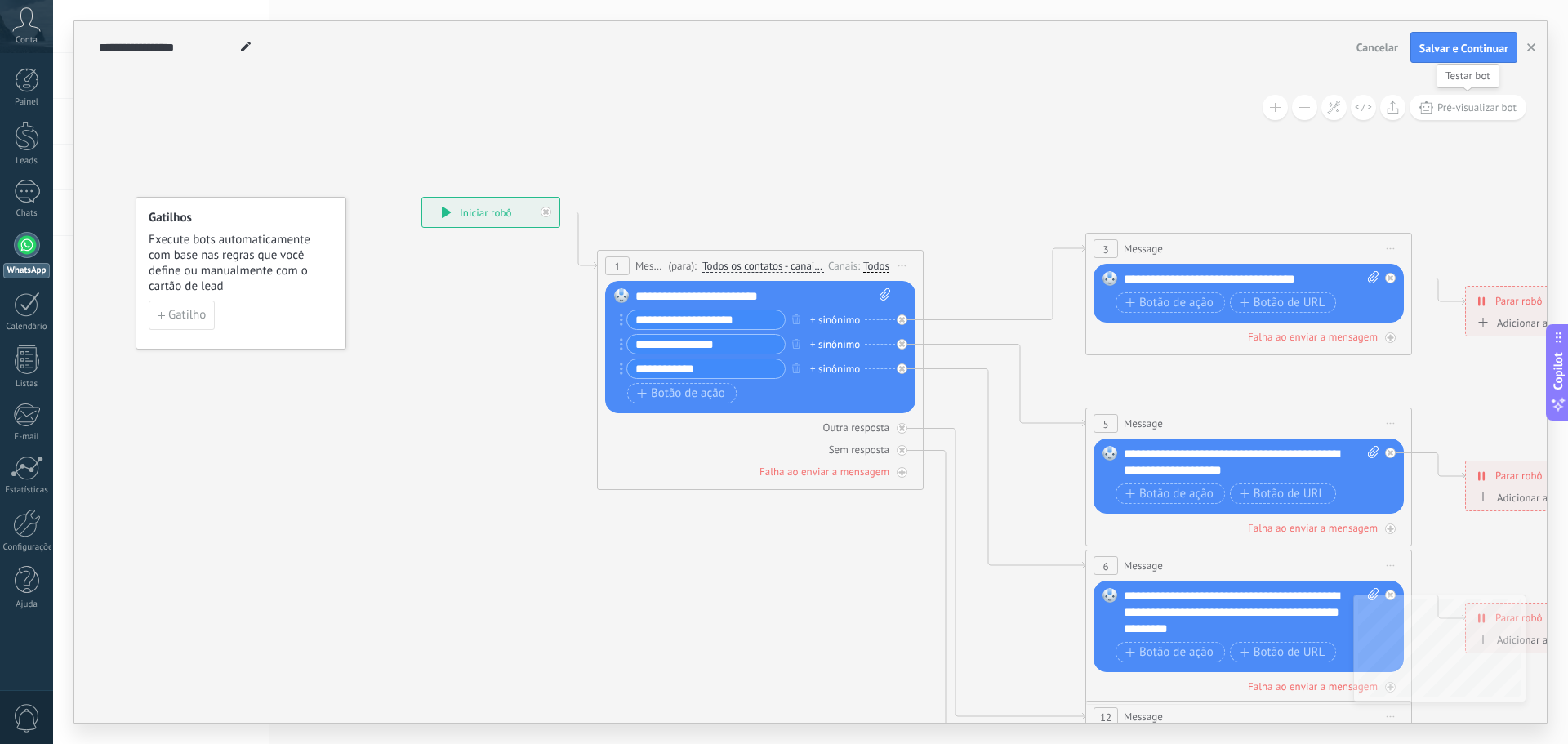
click at [1475, 100] on button "Pré-visualizar bot" at bounding box center [1468, 108] width 117 height 25
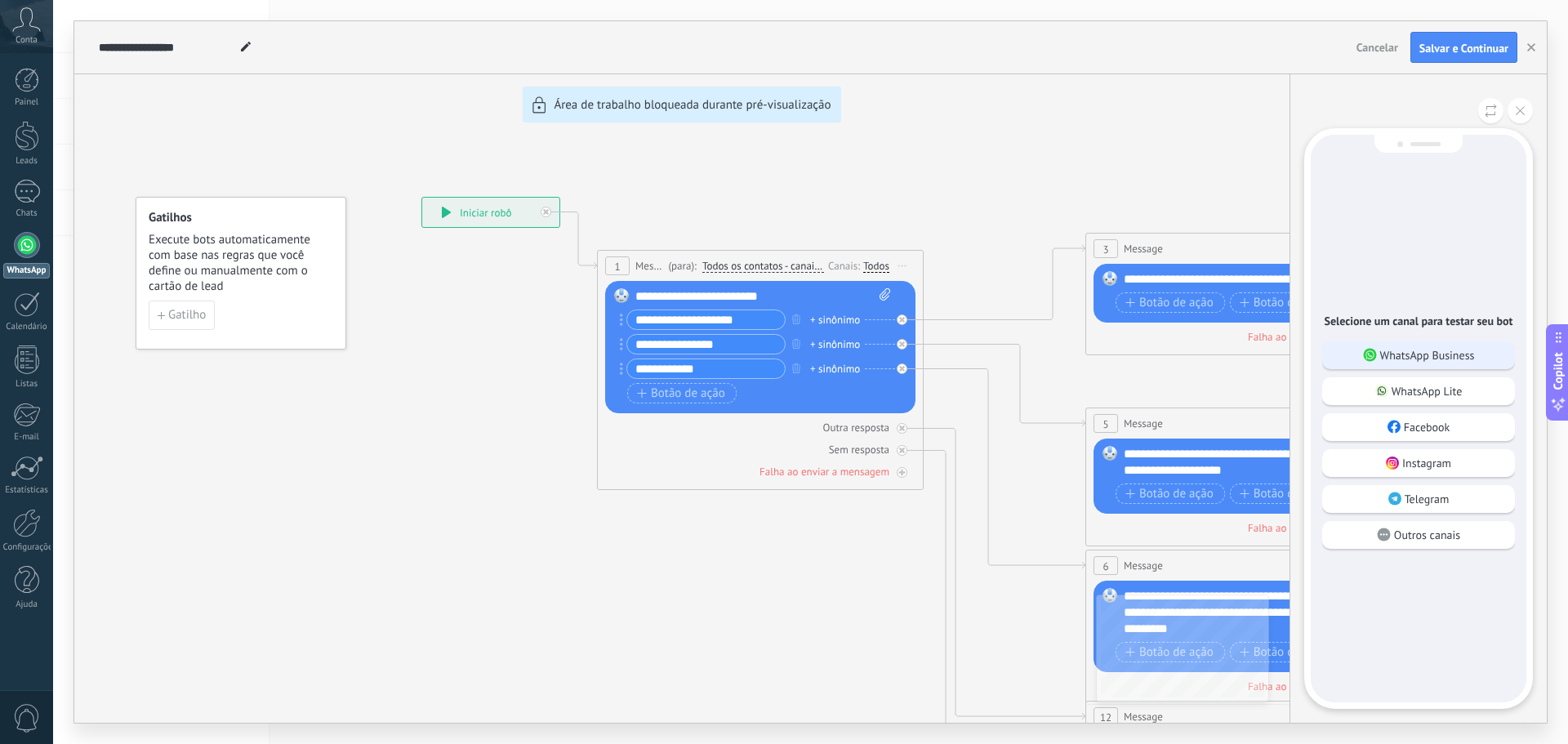
click at [1429, 348] on p "WhatsApp Business" at bounding box center [1428, 355] width 95 height 14
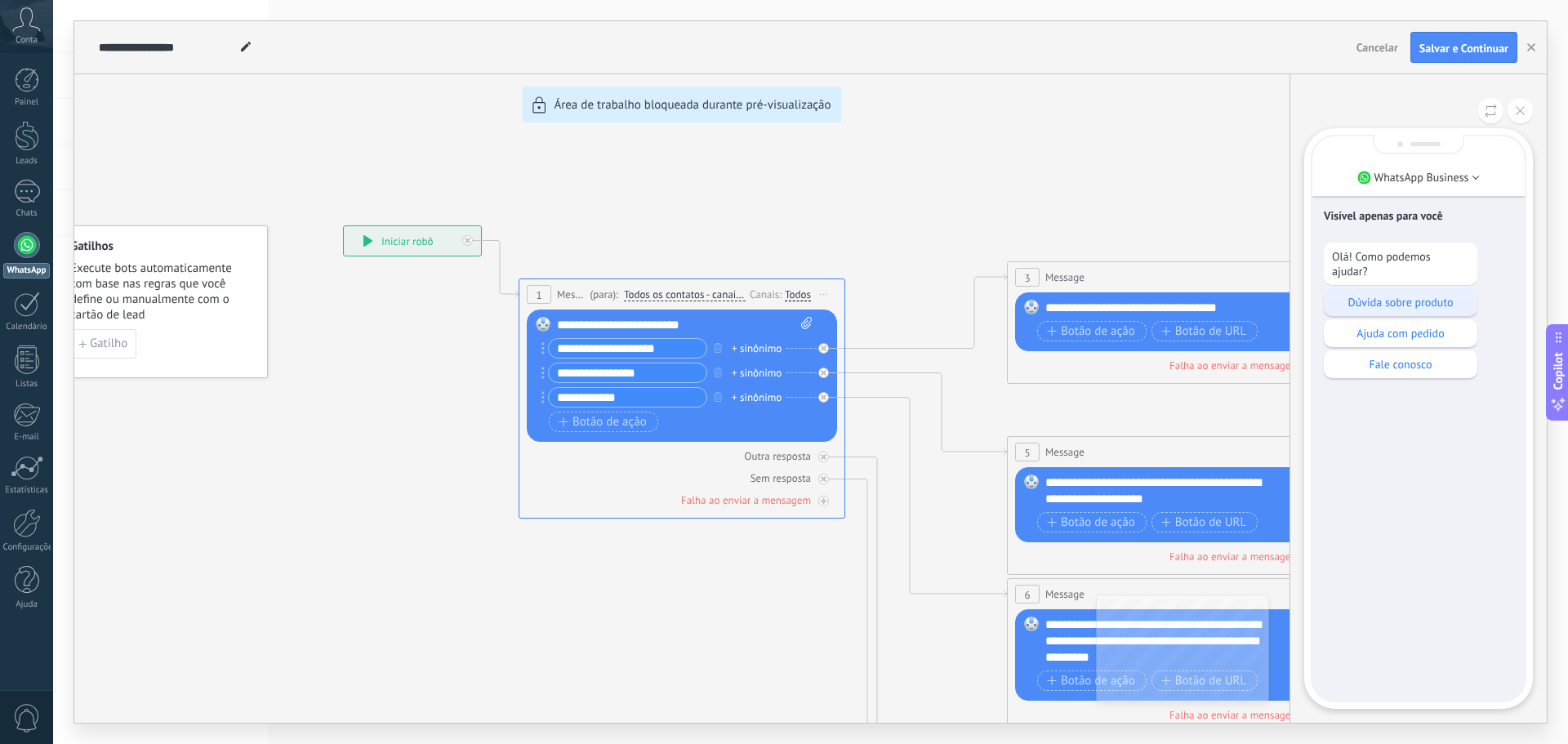
click at [1432, 309] on p "Dúvida sobre produto" at bounding box center [1401, 301] width 137 height 14
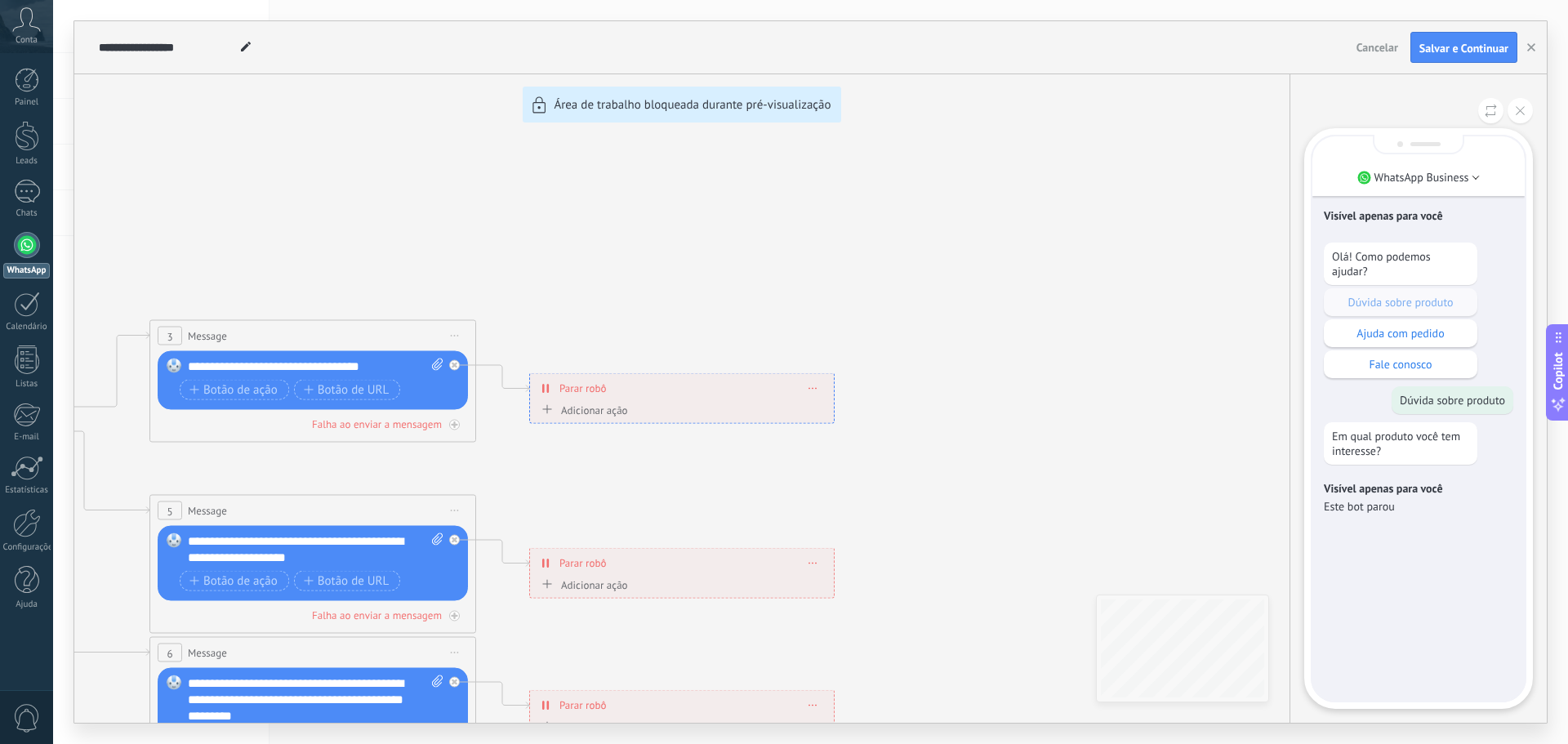
click at [1347, 512] on p "Este bot parou" at bounding box center [1418, 506] width 189 height 14
click at [1420, 537] on div "Visível apenas para você Olá! Como podemos ajudar? Dúvida sobre produto Ajuda c…" at bounding box center [1419, 418] width 212 height 564
click at [1522, 103] on button at bounding box center [1520, 111] width 25 height 25
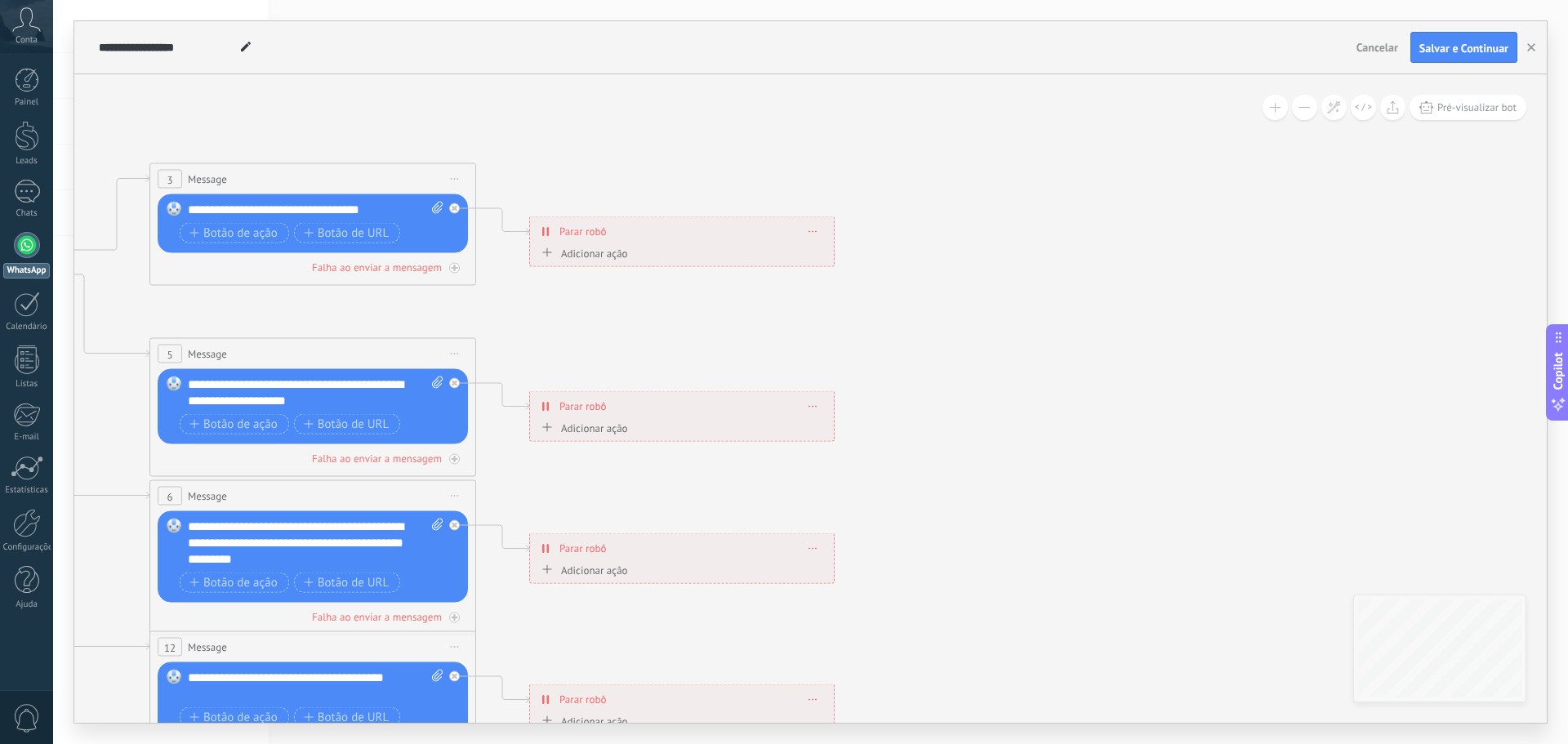
click at [583, 546] on span "Parar robô" at bounding box center [582, 548] width 47 height 15
click at [540, 546] on div "**********" at bounding box center [682, 549] width 304 height 29
click at [589, 554] on span "Parar robô" at bounding box center [582, 548] width 47 height 15
click at [1461, 114] on span "Pré-visualizar bot" at bounding box center [1476, 107] width 79 height 14
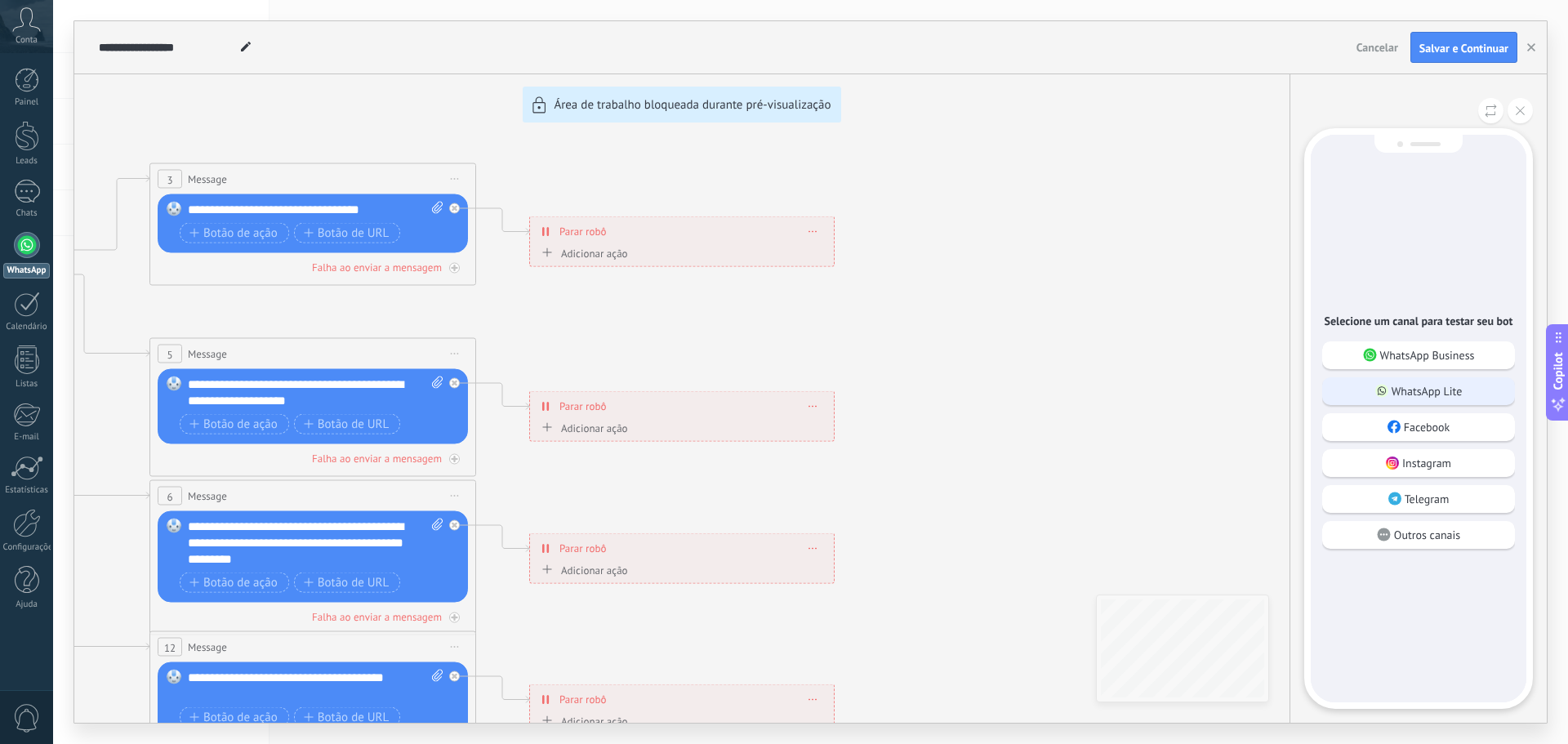
click at [1430, 403] on div "WhatsApp Lite" at bounding box center [1418, 391] width 193 height 28
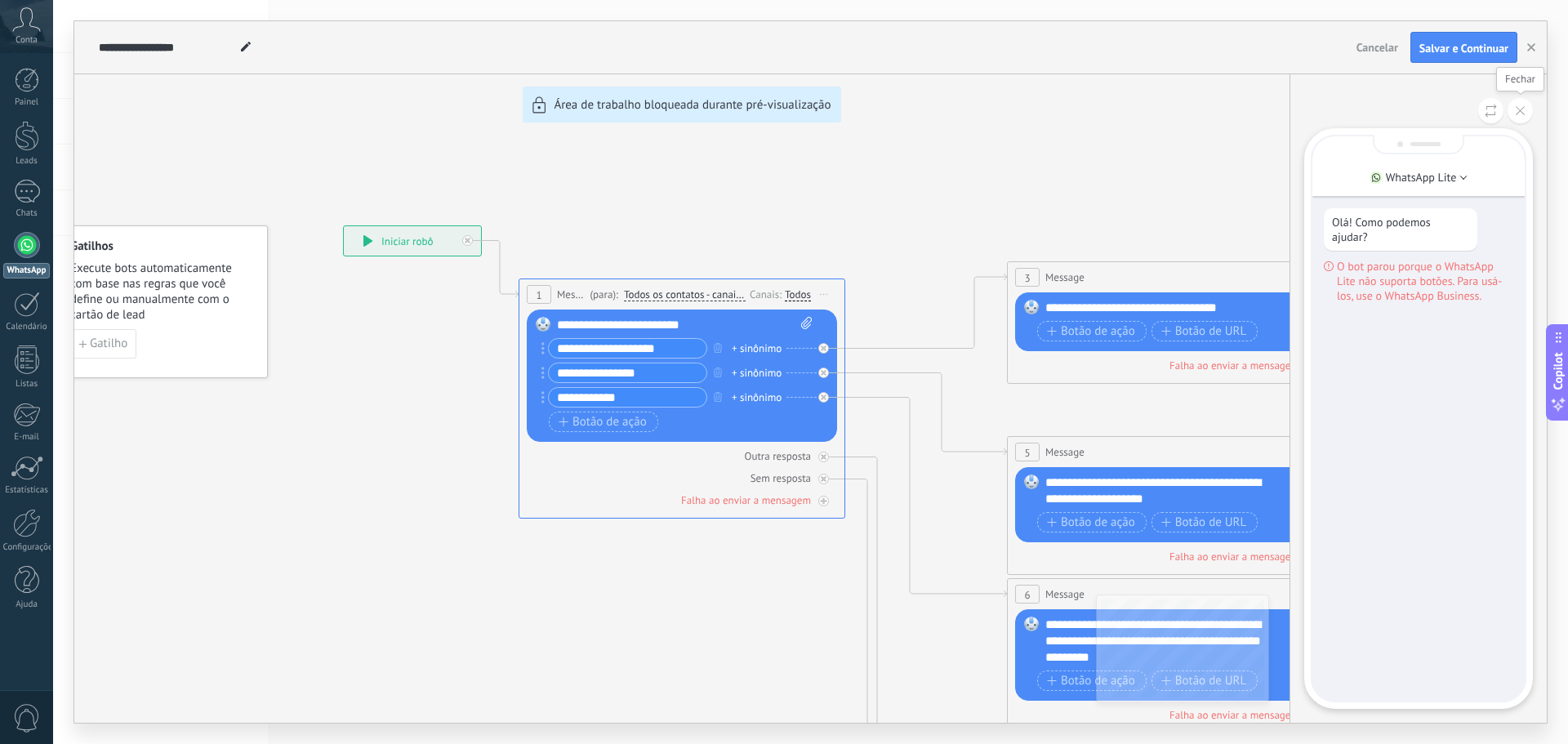
click at [1522, 115] on button at bounding box center [1520, 111] width 25 height 25
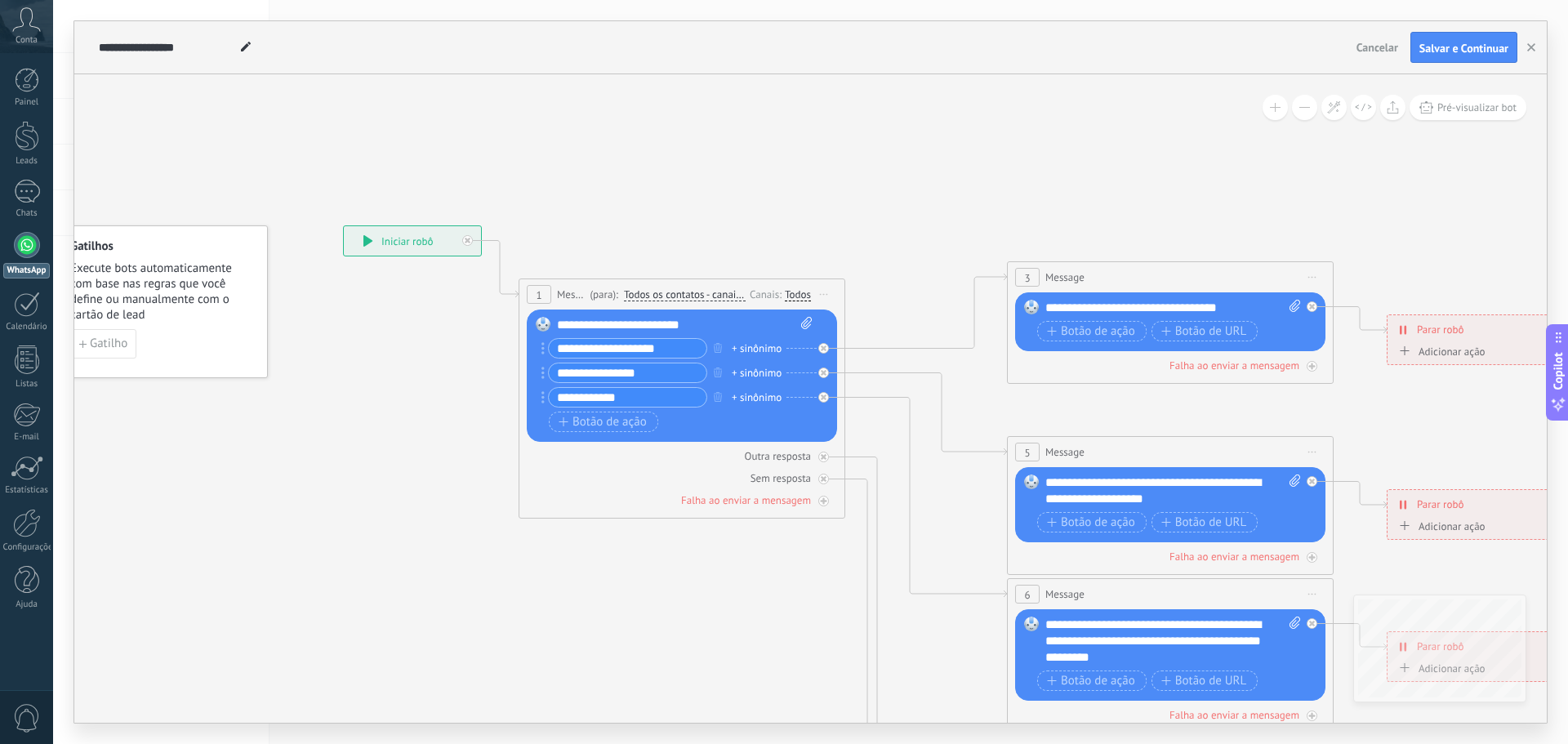
click at [401, 239] on div "**********" at bounding box center [412, 241] width 137 height 30
click at [1454, 114] on span "Pré-visualizar bot" at bounding box center [1476, 107] width 79 height 14
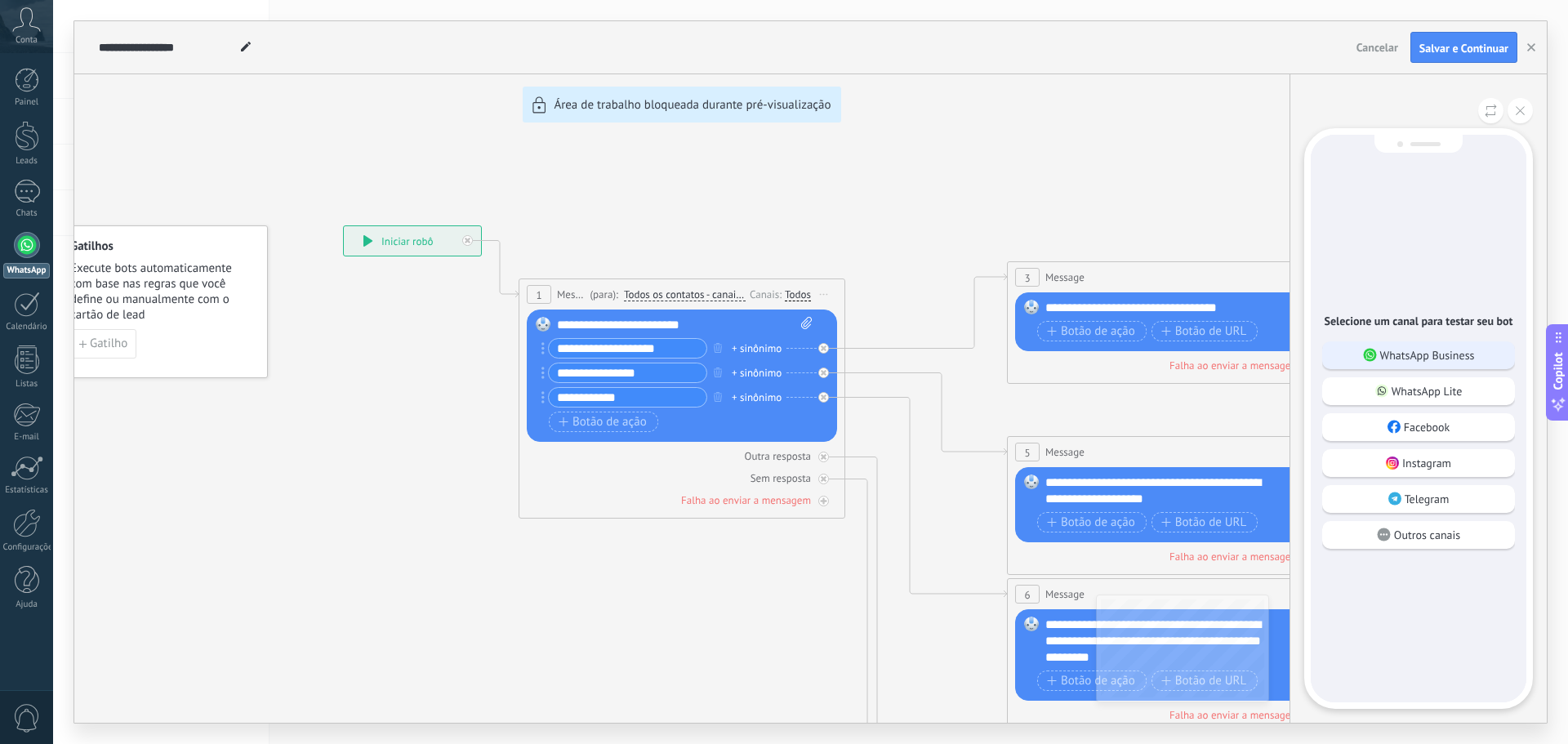
click at [1402, 358] on p "WhatsApp Business" at bounding box center [1428, 355] width 95 height 14
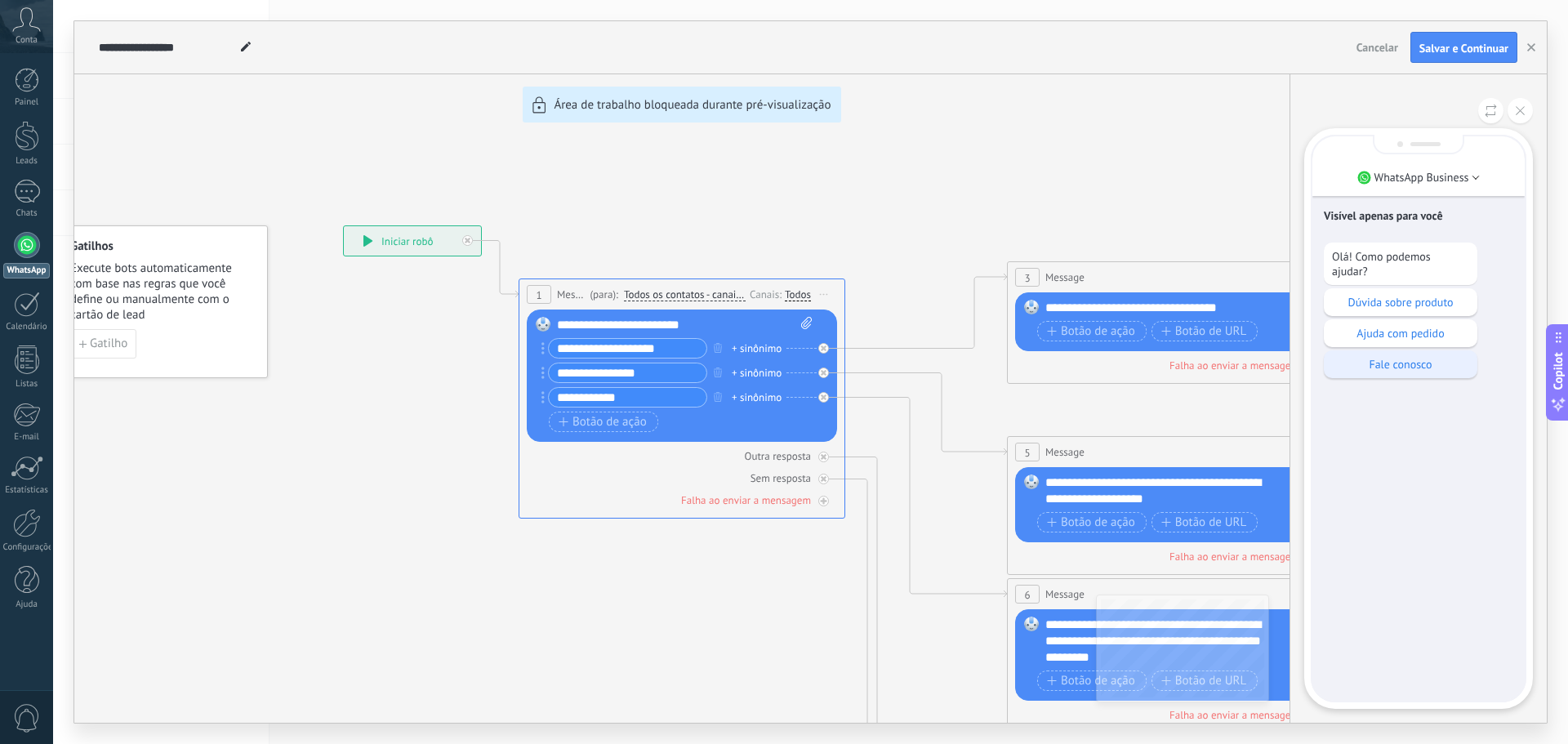
click at [1435, 371] on p "Fale conosco" at bounding box center [1401, 364] width 137 height 14
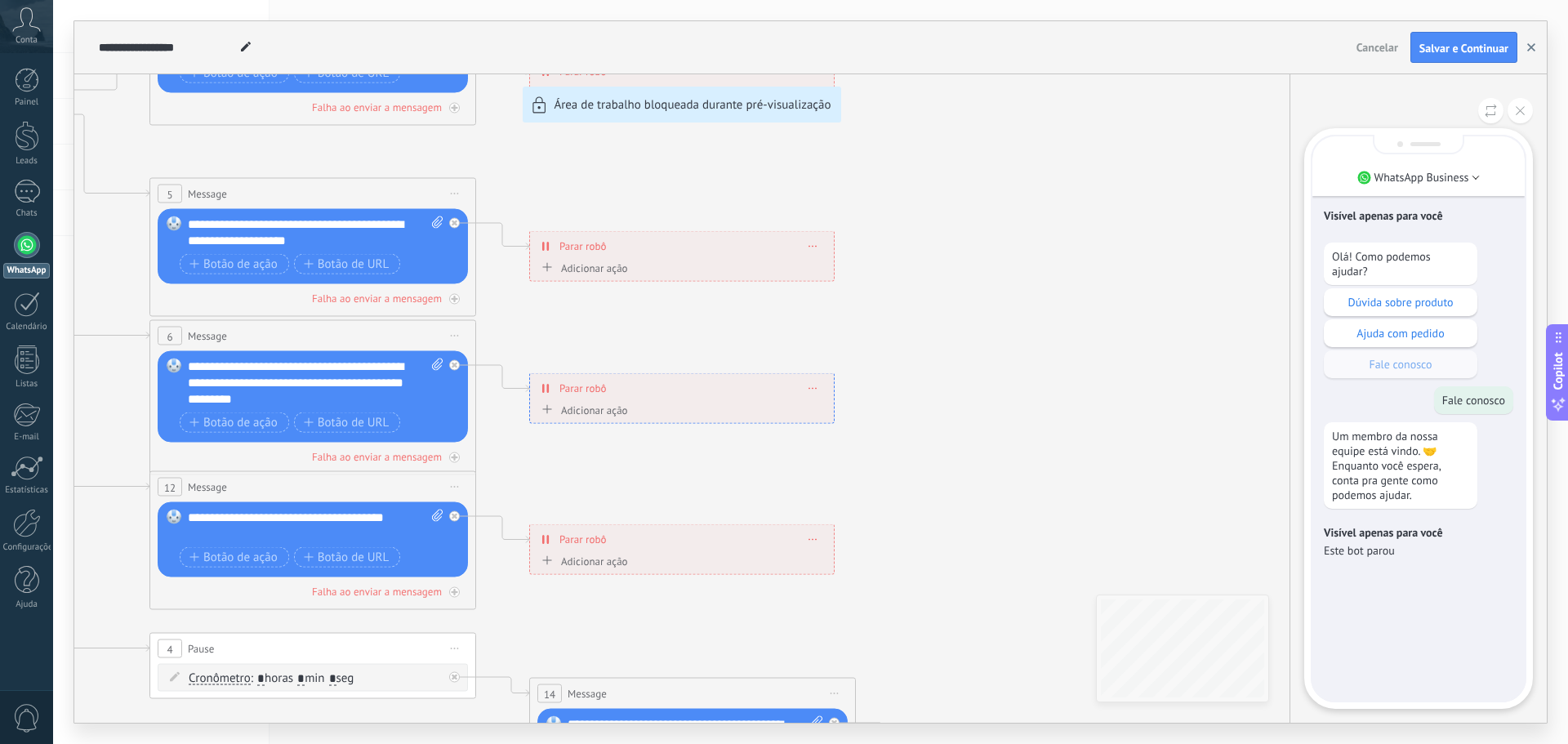
click at [1537, 39] on button "button" at bounding box center [1531, 48] width 25 height 31
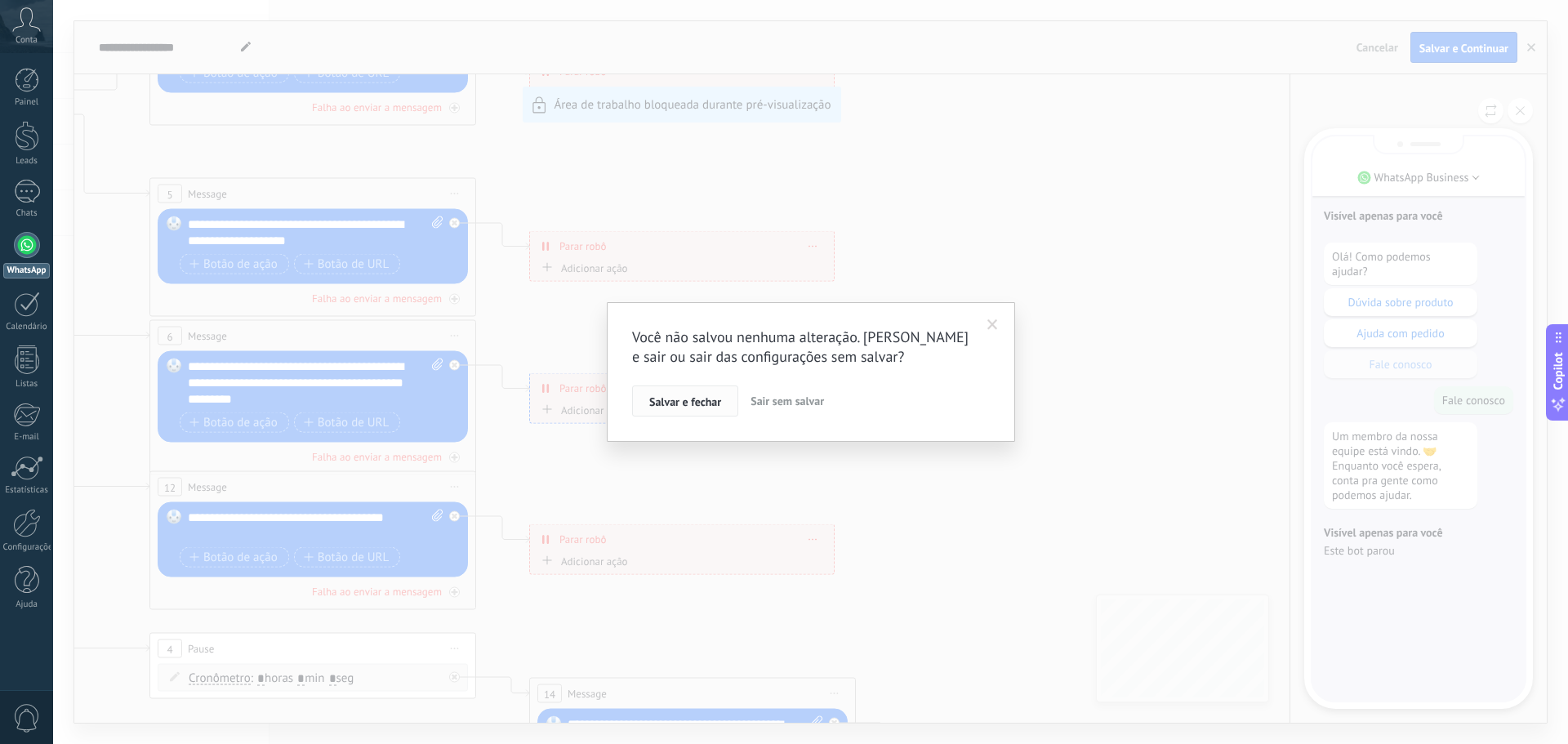
click at [675, 400] on span "Salvar e fechar" at bounding box center [685, 401] width 72 height 11
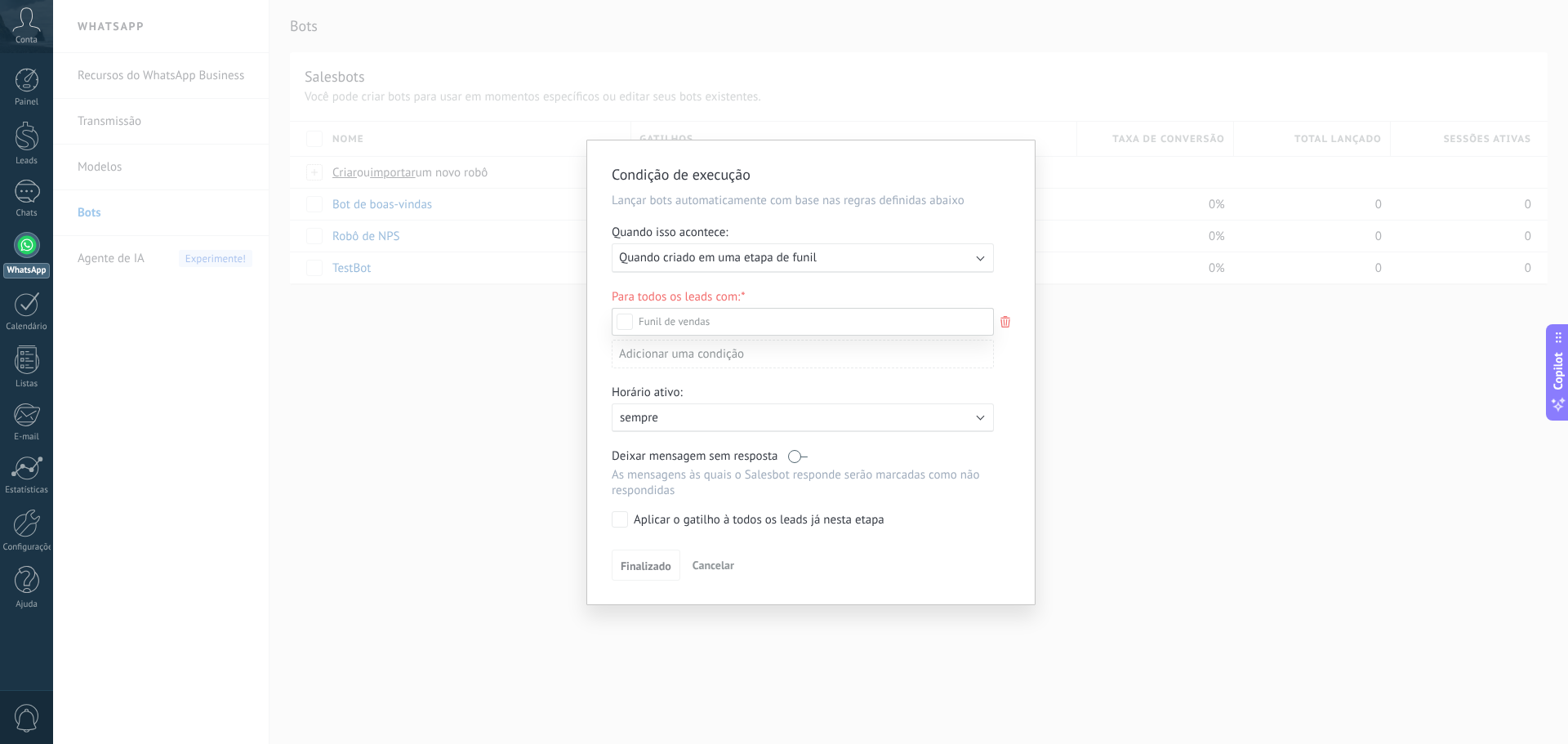
drag, startPoint x: 371, startPoint y: 390, endPoint x: 558, endPoint y: 364, distance: 188.8
click at [372, 390] on div at bounding box center [811, 372] width 1515 height 744
click at [1151, 361] on div "Condição de execução Lançar bots automaticamente com base nas regras definidas …" at bounding box center [811, 372] width 1515 height 744
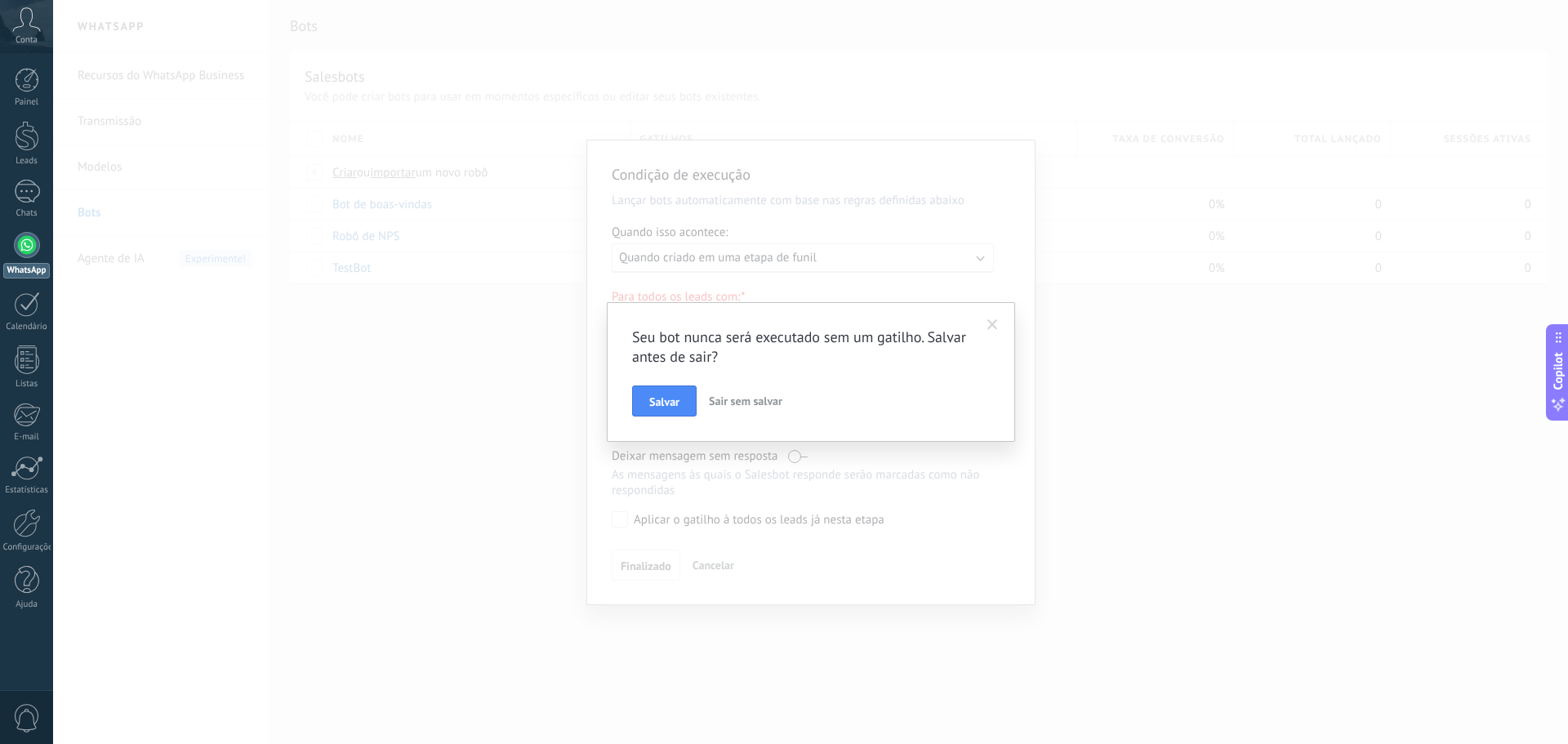
drag, startPoint x: 673, startPoint y: 405, endPoint x: 783, endPoint y: 401, distance: 110.1
click at [783, 401] on div "[PERSON_NAME] sem salvar" at bounding box center [811, 400] width 358 height 31
click at [775, 403] on span "Sair sem salvar" at bounding box center [746, 400] width 74 height 14
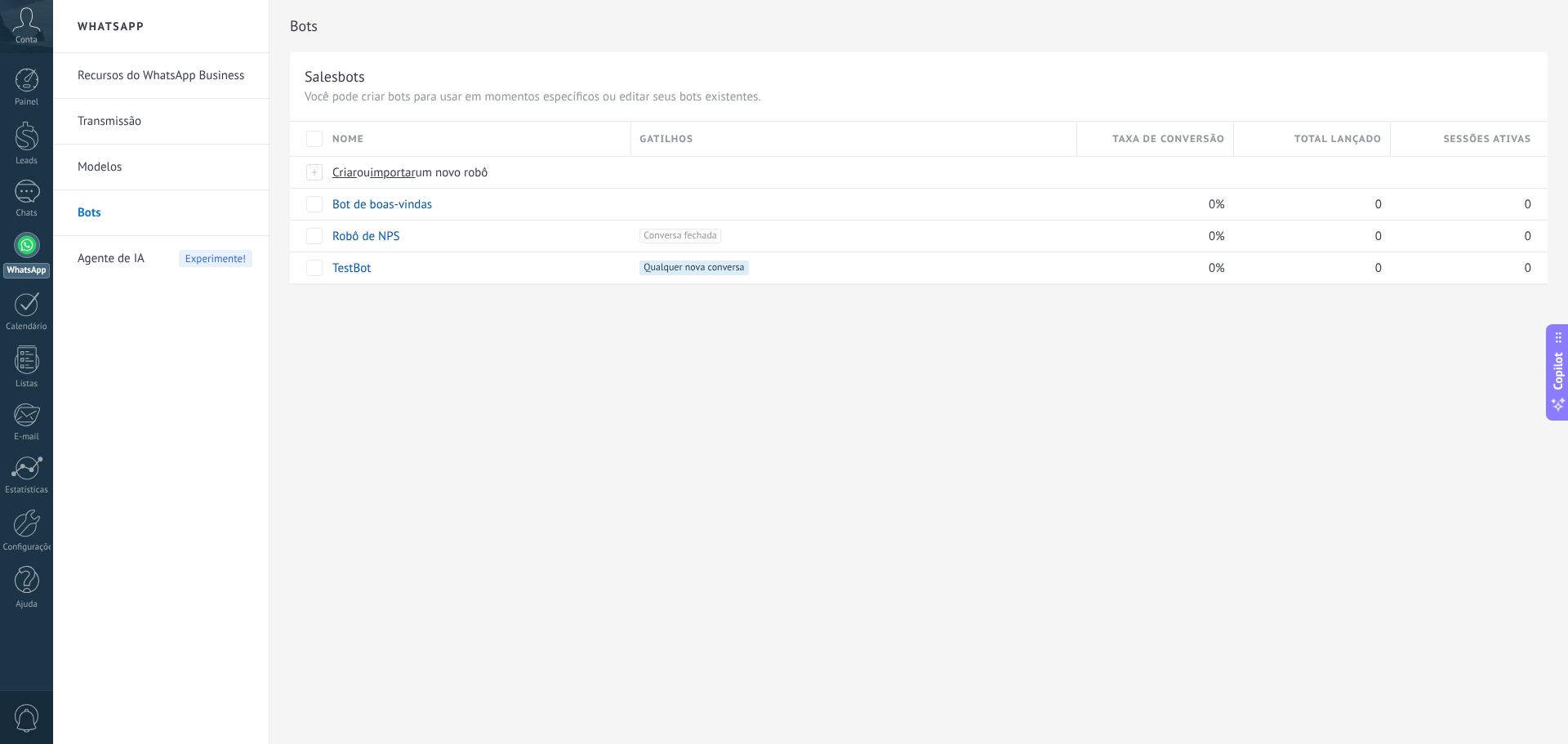
click at [171, 226] on link "Bots" at bounding box center [165, 213] width 175 height 46
click at [413, 174] on span "importar" at bounding box center [393, 172] width 46 height 15
click at [0, 0] on input "importar um novo robô" at bounding box center [0, 0] width 0 height 0
